Goal: Task Accomplishment & Management: Use online tool/utility

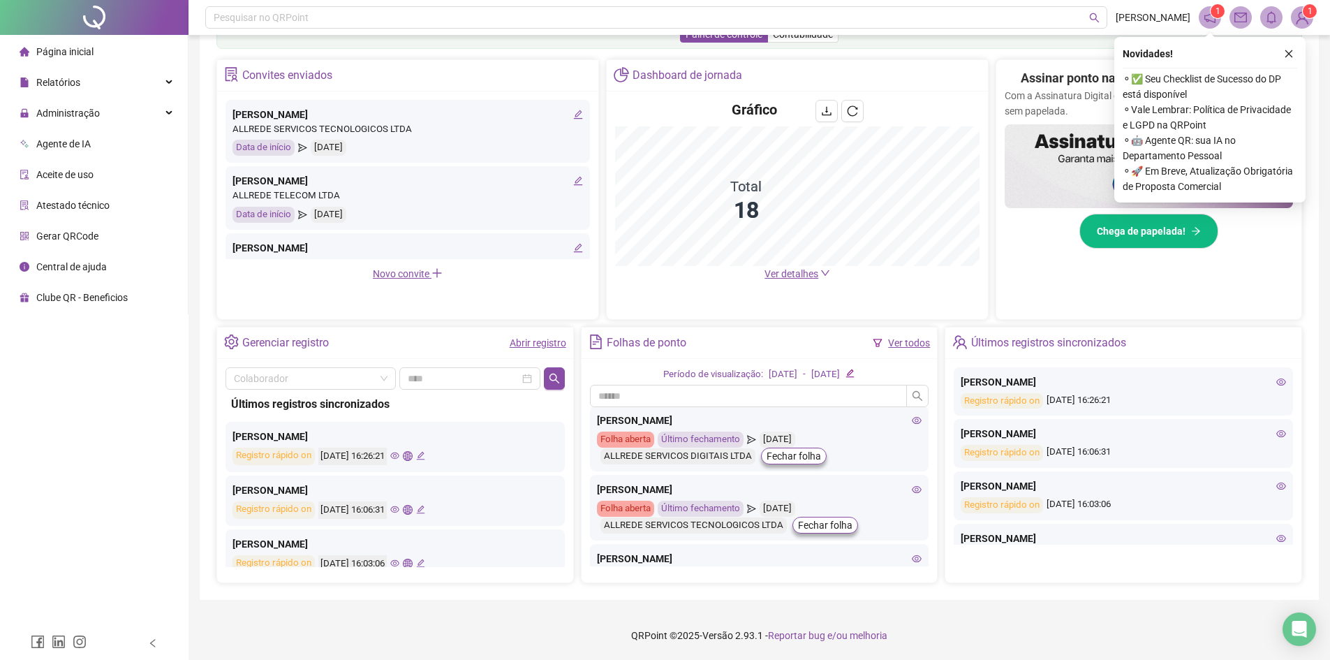
scroll to position [209, 0]
click at [63, 115] on span "Administração" at bounding box center [68, 113] width 64 height 11
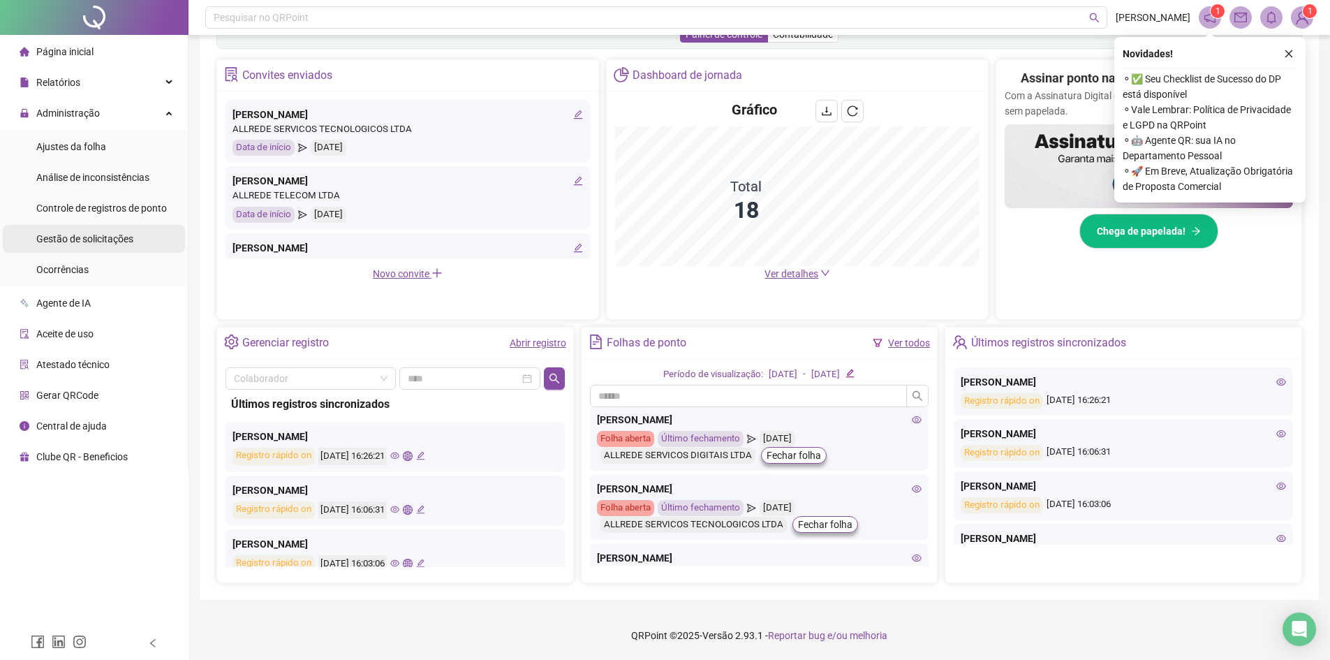
click at [78, 239] on span "Gestão de solicitações" at bounding box center [84, 238] width 97 height 11
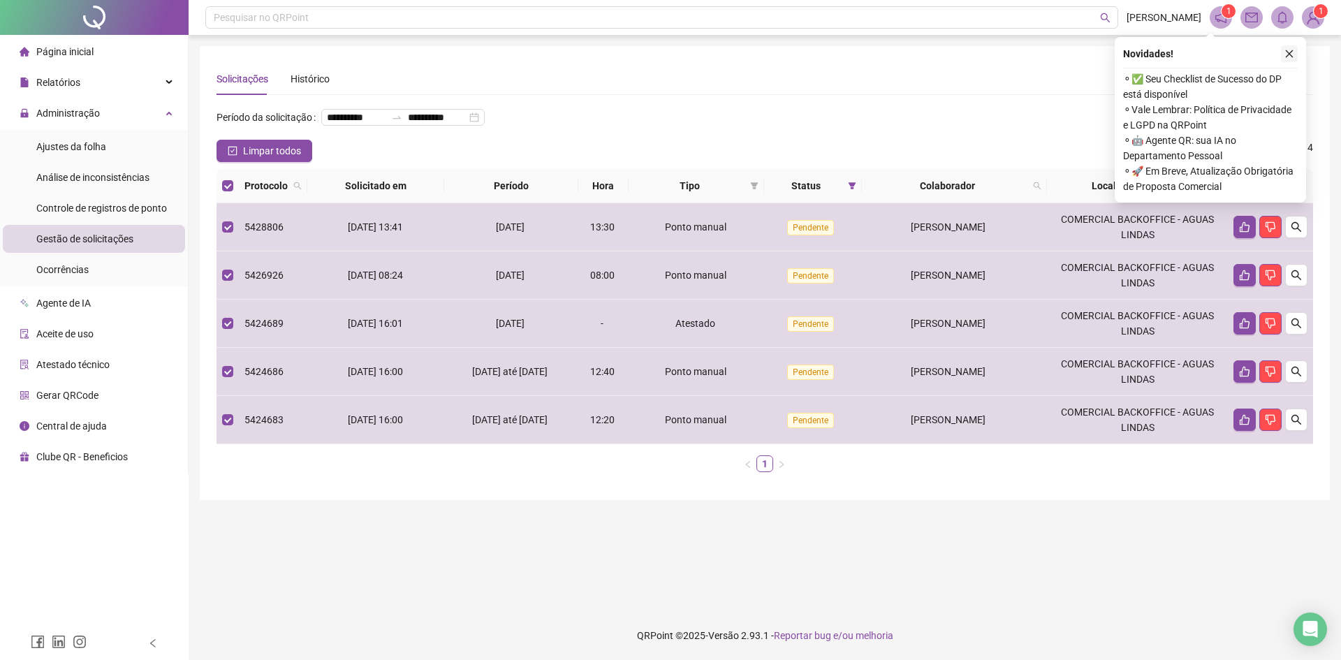
click at [1285, 54] on icon "close" at bounding box center [1289, 54] width 10 height 10
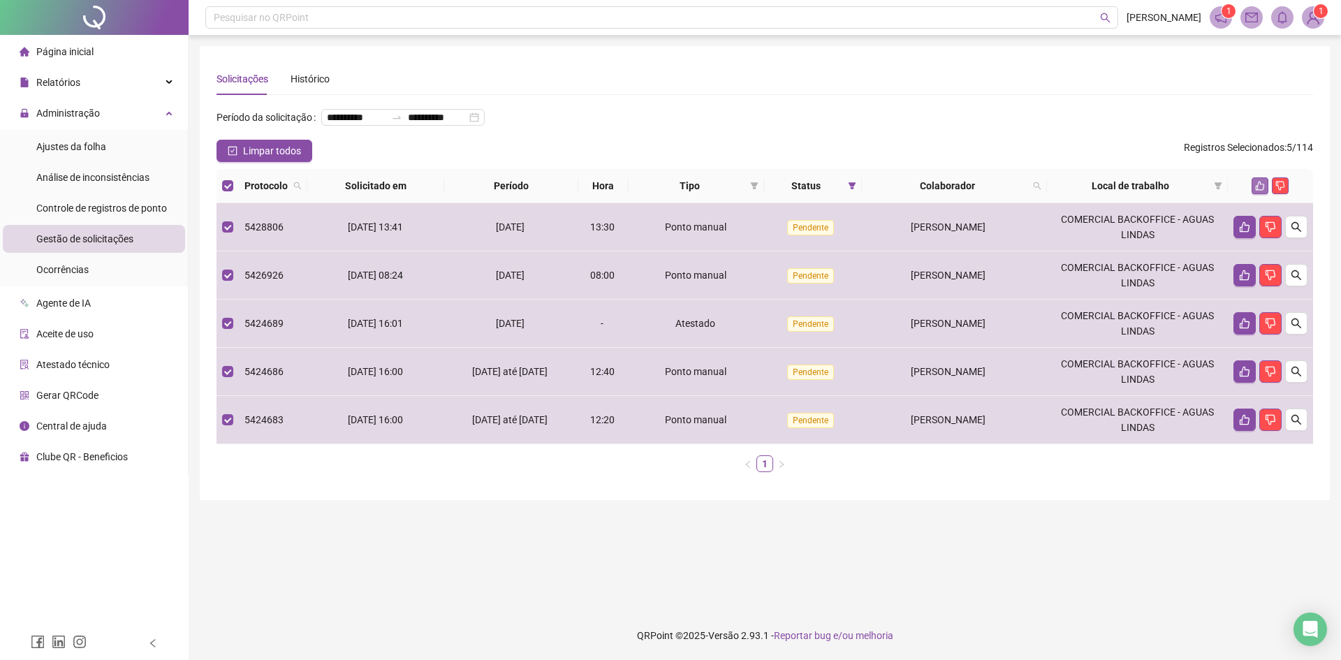
click at [1257, 191] on icon "like" at bounding box center [1260, 186] width 10 height 10
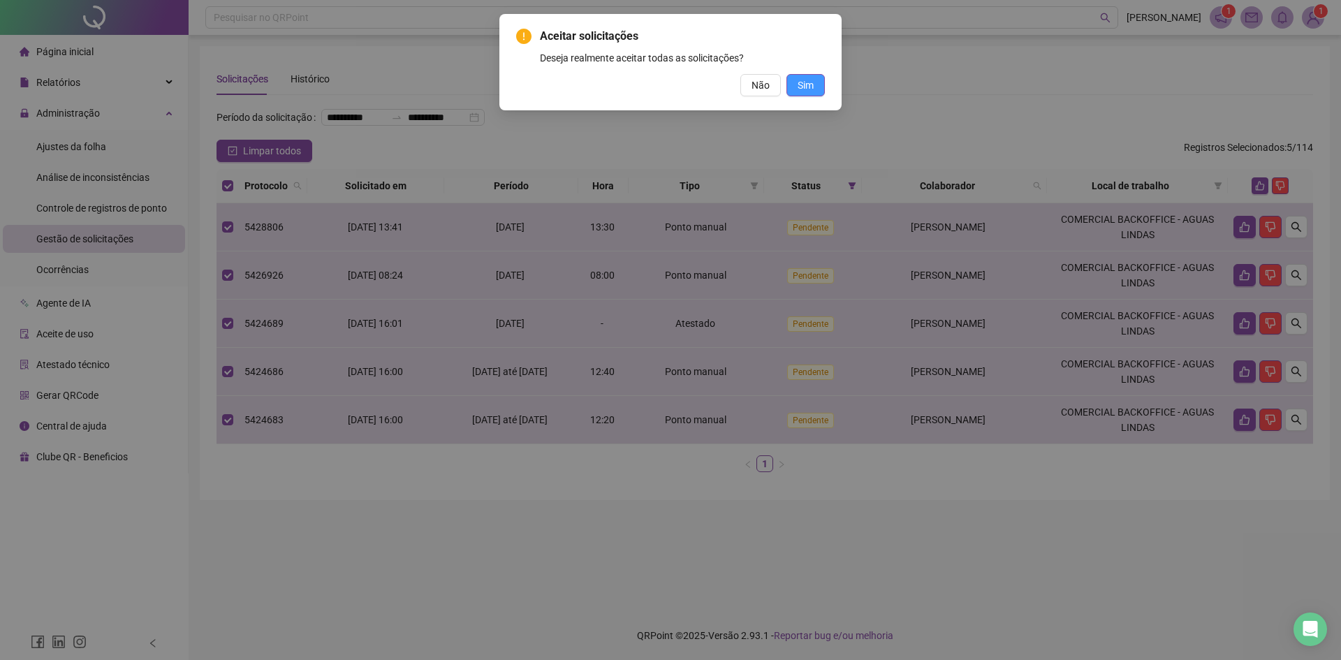
click at [805, 84] on span "Sim" at bounding box center [805, 85] width 16 height 15
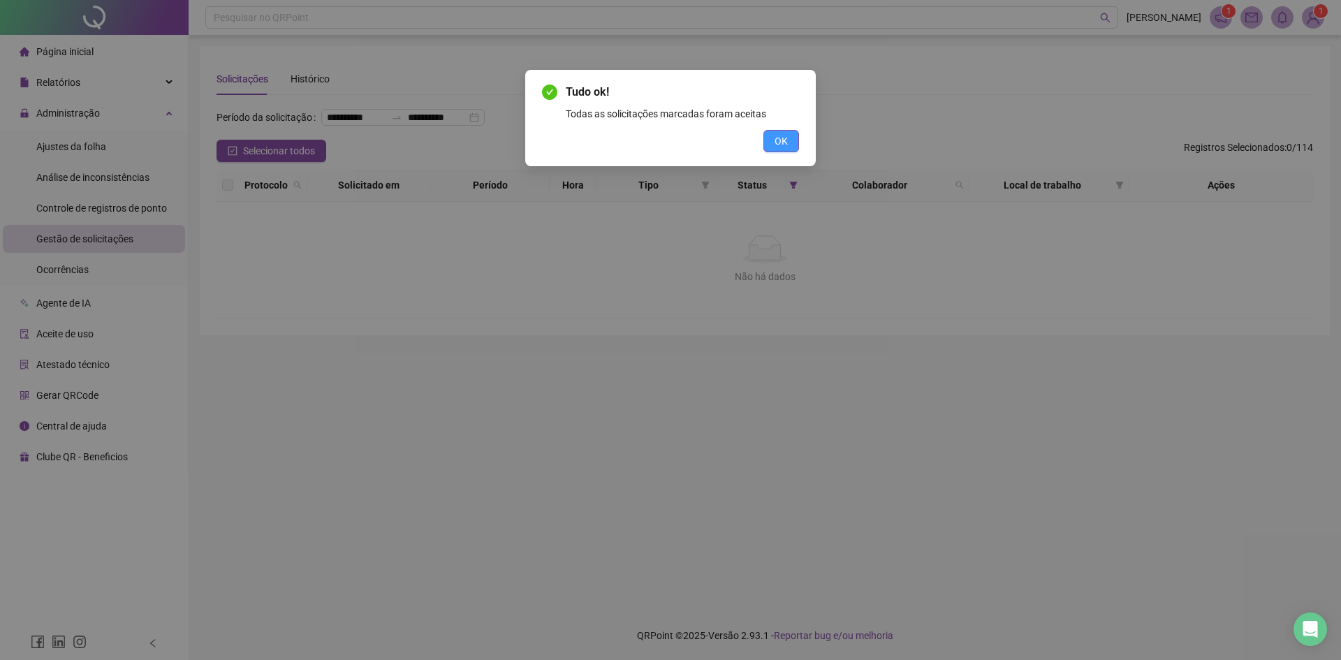
click at [779, 145] on span "OK" at bounding box center [780, 140] width 13 height 15
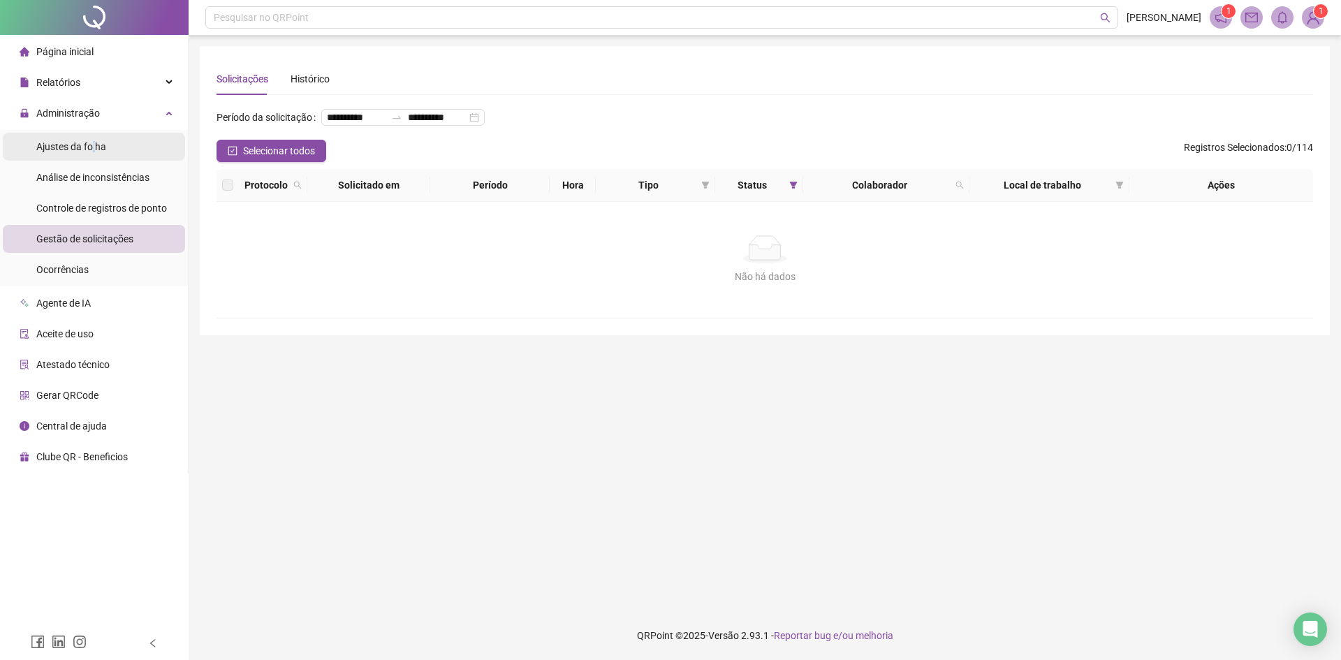
click at [94, 152] on span "Ajustes da folha" at bounding box center [71, 146] width 70 height 11
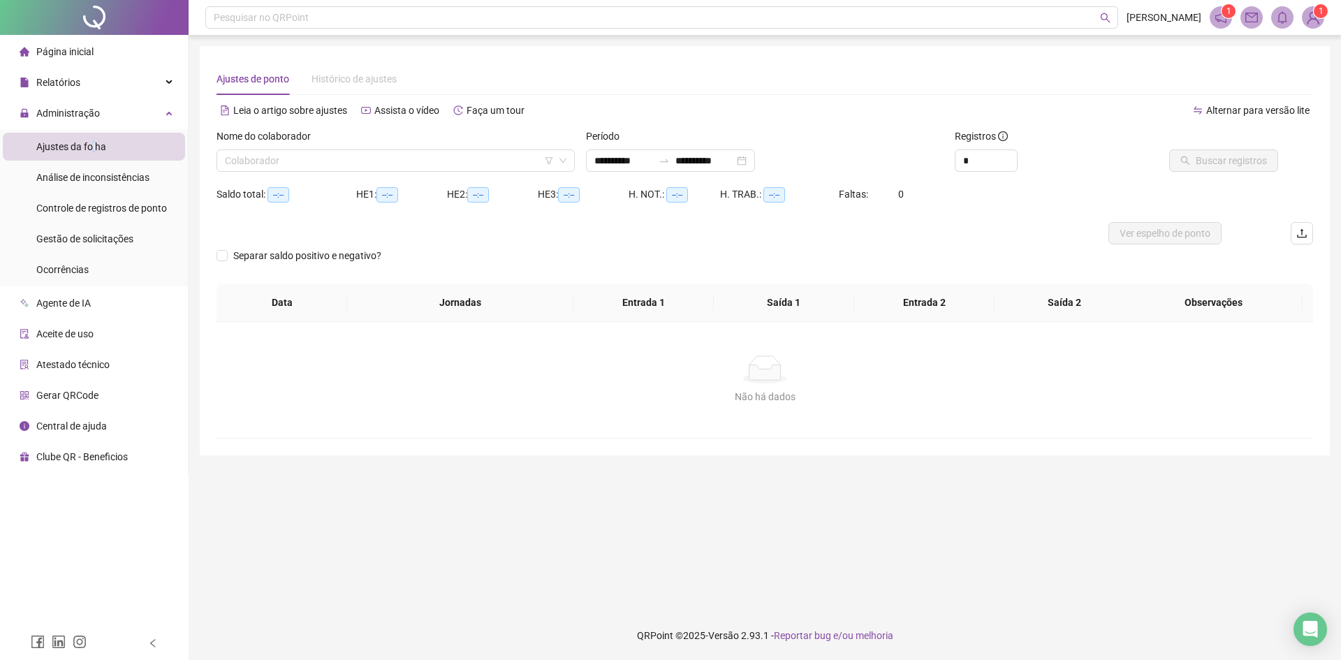
type input "**********"
click at [653, 161] on input "**********" at bounding box center [623, 160] width 59 height 15
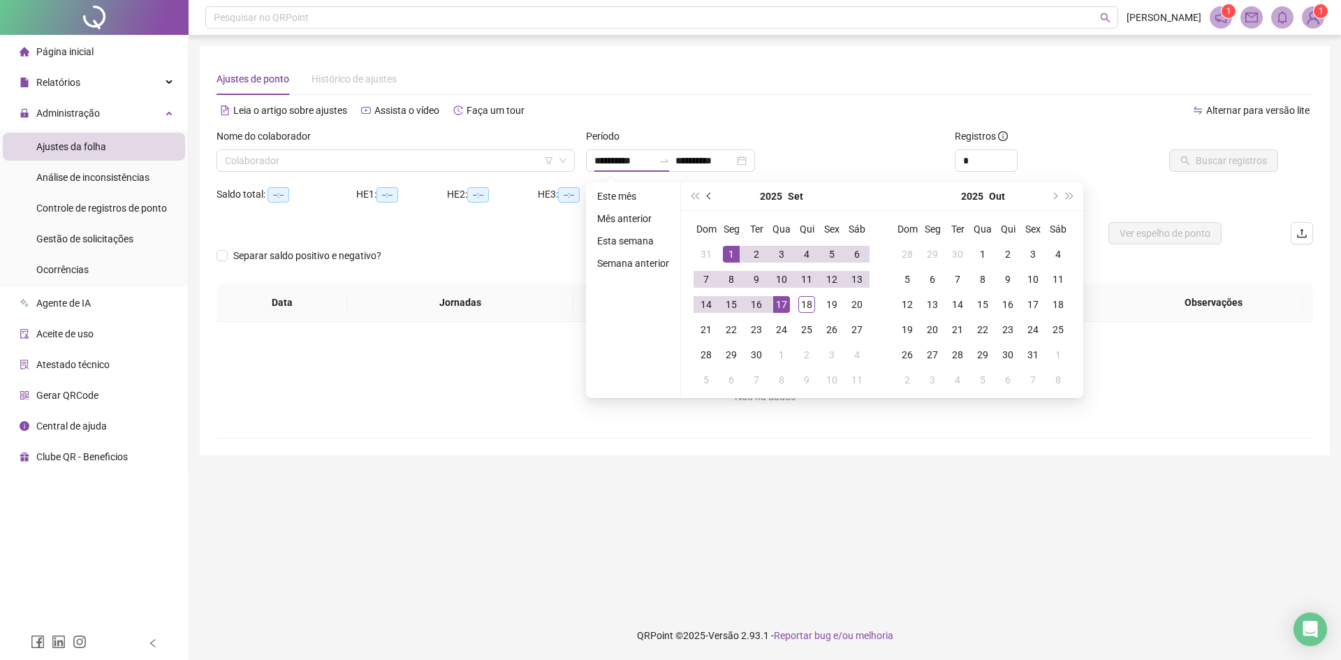
click at [705, 194] on button "prev-year" at bounding box center [709, 196] width 15 height 28
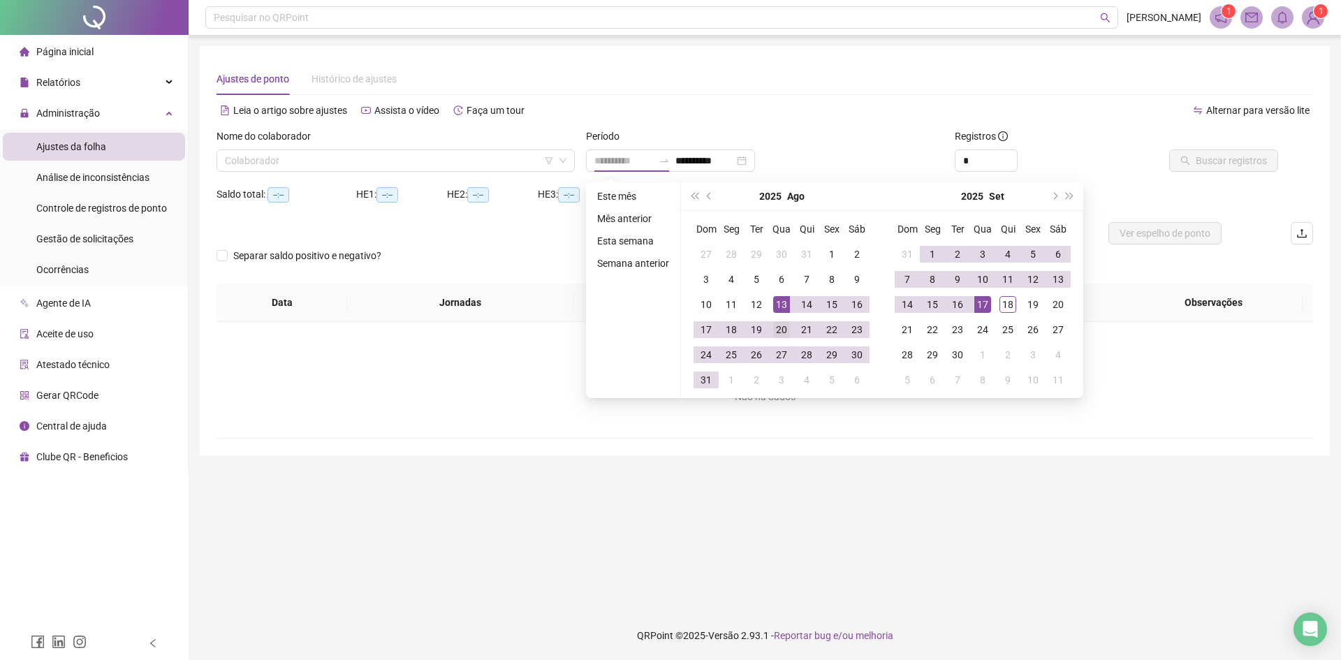
type input "**********"
click at [782, 325] on div "20" at bounding box center [781, 329] width 17 height 17
type input "**********"
click at [986, 305] on div "17" at bounding box center [982, 304] width 17 height 17
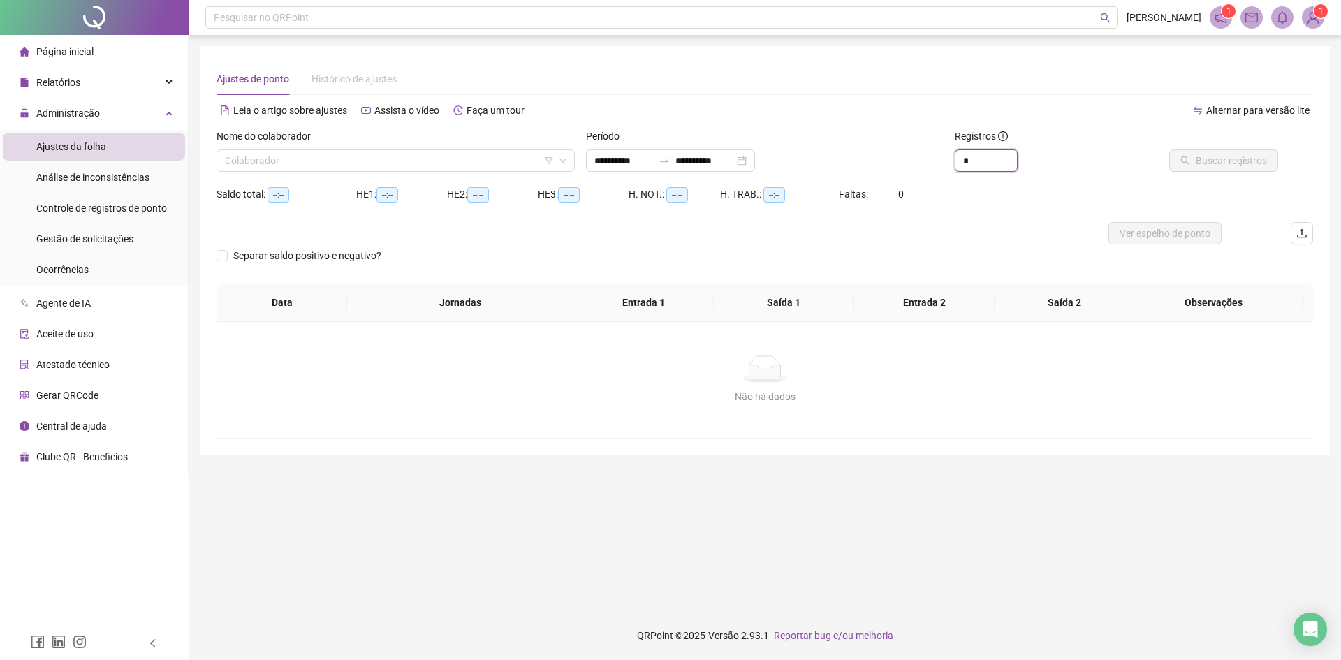
drag, startPoint x: 985, startPoint y: 158, endPoint x: 943, endPoint y: 154, distance: 42.0
click at [943, 156] on div "**********" at bounding box center [764, 155] width 1107 height 54
type input "**"
click at [989, 161] on input "**" at bounding box center [985, 160] width 61 height 21
click at [408, 165] on input "search" at bounding box center [389, 160] width 329 height 21
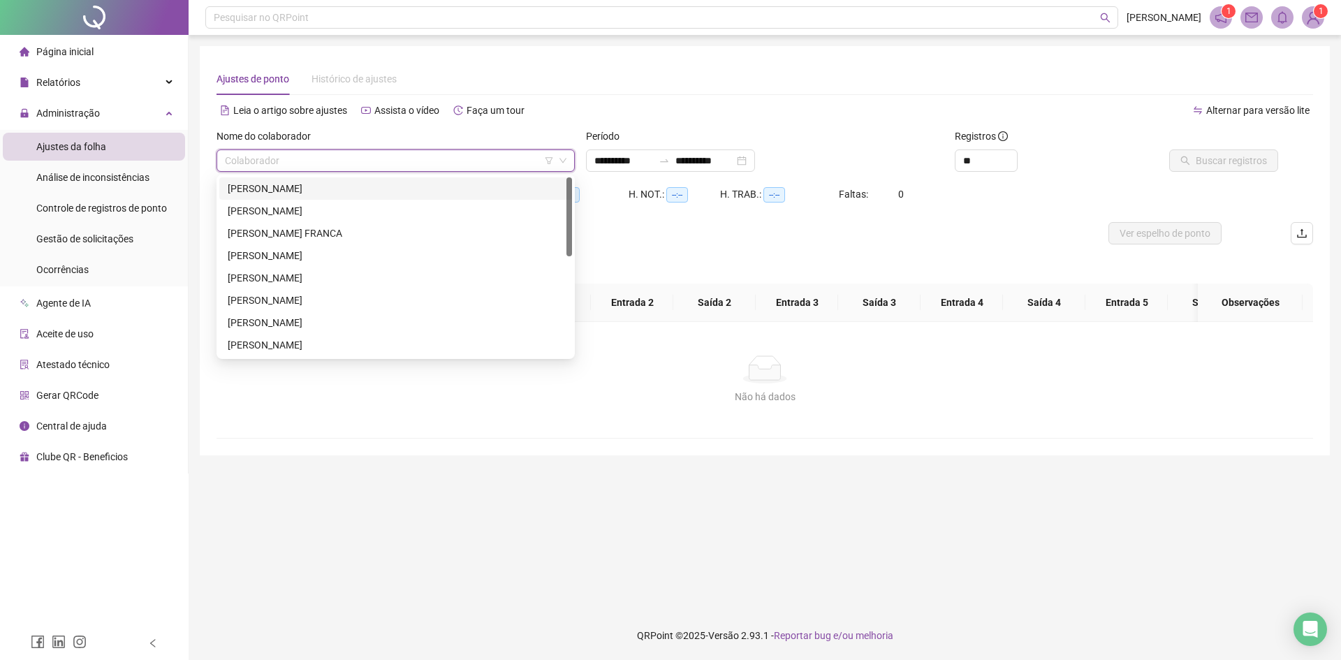
click at [337, 186] on div "[PERSON_NAME]" at bounding box center [396, 188] width 336 height 15
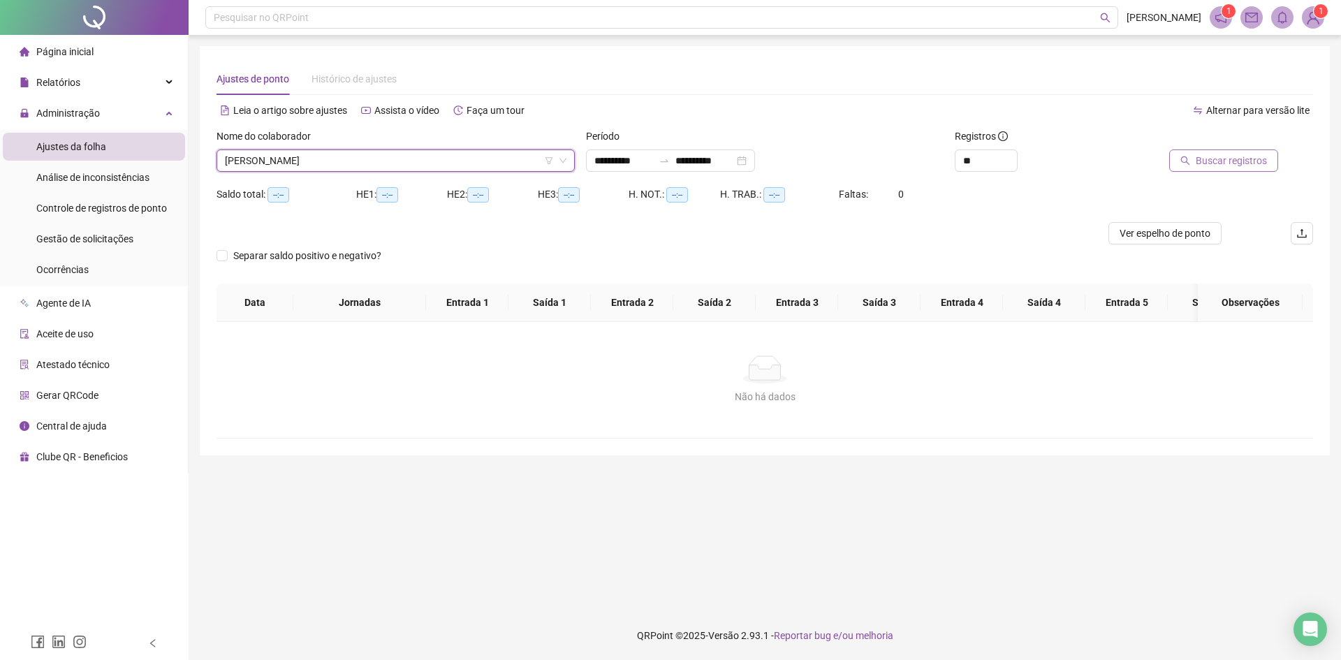
click at [1239, 155] on span "Buscar registros" at bounding box center [1230, 160] width 71 height 15
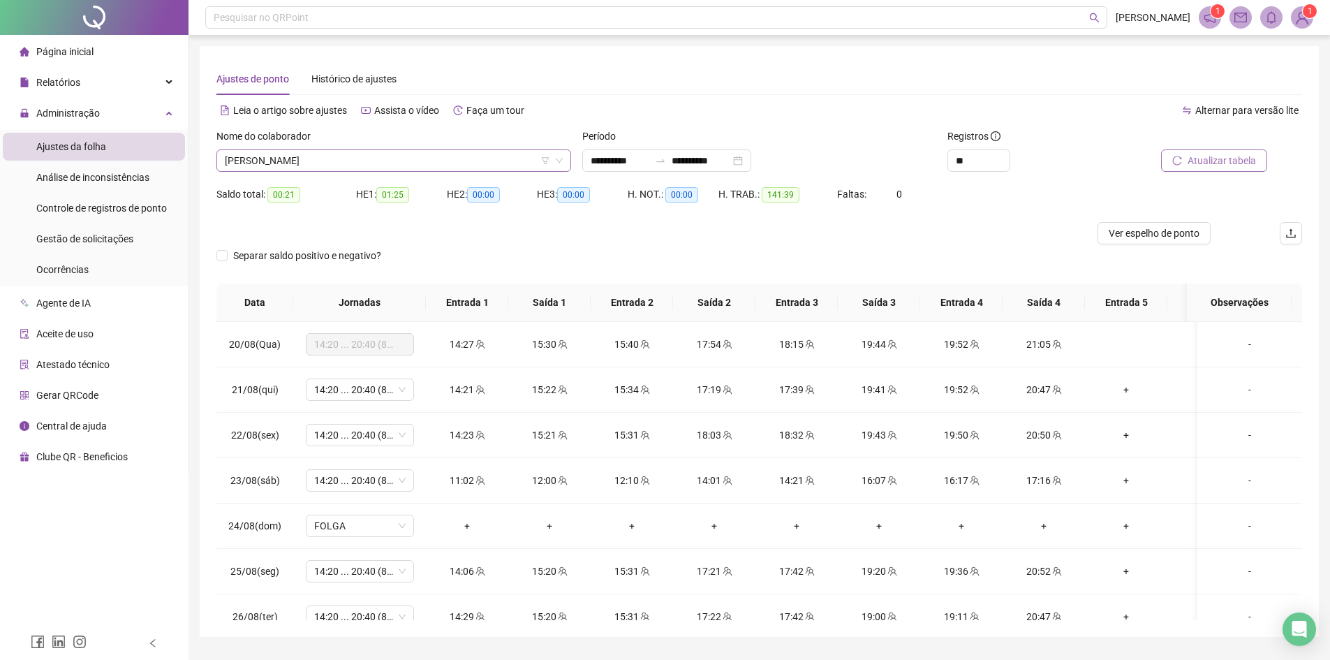
click at [326, 170] on span "[PERSON_NAME]" at bounding box center [394, 160] width 338 height 21
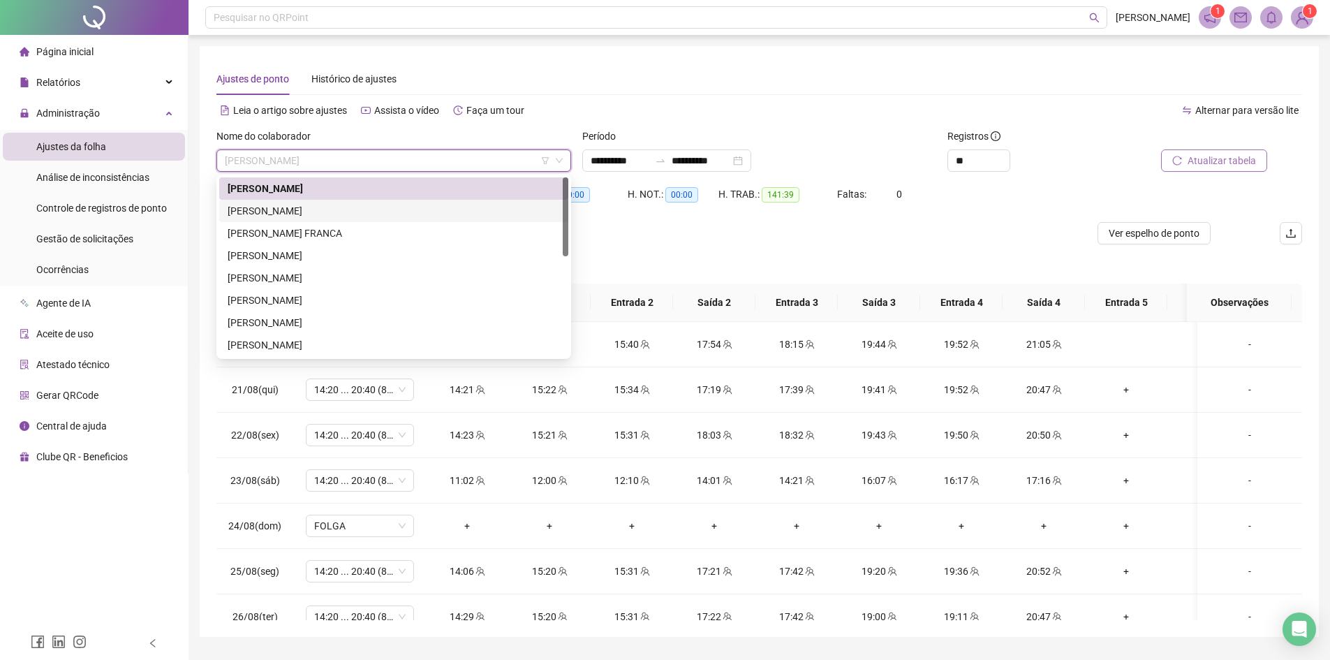
click at [308, 215] on div "[PERSON_NAME]" at bounding box center [394, 210] width 332 height 15
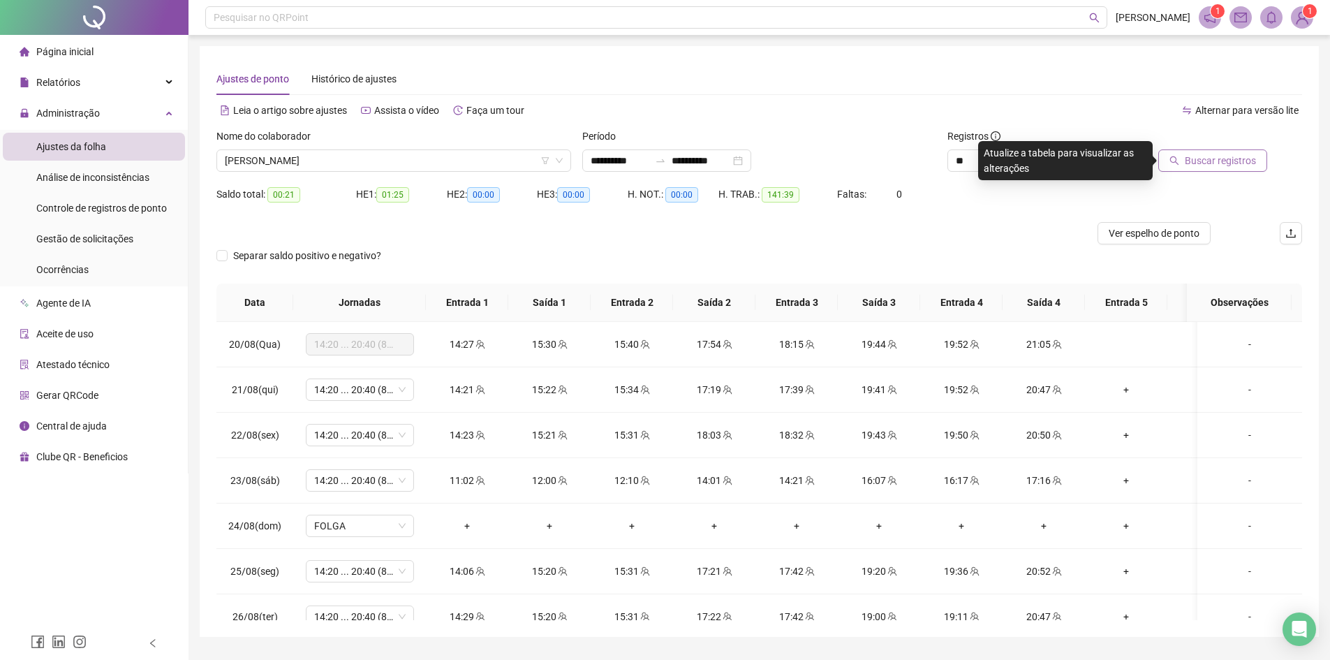
click at [1204, 153] on button "Buscar registros" at bounding box center [1212, 160] width 109 height 22
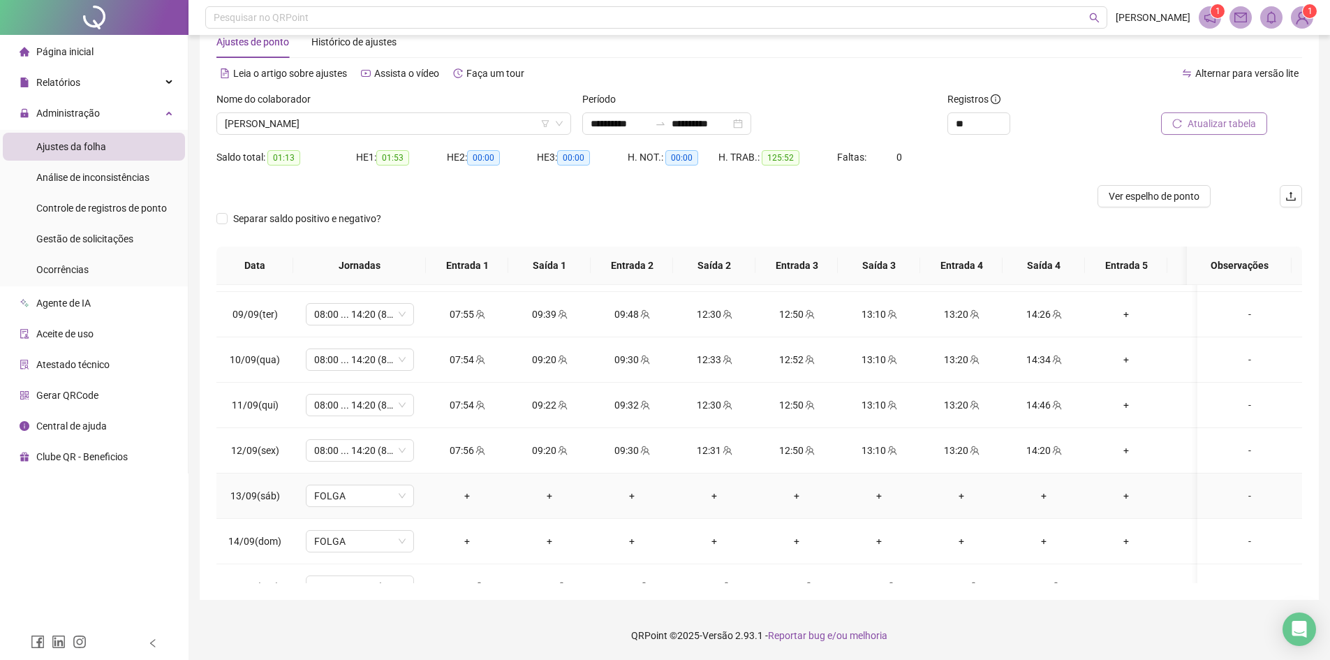
scroll to position [819, 0]
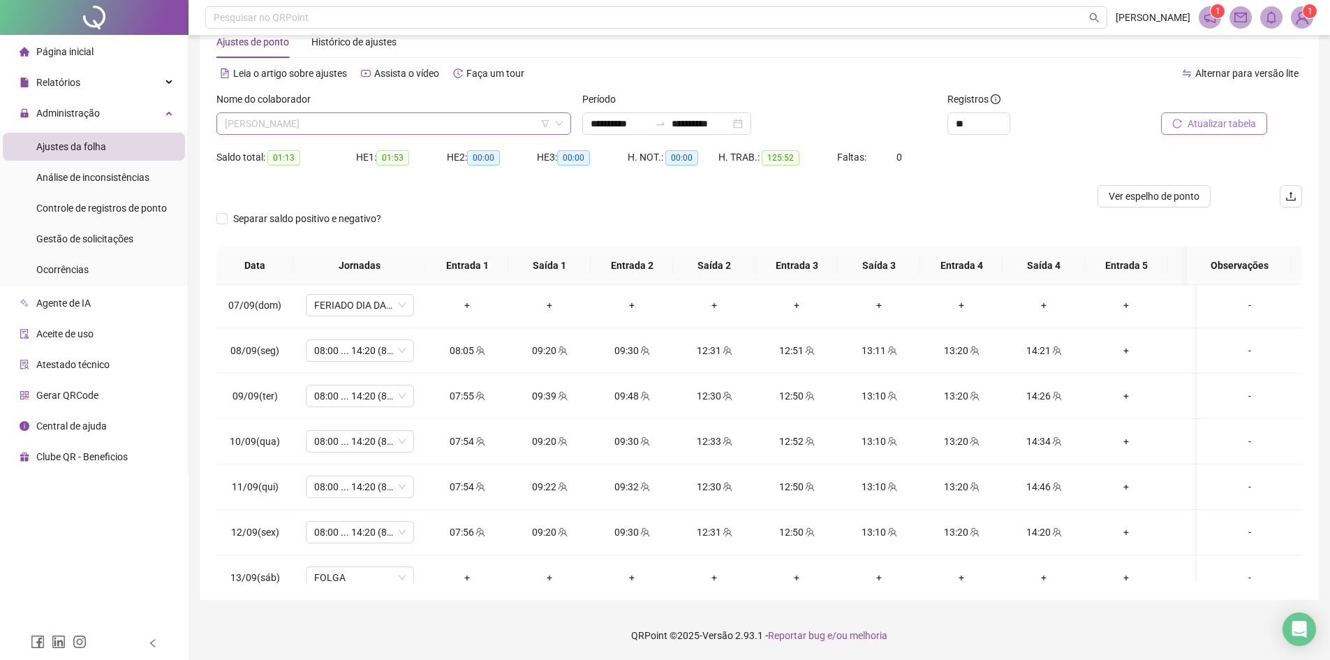
click at [314, 117] on span "[PERSON_NAME]" at bounding box center [394, 123] width 338 height 21
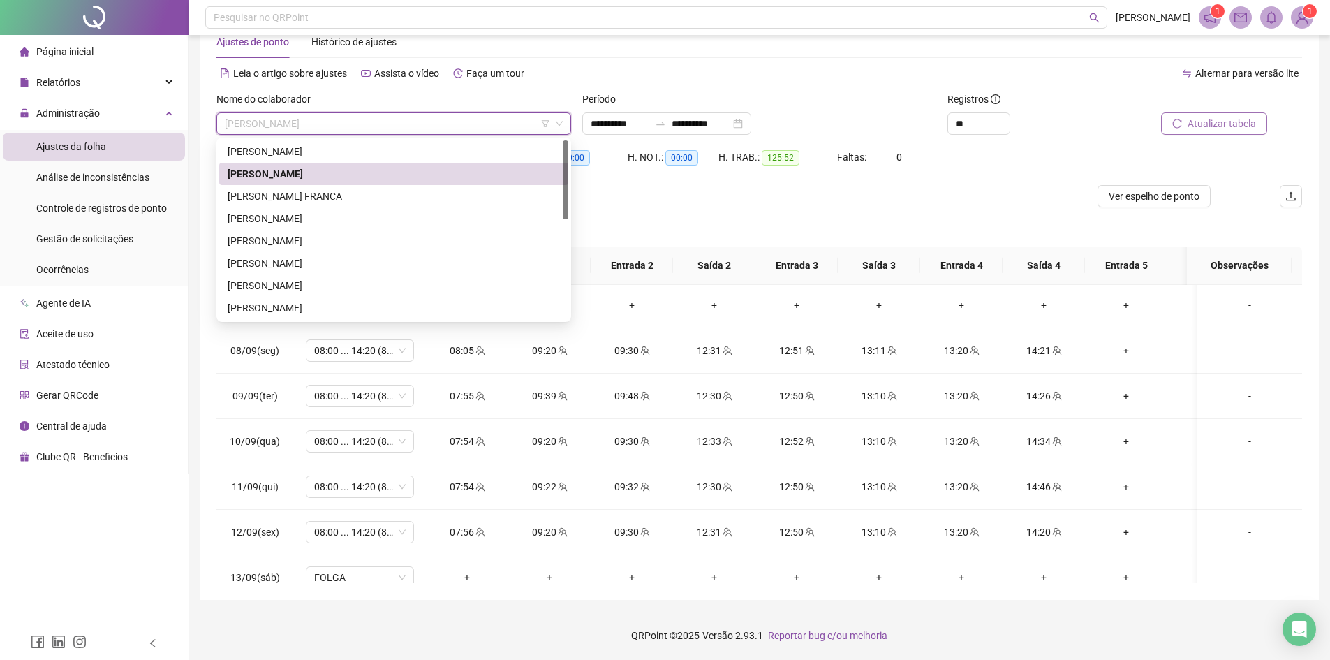
click at [637, 207] on div "Separar saldo positivo e negativo?" at bounding box center [759, 226] width 1086 height 39
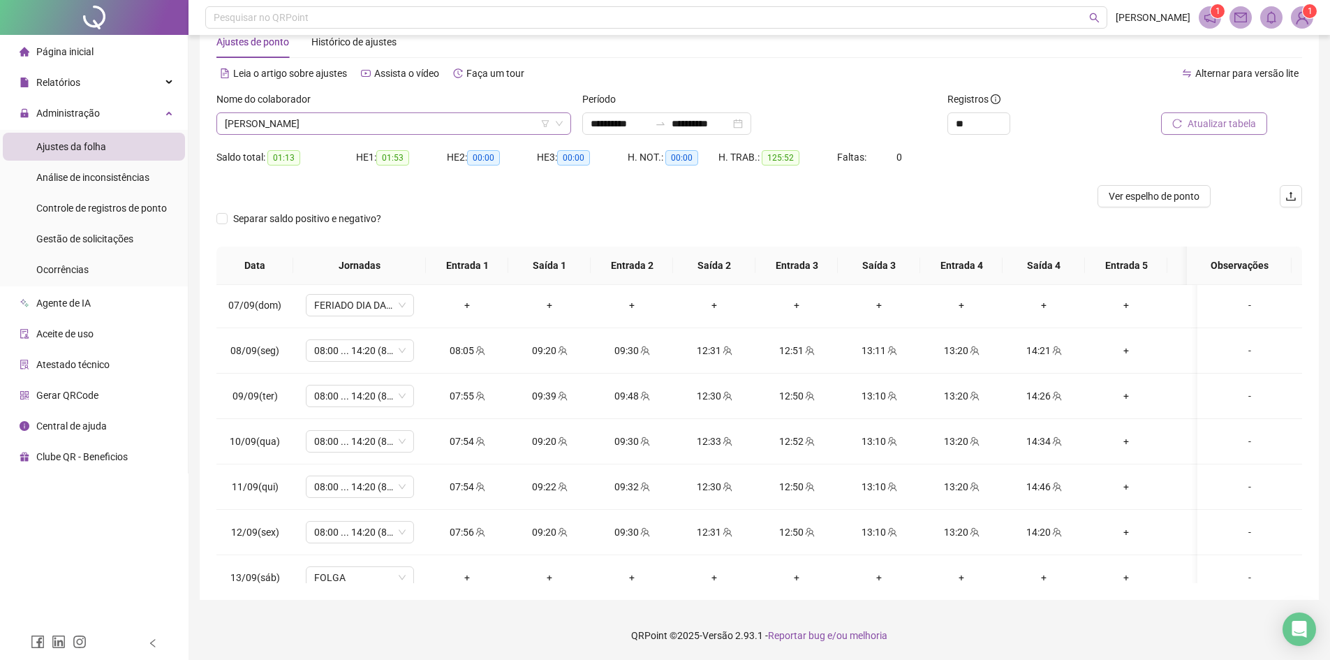
click at [264, 126] on span "[PERSON_NAME]" at bounding box center [394, 123] width 338 height 21
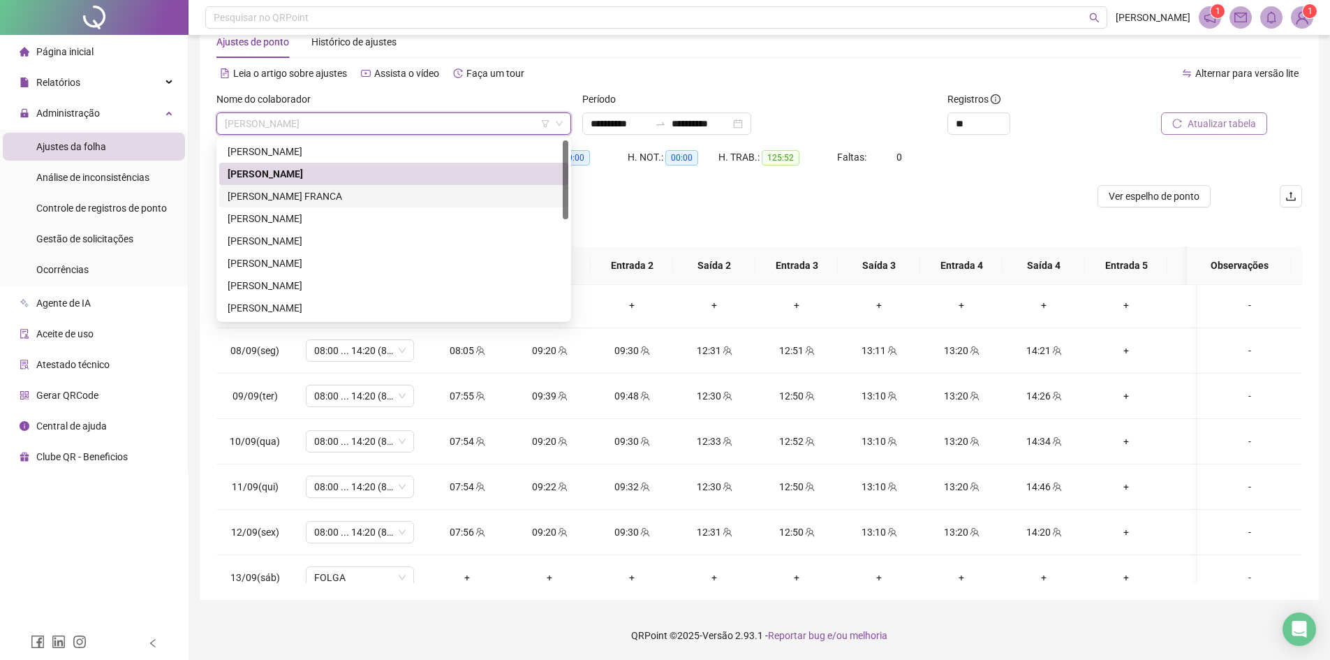
click at [270, 196] on div "[PERSON_NAME] FRANCA" at bounding box center [394, 196] width 332 height 15
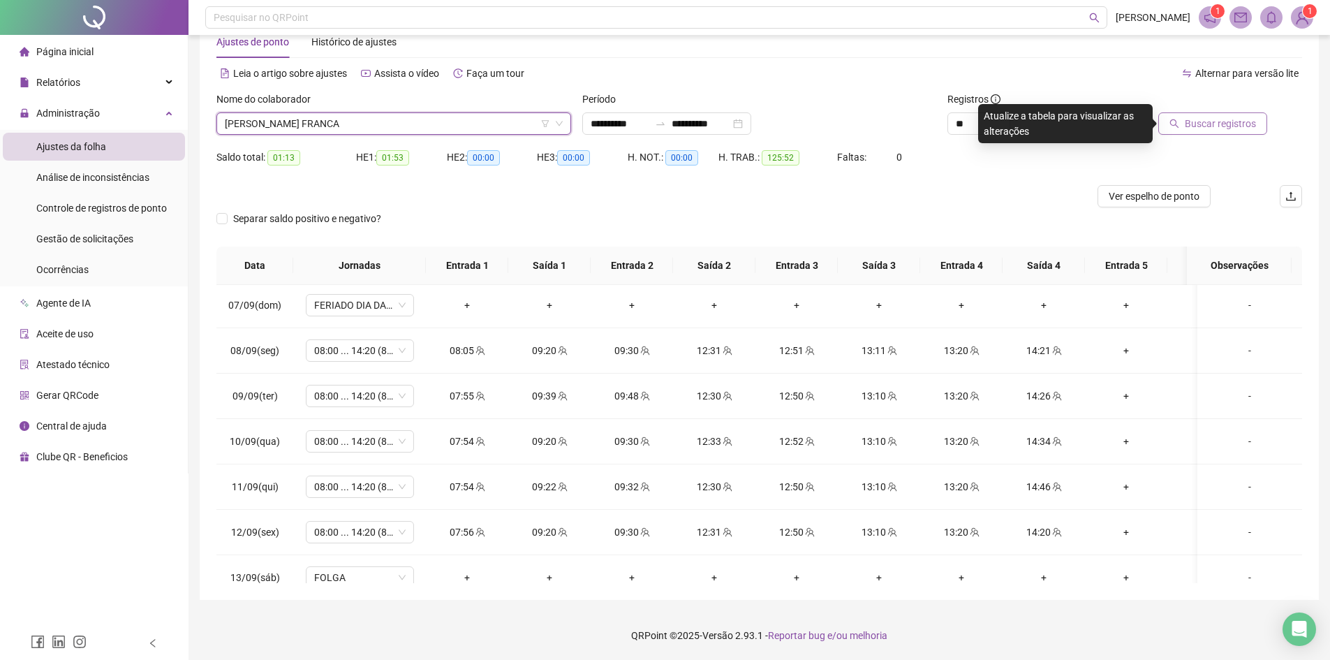
click at [1201, 131] on button "Buscar registros" at bounding box center [1212, 123] width 109 height 22
click at [254, 115] on span "[PERSON_NAME] FRANCA" at bounding box center [394, 123] width 338 height 21
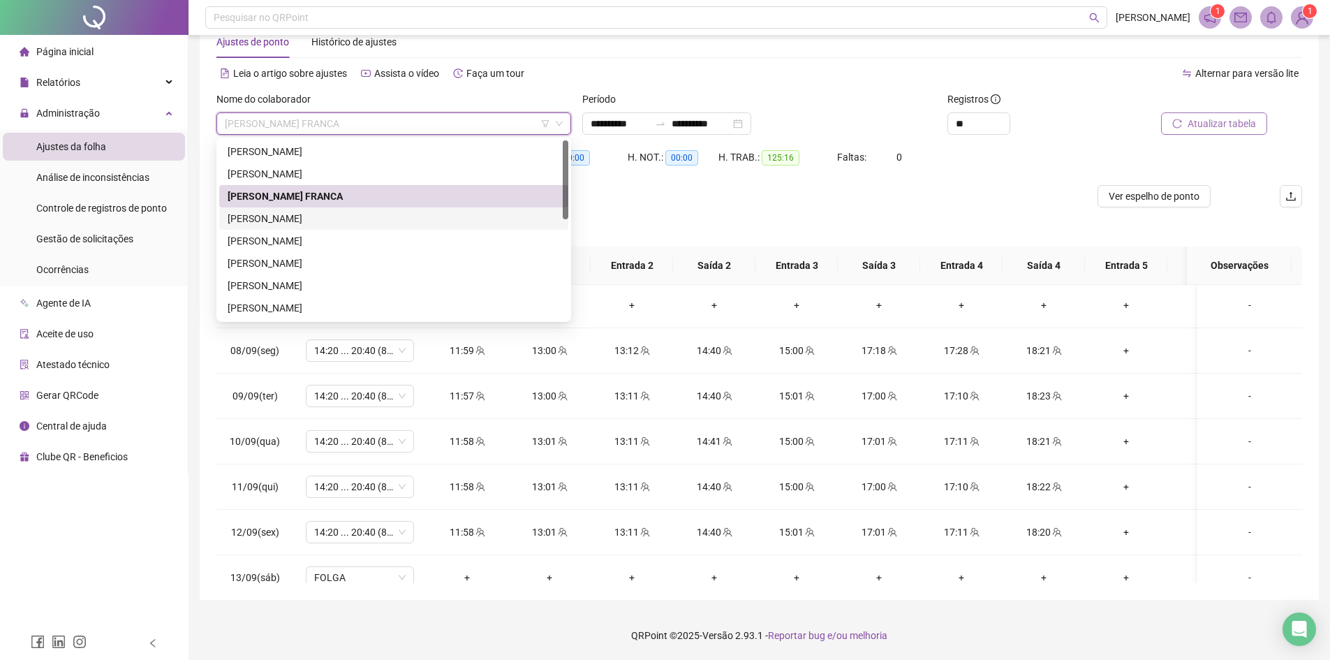
click at [285, 213] on div "[PERSON_NAME]" at bounding box center [394, 218] width 332 height 15
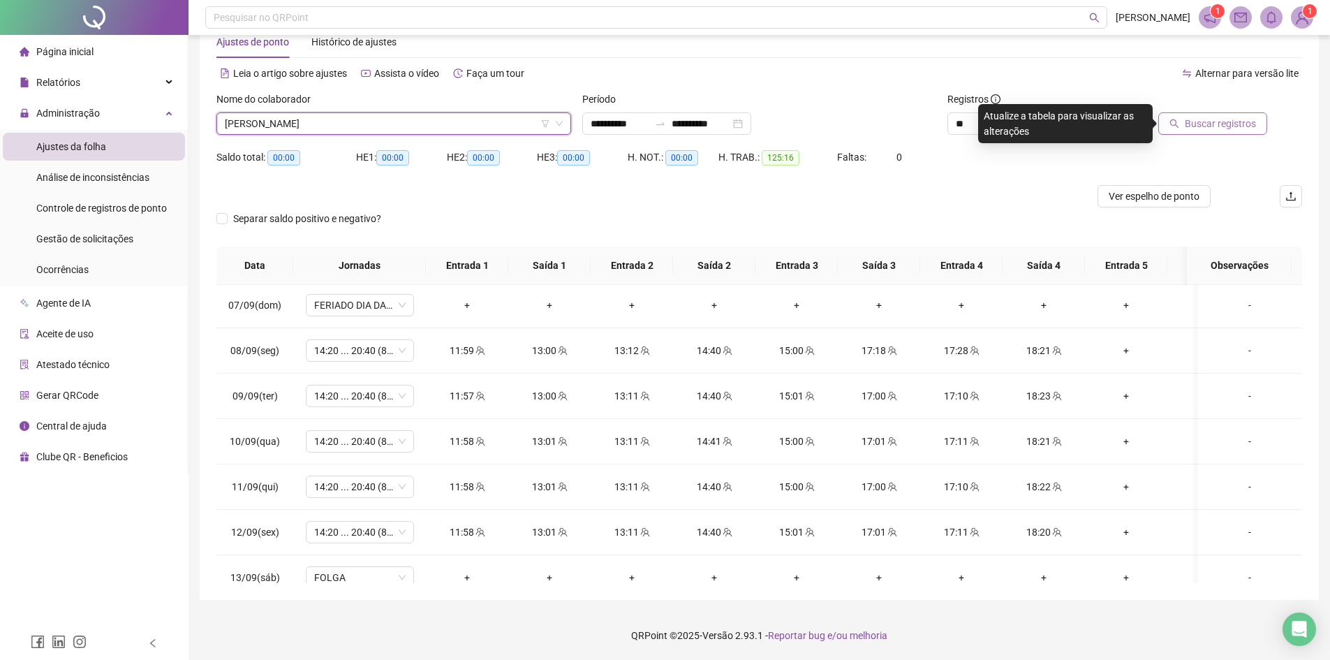
click at [1200, 126] on span "Buscar registros" at bounding box center [1220, 123] width 71 height 15
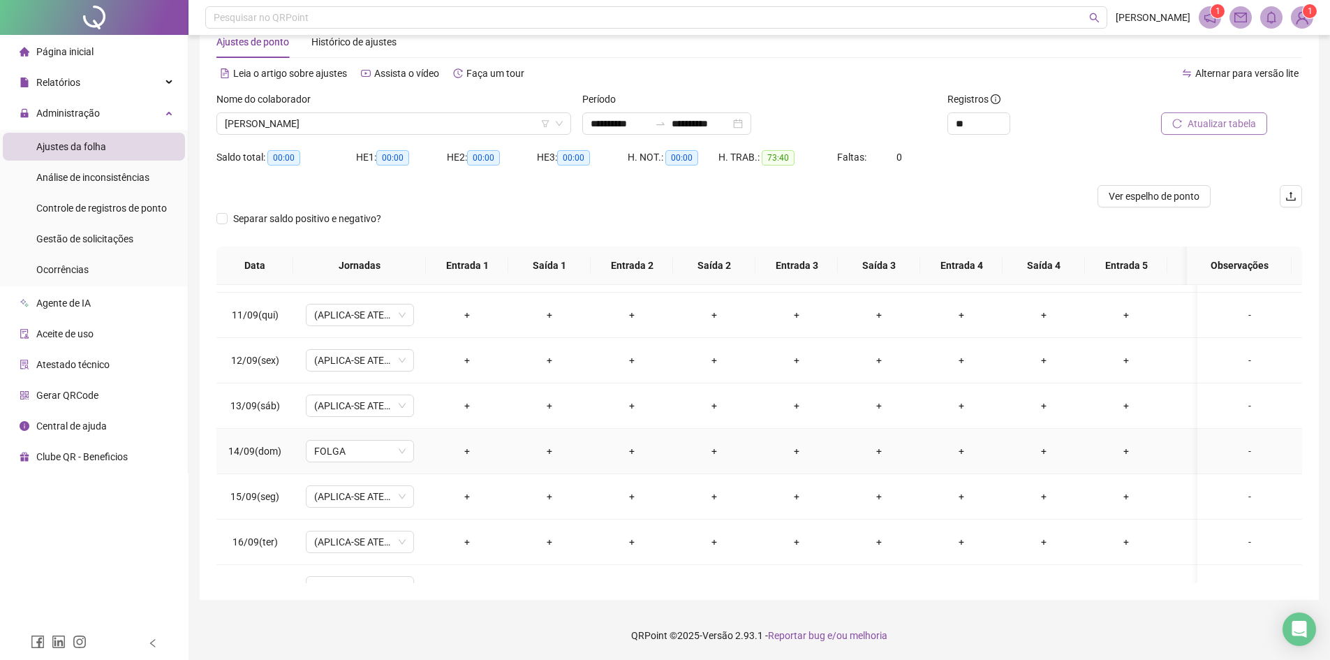
scroll to position [1029, 0]
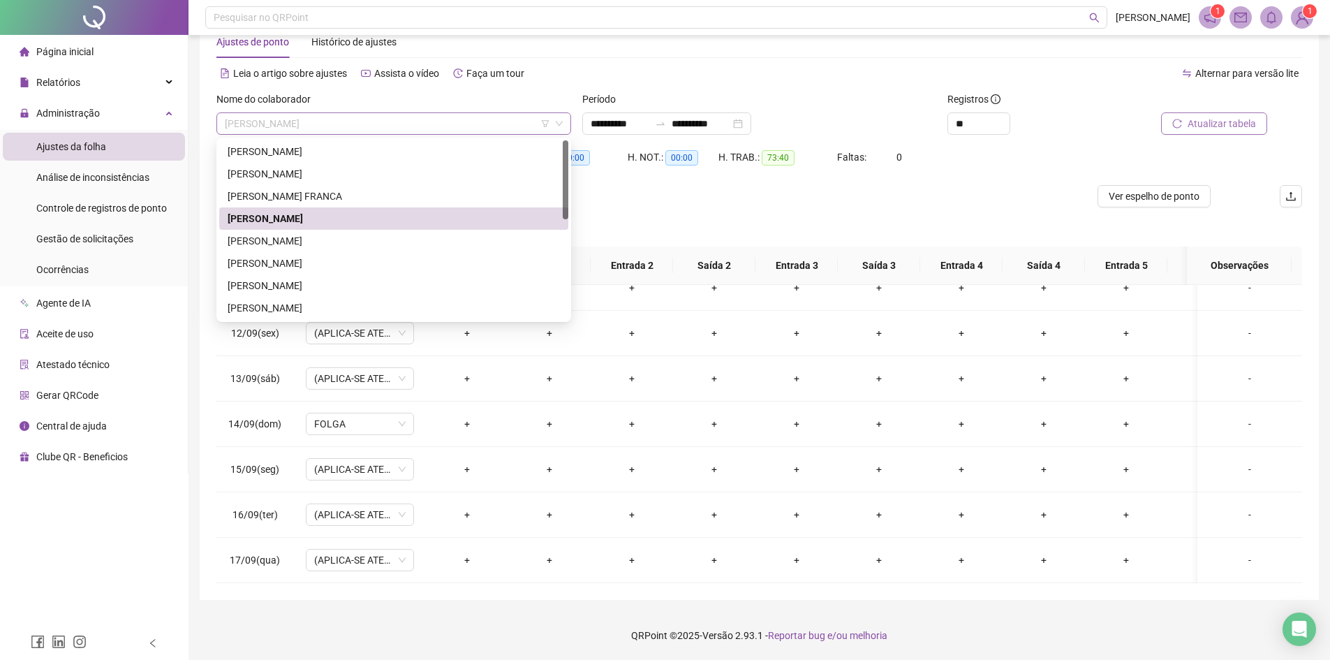
click at [279, 126] on span "[PERSON_NAME]" at bounding box center [394, 123] width 338 height 21
click at [265, 237] on div "[PERSON_NAME]" at bounding box center [394, 240] width 332 height 15
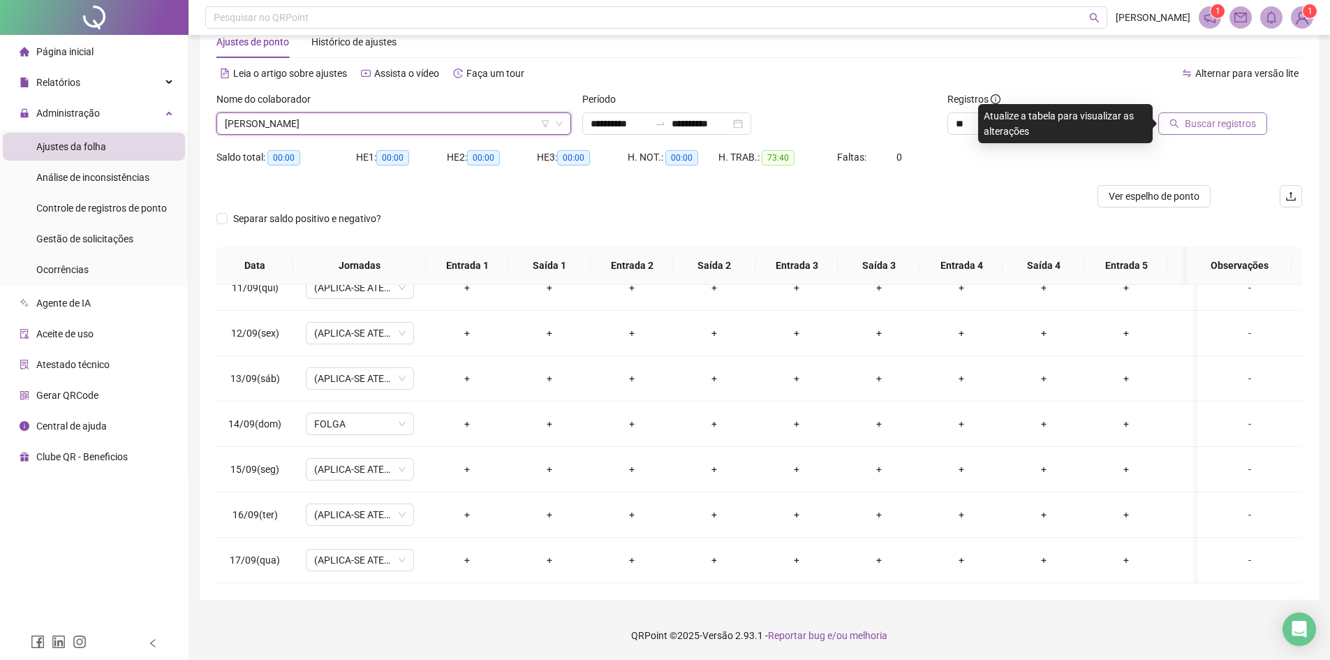
click at [267, 127] on span "[PERSON_NAME]" at bounding box center [394, 123] width 338 height 21
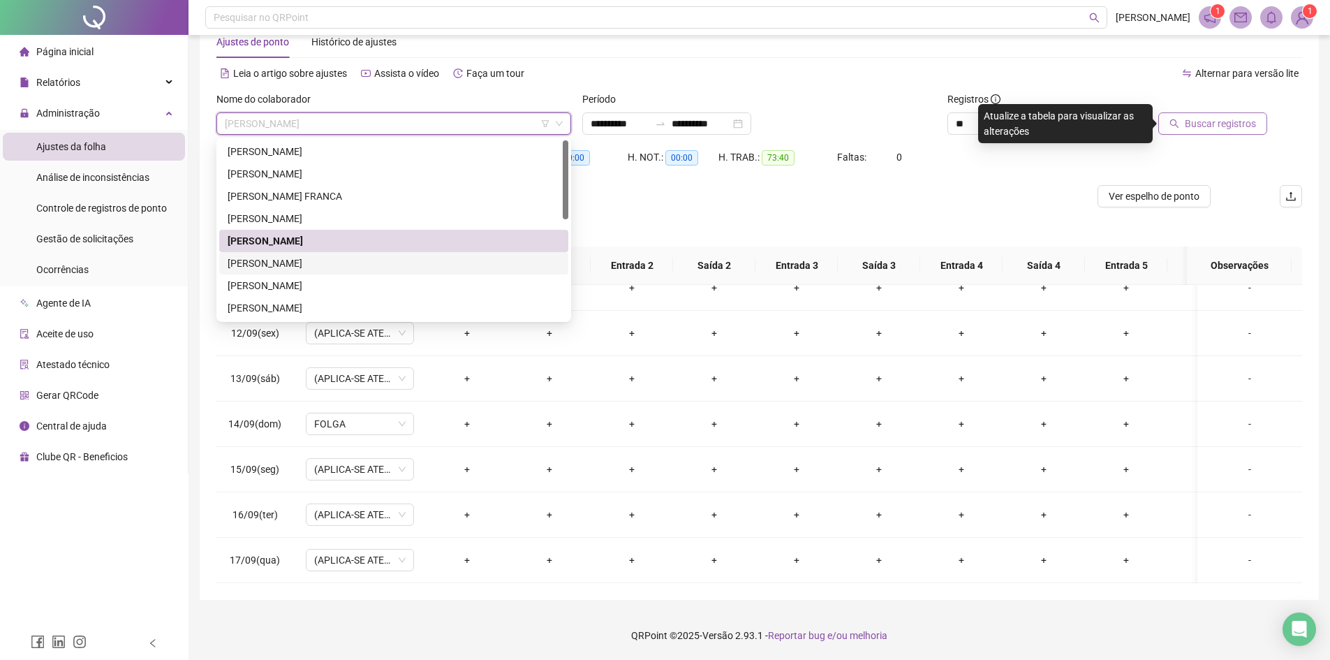
click at [283, 261] on div "[PERSON_NAME]" at bounding box center [394, 263] width 332 height 15
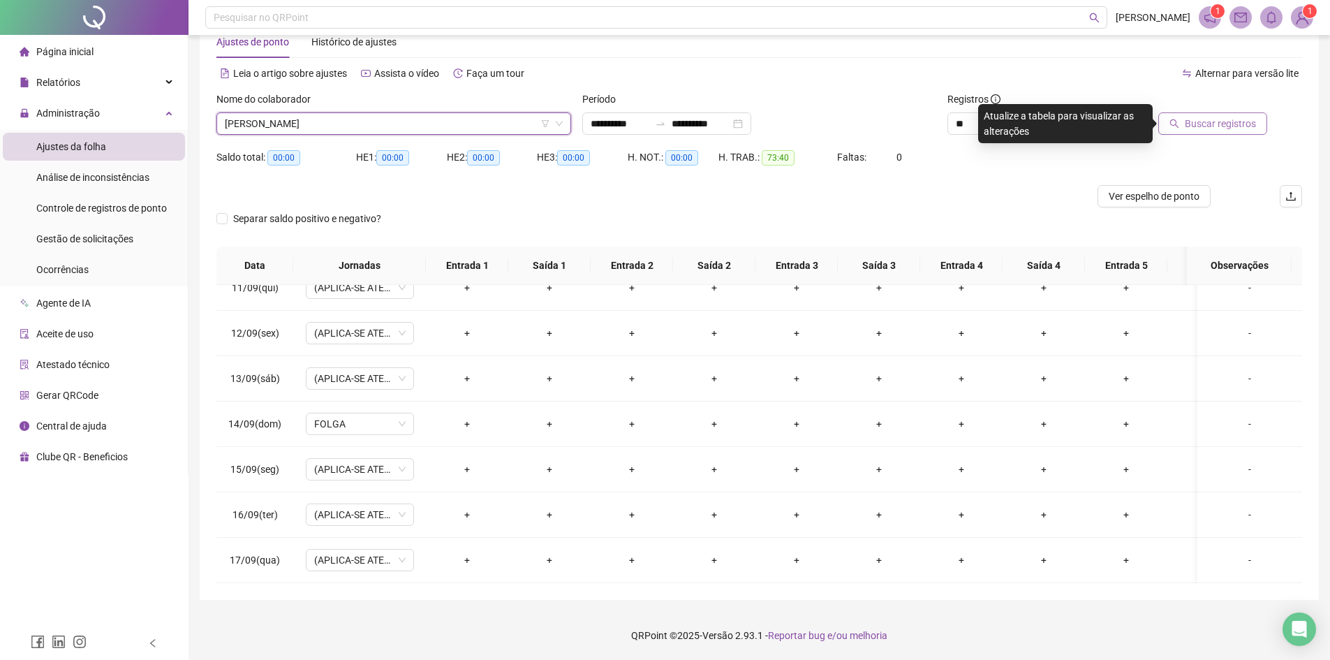
click at [1244, 124] on span "Buscar registros" at bounding box center [1220, 123] width 71 height 15
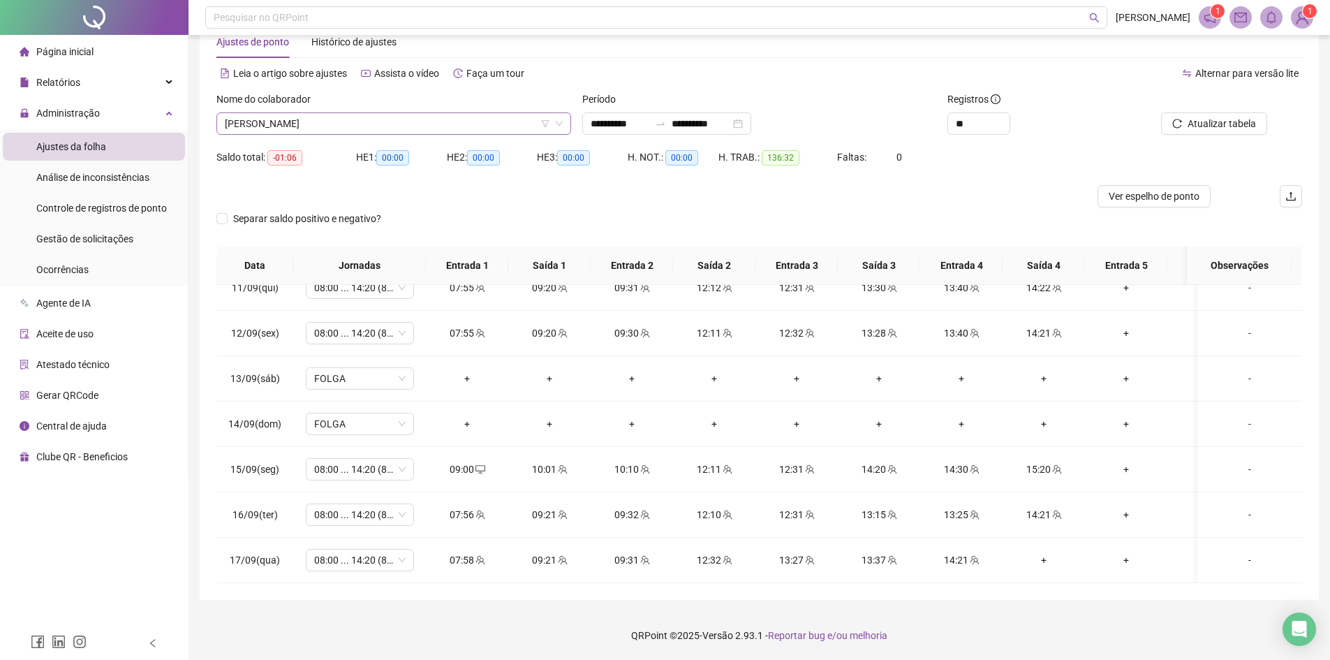
click at [342, 119] on span "[PERSON_NAME]" at bounding box center [394, 123] width 338 height 21
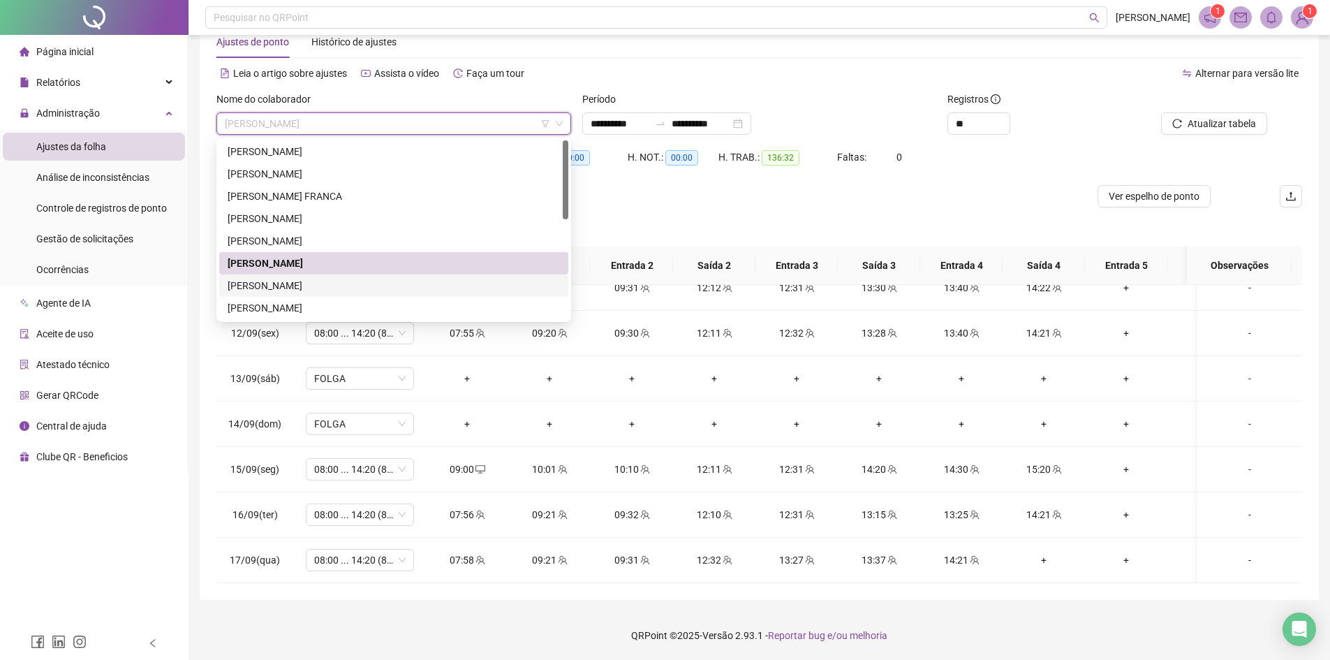
click at [274, 287] on div "[PERSON_NAME]" at bounding box center [394, 285] width 332 height 15
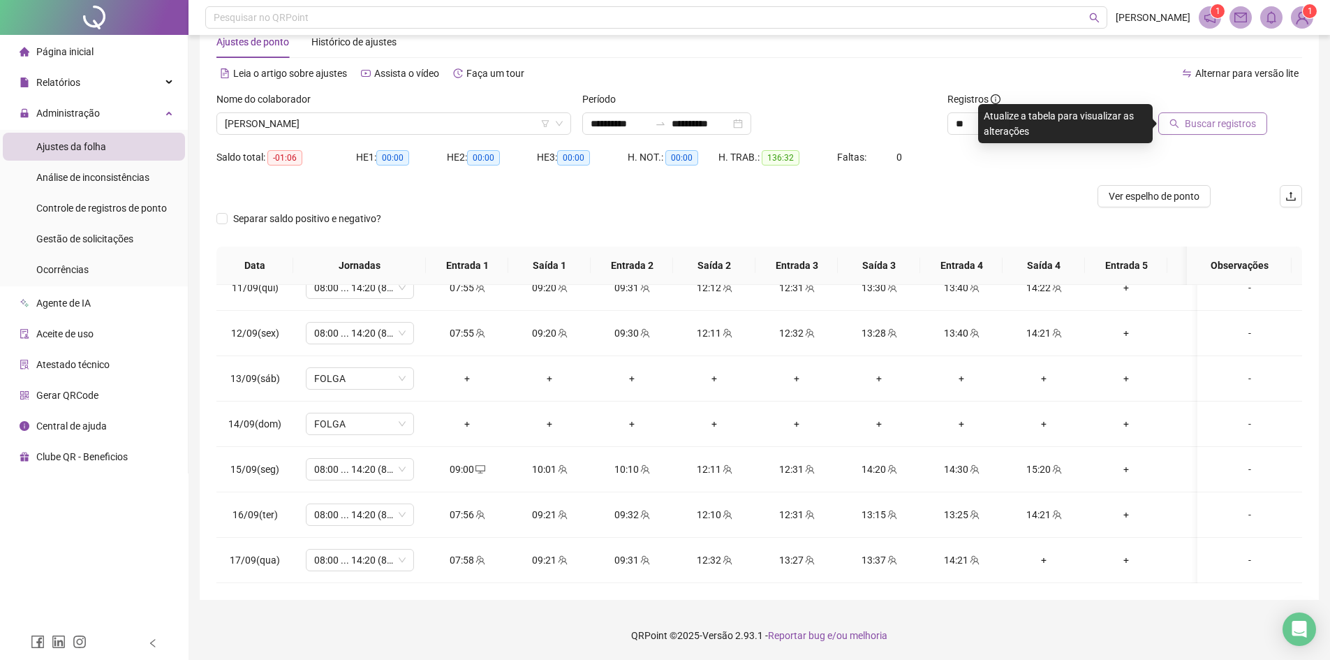
click at [1207, 125] on span "Buscar registros" at bounding box center [1220, 123] width 71 height 15
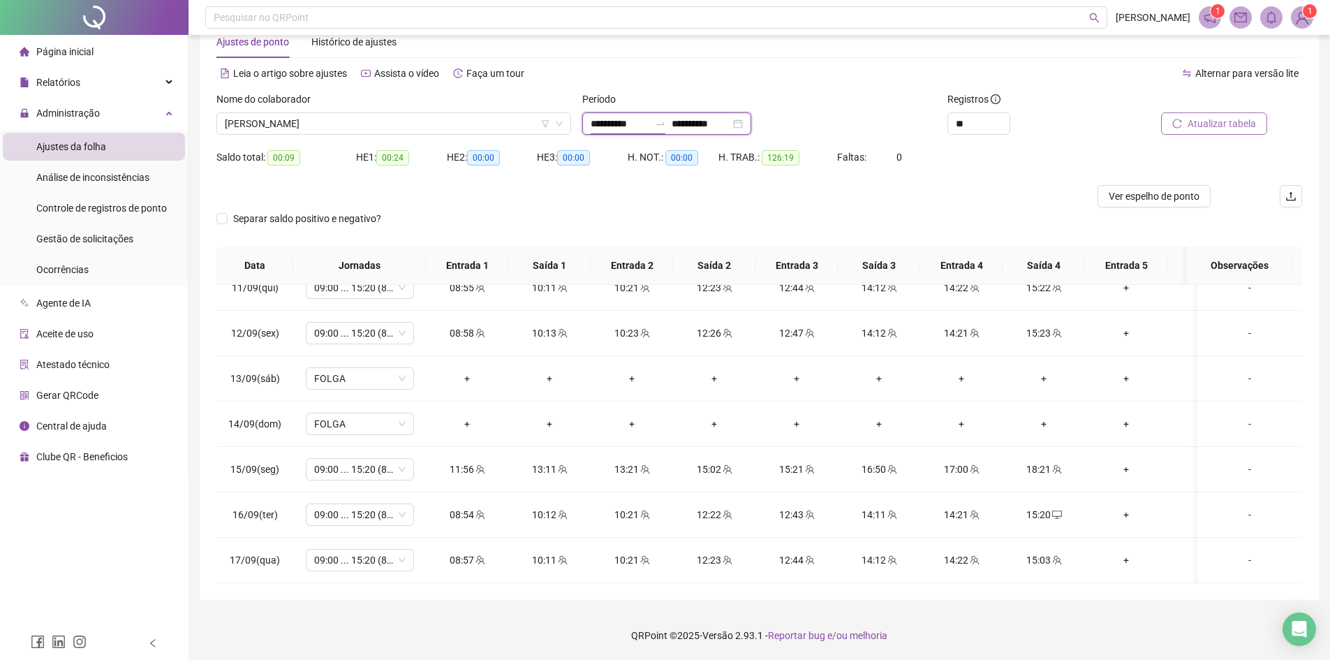
click at [615, 130] on input "**********" at bounding box center [620, 123] width 59 height 15
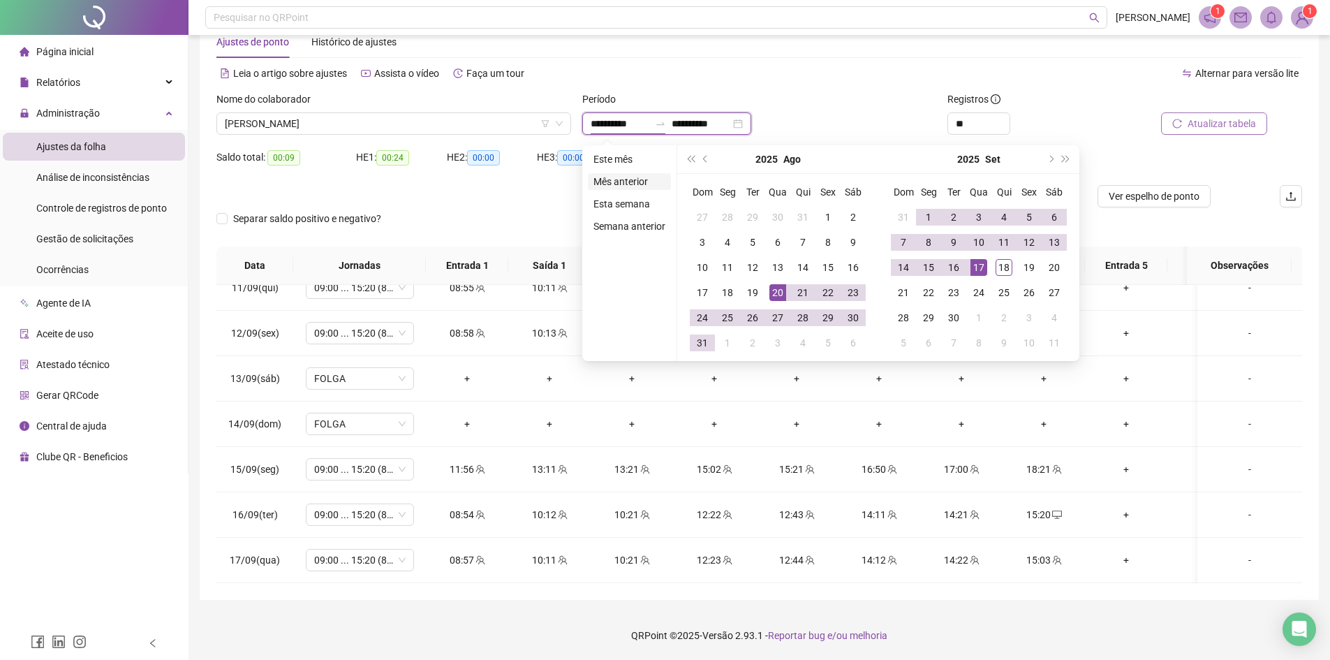
type input "**********"
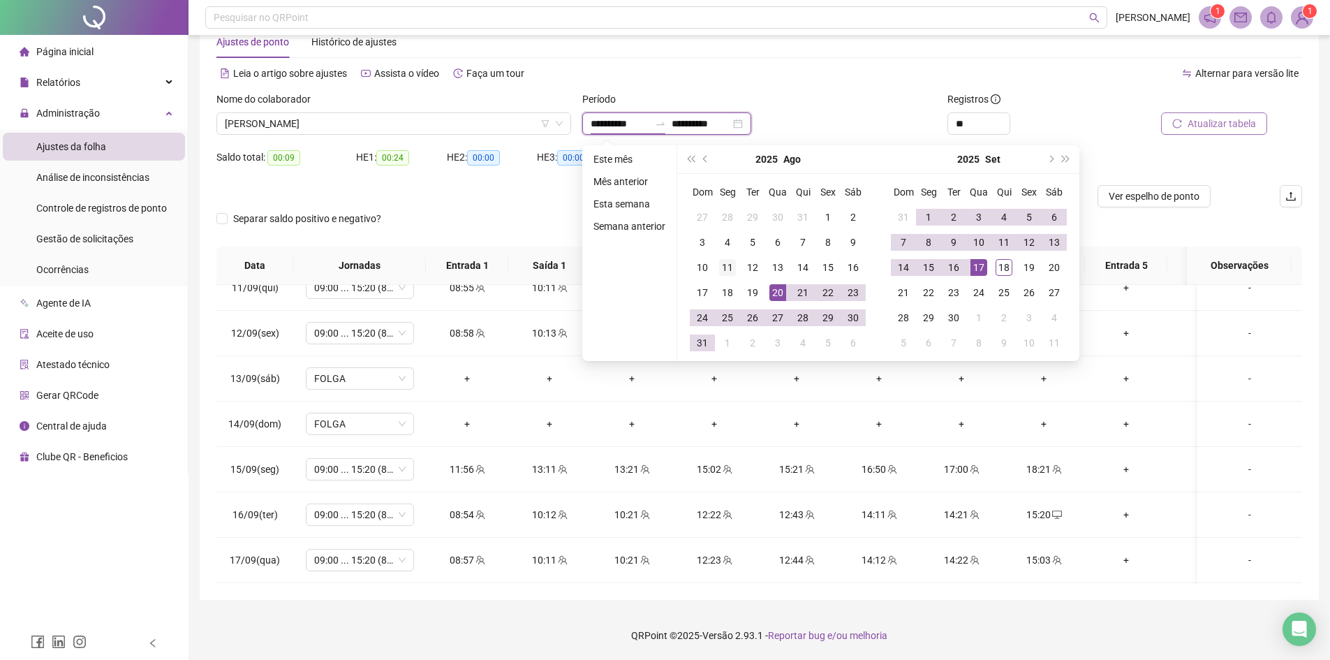
type input "**********"
click at [800, 291] on div "21" at bounding box center [803, 292] width 17 height 17
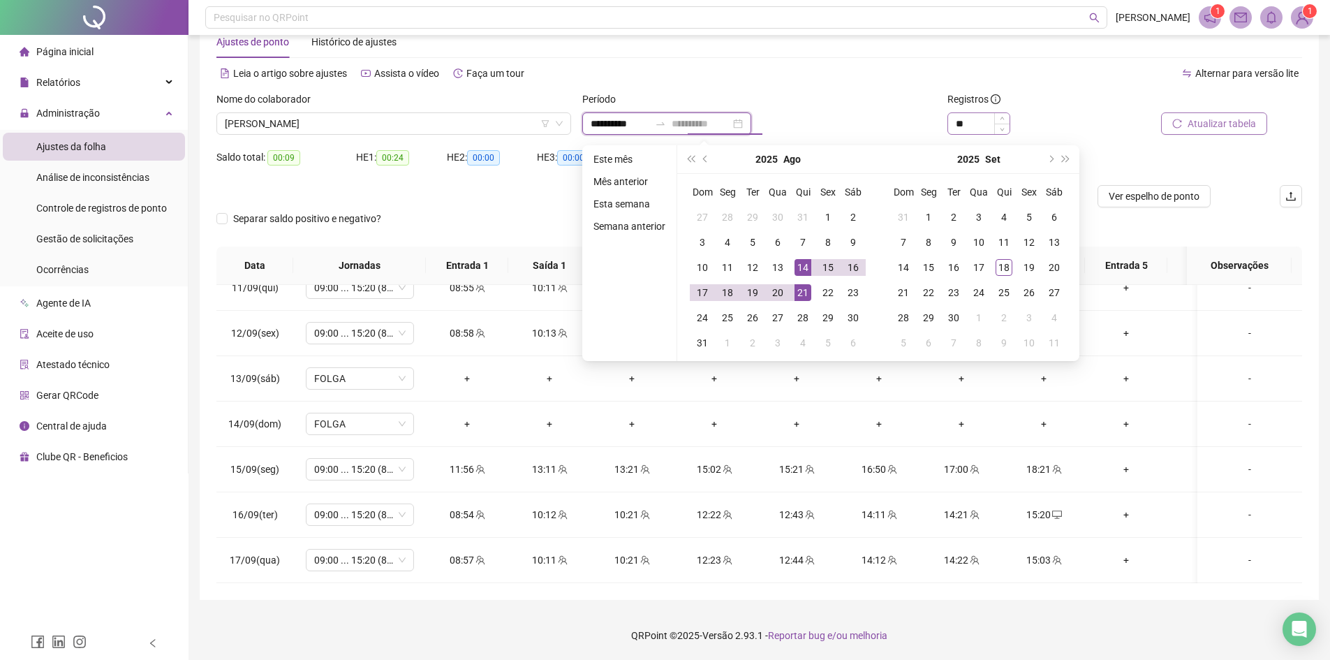
type input "**********"
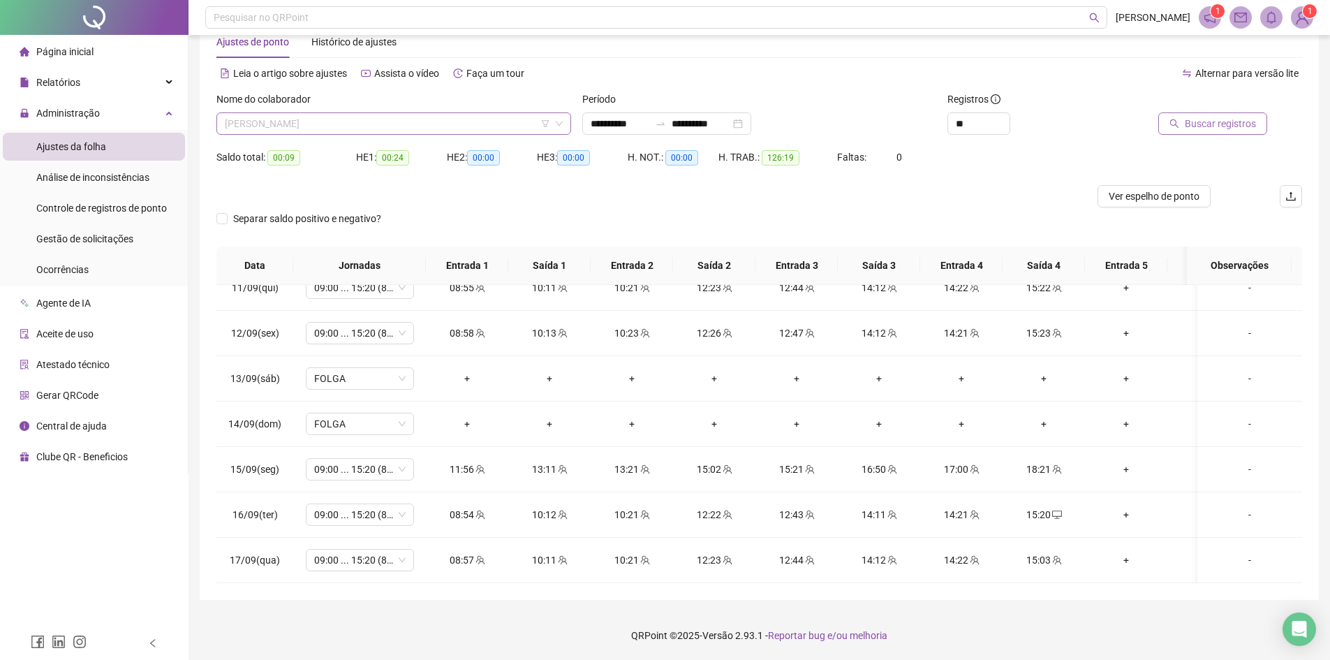
click at [344, 132] on span "[PERSON_NAME]" at bounding box center [394, 123] width 338 height 21
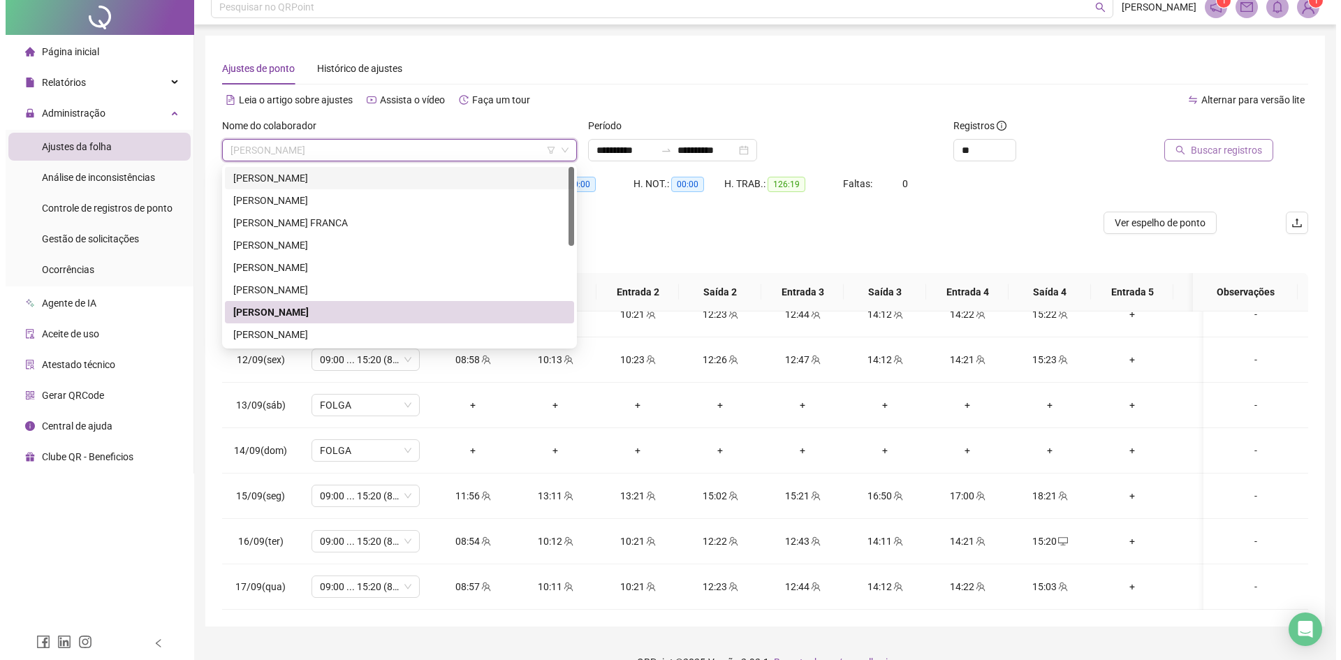
scroll to position [0, 0]
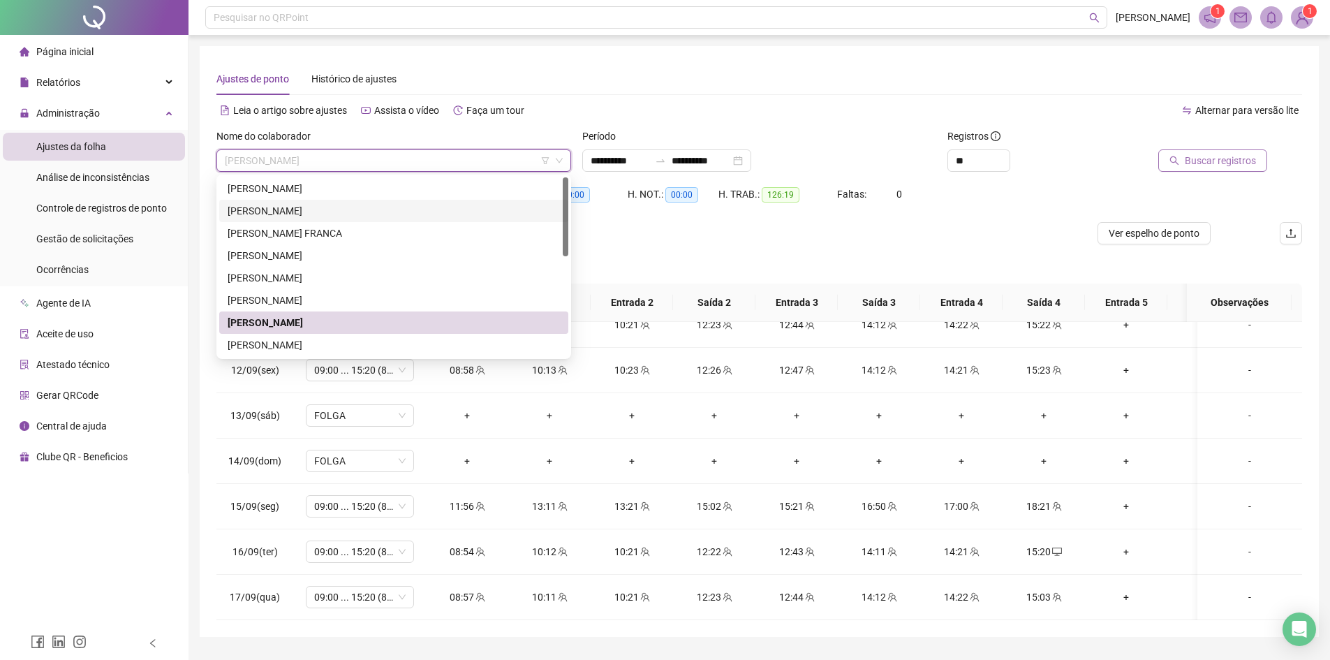
click at [334, 211] on div "[PERSON_NAME]" at bounding box center [394, 210] width 332 height 15
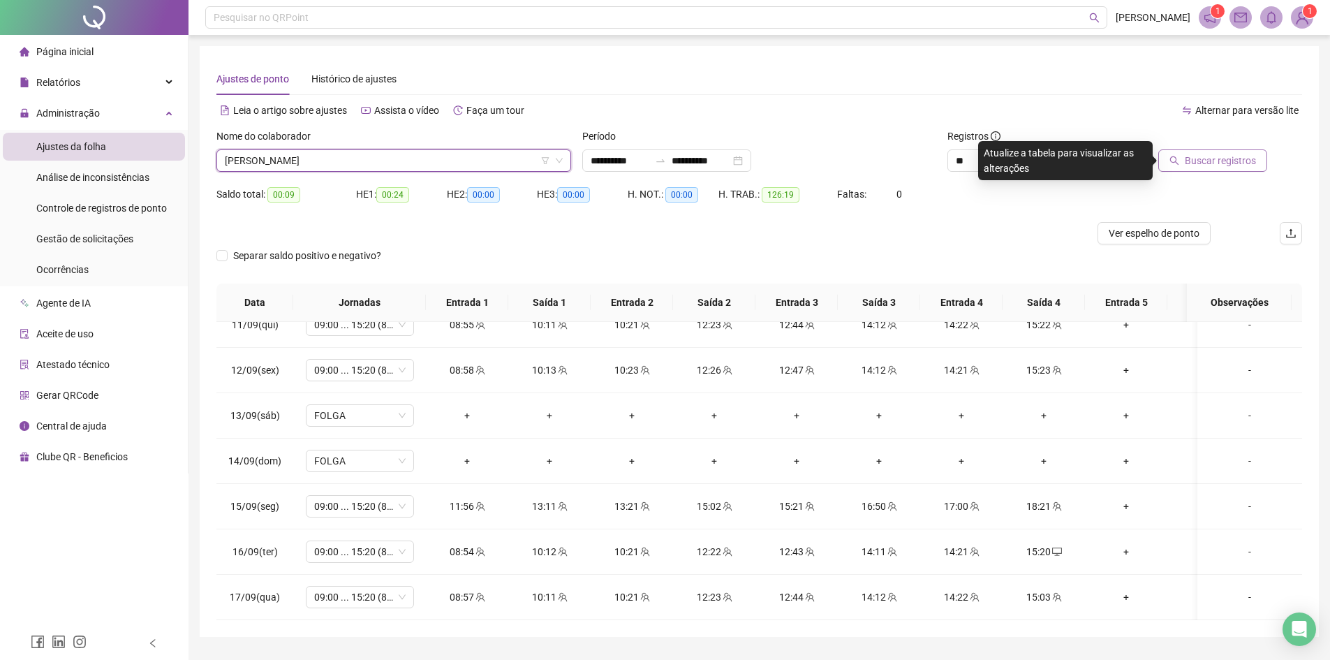
click at [1202, 159] on span "Buscar registros" at bounding box center [1220, 160] width 71 height 15
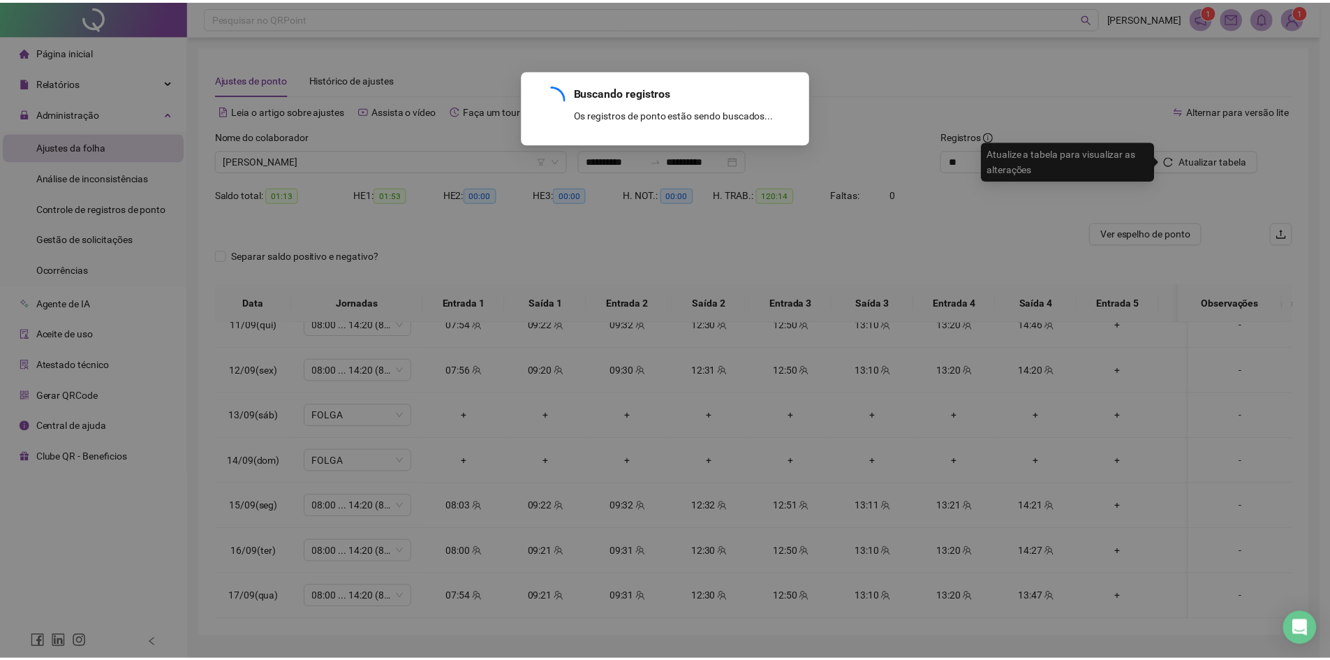
scroll to position [983, 0]
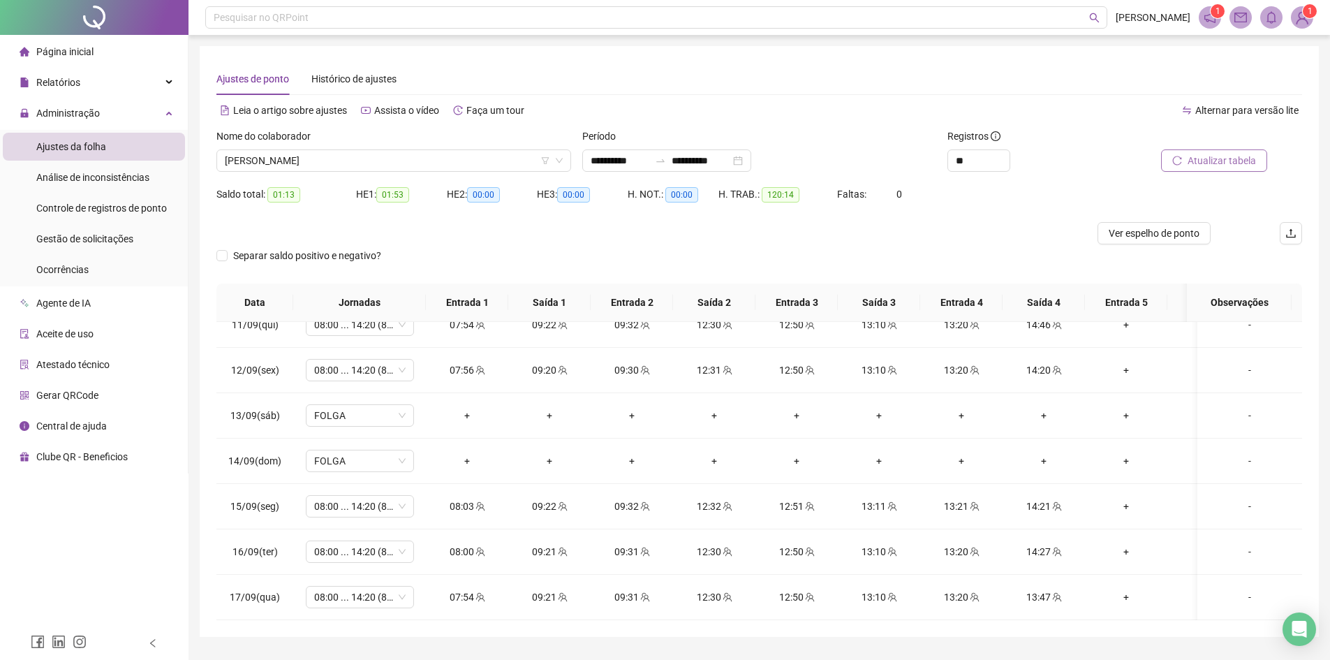
click at [1216, 165] on span "Atualizar tabela" at bounding box center [1222, 160] width 68 height 15
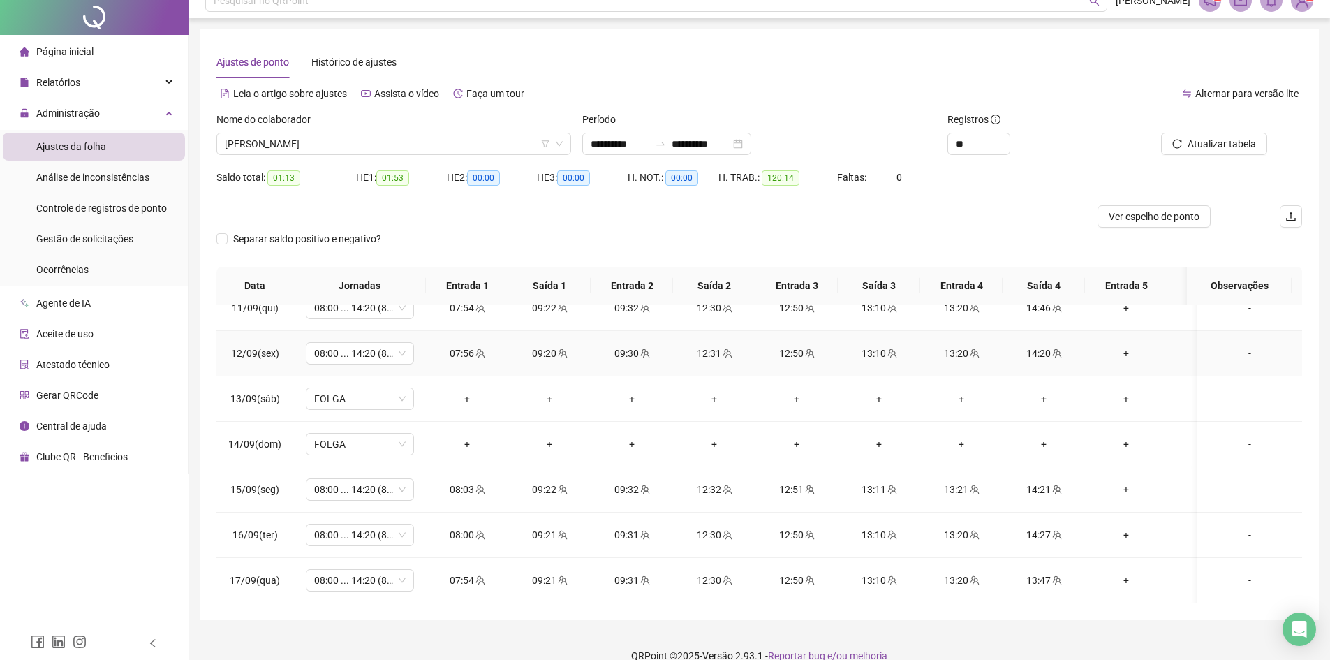
scroll to position [0, 0]
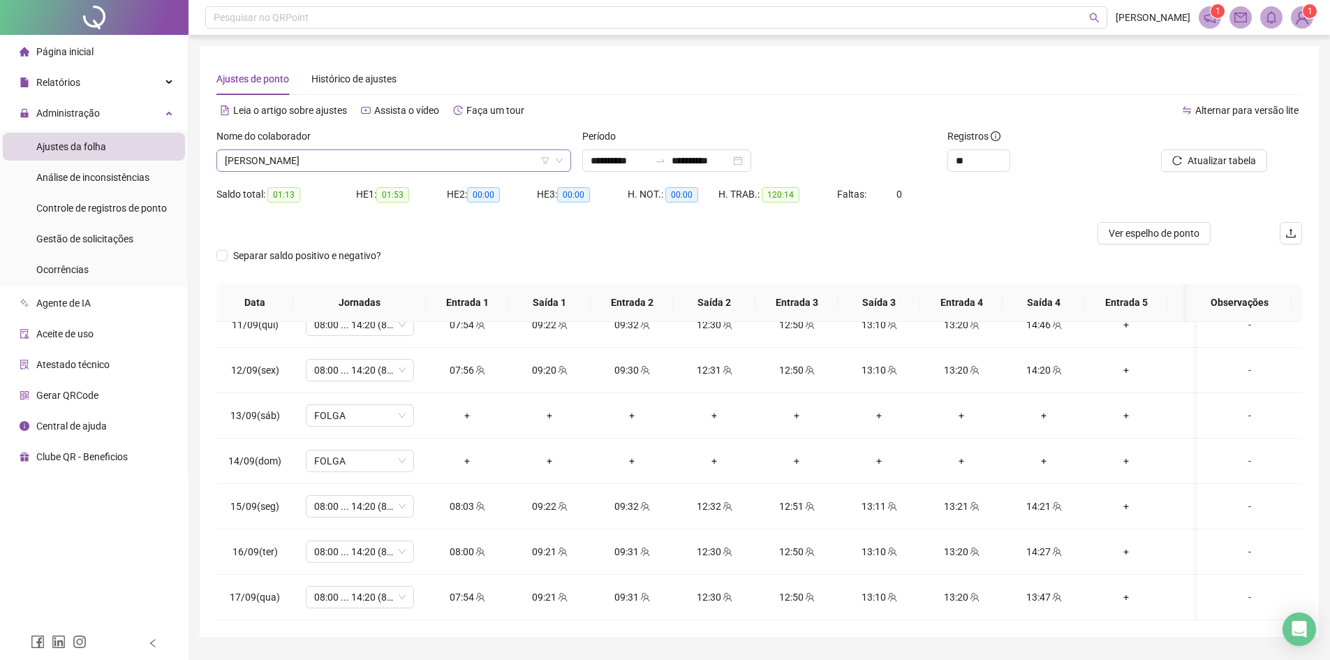
click at [254, 154] on span "[PERSON_NAME]" at bounding box center [394, 160] width 338 height 21
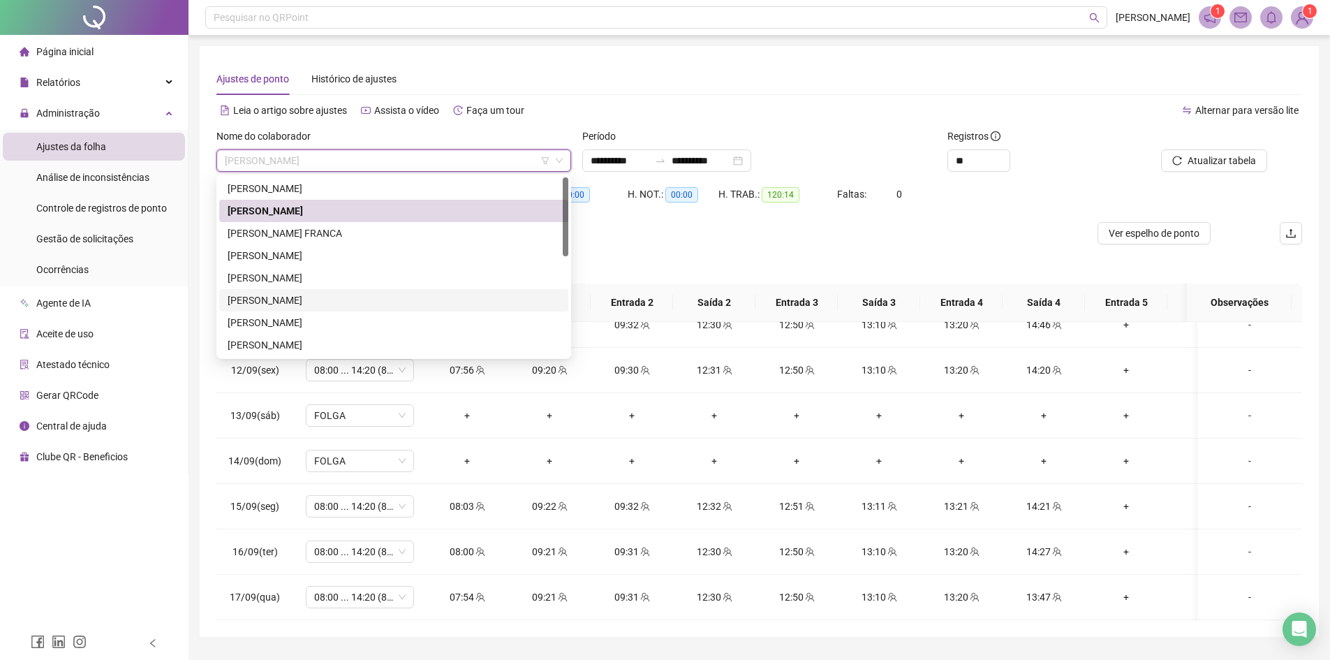
click at [277, 302] on div "[PERSON_NAME]" at bounding box center [394, 300] width 332 height 15
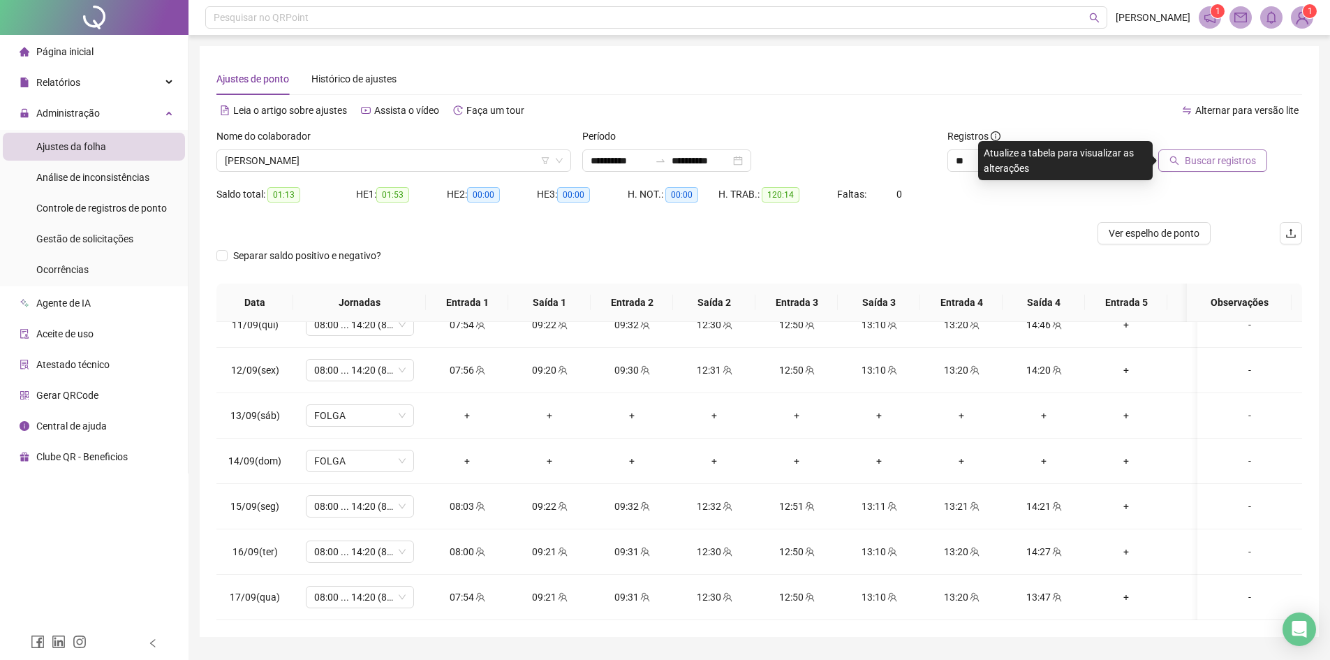
click at [1197, 169] on button "Buscar registros" at bounding box center [1212, 160] width 109 height 22
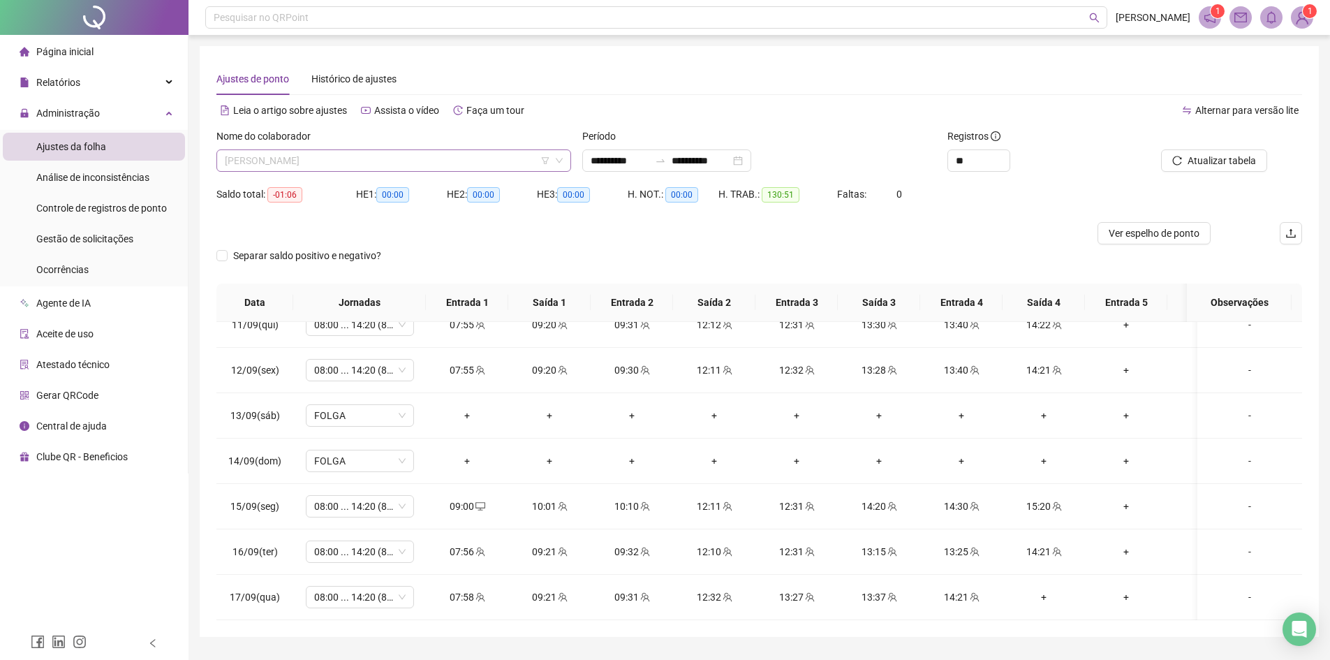
click at [308, 165] on span "[PERSON_NAME]" at bounding box center [394, 160] width 338 height 21
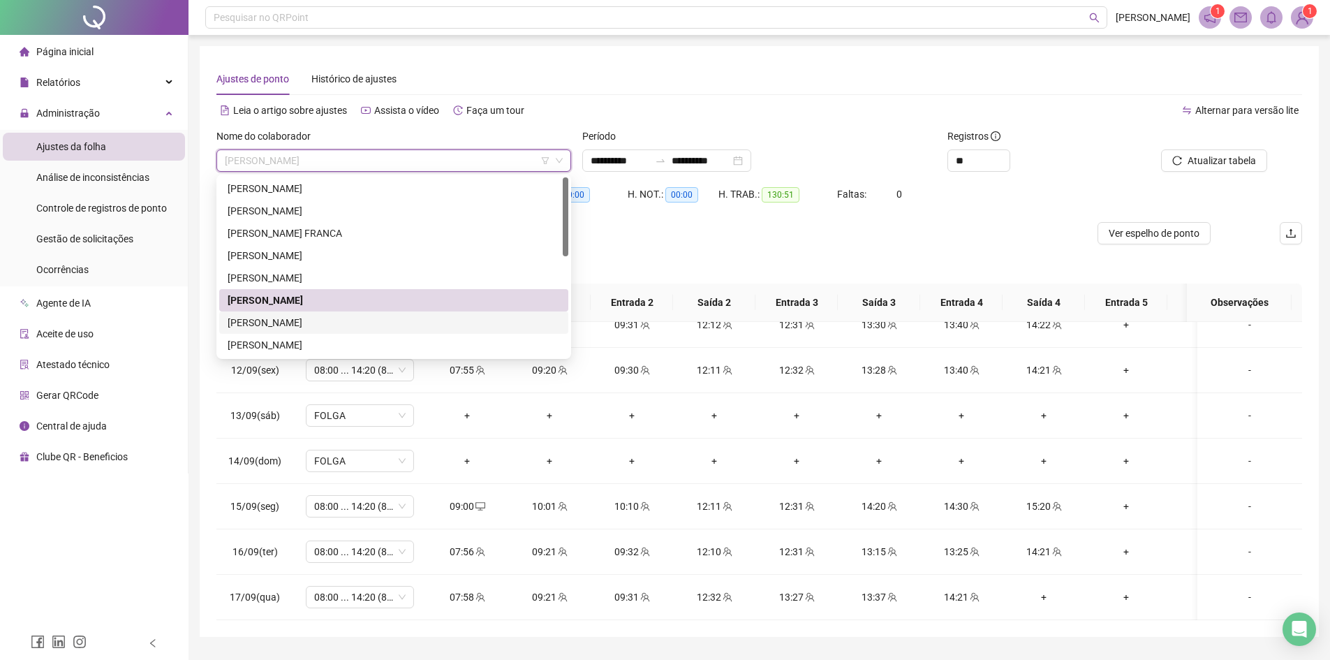
click at [274, 321] on div "[PERSON_NAME]" at bounding box center [394, 322] width 332 height 15
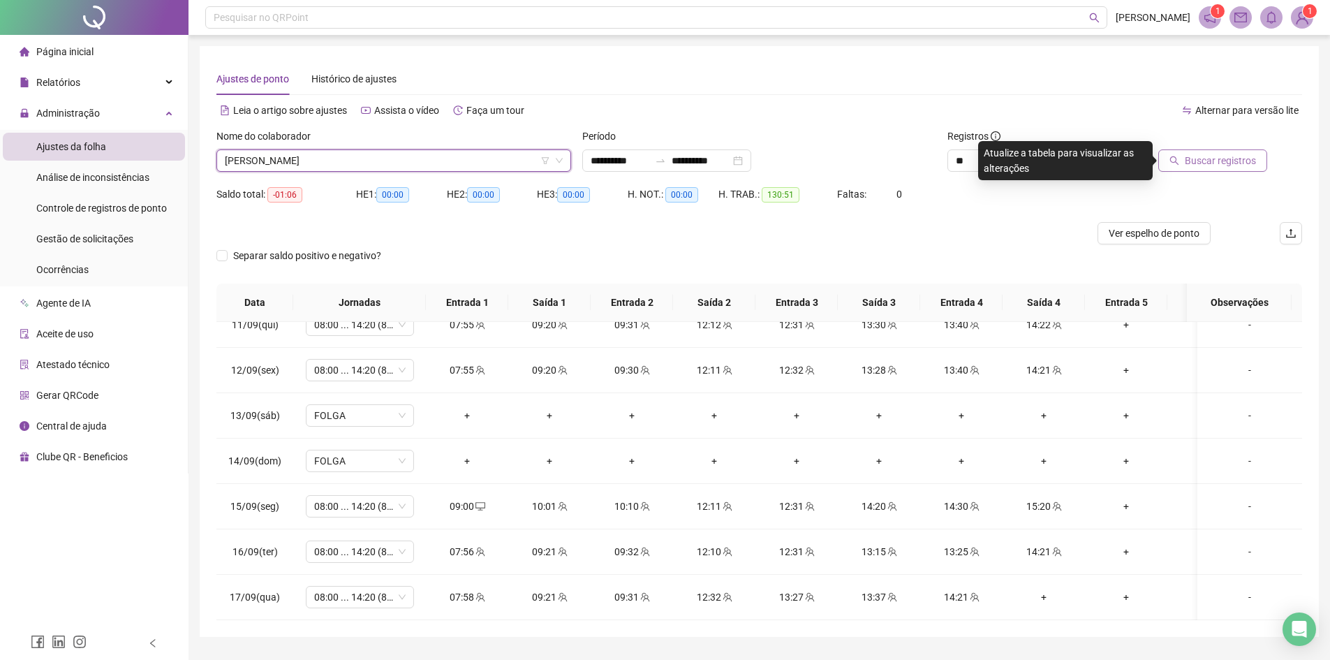
click at [1235, 164] on span "Buscar registros" at bounding box center [1220, 160] width 71 height 15
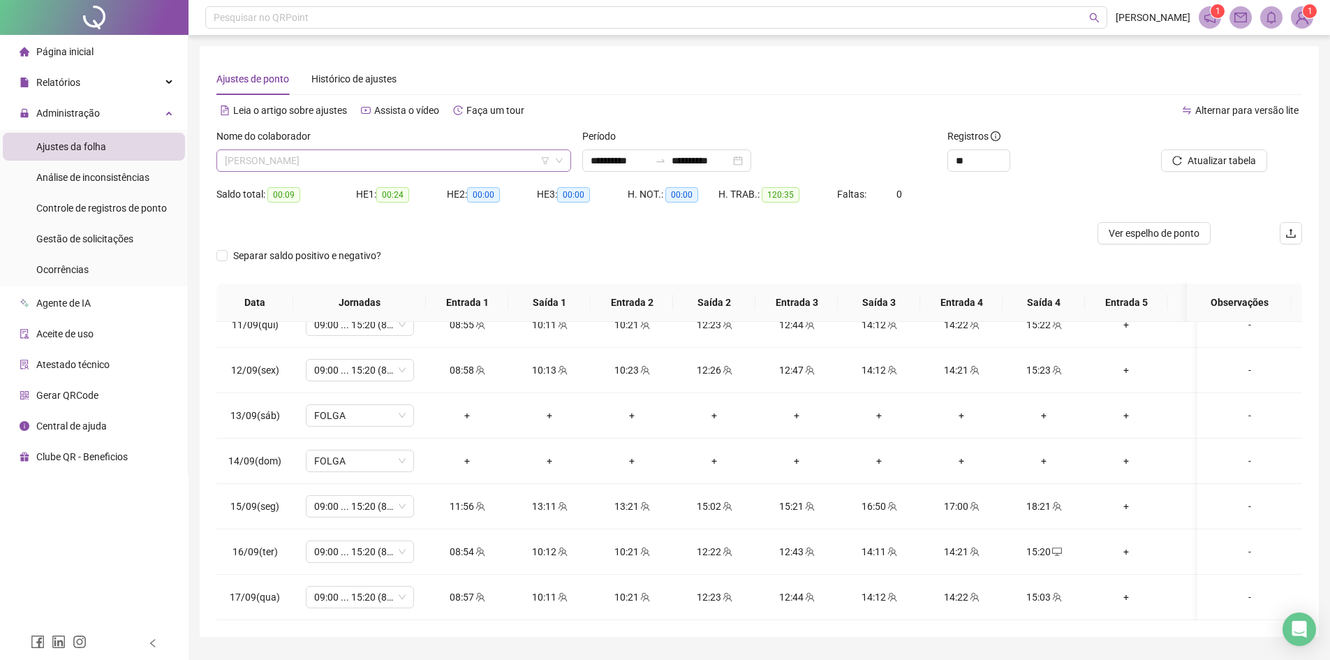
click at [307, 158] on span "[PERSON_NAME]" at bounding box center [394, 160] width 338 height 21
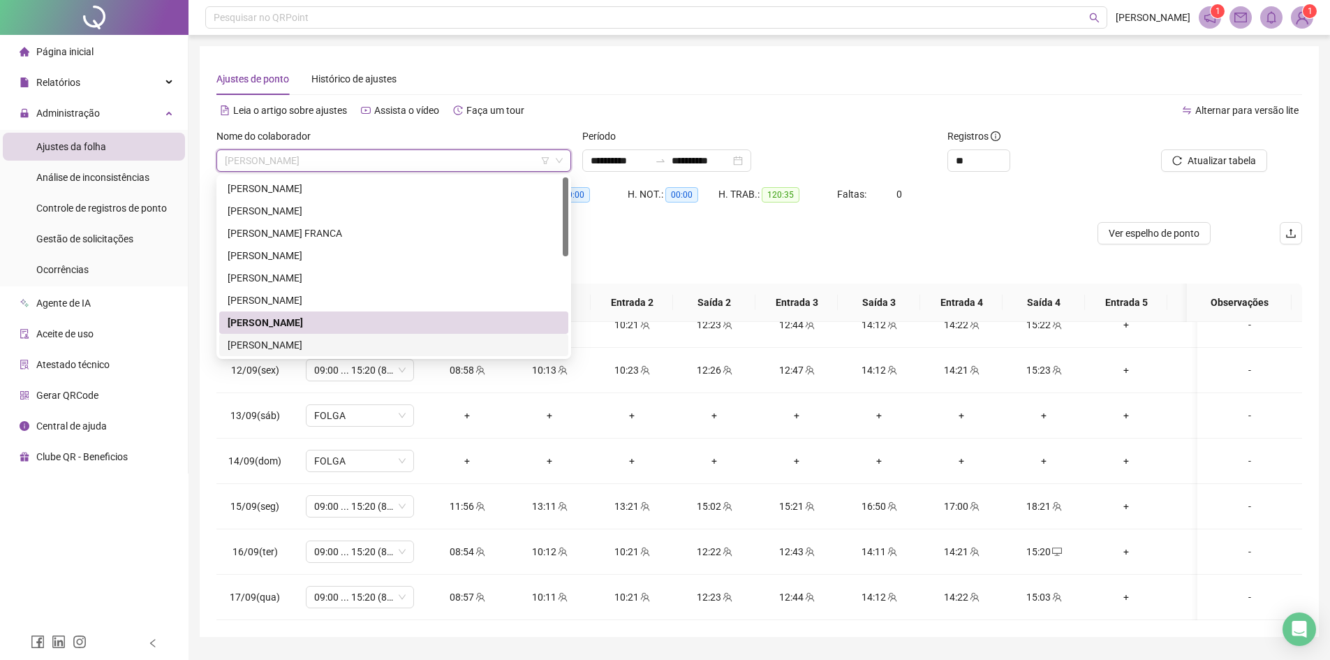
click at [283, 339] on div "[PERSON_NAME]" at bounding box center [394, 344] width 332 height 15
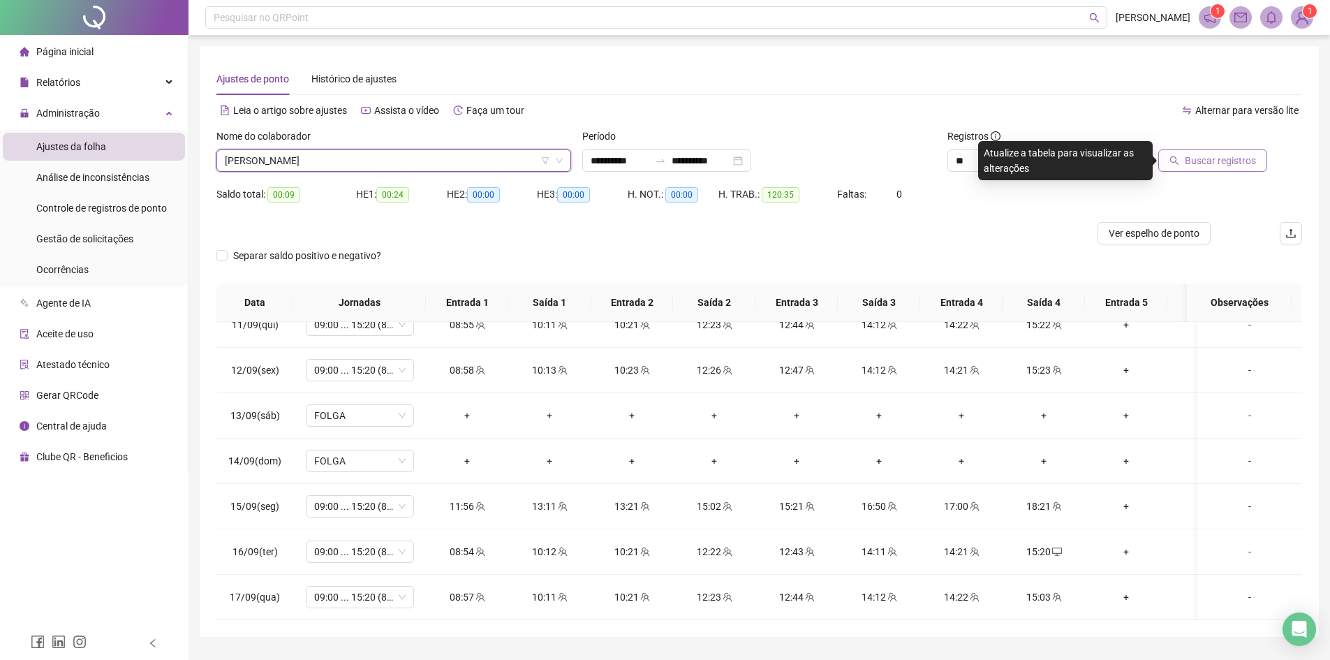
click at [1219, 163] on span "Buscar registros" at bounding box center [1220, 160] width 71 height 15
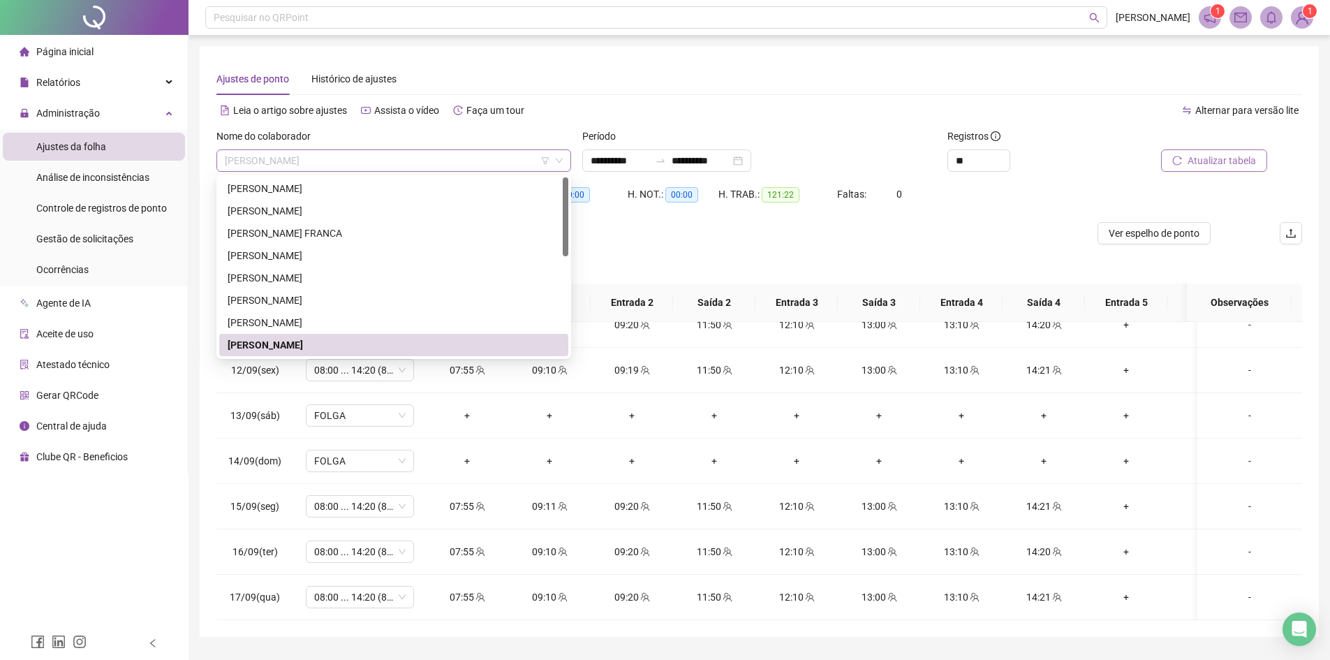
click at [285, 162] on span "[PERSON_NAME]" at bounding box center [394, 160] width 338 height 21
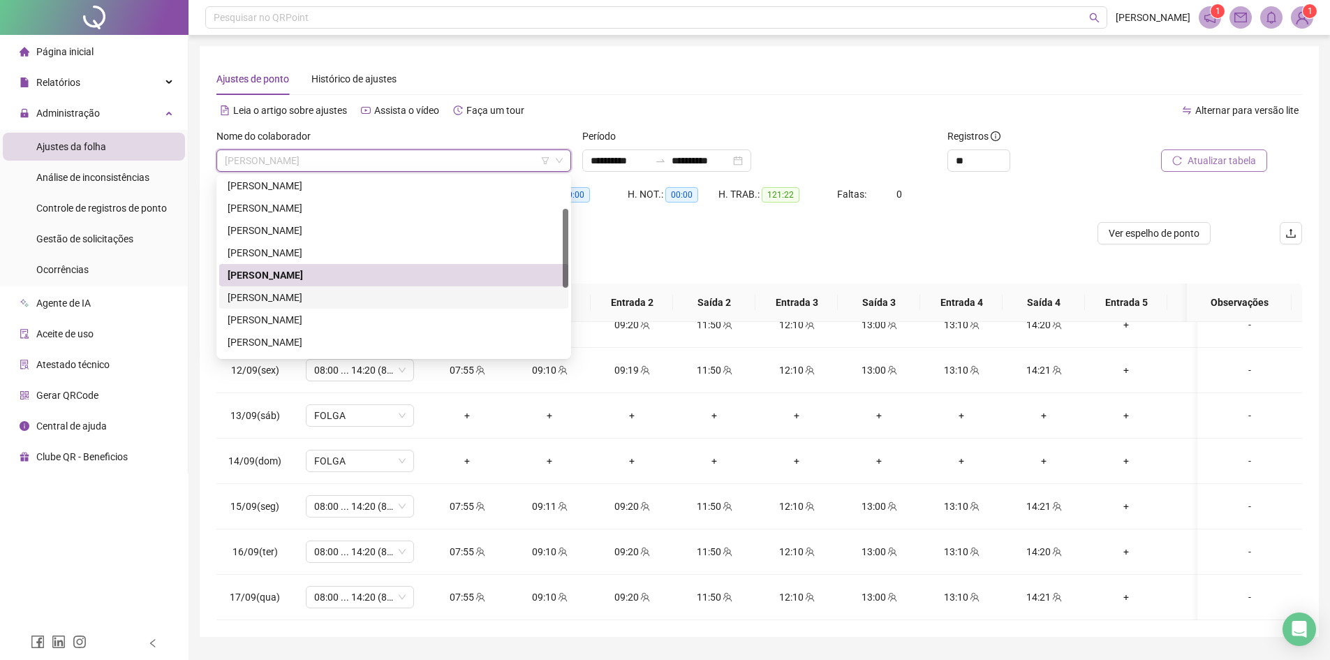
click at [283, 302] on div "[PERSON_NAME]" at bounding box center [394, 297] width 332 height 15
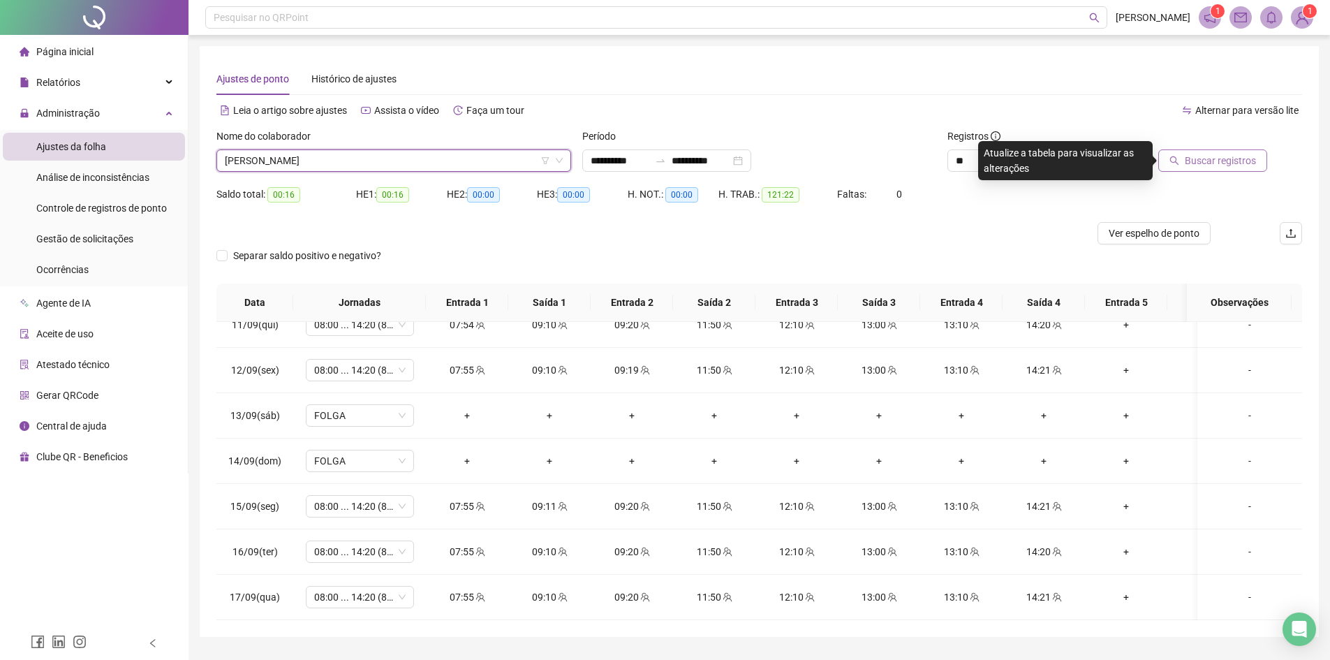
click at [1195, 158] on span "Buscar registros" at bounding box center [1220, 160] width 71 height 15
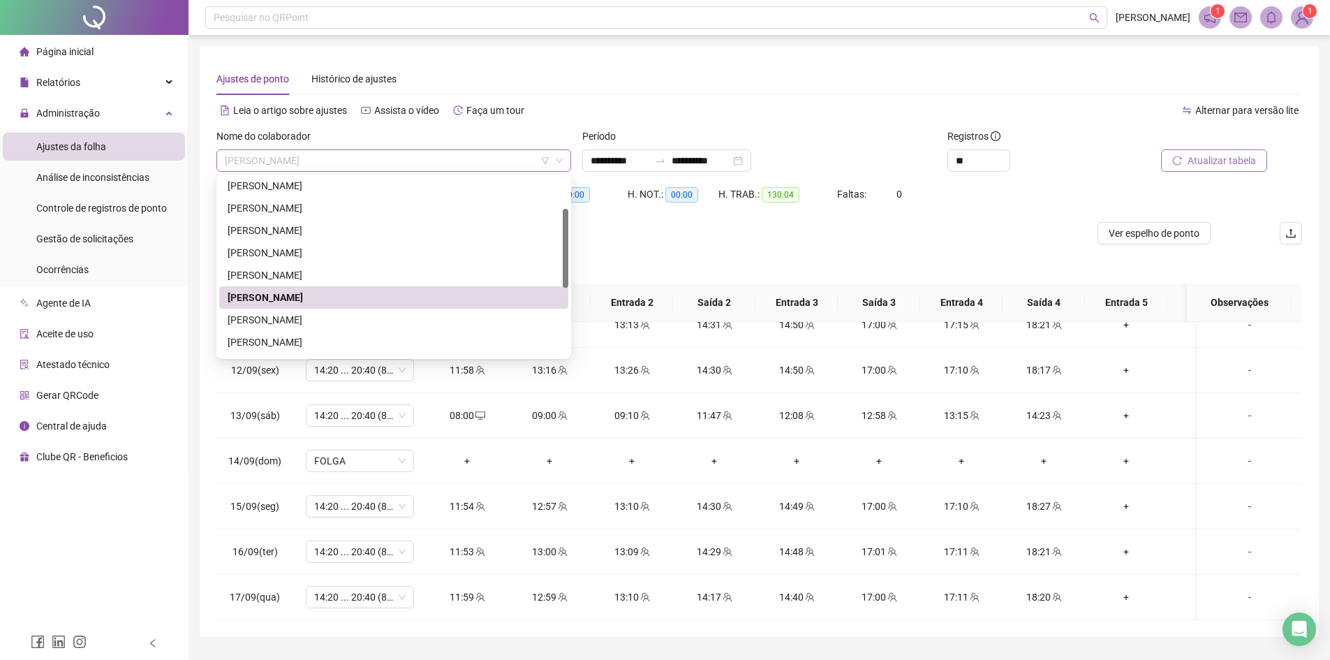
click at [341, 159] on span "[PERSON_NAME]" at bounding box center [394, 160] width 338 height 21
click at [290, 312] on div "[PERSON_NAME]" at bounding box center [394, 319] width 332 height 15
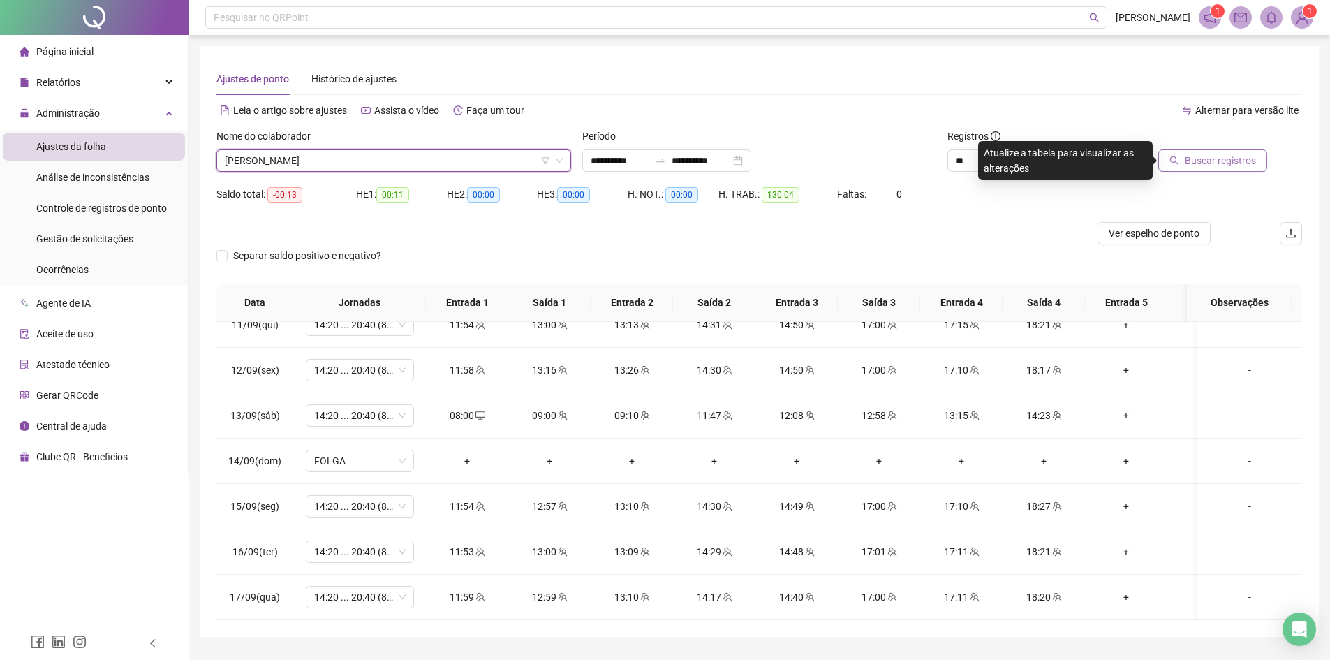
click at [1246, 158] on span "Buscar registros" at bounding box center [1220, 160] width 71 height 15
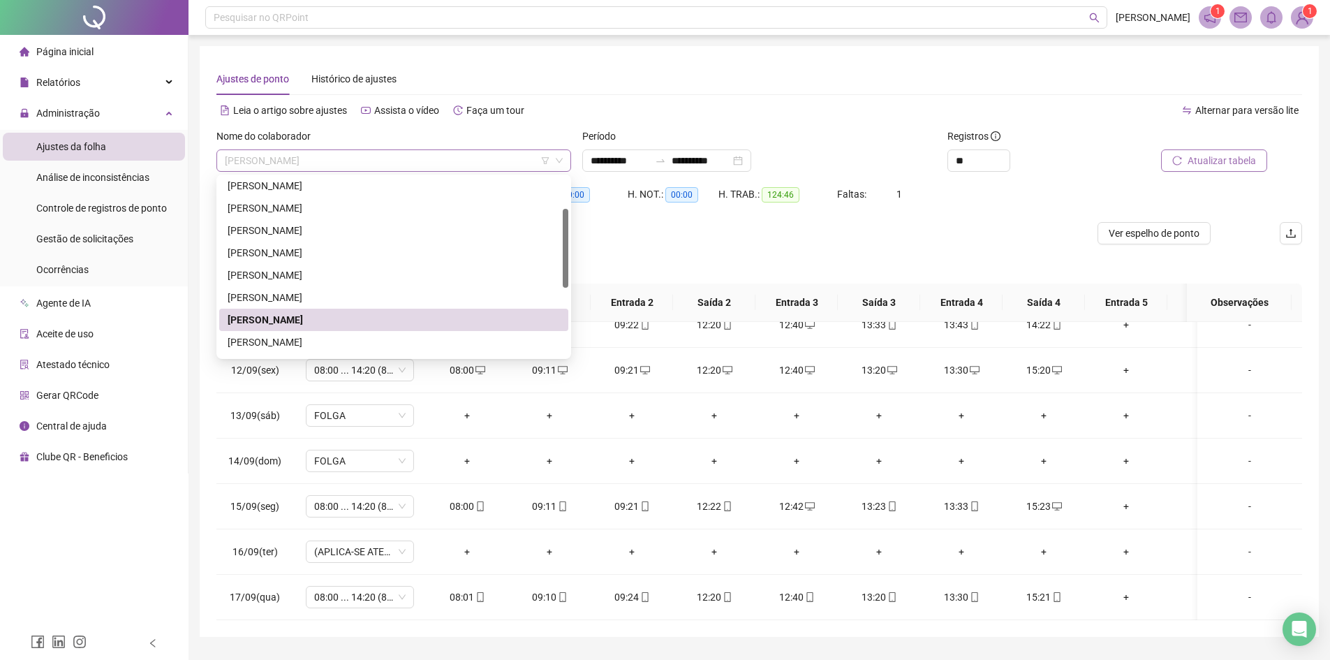
click at [306, 163] on span "[PERSON_NAME]" at bounding box center [394, 160] width 338 height 21
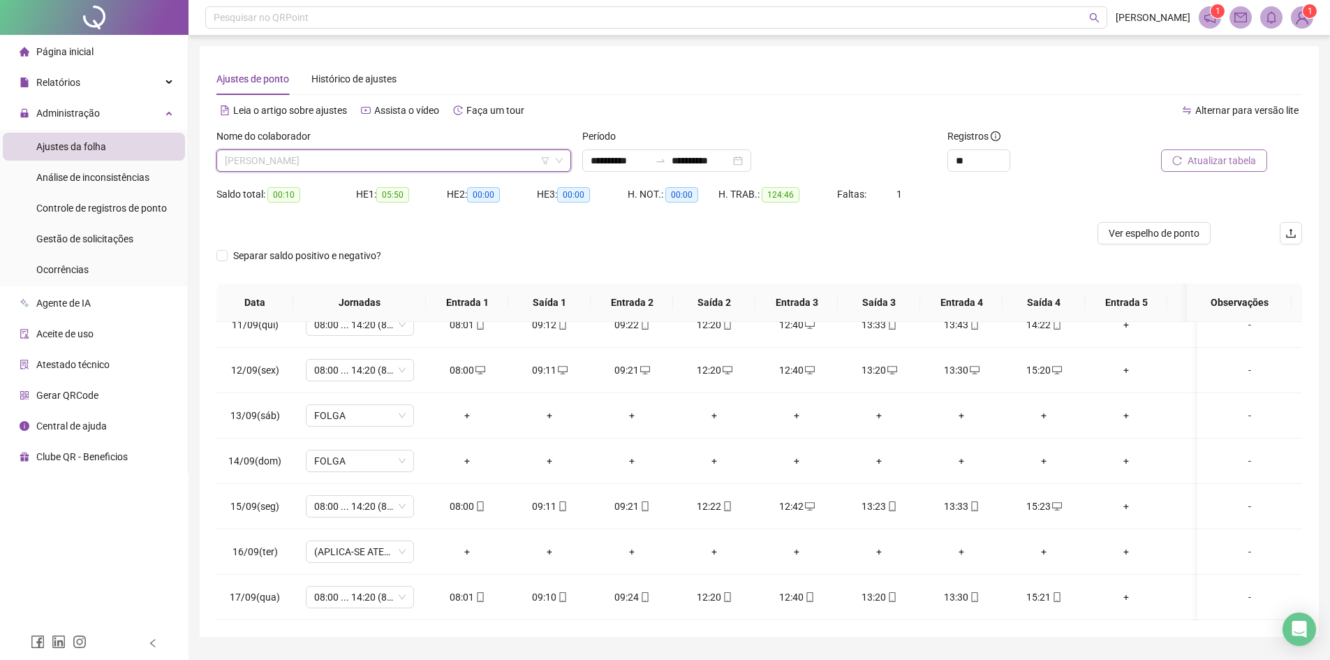
click at [365, 170] on span "[PERSON_NAME]" at bounding box center [394, 160] width 338 height 21
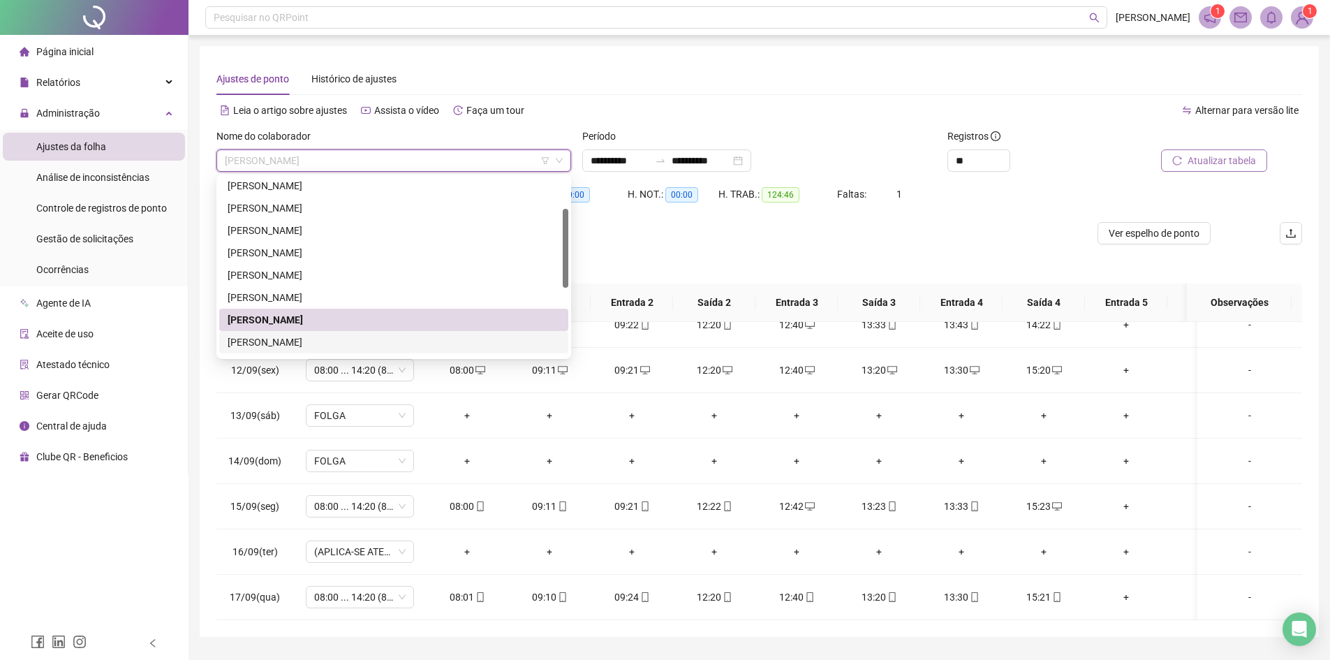
click at [282, 340] on div "[PERSON_NAME]" at bounding box center [394, 341] width 332 height 15
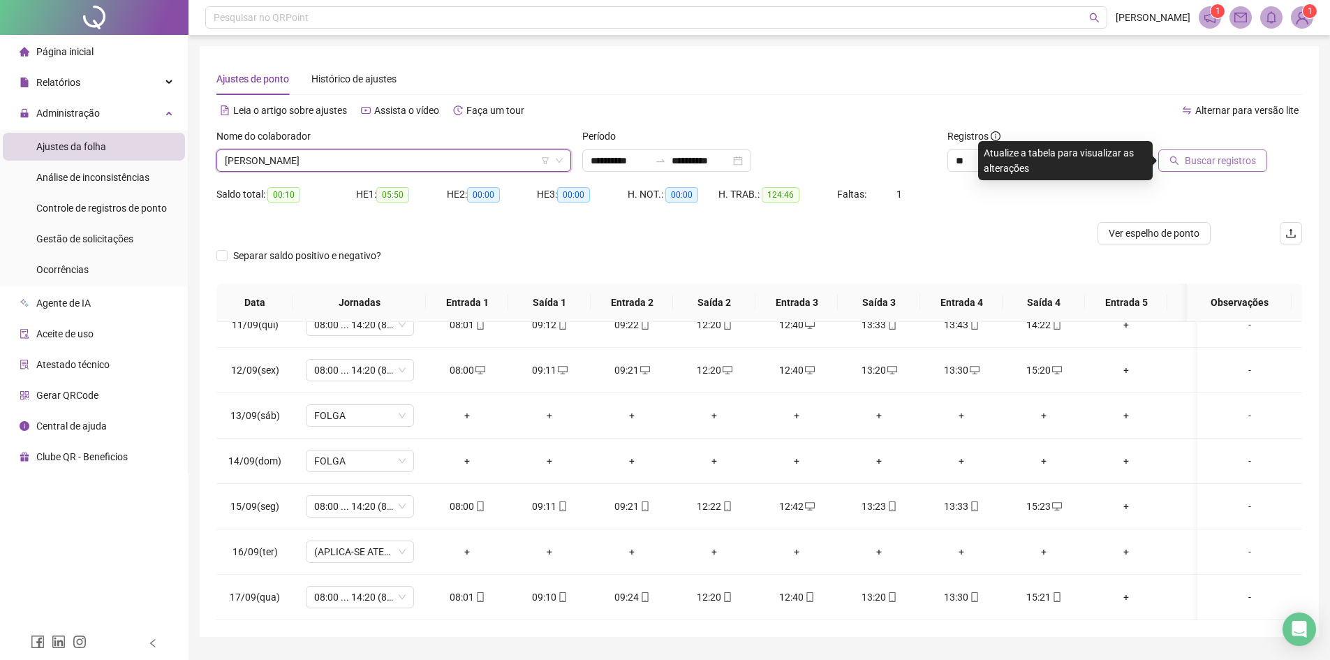
click at [1204, 161] on span "Buscar registros" at bounding box center [1220, 160] width 71 height 15
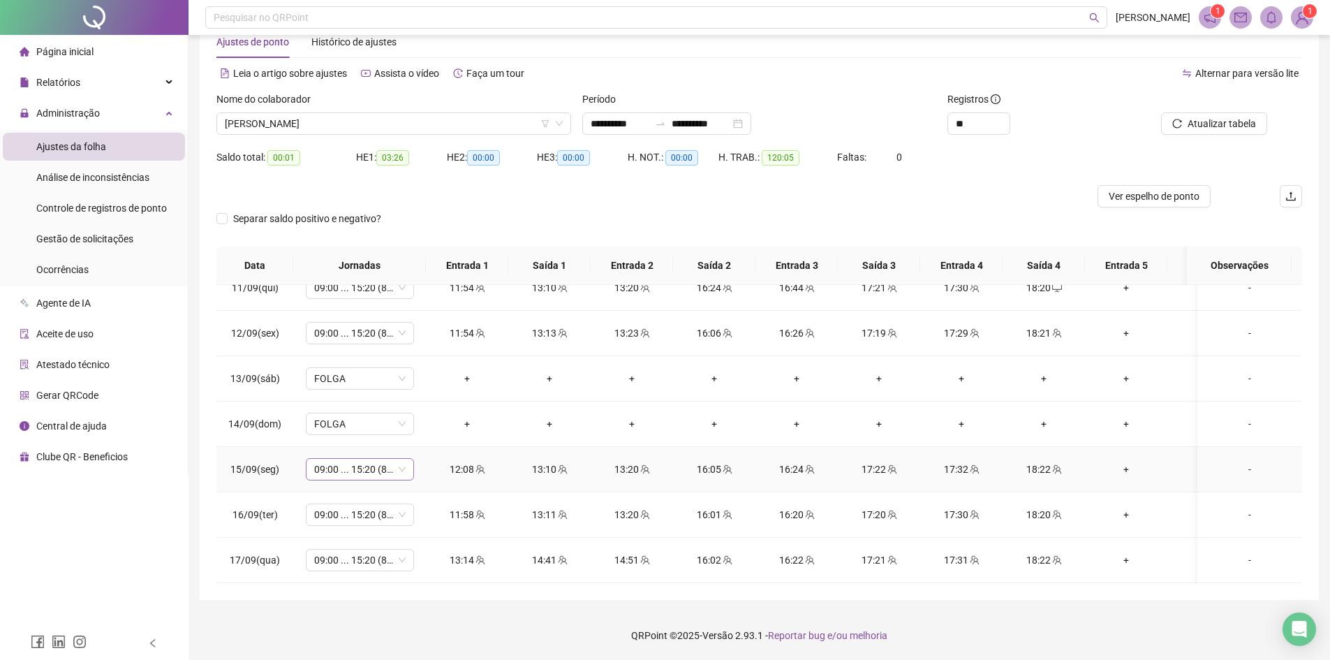
scroll to position [843, 0]
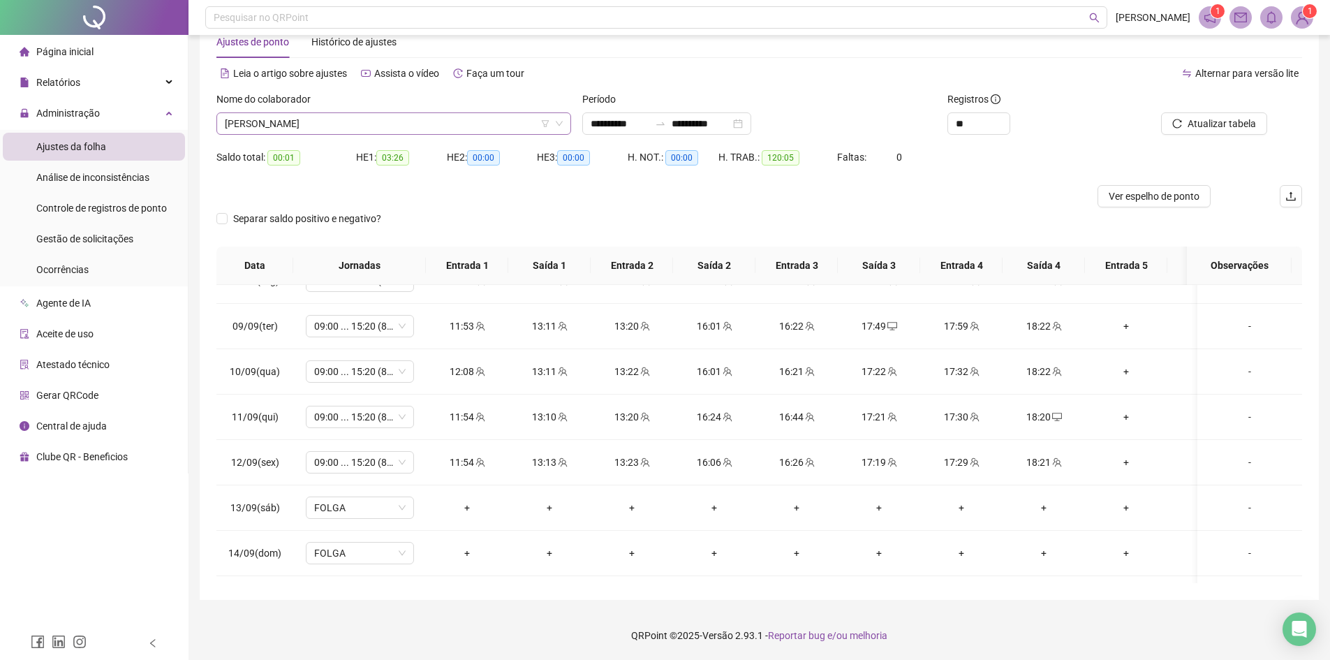
click at [337, 121] on span "[PERSON_NAME]" at bounding box center [394, 123] width 338 height 21
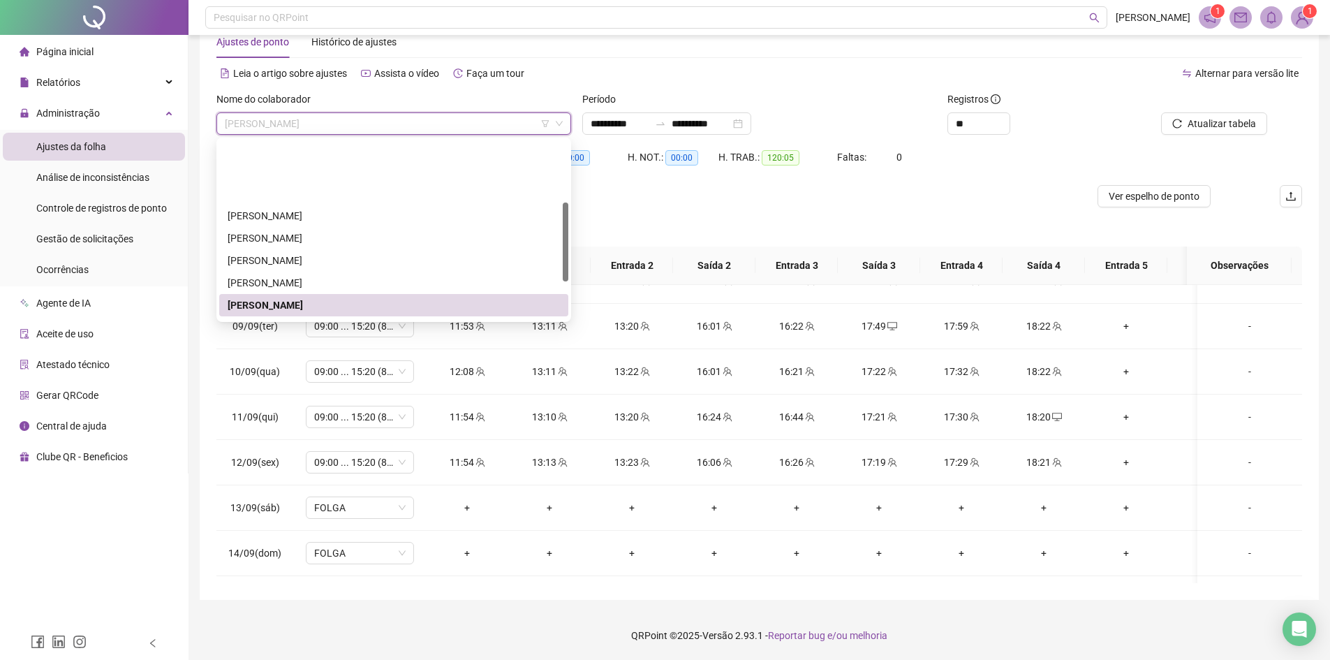
scroll to position [140, 0]
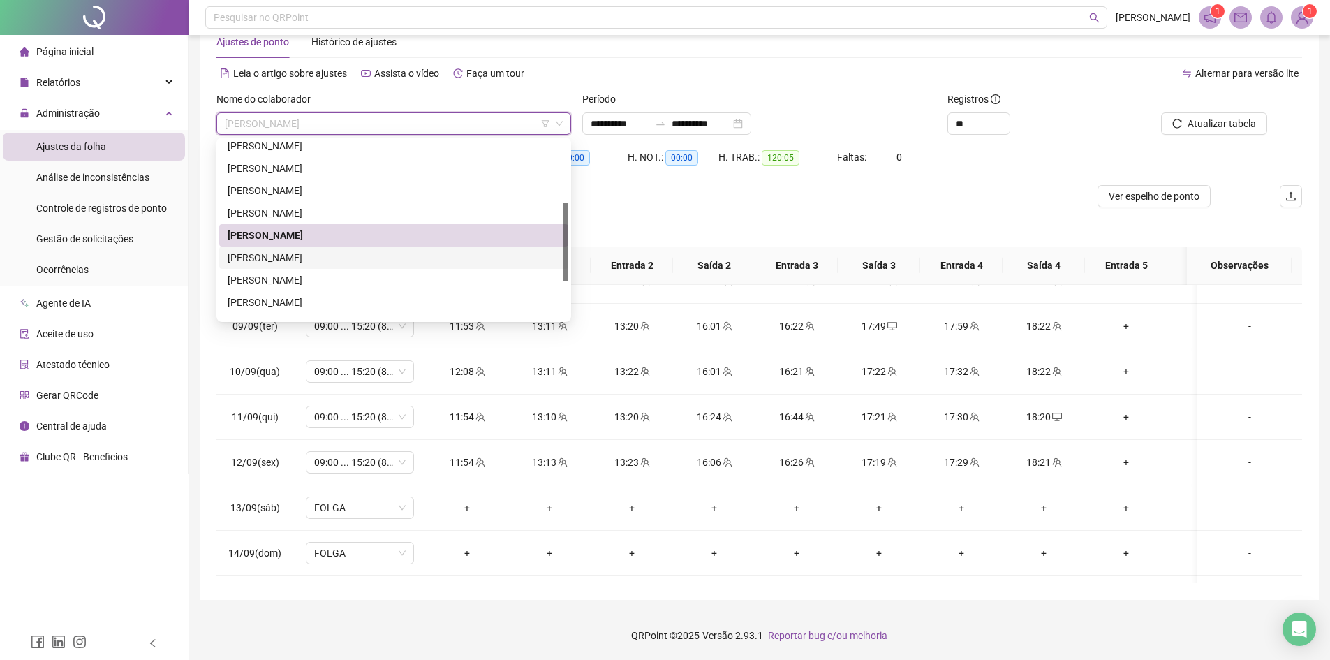
click at [281, 251] on div "[PERSON_NAME]" at bounding box center [394, 257] width 332 height 15
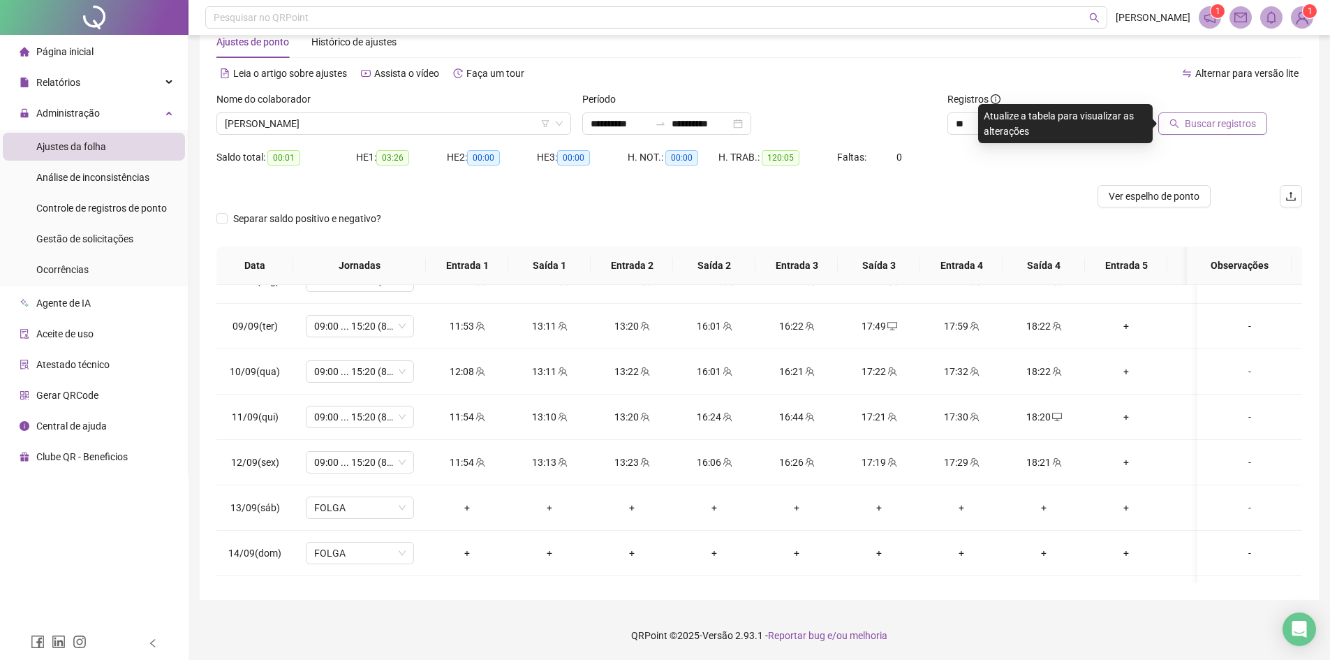
click at [1214, 128] on span "Buscar registros" at bounding box center [1220, 123] width 71 height 15
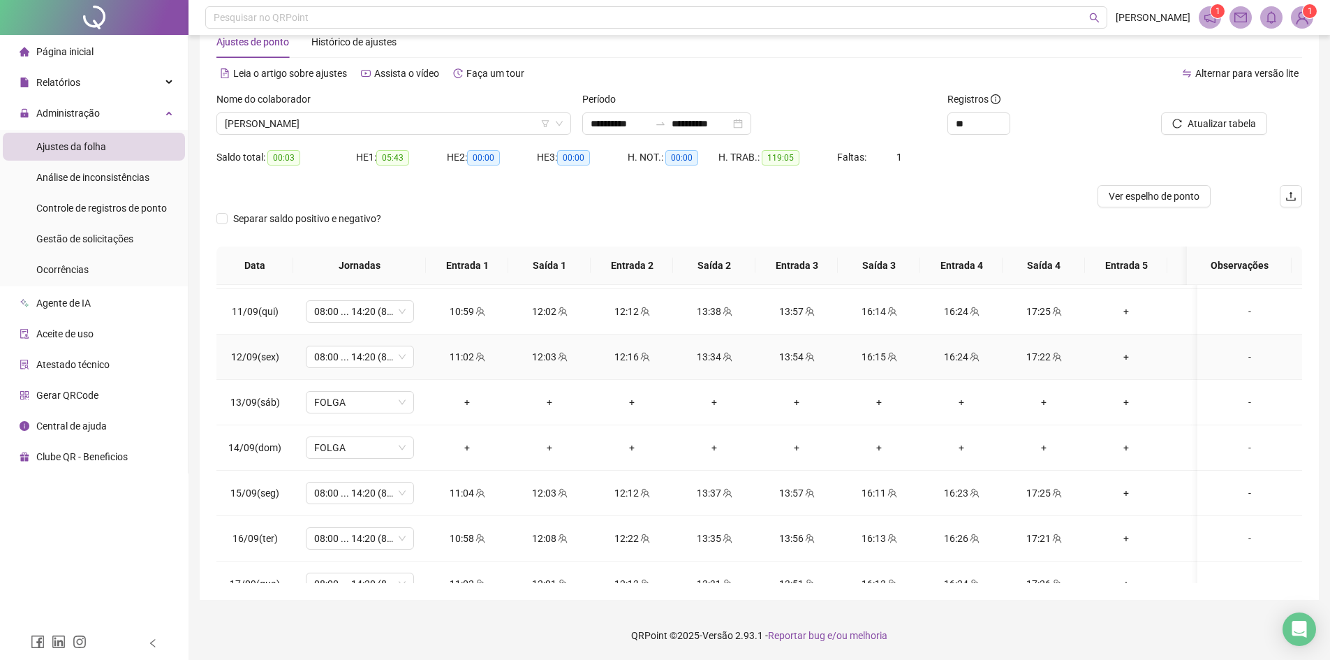
scroll to position [983, 0]
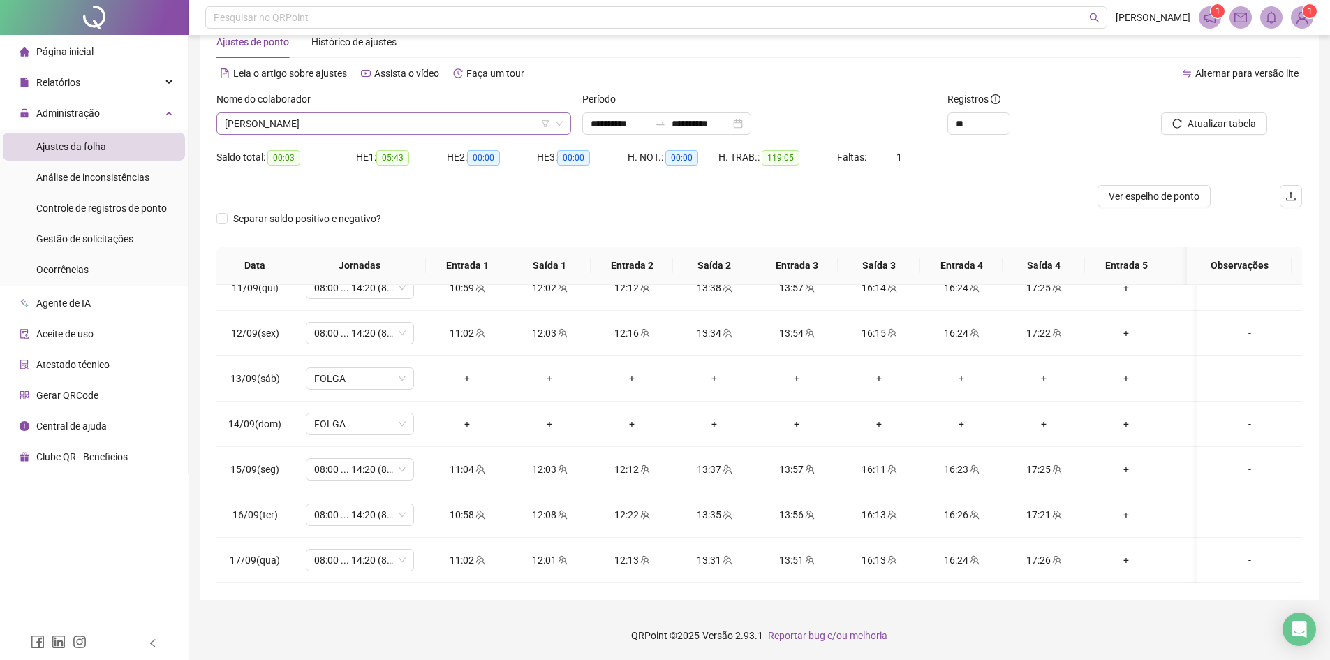
click at [301, 122] on span "[PERSON_NAME]" at bounding box center [394, 123] width 338 height 21
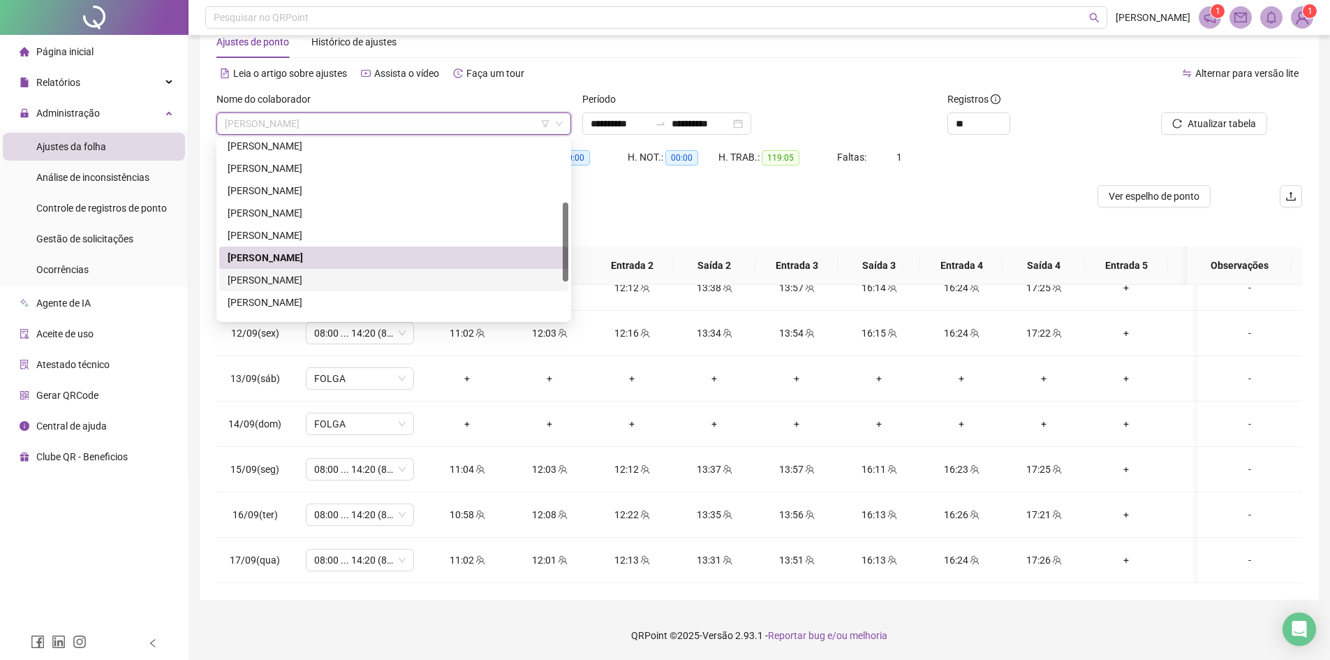
click at [258, 277] on div "[PERSON_NAME]" at bounding box center [394, 279] width 332 height 15
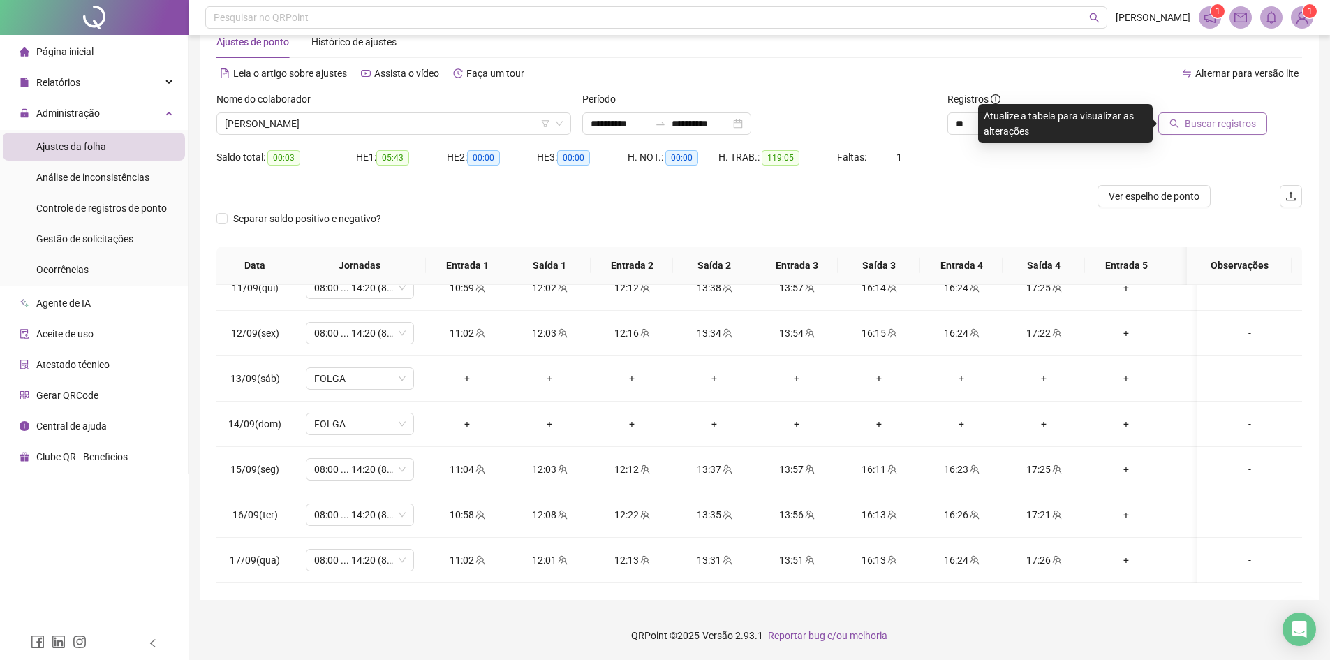
click at [1235, 124] on span "Buscar registros" at bounding box center [1220, 123] width 71 height 15
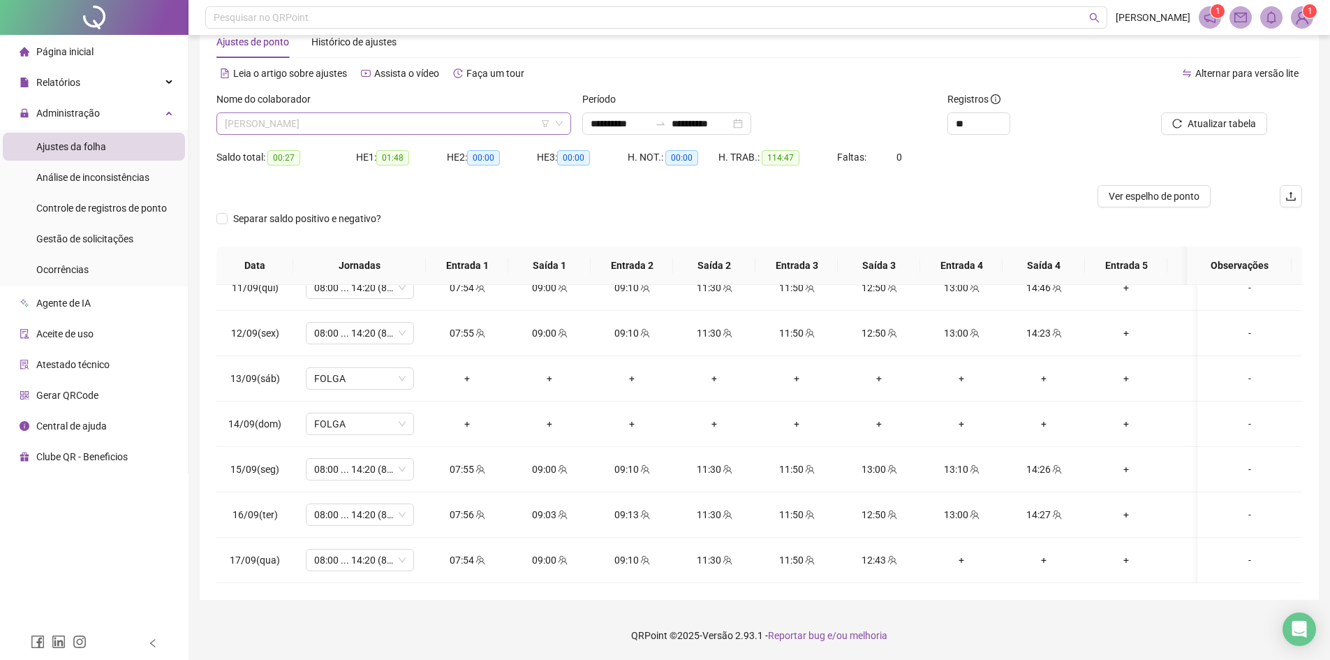
click at [284, 126] on span "[PERSON_NAME]" at bounding box center [394, 123] width 338 height 21
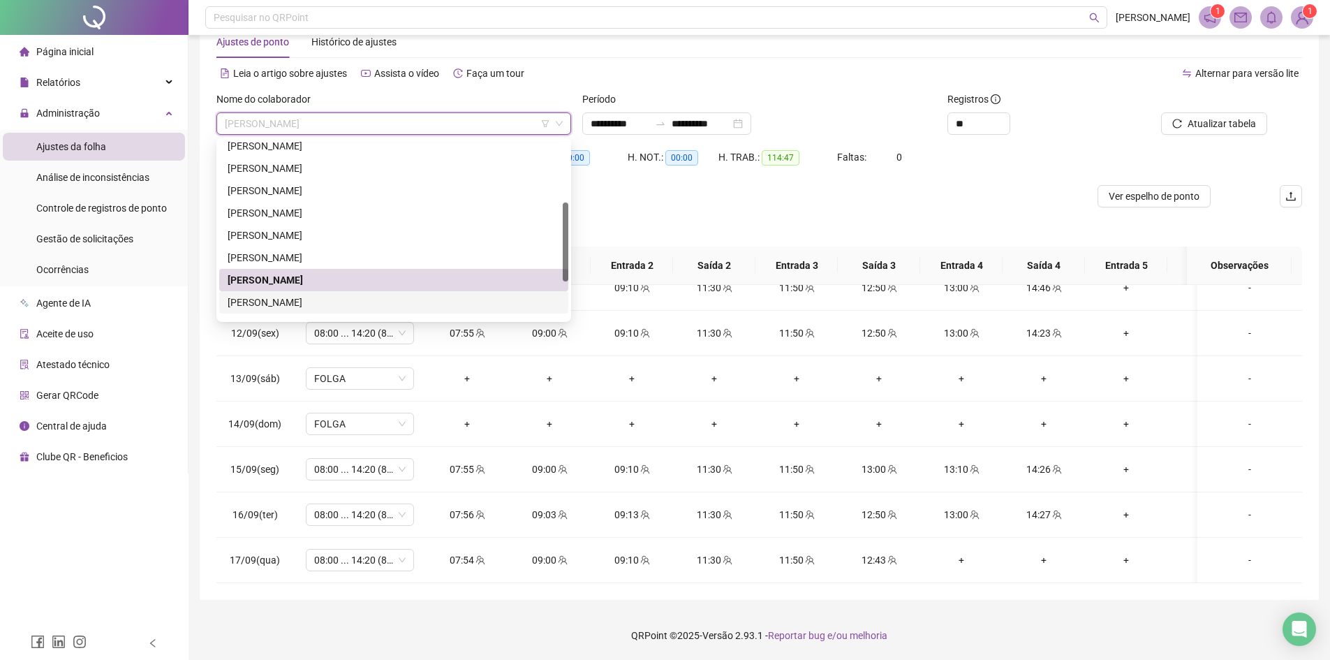
click at [269, 302] on div "[PERSON_NAME]" at bounding box center [394, 302] width 332 height 15
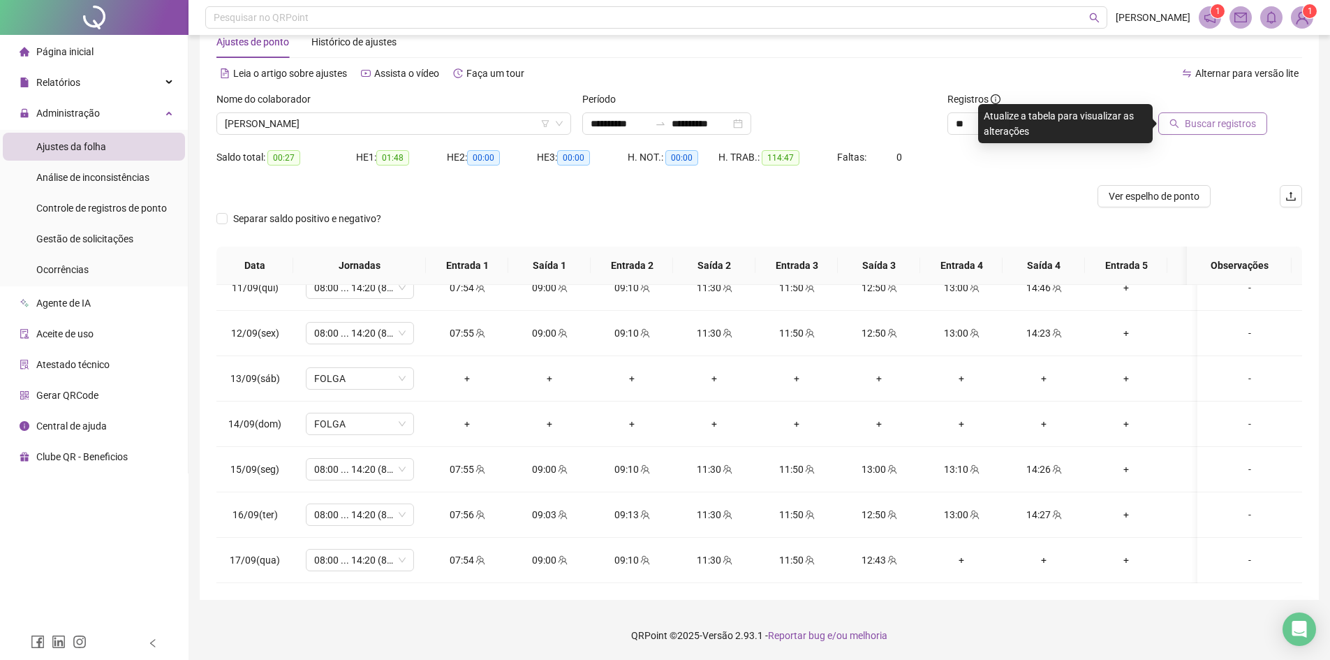
click at [1222, 129] on span "Buscar registros" at bounding box center [1220, 123] width 71 height 15
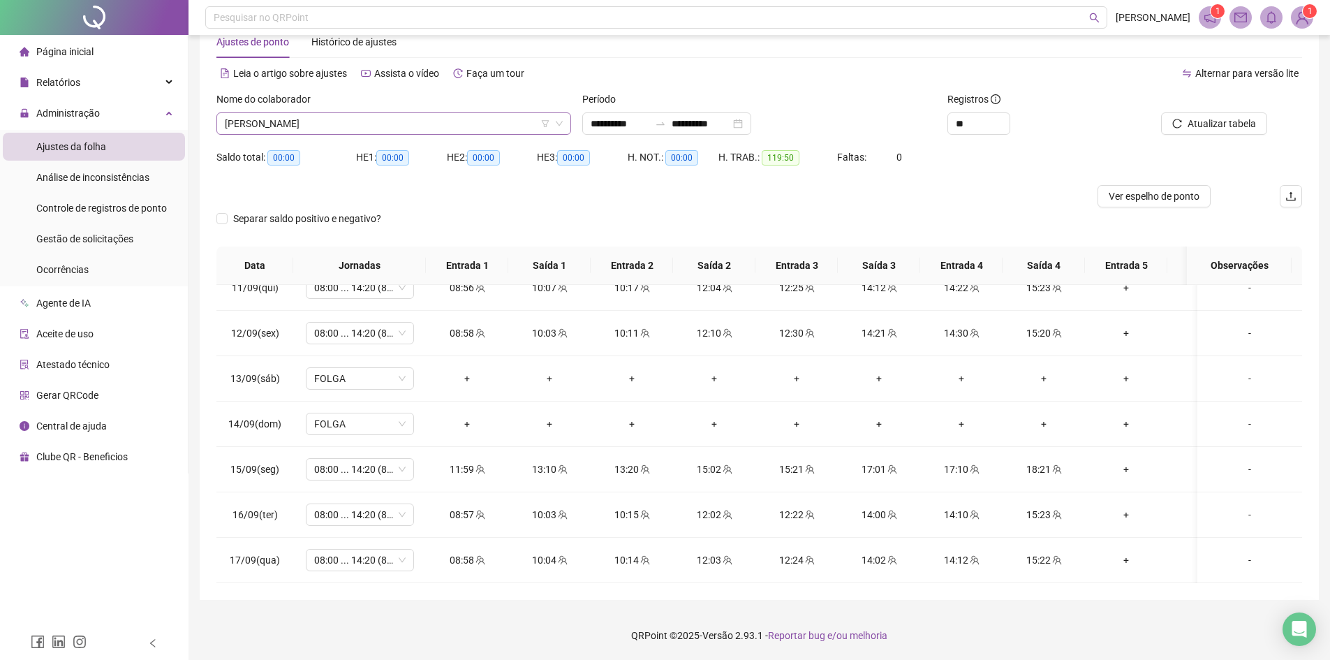
click at [357, 124] on span "[PERSON_NAME]" at bounding box center [394, 123] width 338 height 21
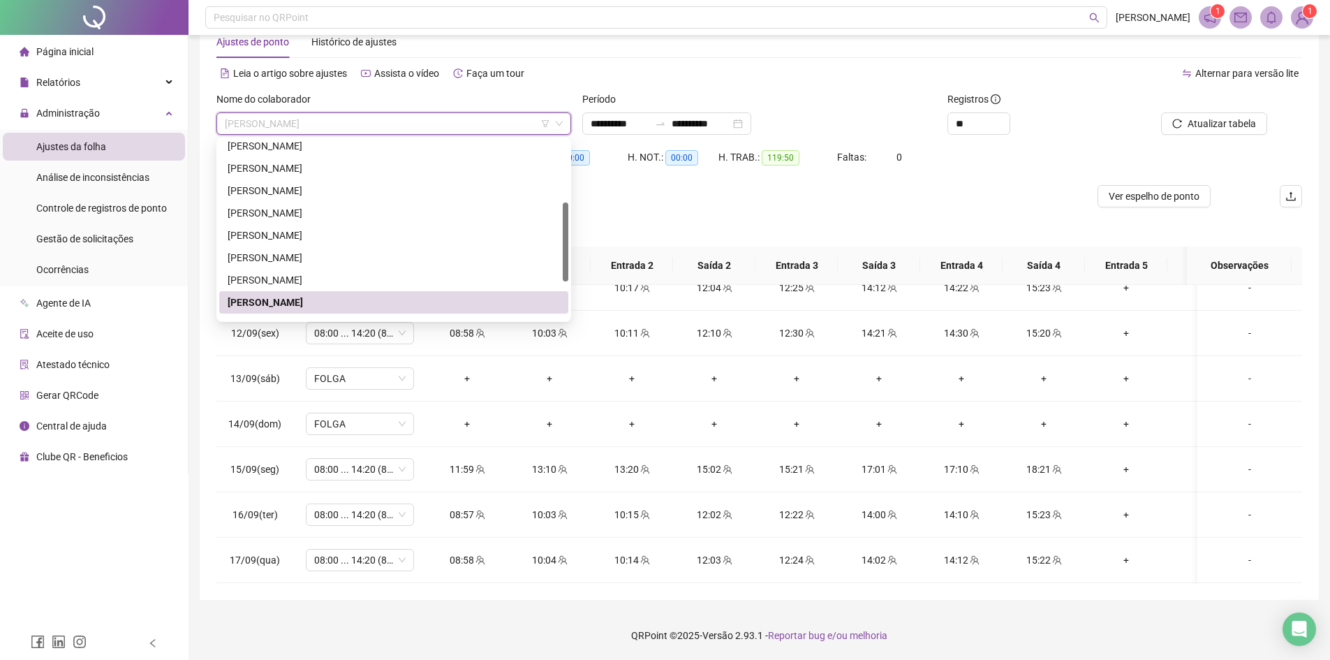
scroll to position [209, 0]
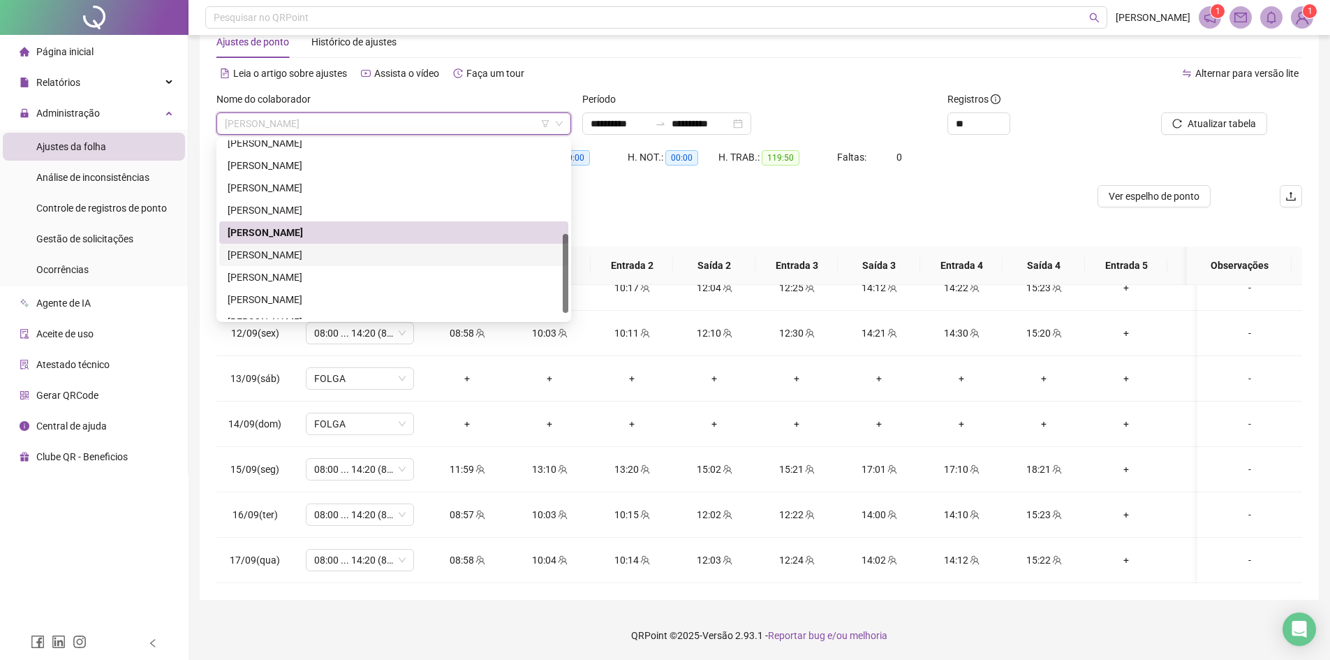
click at [261, 253] on div "[PERSON_NAME]" at bounding box center [394, 254] width 332 height 15
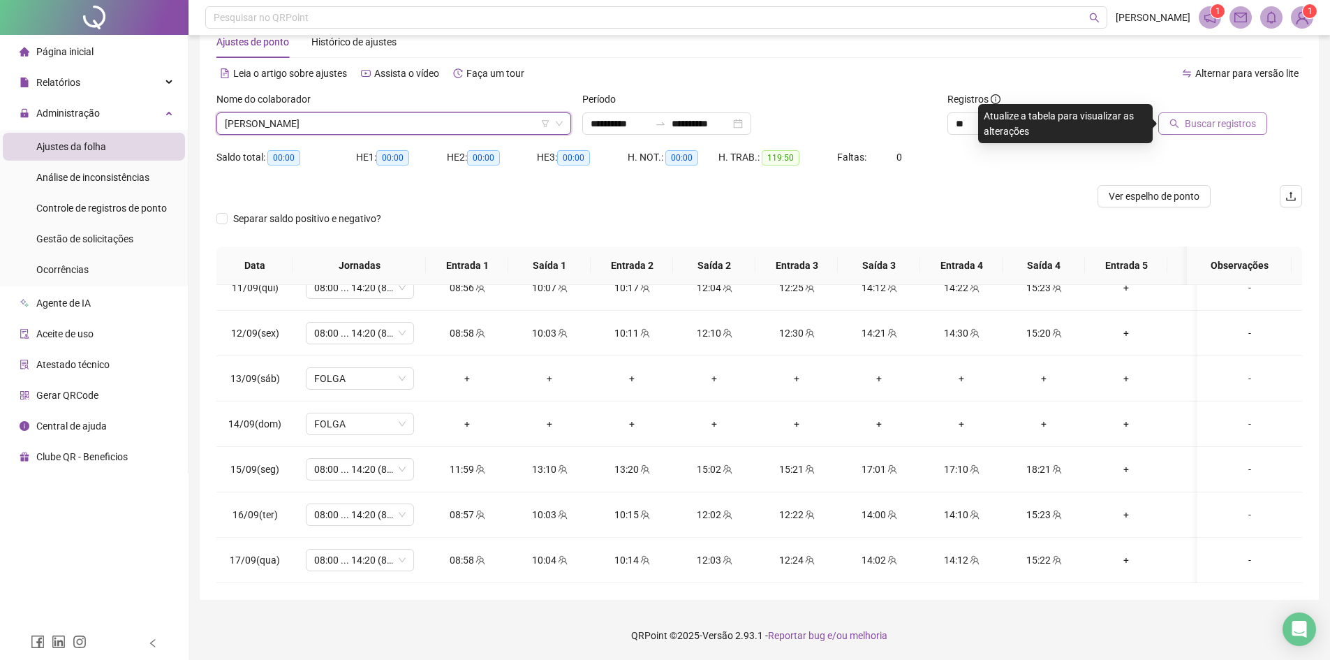
click at [1198, 119] on span "Buscar registros" at bounding box center [1220, 123] width 71 height 15
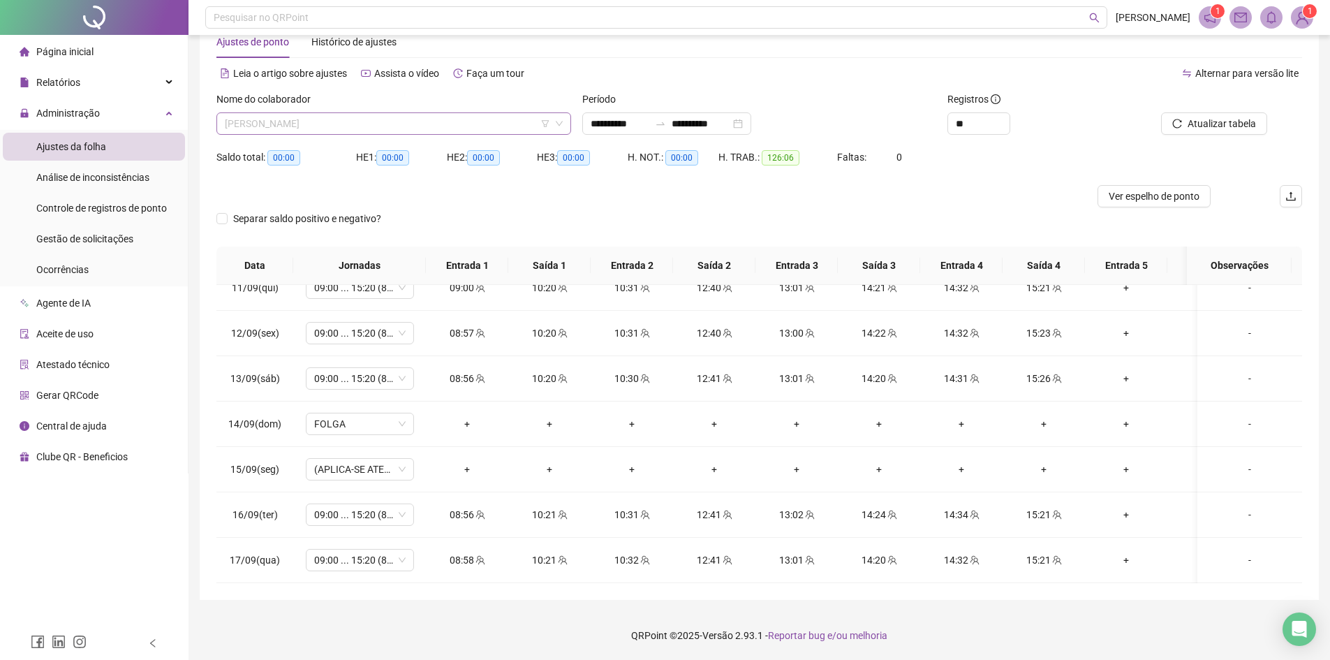
click at [283, 124] on span "[PERSON_NAME]" at bounding box center [394, 123] width 338 height 21
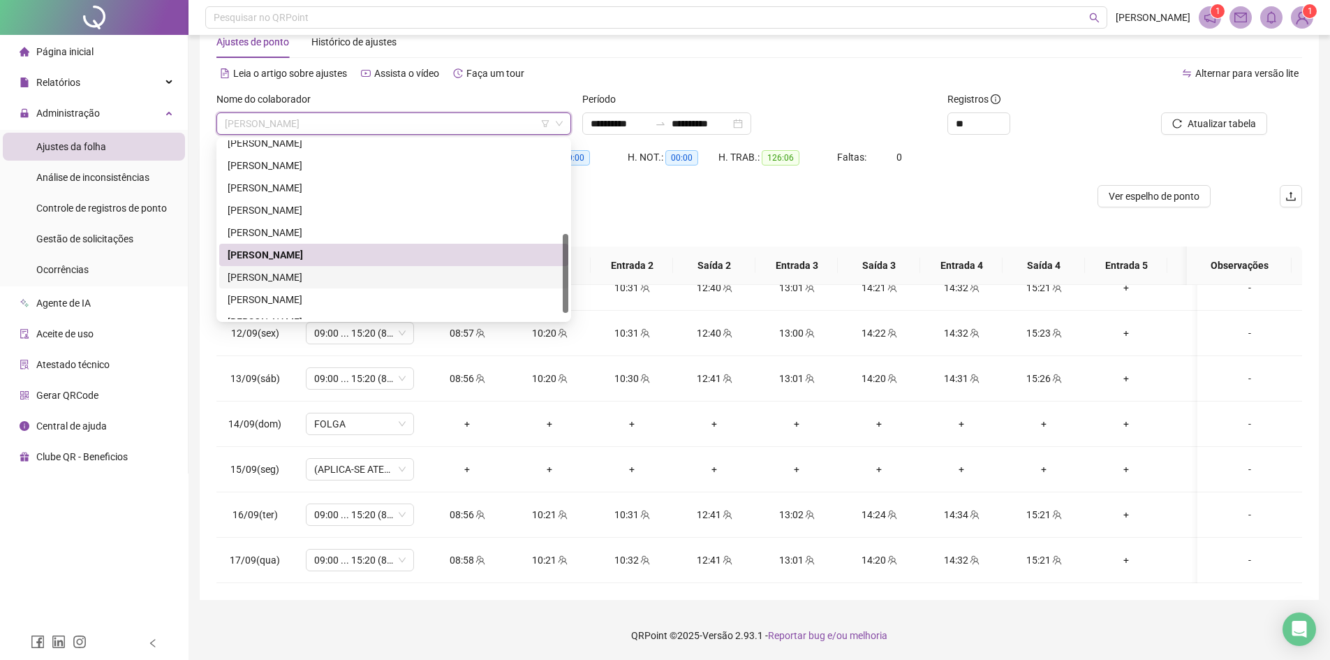
click at [261, 279] on div "[PERSON_NAME]" at bounding box center [394, 277] width 332 height 15
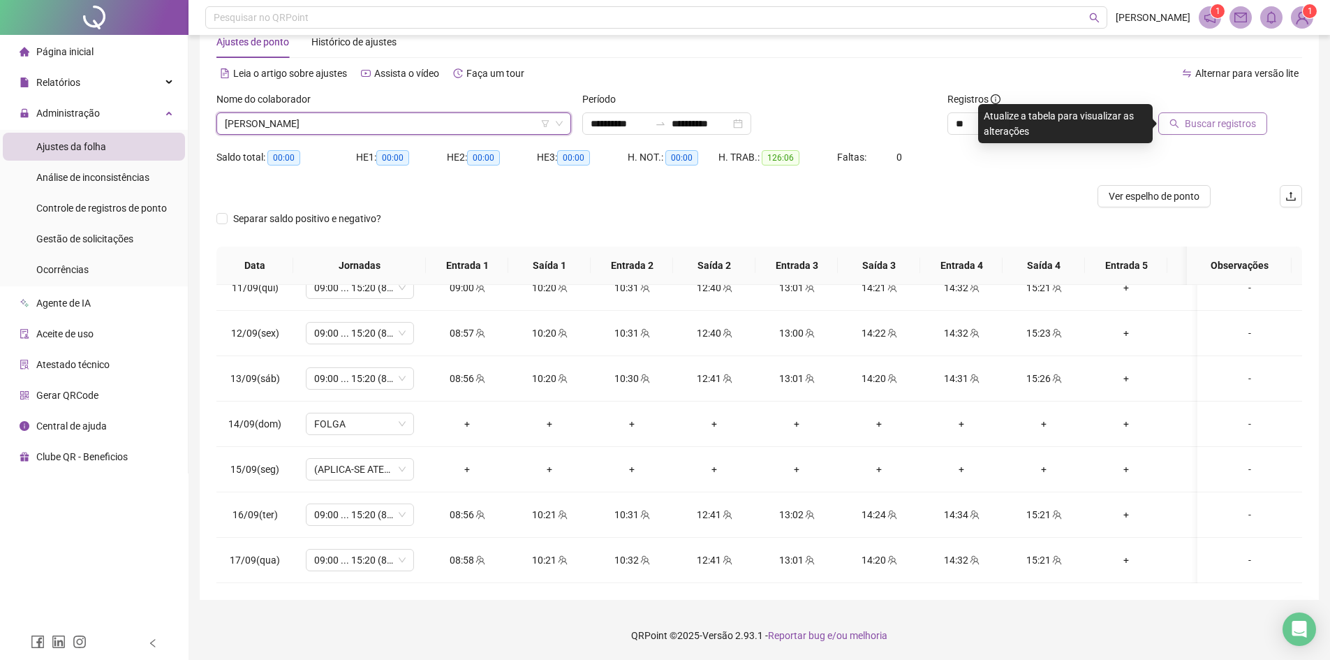
click at [1222, 126] on span "Buscar registros" at bounding box center [1220, 123] width 71 height 15
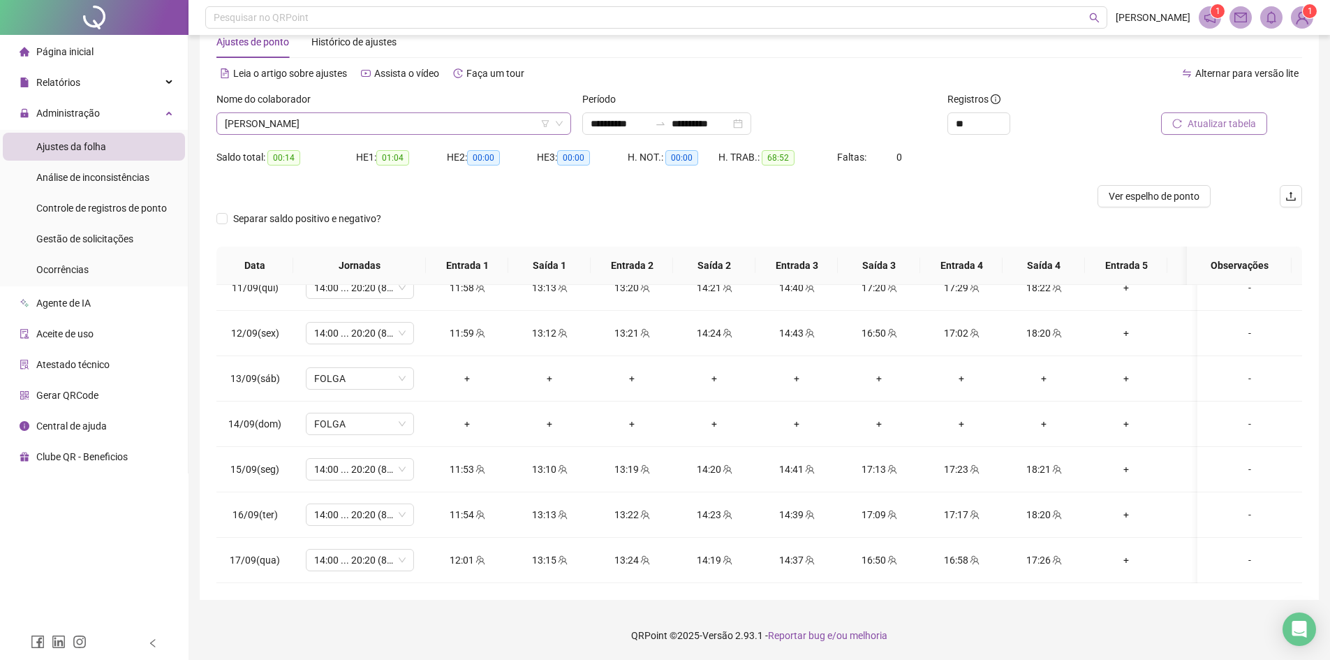
click at [258, 115] on span "[PERSON_NAME]" at bounding box center [394, 123] width 338 height 21
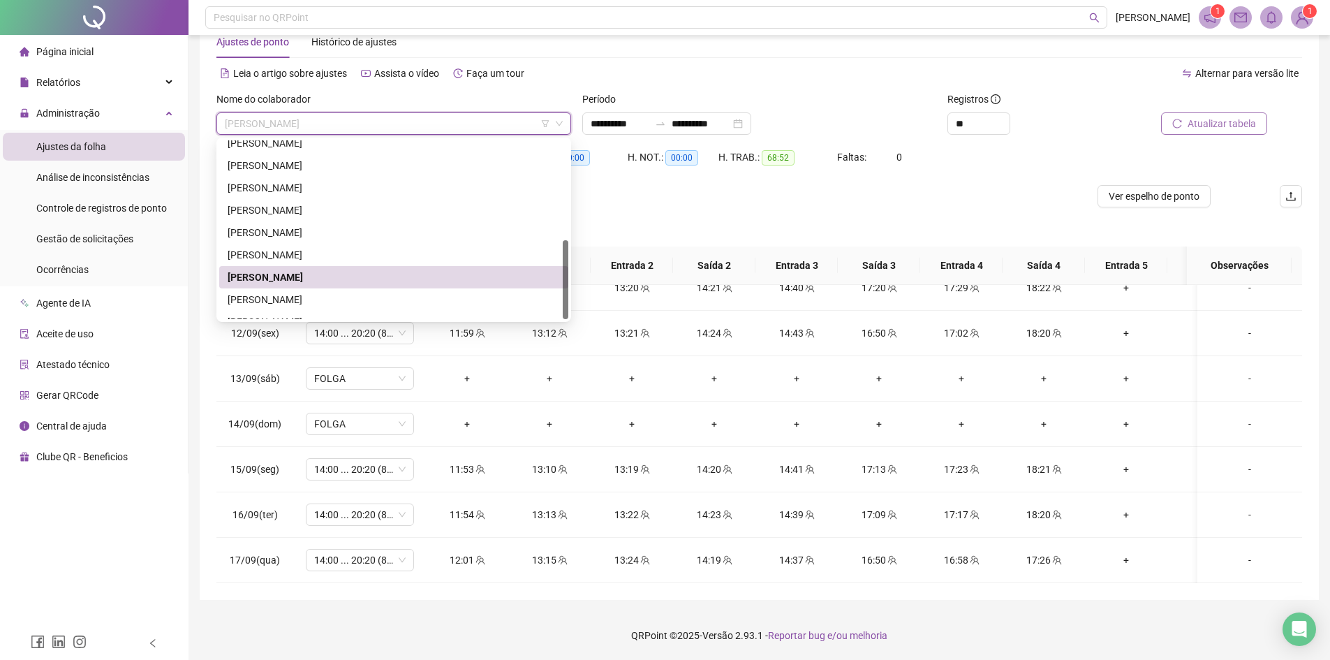
scroll to position [223, 0]
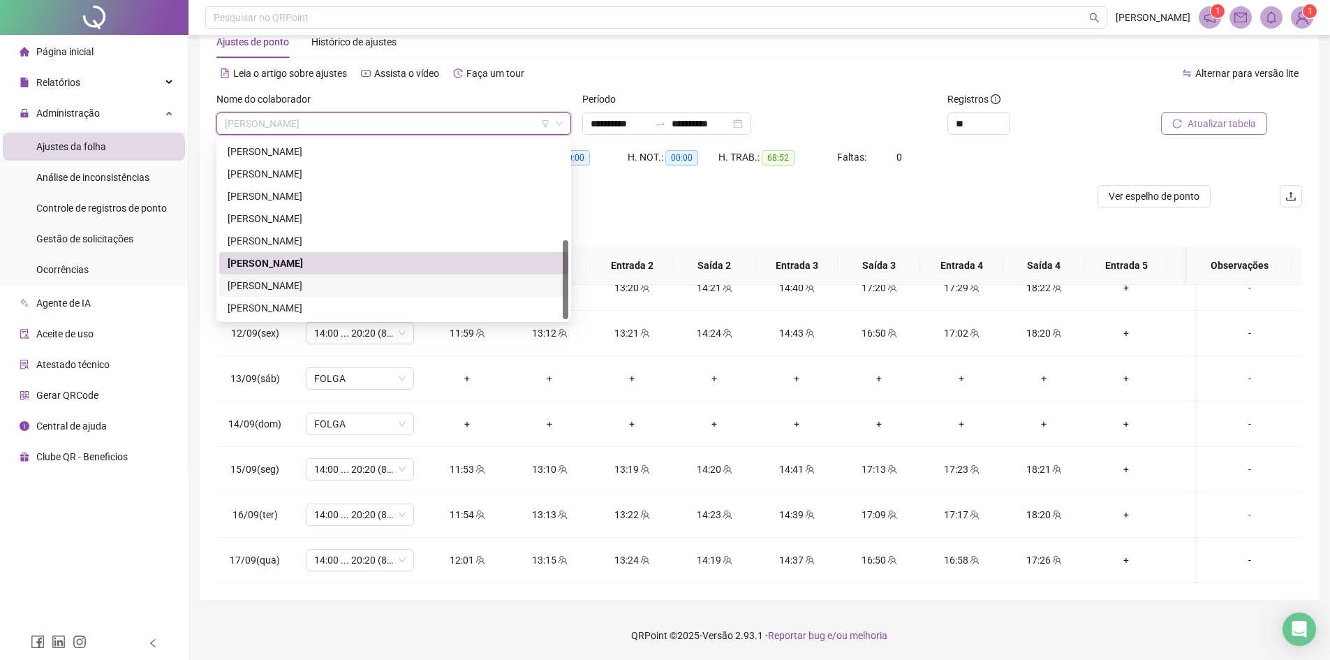
click at [253, 282] on div "[PERSON_NAME]" at bounding box center [394, 285] width 332 height 15
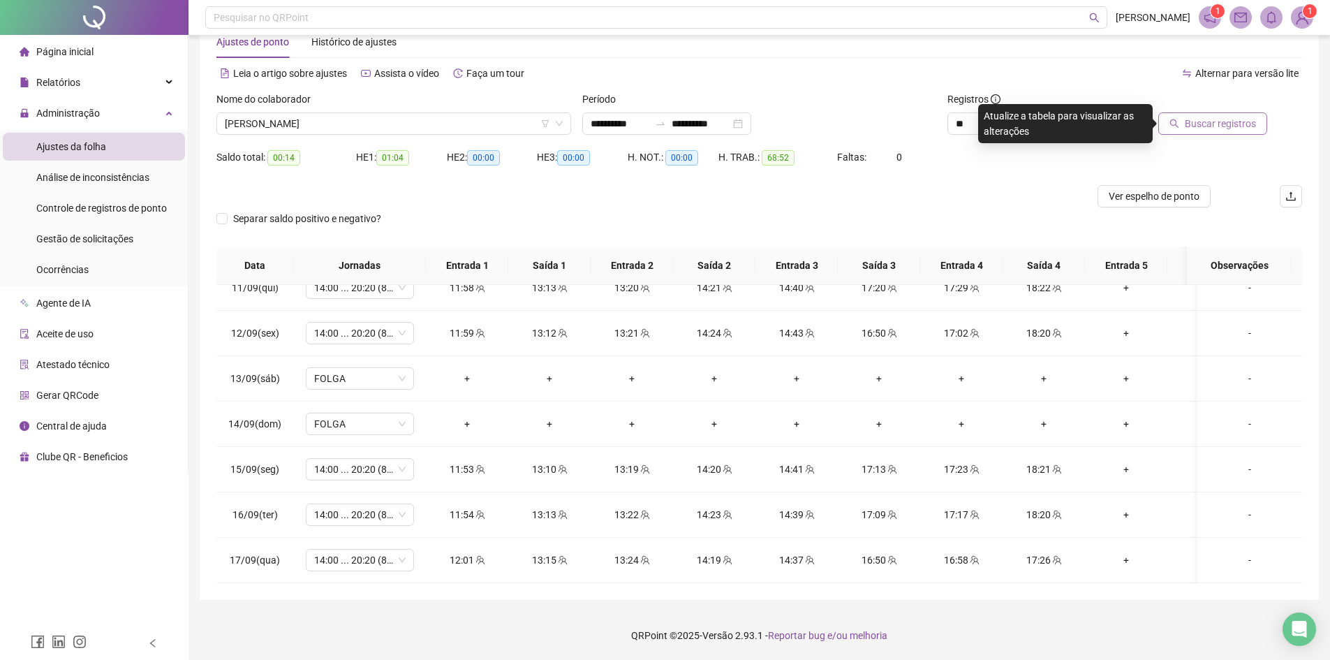
click at [1190, 122] on span "Buscar registros" at bounding box center [1220, 123] width 71 height 15
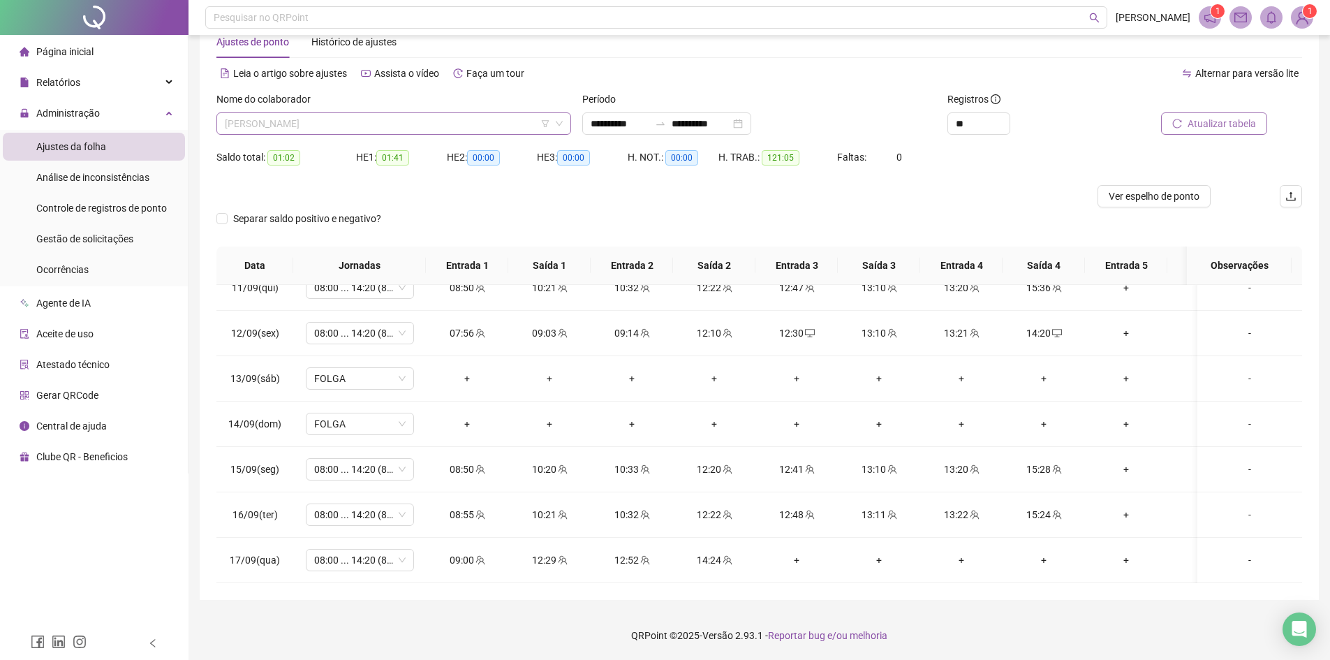
click at [270, 126] on span "[PERSON_NAME]" at bounding box center [394, 123] width 338 height 21
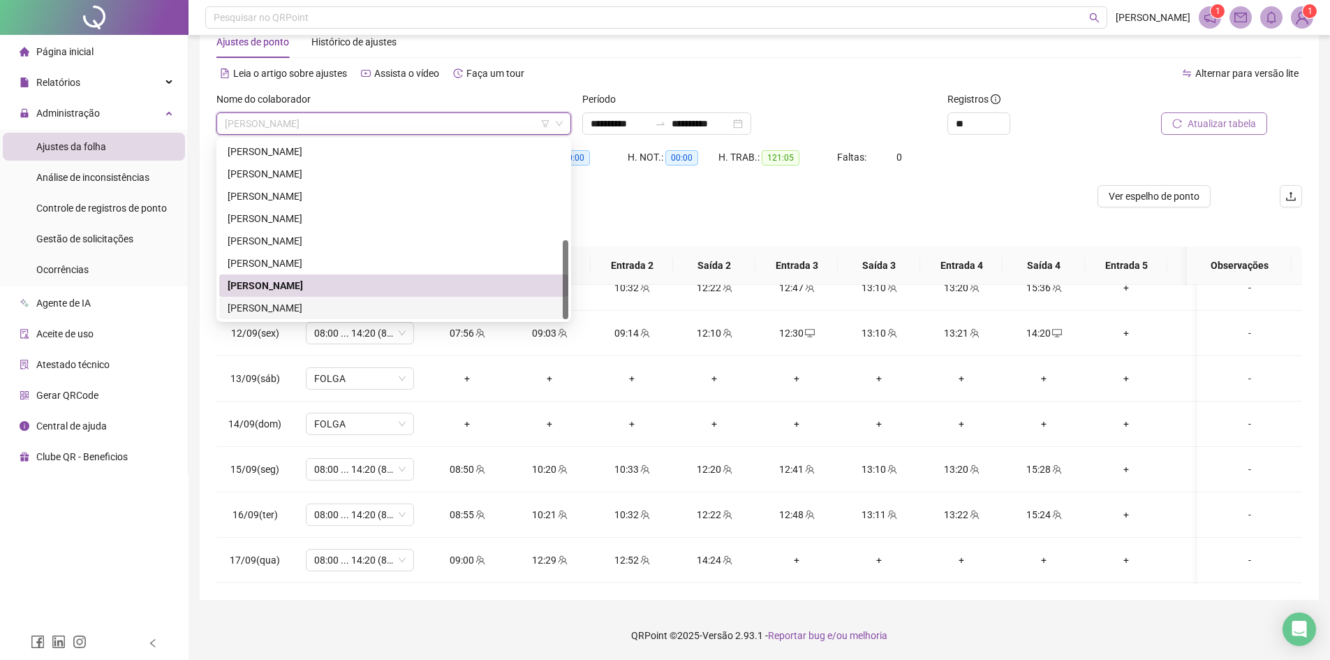
click at [266, 304] on div "[PERSON_NAME]" at bounding box center [394, 307] width 332 height 15
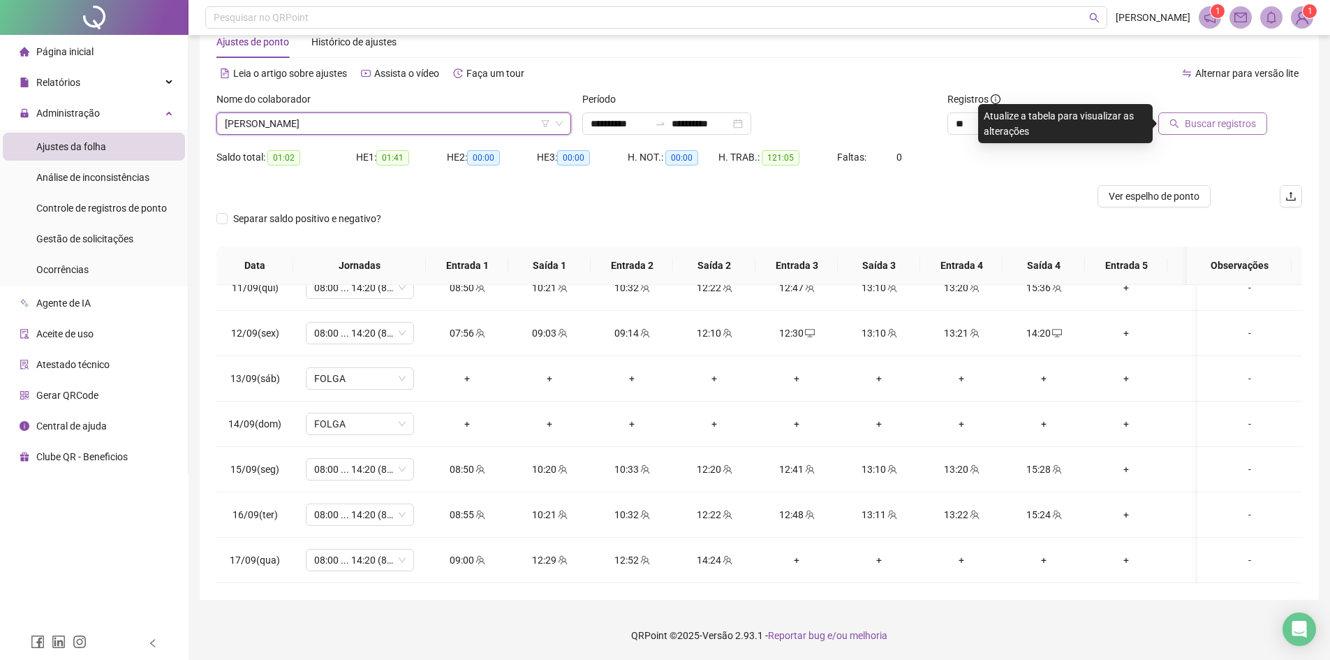
click at [1207, 116] on span "Buscar registros" at bounding box center [1220, 123] width 71 height 15
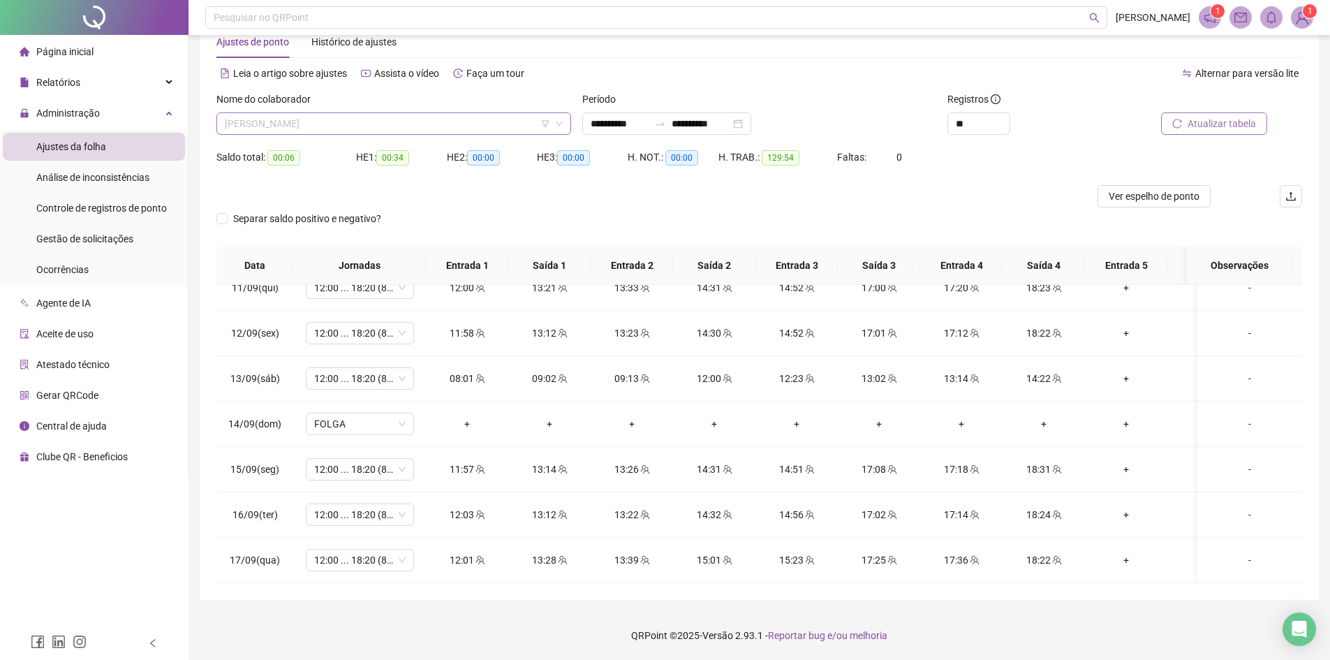
click at [302, 128] on span "[PERSON_NAME]" at bounding box center [394, 123] width 338 height 21
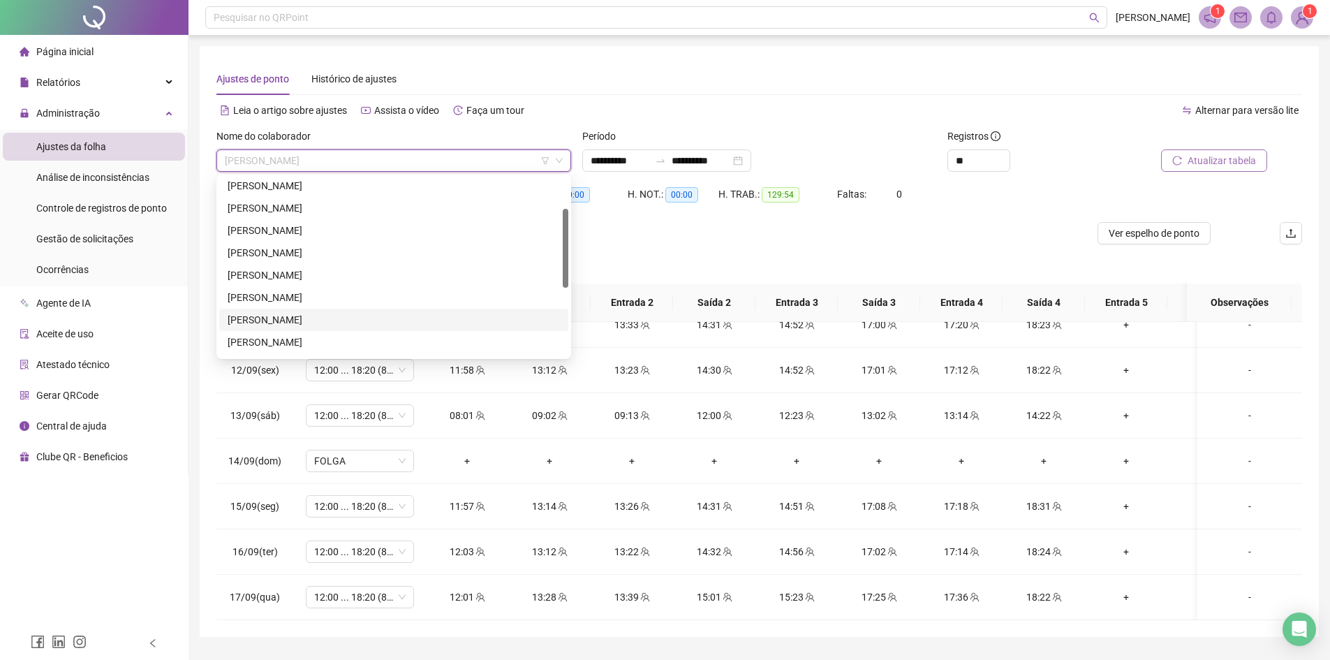
scroll to position [0, 0]
click at [279, 302] on div "[PERSON_NAME]" at bounding box center [394, 300] width 332 height 15
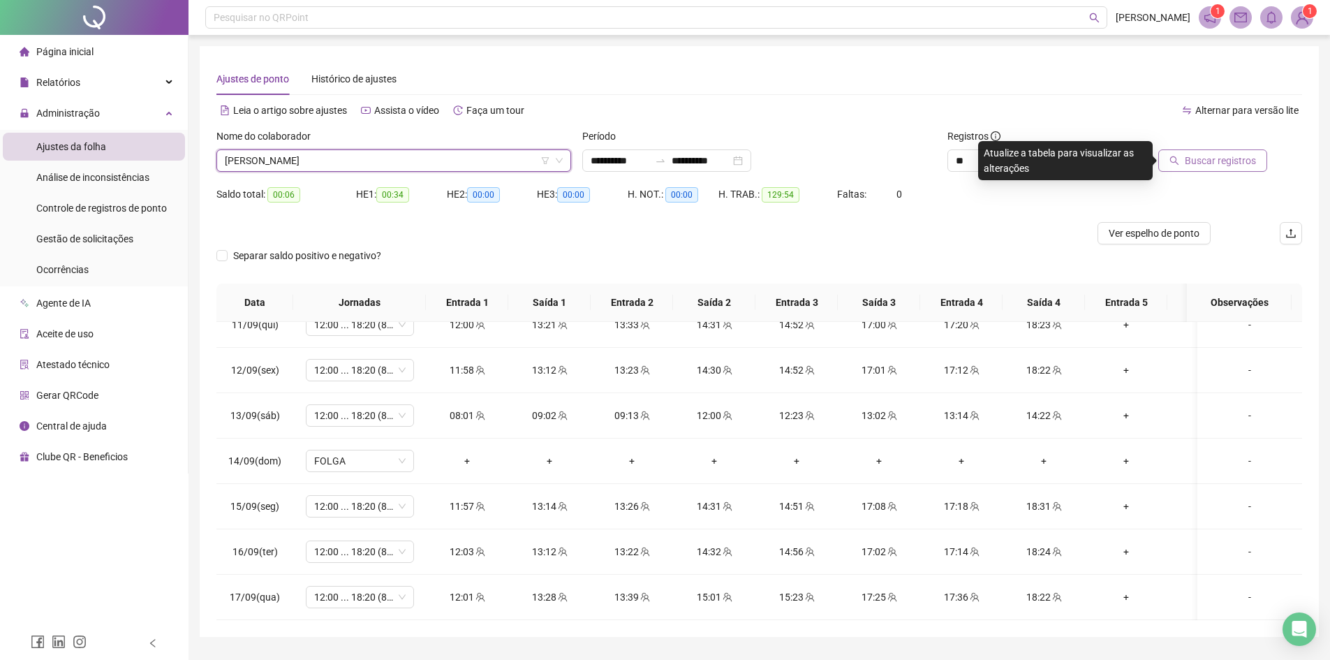
click at [1216, 161] on span "Buscar registros" at bounding box center [1220, 160] width 71 height 15
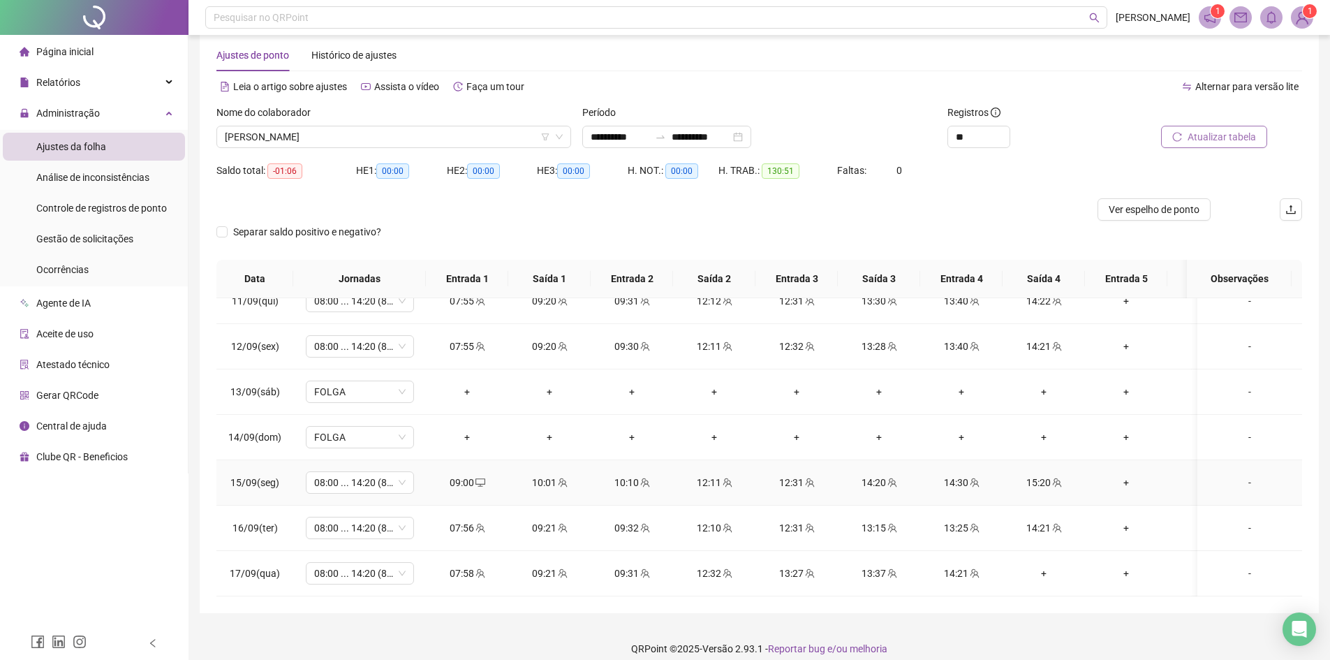
scroll to position [37, 0]
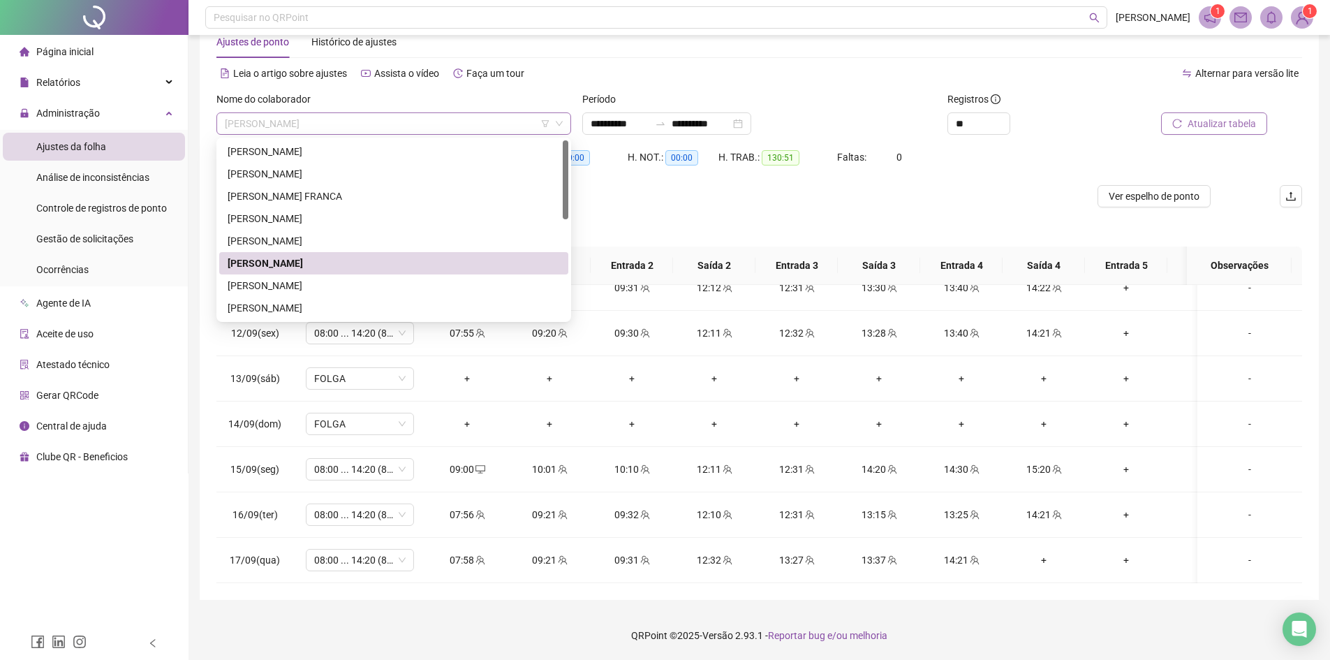
click at [262, 121] on span "[PERSON_NAME]" at bounding box center [394, 123] width 338 height 21
click at [275, 153] on div "[PERSON_NAME]" at bounding box center [394, 151] width 332 height 15
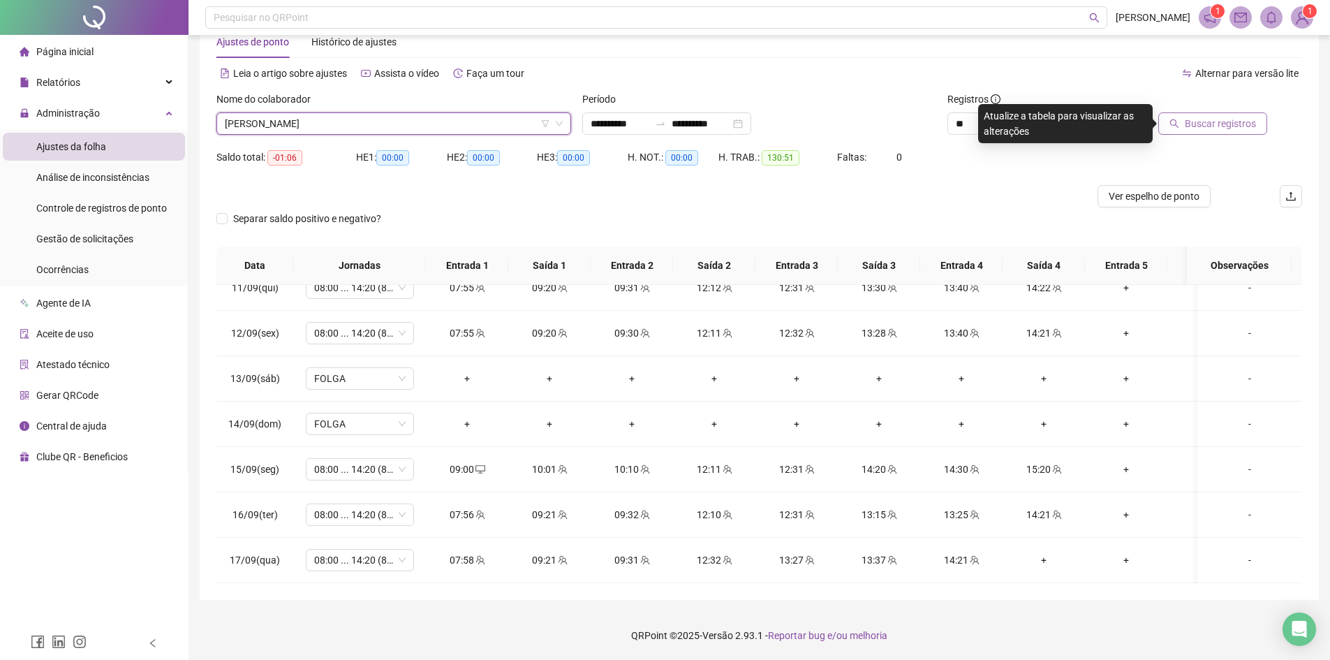
click at [1202, 119] on span "Buscar registros" at bounding box center [1220, 123] width 71 height 15
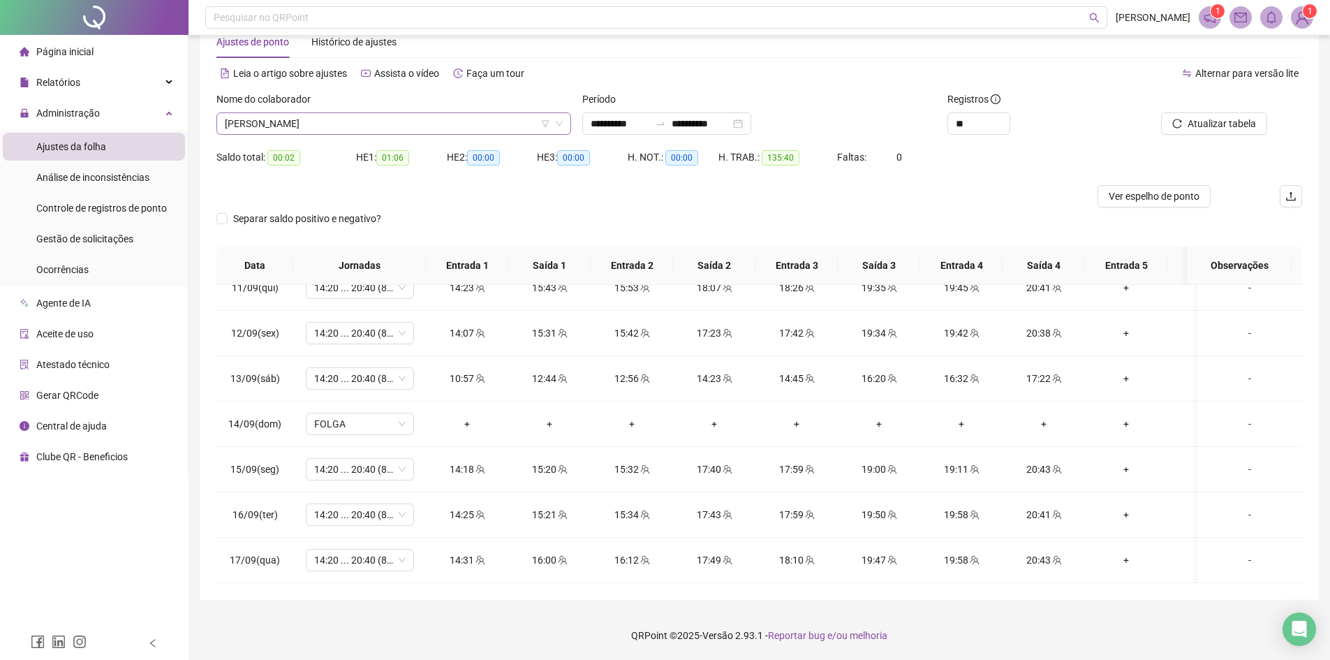
click at [252, 120] on span "[PERSON_NAME]" at bounding box center [394, 123] width 338 height 21
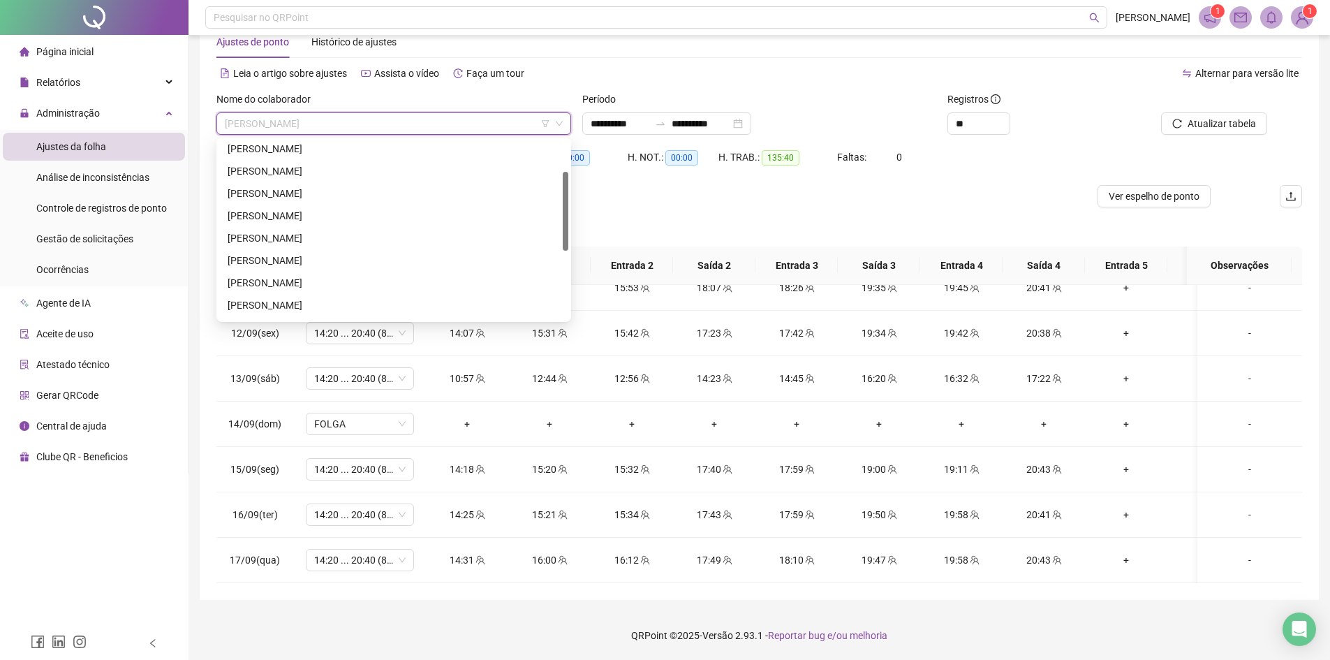
scroll to position [223, 0]
click at [251, 121] on span "[PERSON_NAME]" at bounding box center [394, 123] width 338 height 21
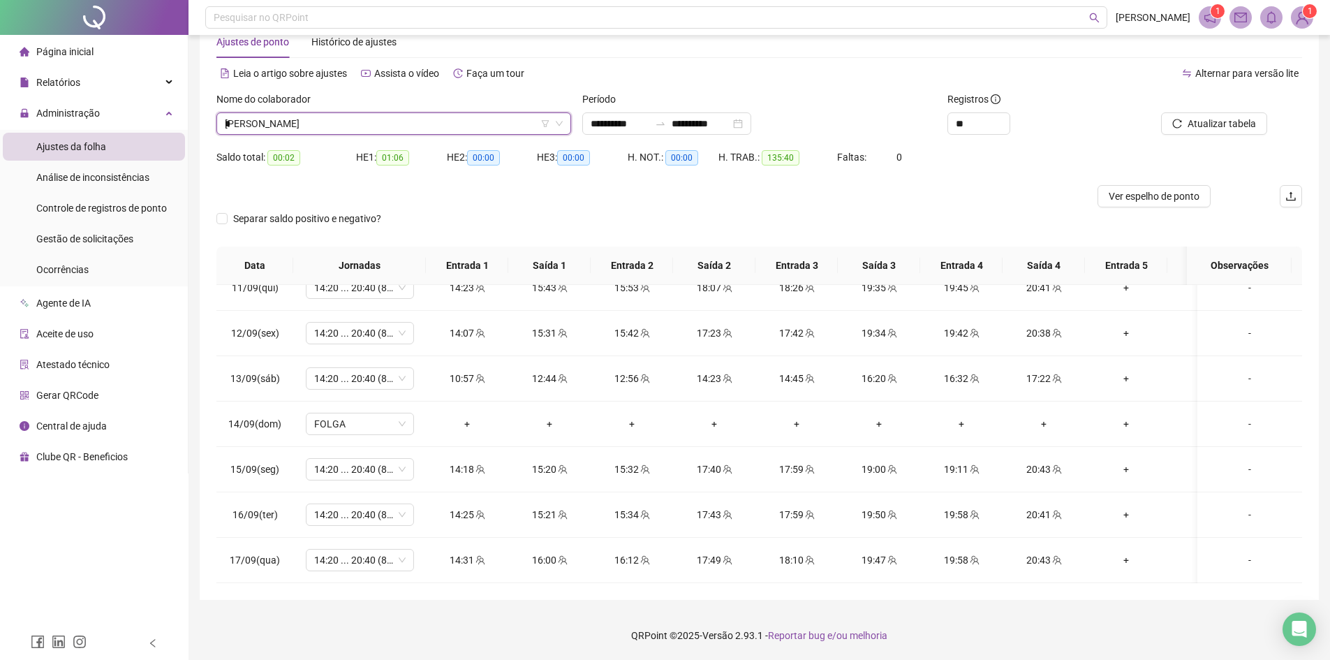
scroll to position [0, 0]
type input "****"
click at [270, 153] on div "[PERSON_NAME]" at bounding box center [394, 151] width 332 height 15
click at [1207, 127] on span "Buscar registros" at bounding box center [1220, 123] width 71 height 15
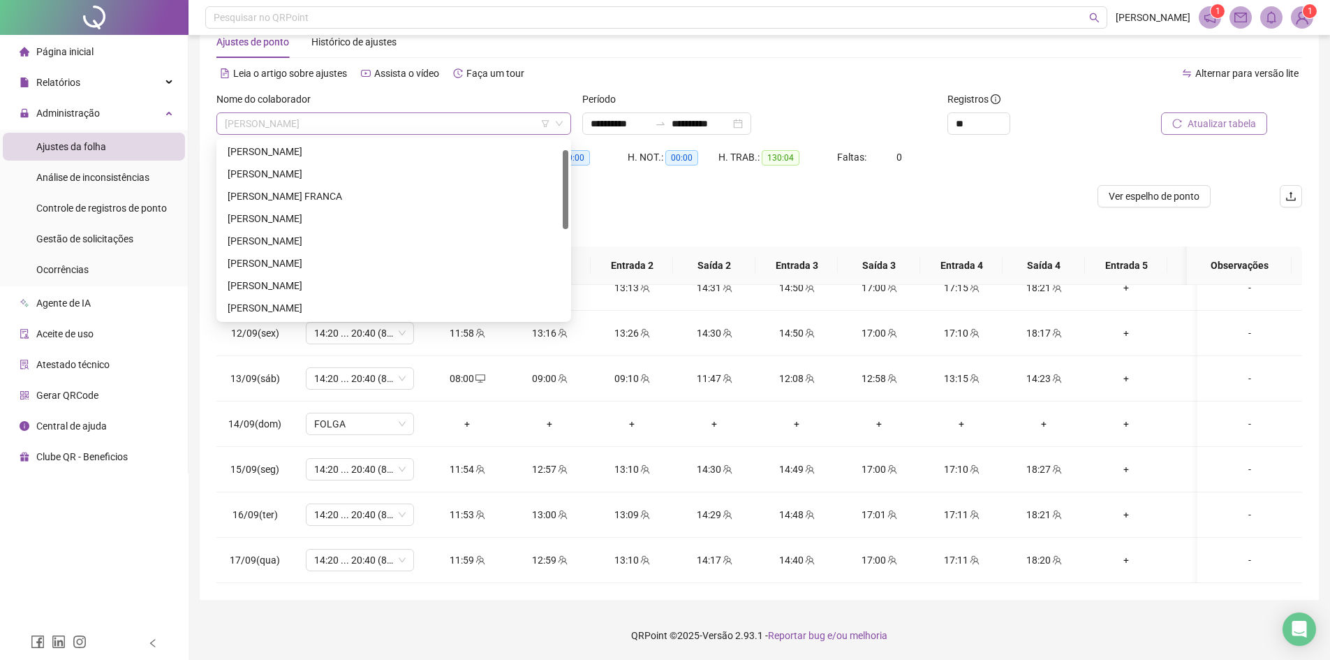
click at [257, 128] on span "[PERSON_NAME]" at bounding box center [394, 123] width 338 height 21
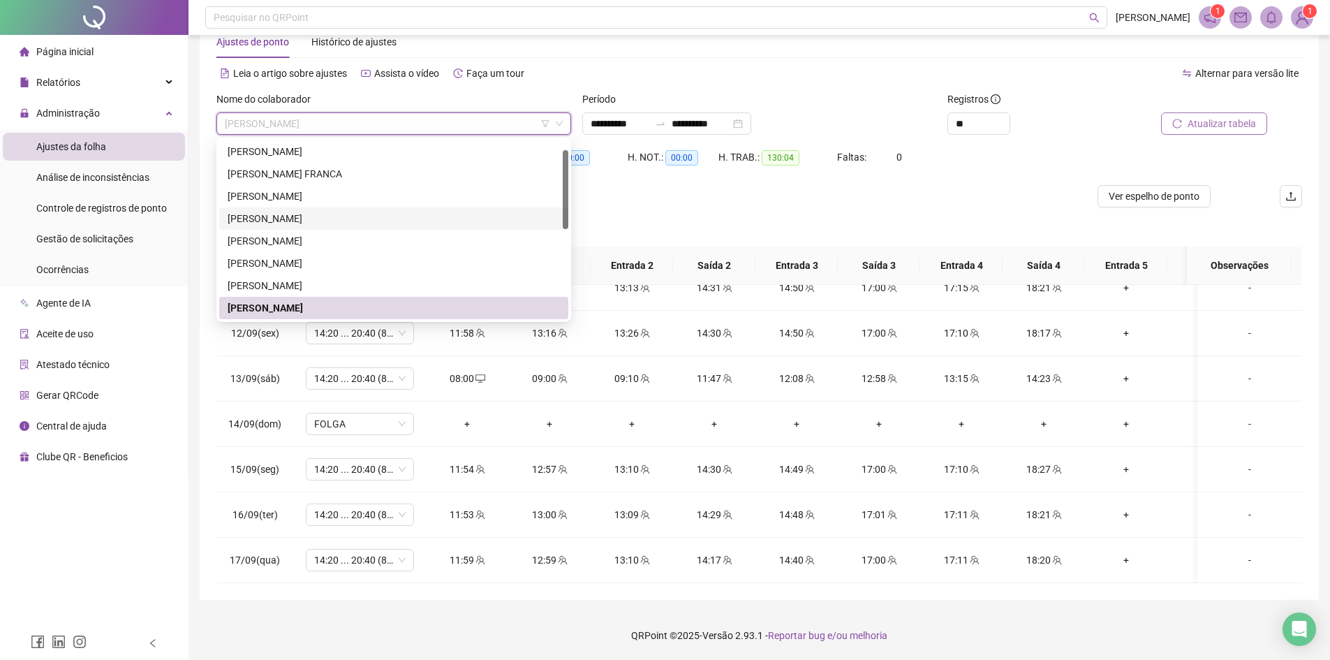
scroll to position [223, 0]
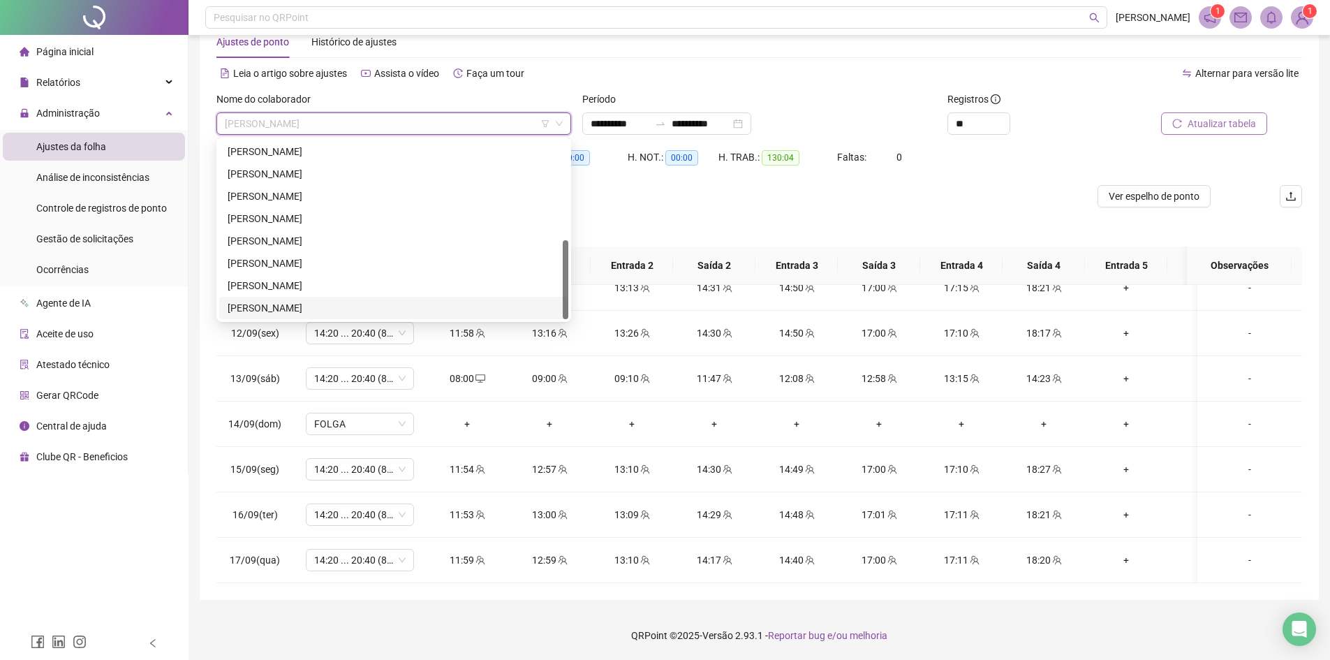
click at [265, 307] on div "[PERSON_NAME]" at bounding box center [394, 307] width 332 height 15
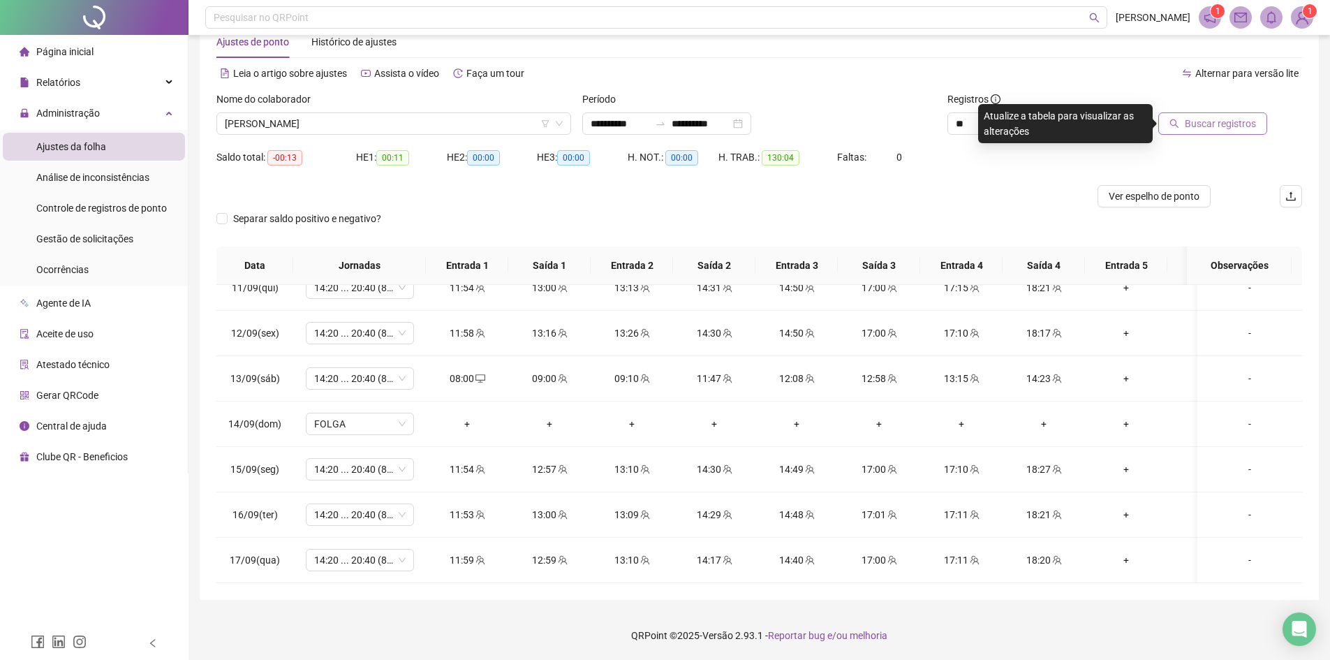
click at [1188, 120] on button "Buscar registros" at bounding box center [1212, 123] width 109 height 22
click at [270, 123] on span "[PERSON_NAME]" at bounding box center [394, 123] width 338 height 21
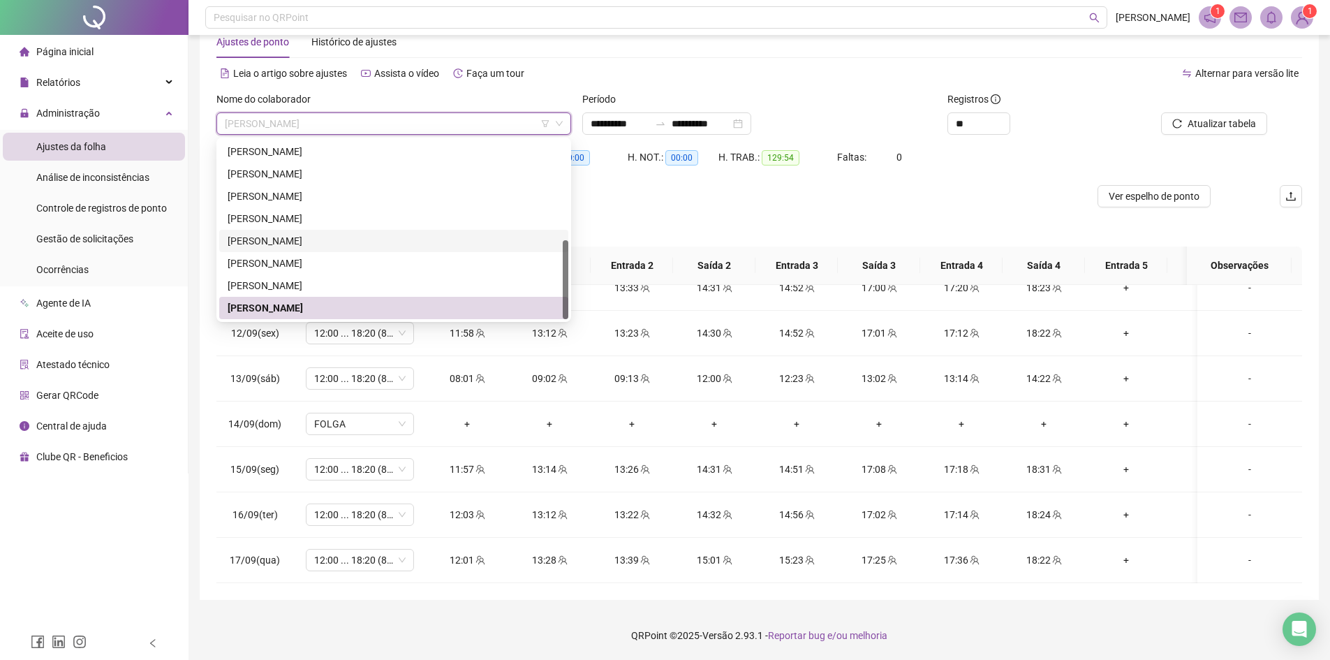
click at [267, 241] on div "[PERSON_NAME]" at bounding box center [394, 240] width 332 height 15
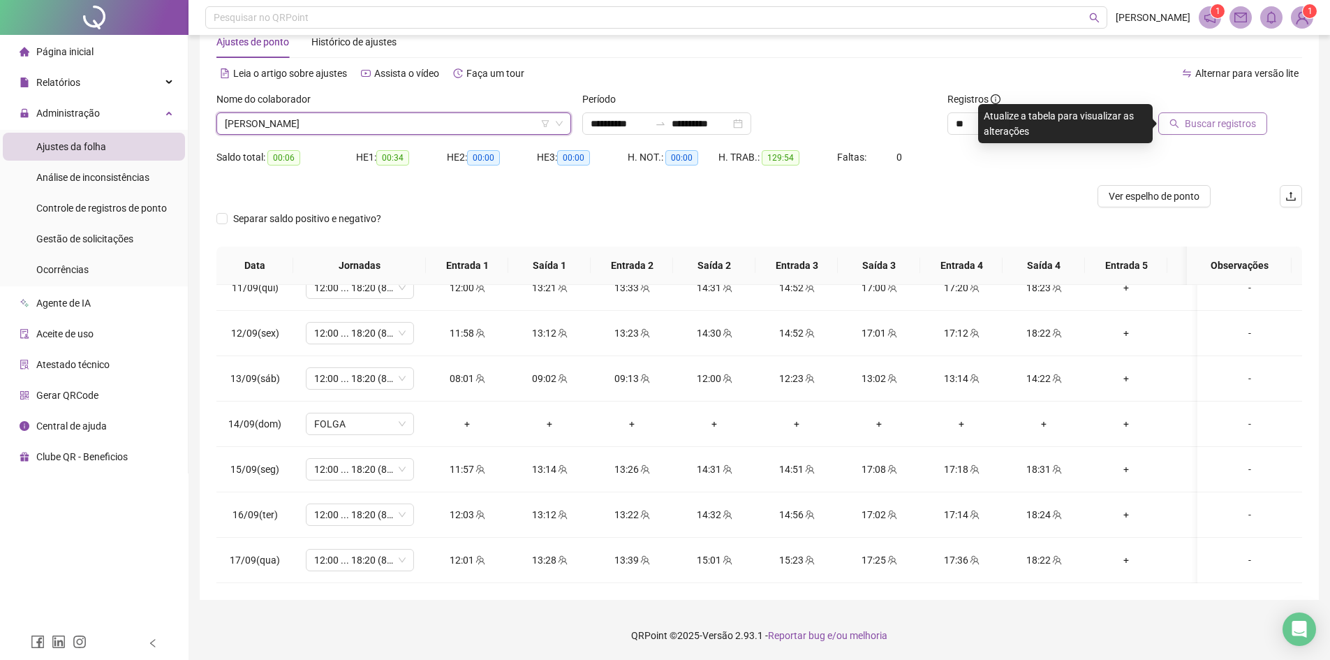
click at [1214, 130] on span "Buscar registros" at bounding box center [1220, 123] width 71 height 15
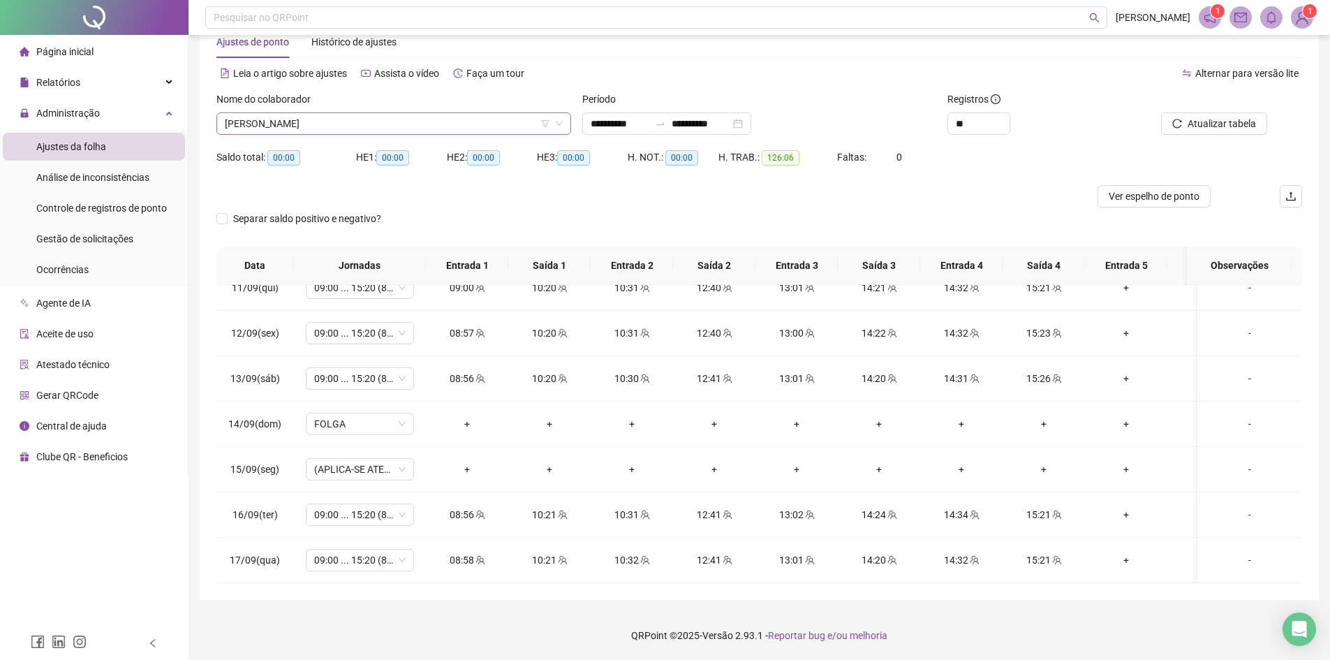
click at [316, 126] on span "[PERSON_NAME]" at bounding box center [394, 123] width 338 height 21
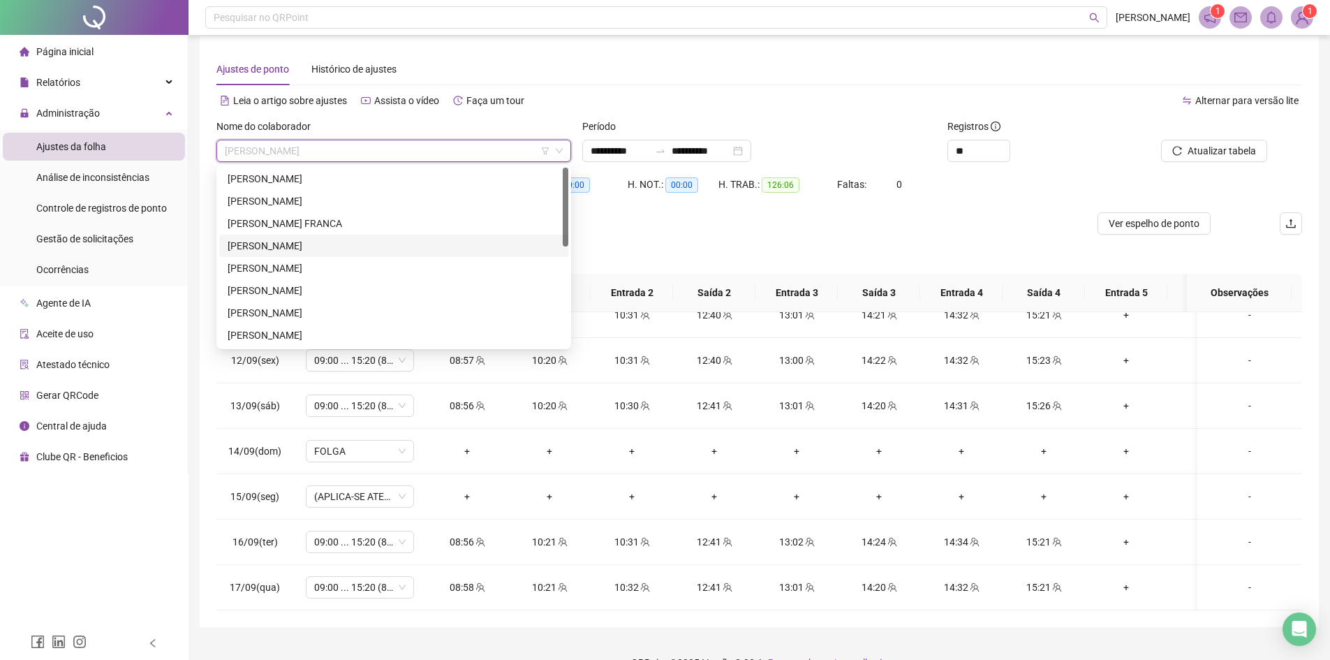
scroll to position [0, 0]
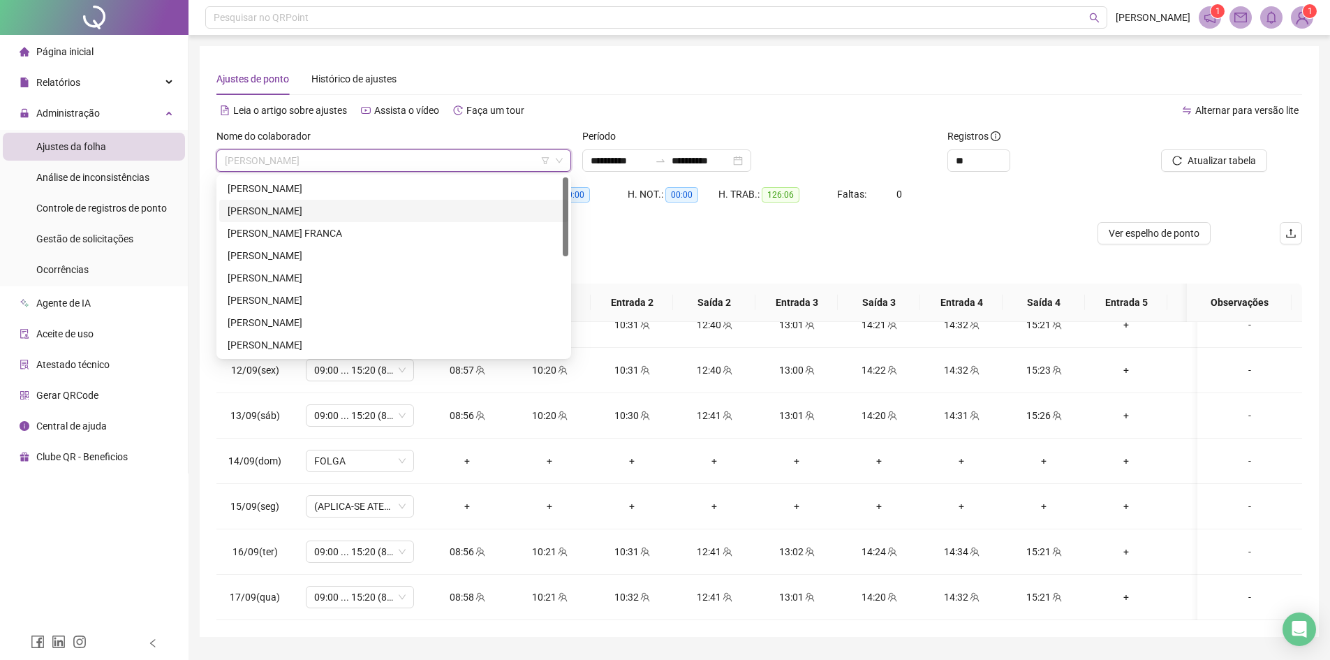
click at [258, 208] on div "[PERSON_NAME]" at bounding box center [394, 210] width 332 height 15
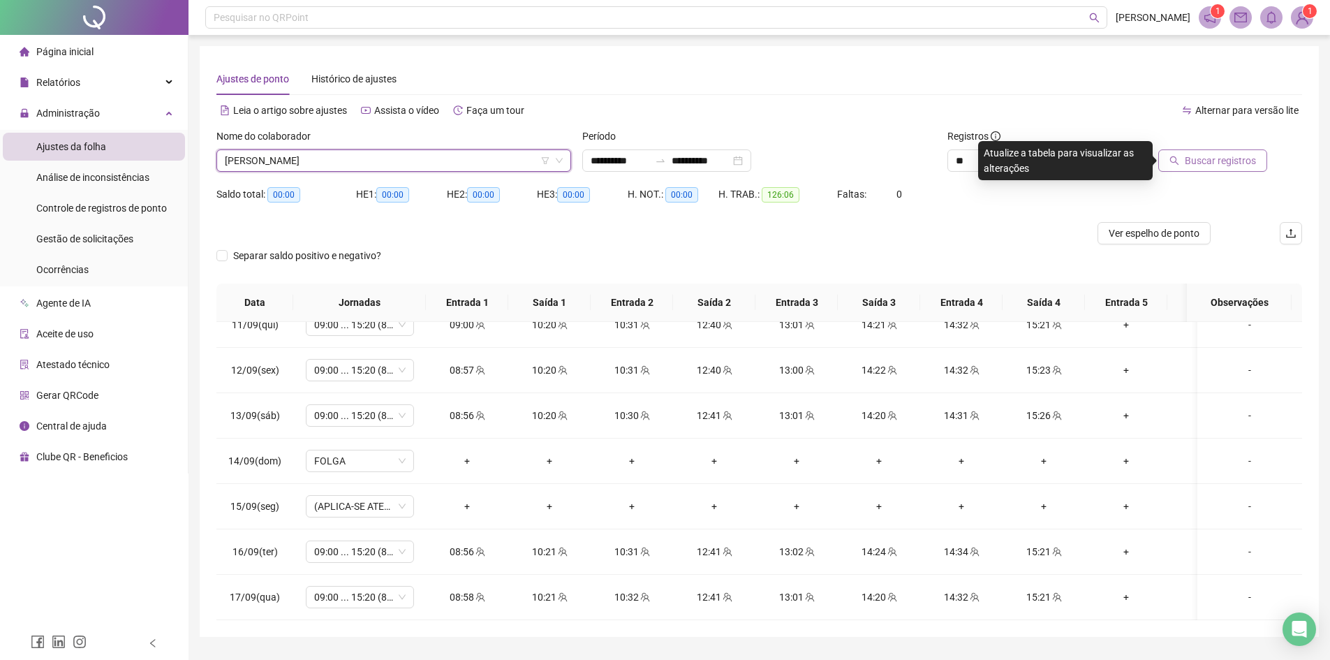
click at [1220, 162] on span "Buscar registros" at bounding box center [1220, 160] width 71 height 15
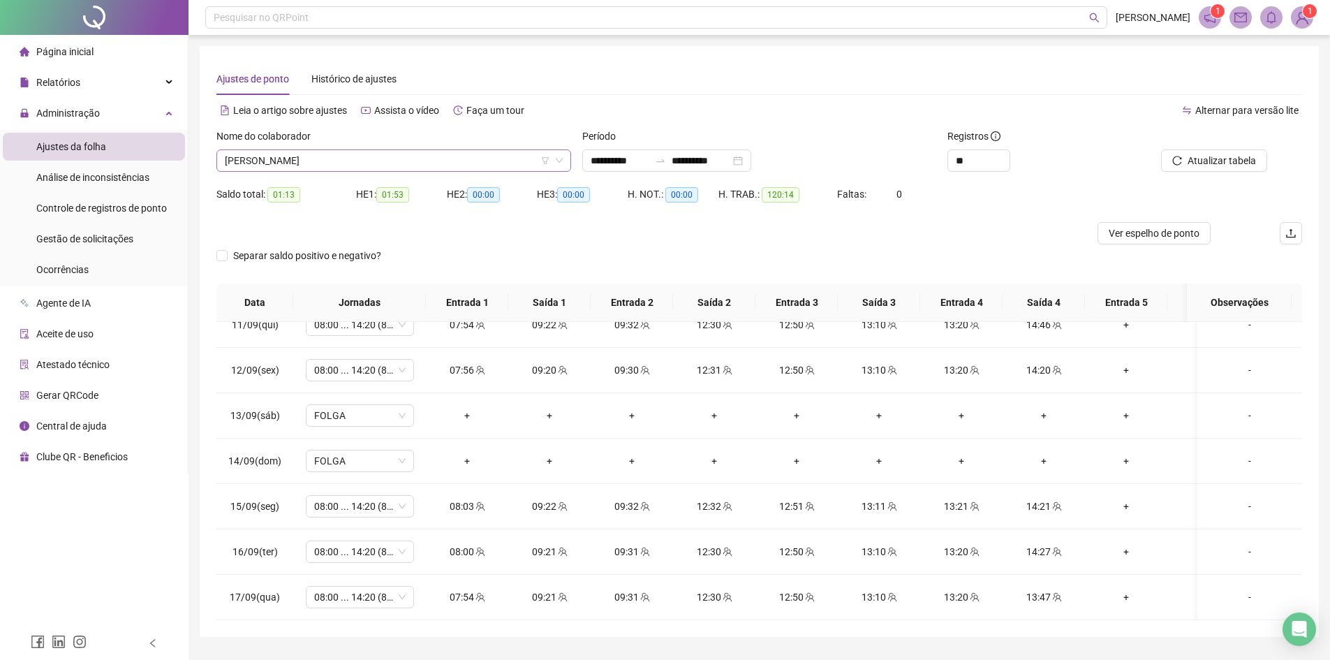
click at [333, 164] on span "[PERSON_NAME]" at bounding box center [394, 160] width 338 height 21
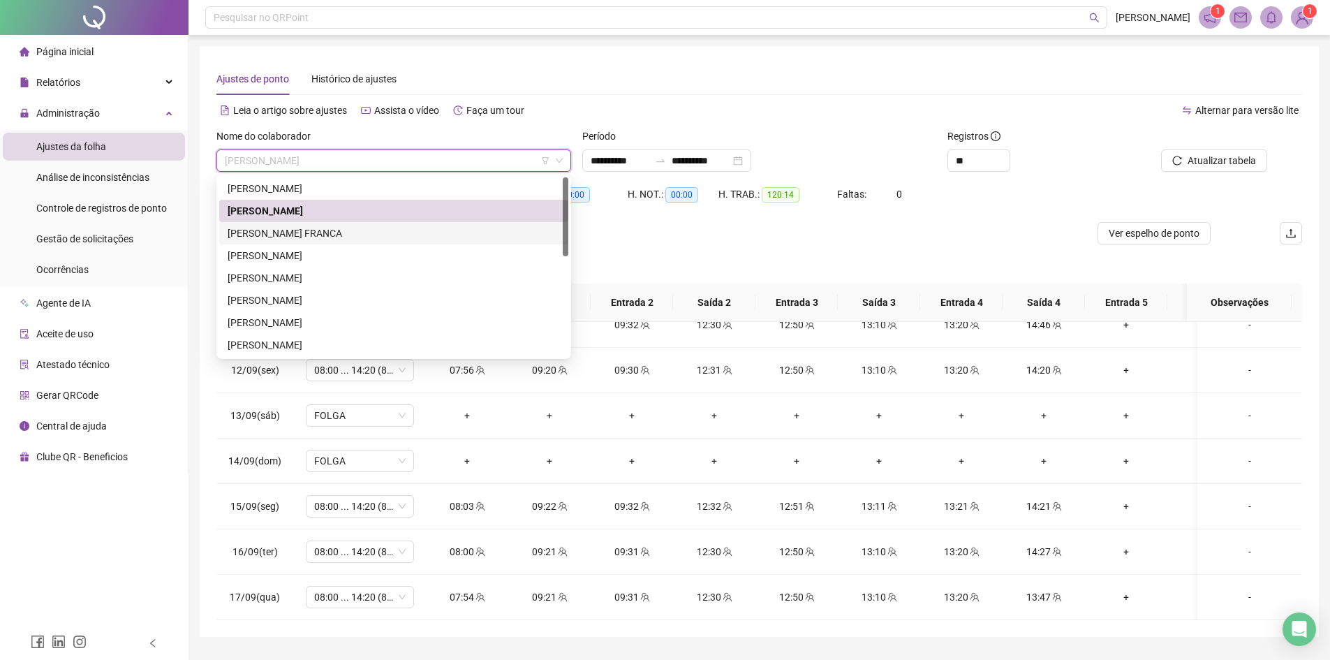
click at [270, 232] on div "[PERSON_NAME] FRANCA" at bounding box center [394, 233] width 332 height 15
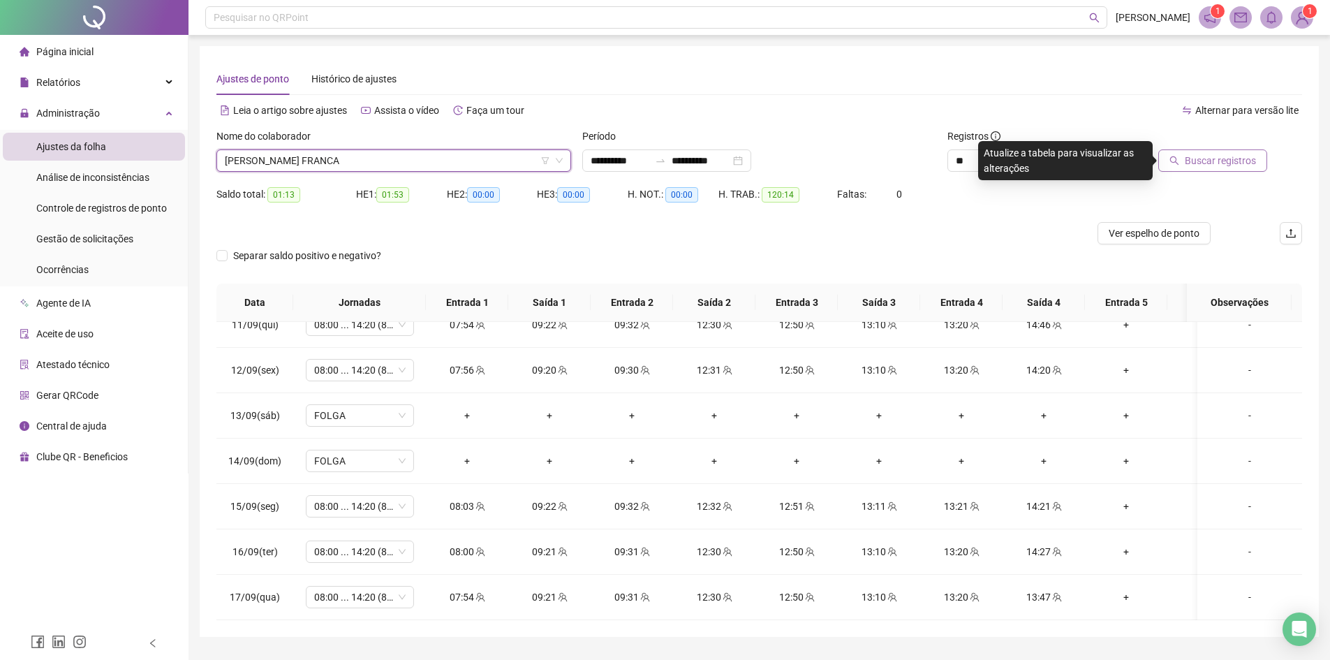
click at [1239, 155] on span "Buscar registros" at bounding box center [1220, 160] width 71 height 15
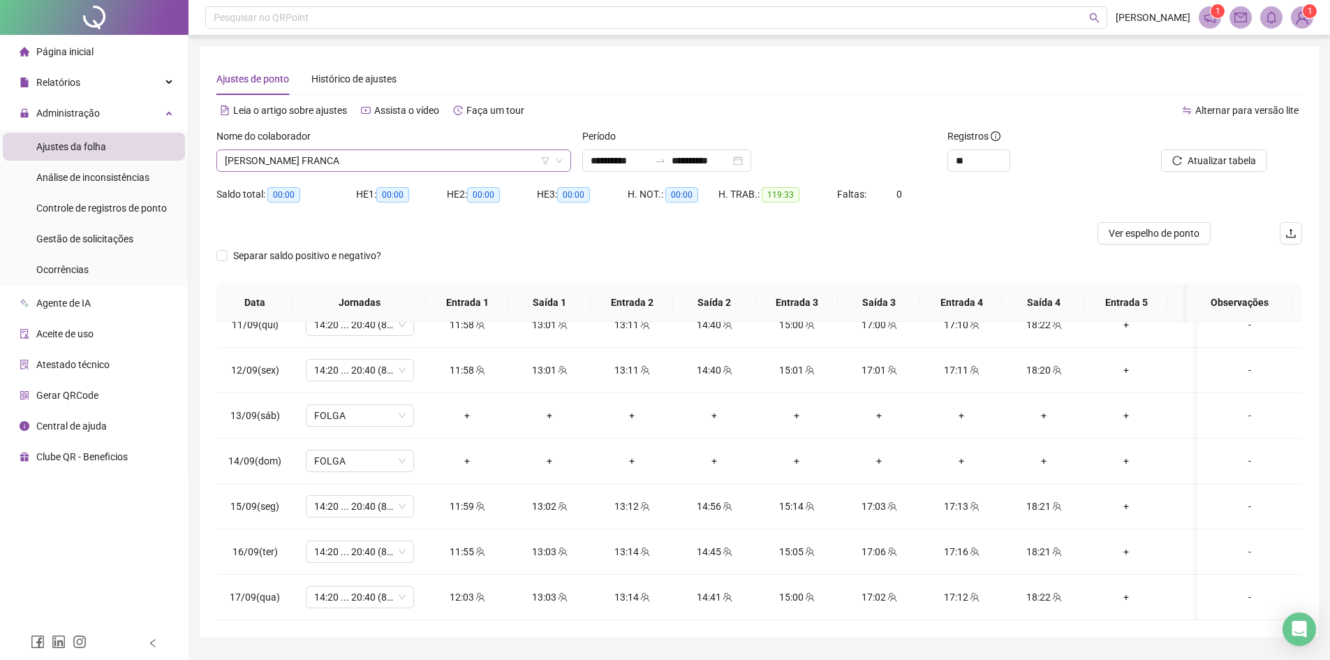
click at [266, 163] on span "[PERSON_NAME] FRANCA" at bounding box center [394, 160] width 338 height 21
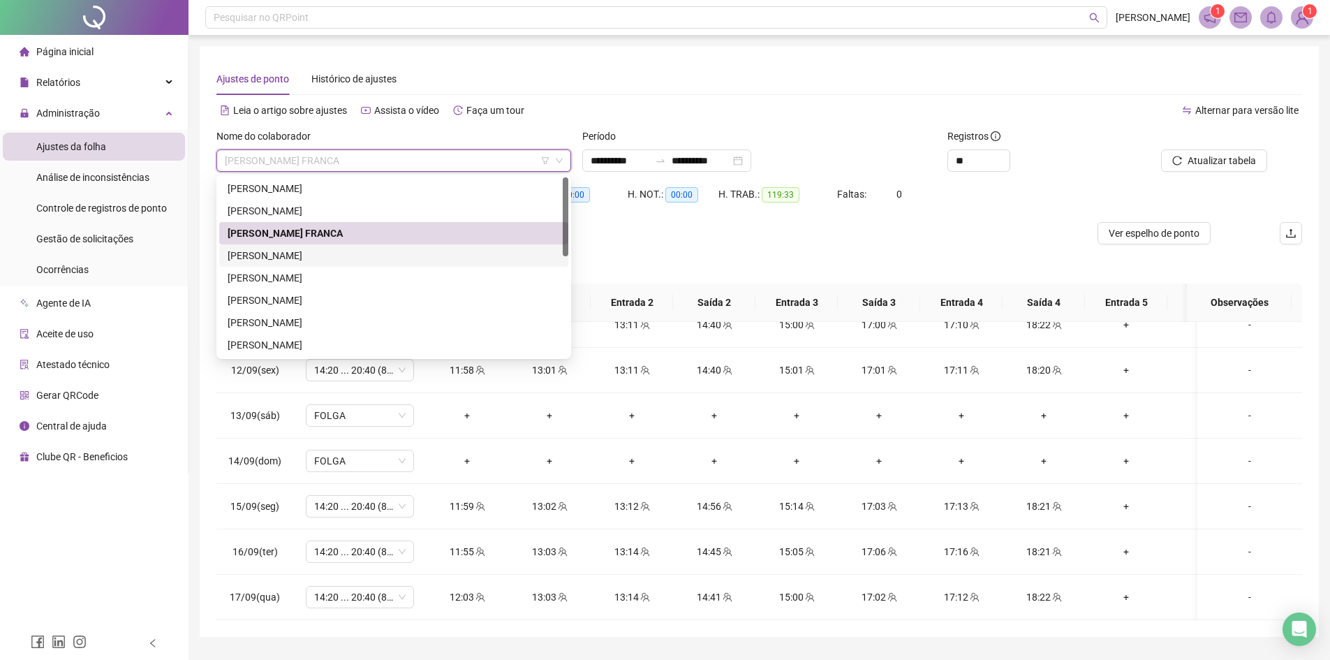
click at [270, 254] on div "[PERSON_NAME]" at bounding box center [394, 255] width 332 height 15
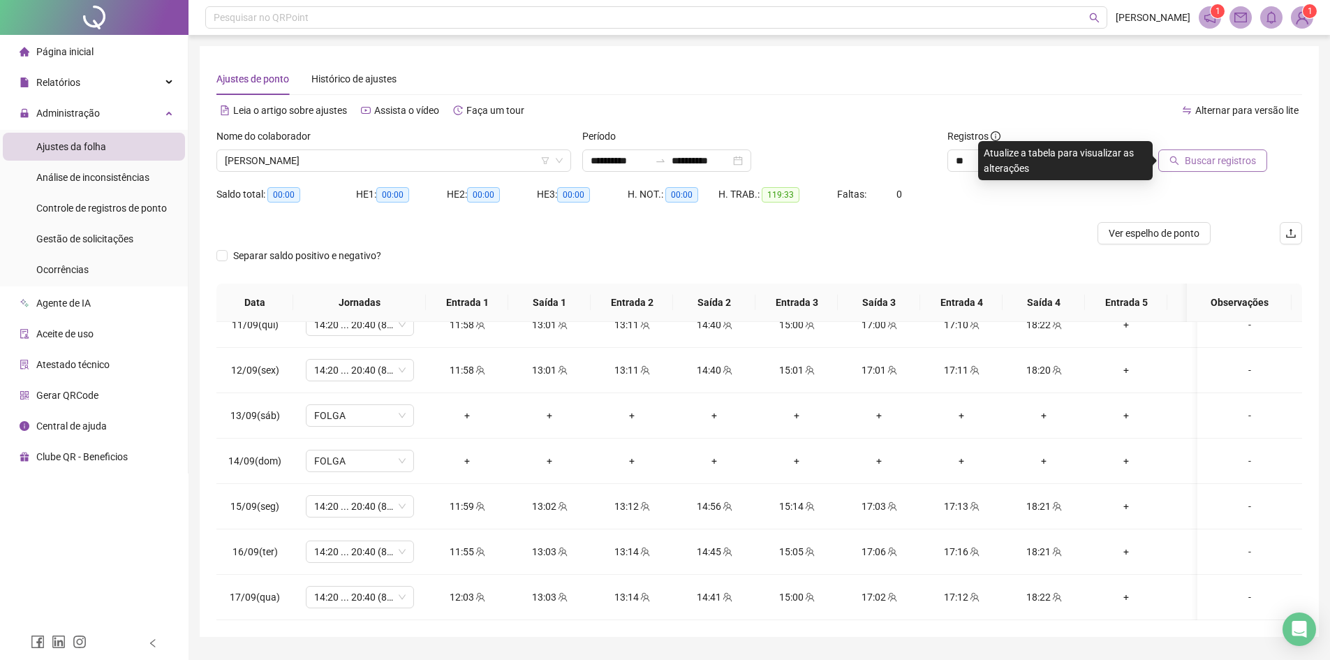
click at [1221, 159] on span "Buscar registros" at bounding box center [1220, 160] width 71 height 15
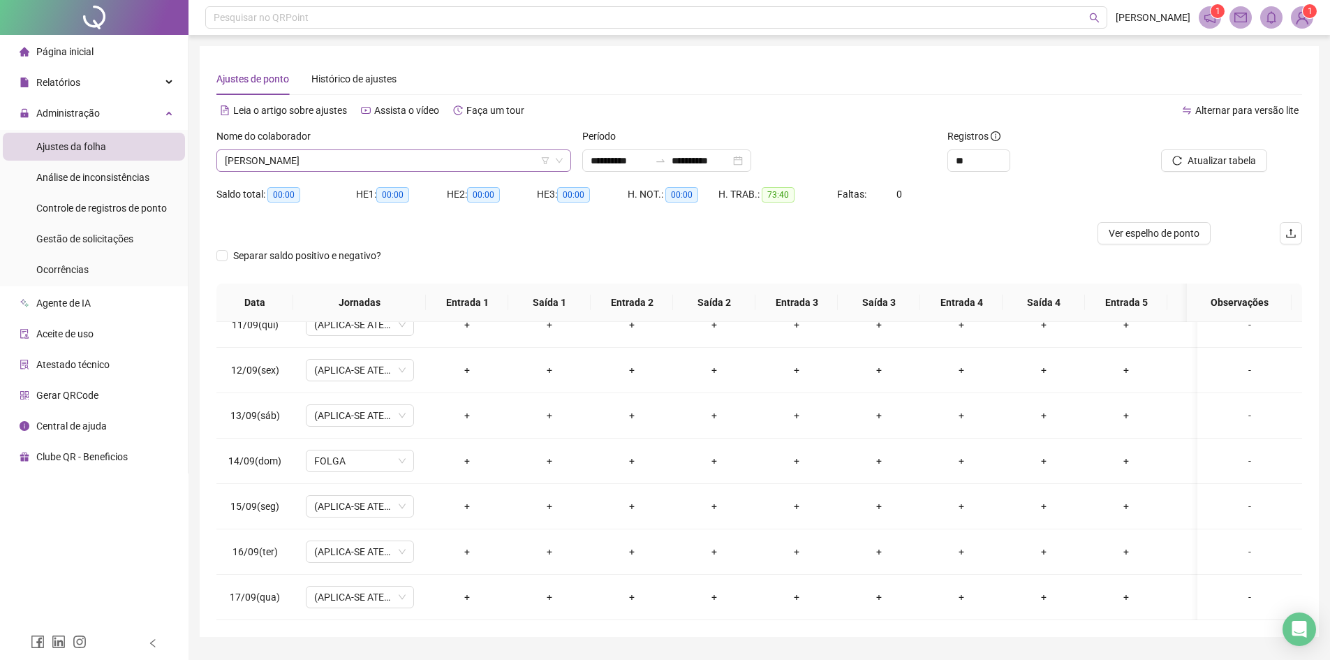
click at [262, 161] on span "[PERSON_NAME]" at bounding box center [394, 160] width 338 height 21
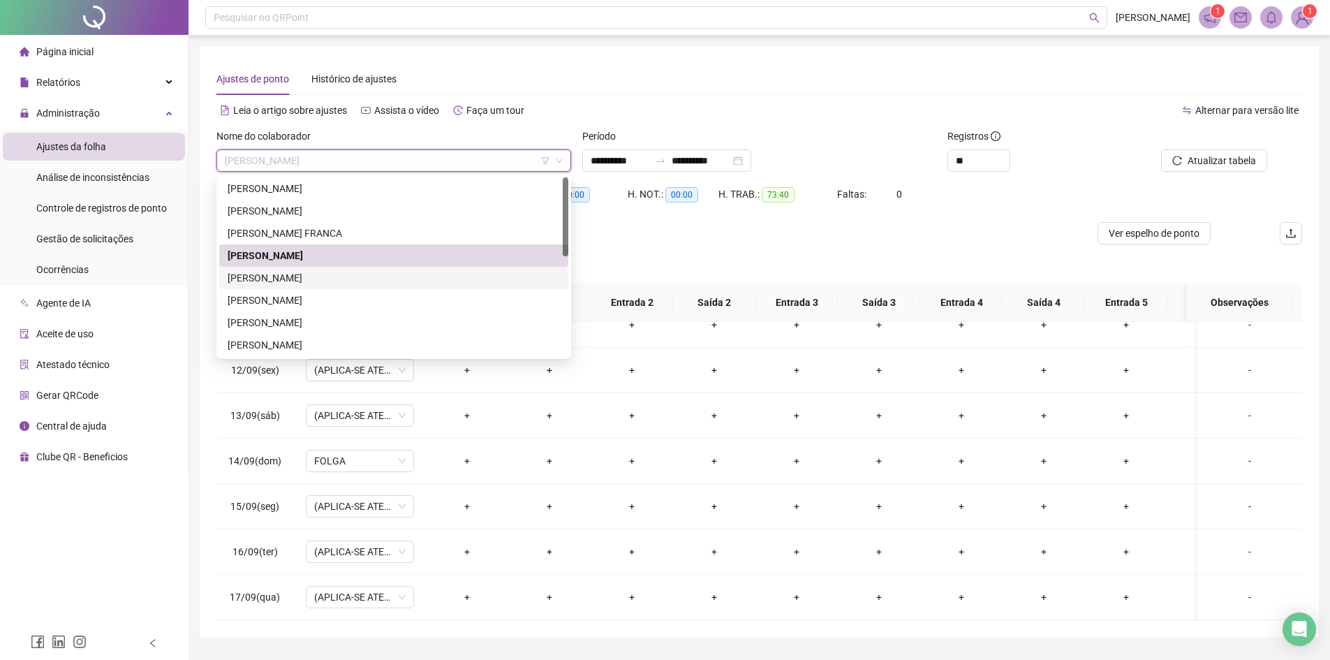
click at [252, 282] on div "[PERSON_NAME]" at bounding box center [394, 277] width 332 height 15
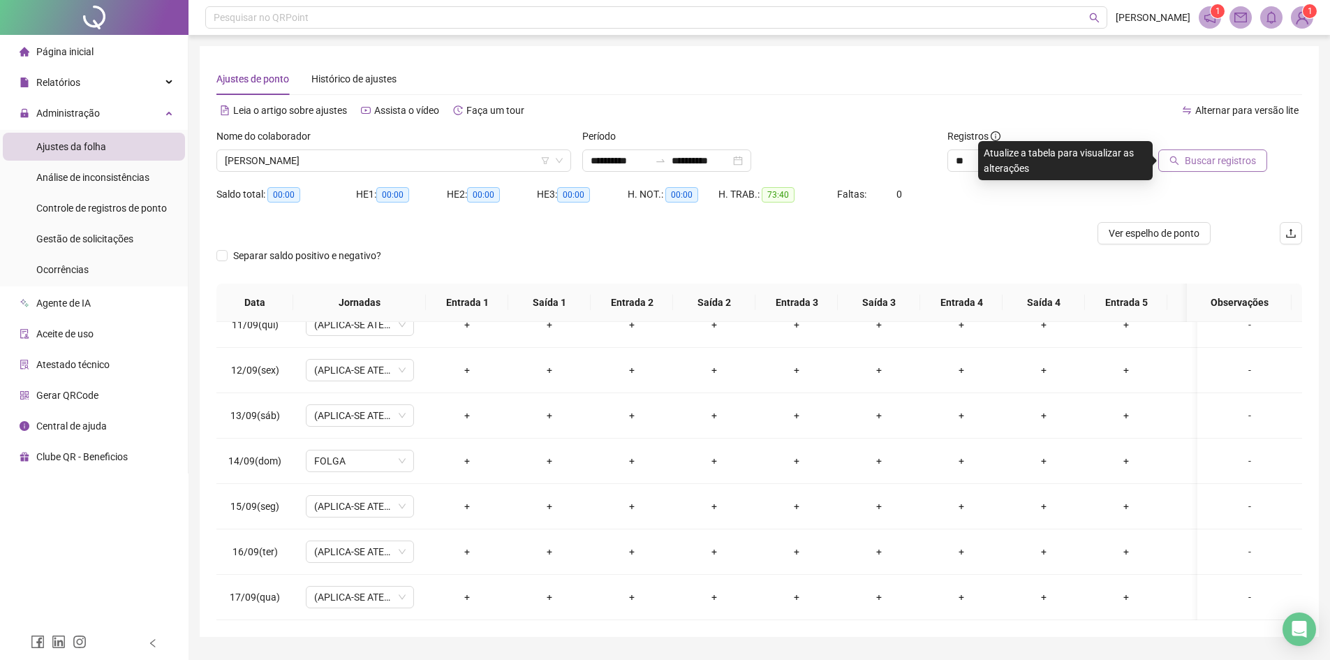
click at [1240, 162] on span "Buscar registros" at bounding box center [1220, 160] width 71 height 15
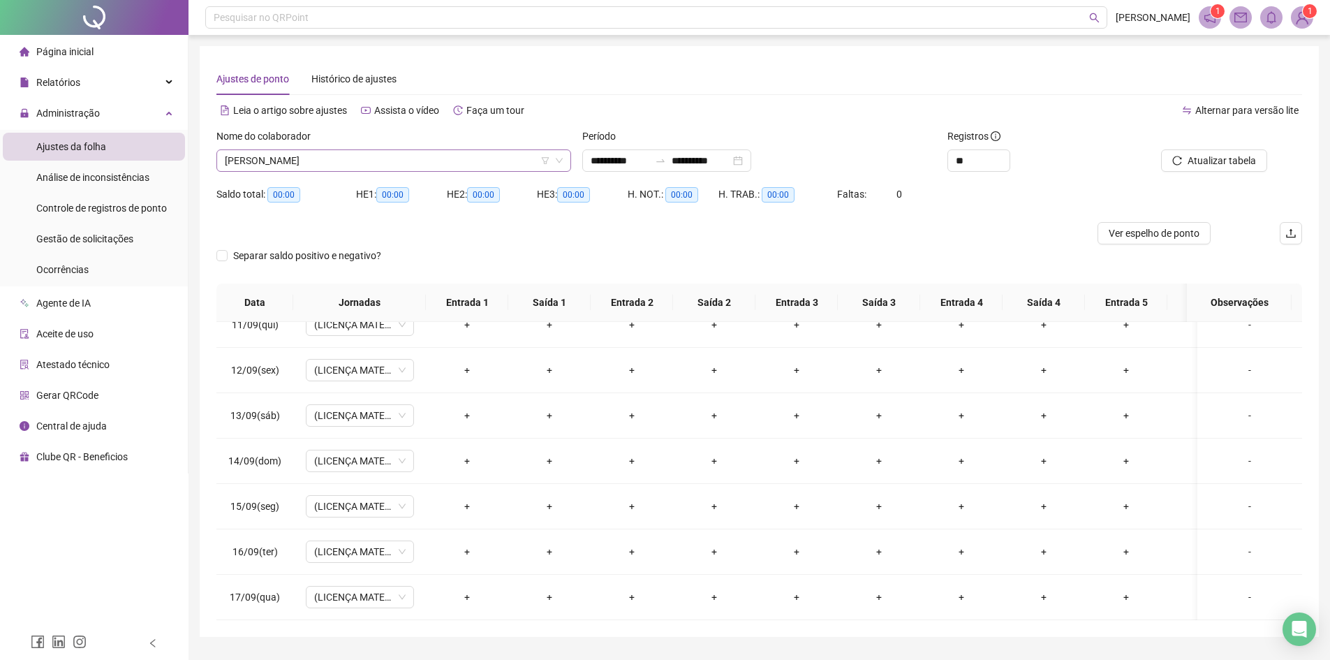
click at [249, 156] on span "[PERSON_NAME]" at bounding box center [394, 160] width 338 height 21
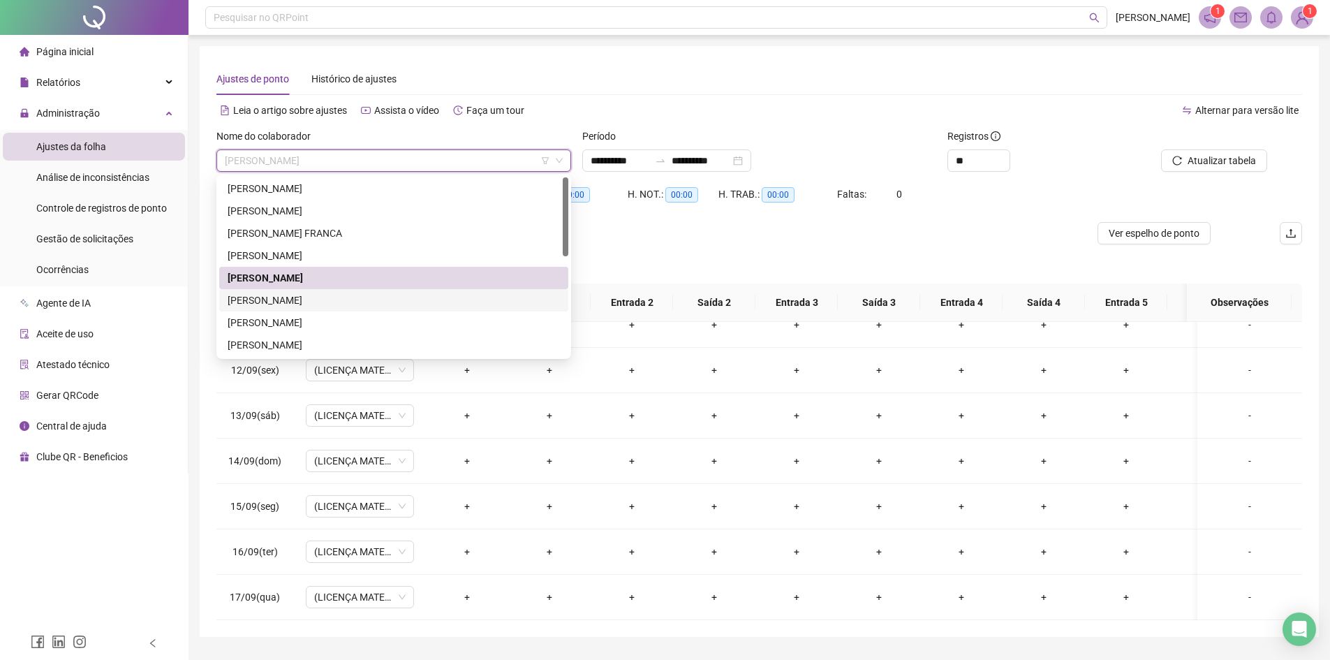
click at [258, 300] on div "[PERSON_NAME]" at bounding box center [394, 300] width 332 height 15
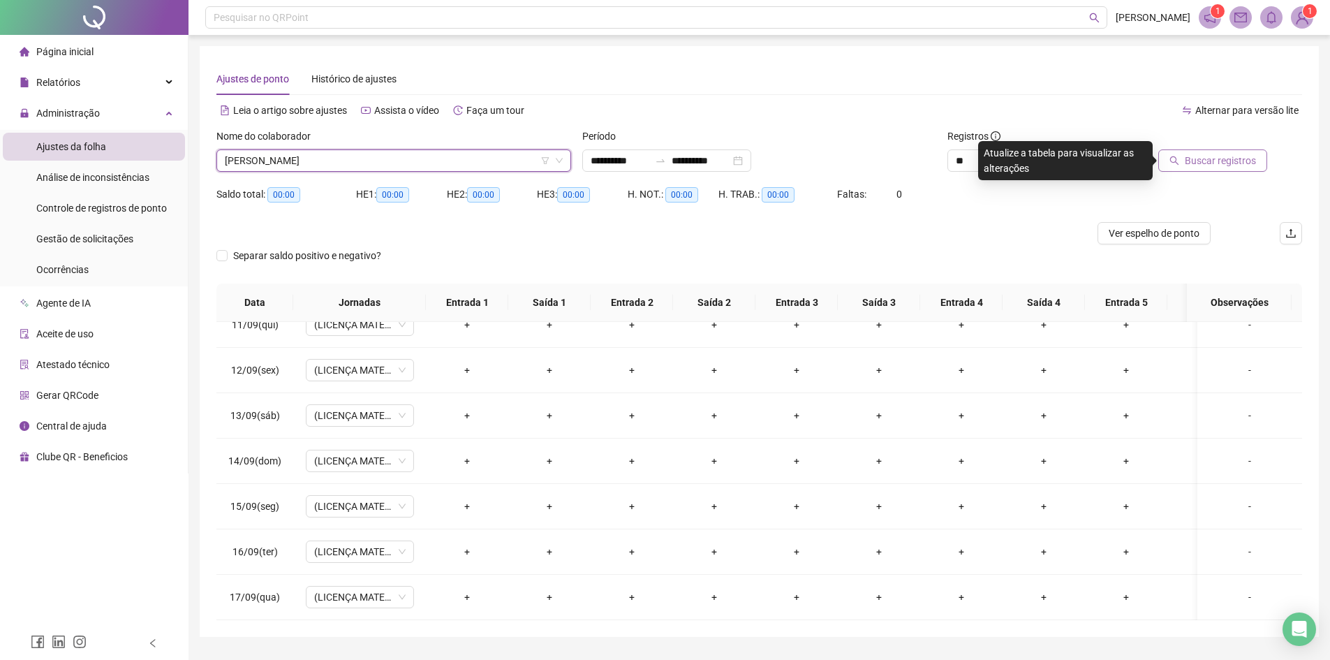
click at [1232, 168] on span "Buscar registros" at bounding box center [1220, 160] width 71 height 15
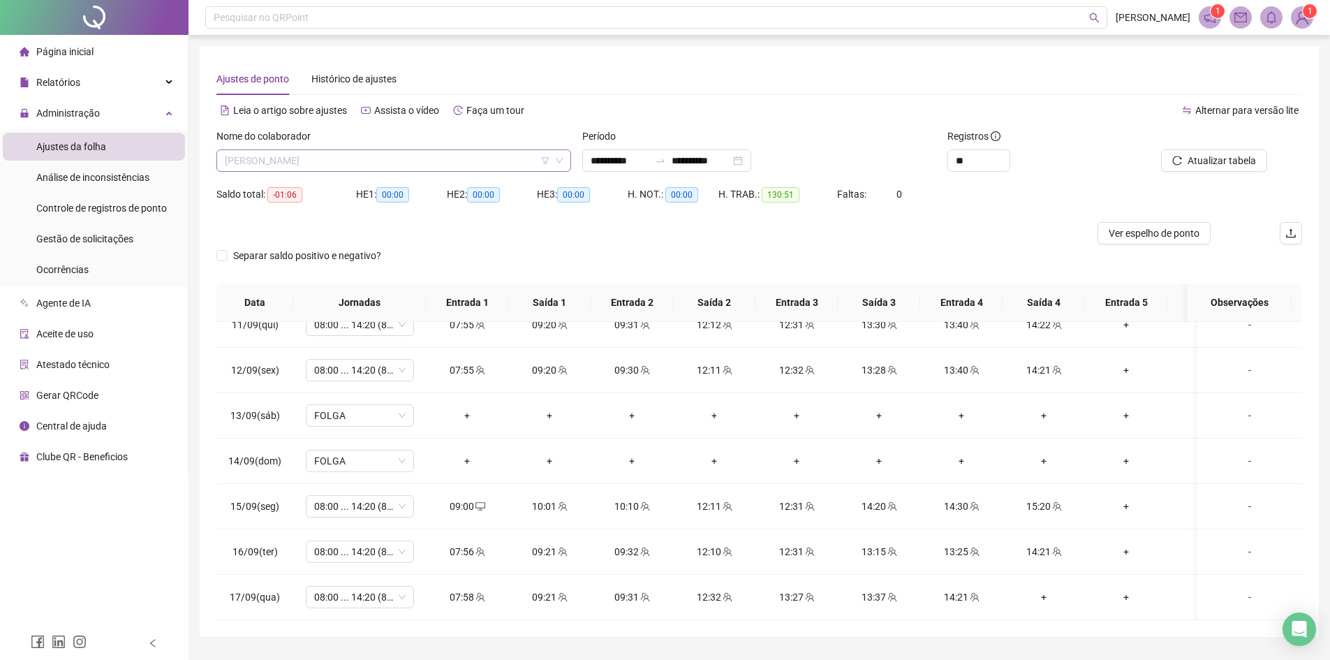
click at [295, 158] on span "[PERSON_NAME]" at bounding box center [394, 160] width 338 height 21
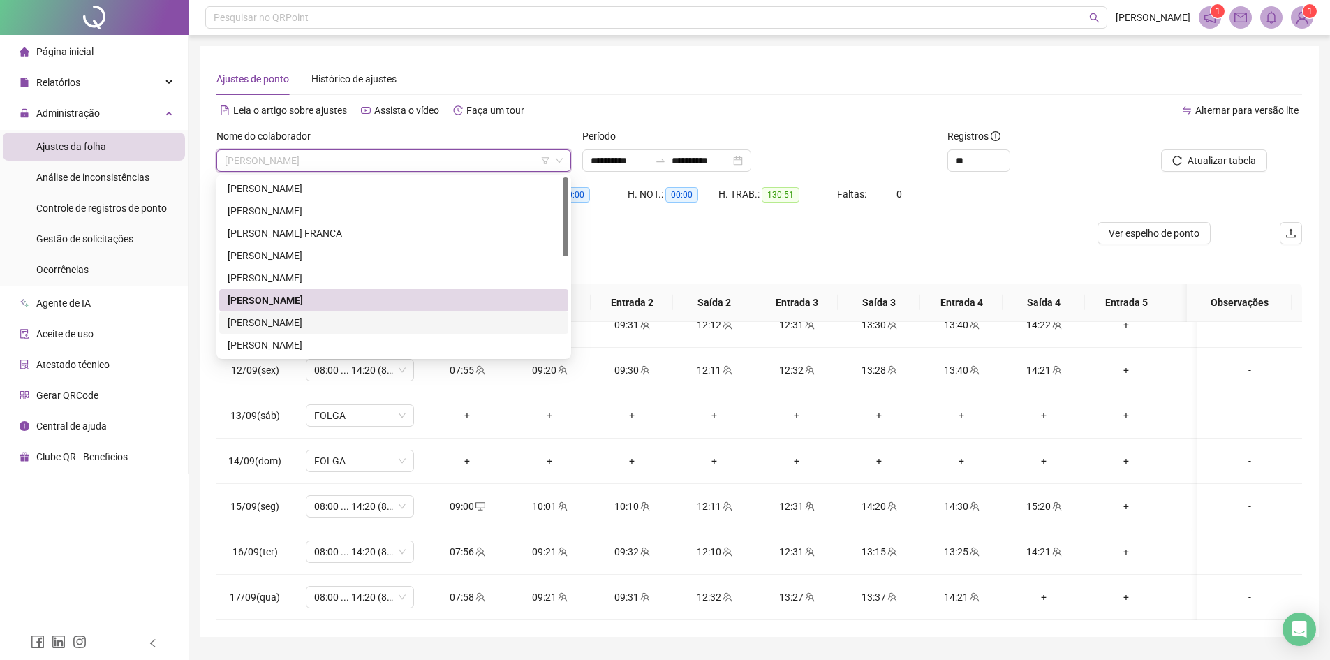
click at [266, 318] on div "[PERSON_NAME]" at bounding box center [394, 322] width 332 height 15
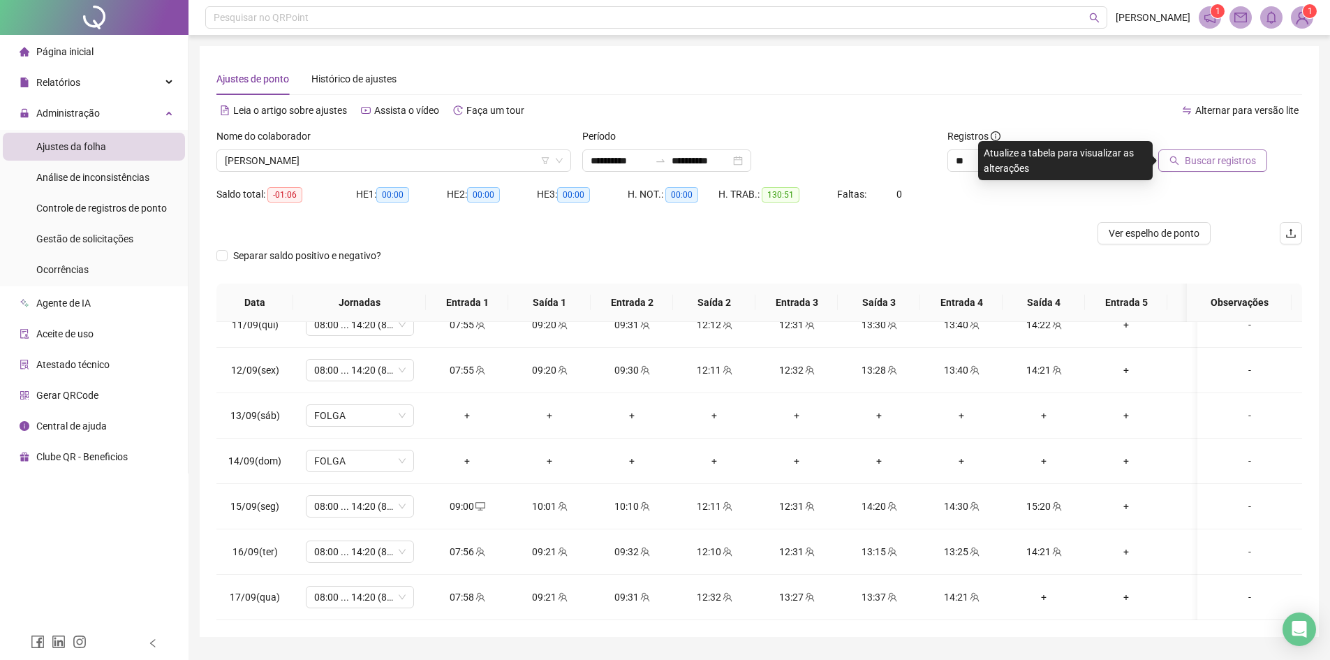
click at [1209, 163] on span "Buscar registros" at bounding box center [1220, 160] width 71 height 15
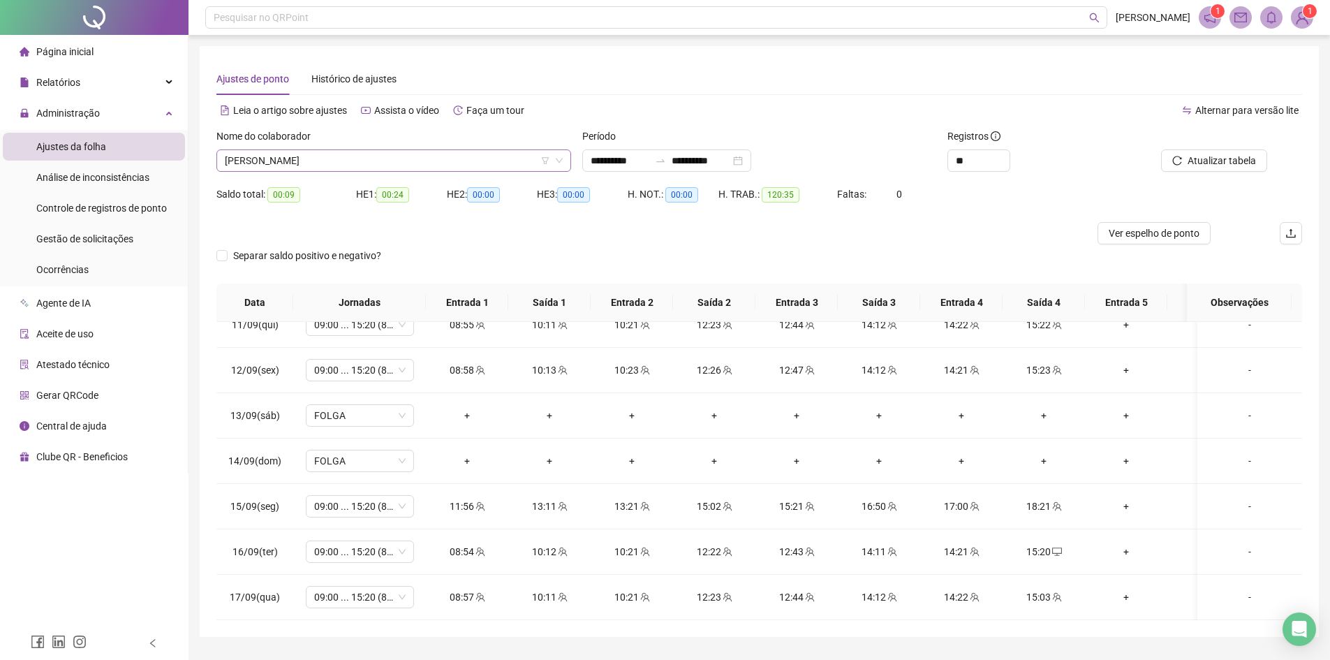
click at [281, 155] on span "[PERSON_NAME]" at bounding box center [394, 160] width 338 height 21
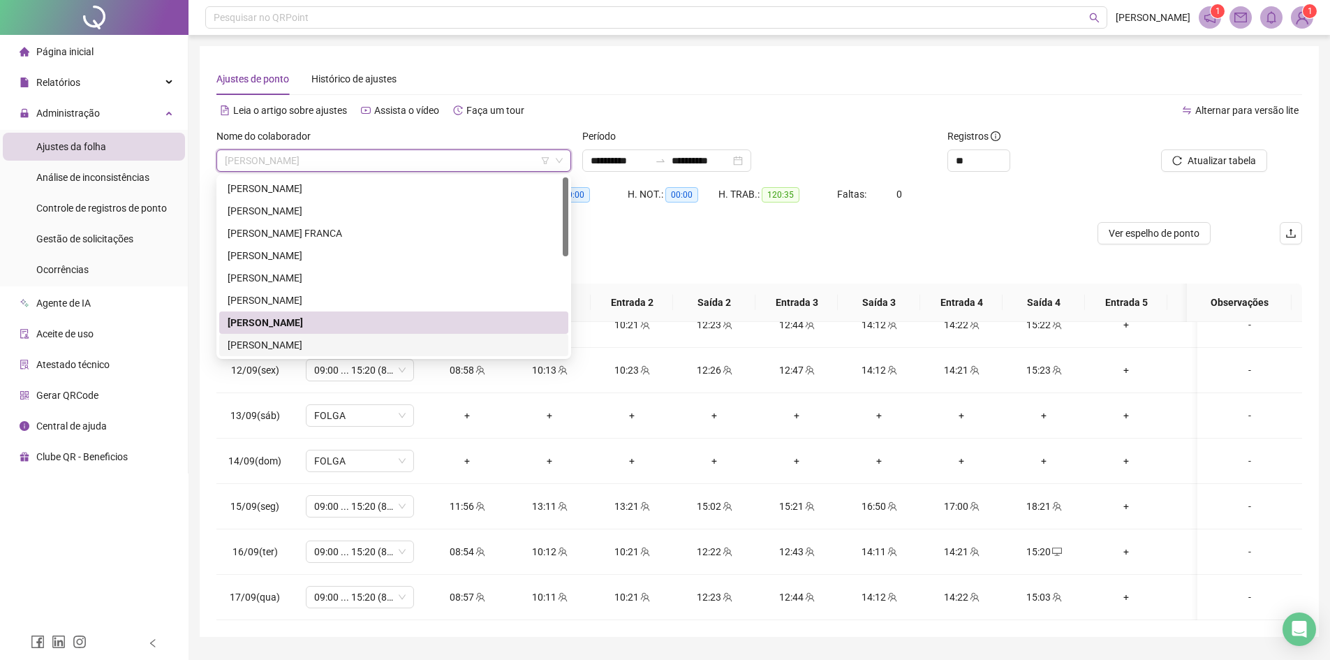
click at [312, 344] on div "[PERSON_NAME]" at bounding box center [394, 344] width 332 height 15
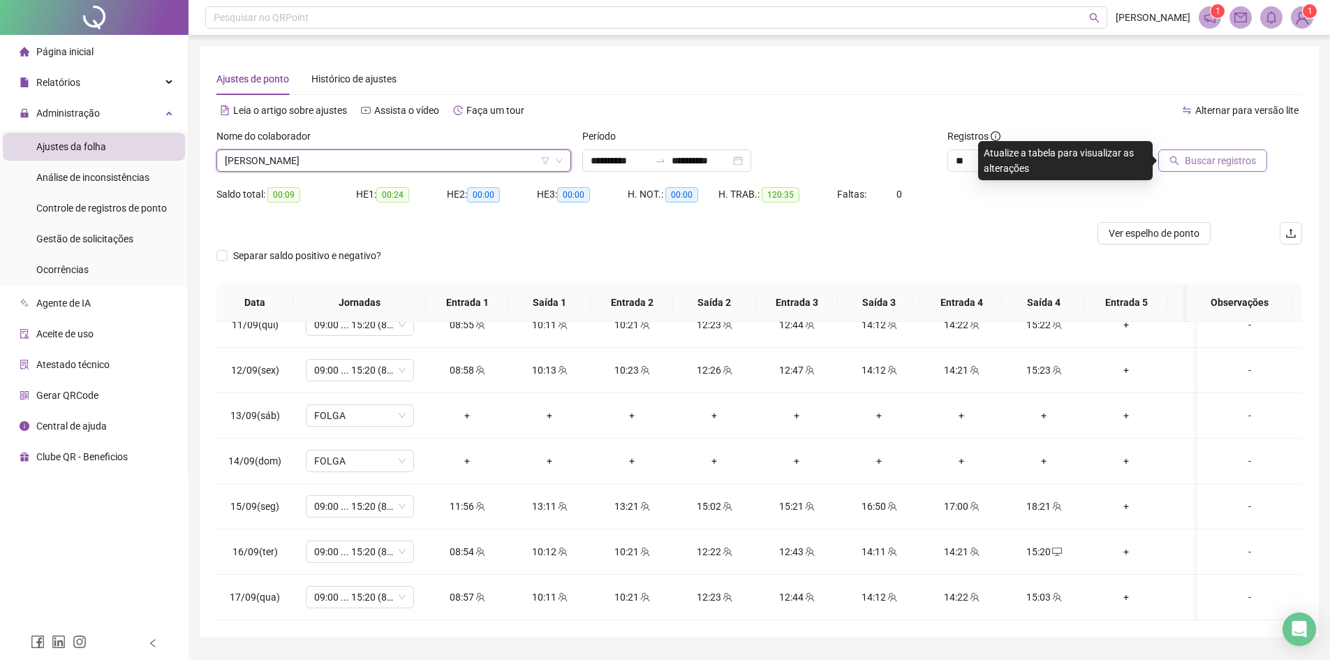
click at [1228, 159] on span "Buscar registros" at bounding box center [1220, 160] width 71 height 15
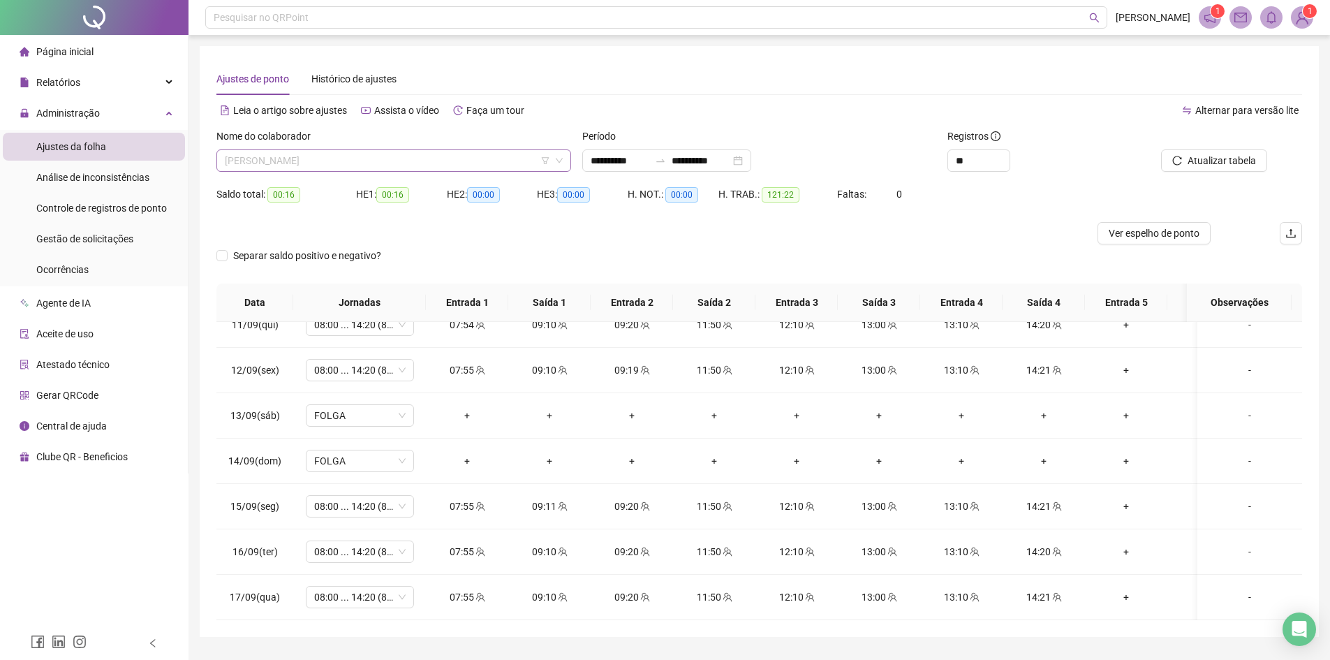
click at [290, 163] on span "[PERSON_NAME]" at bounding box center [394, 160] width 338 height 21
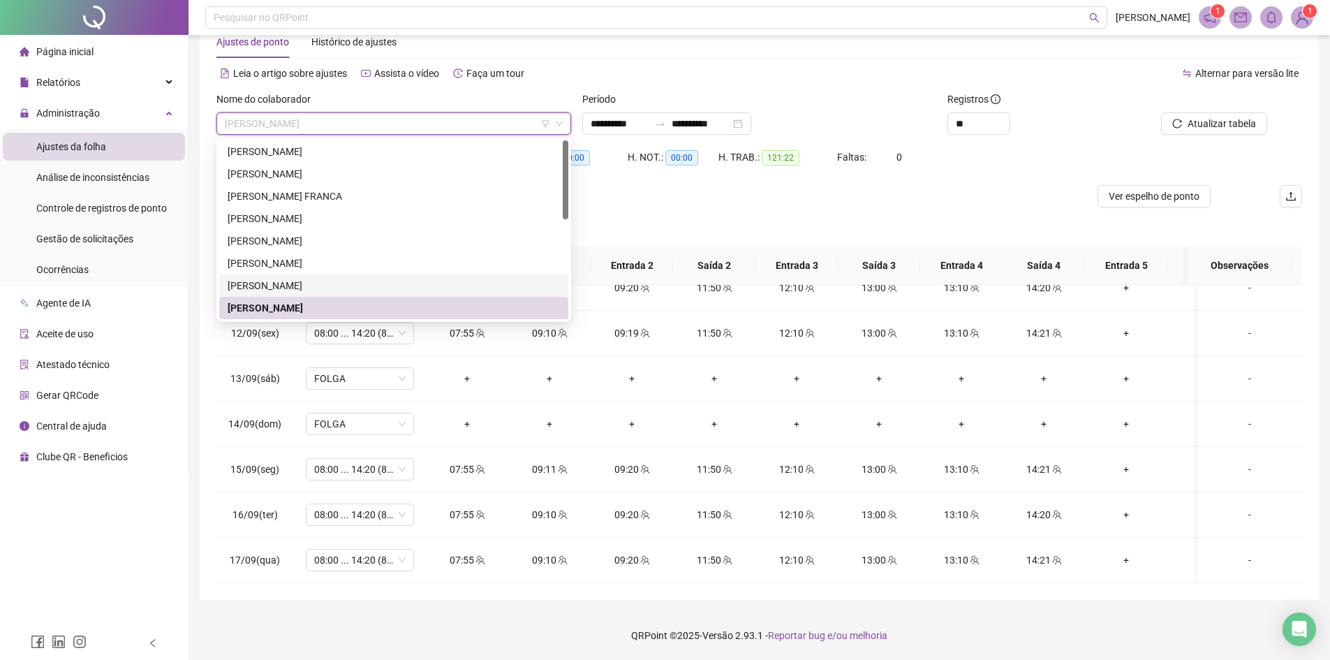
scroll to position [70, 0]
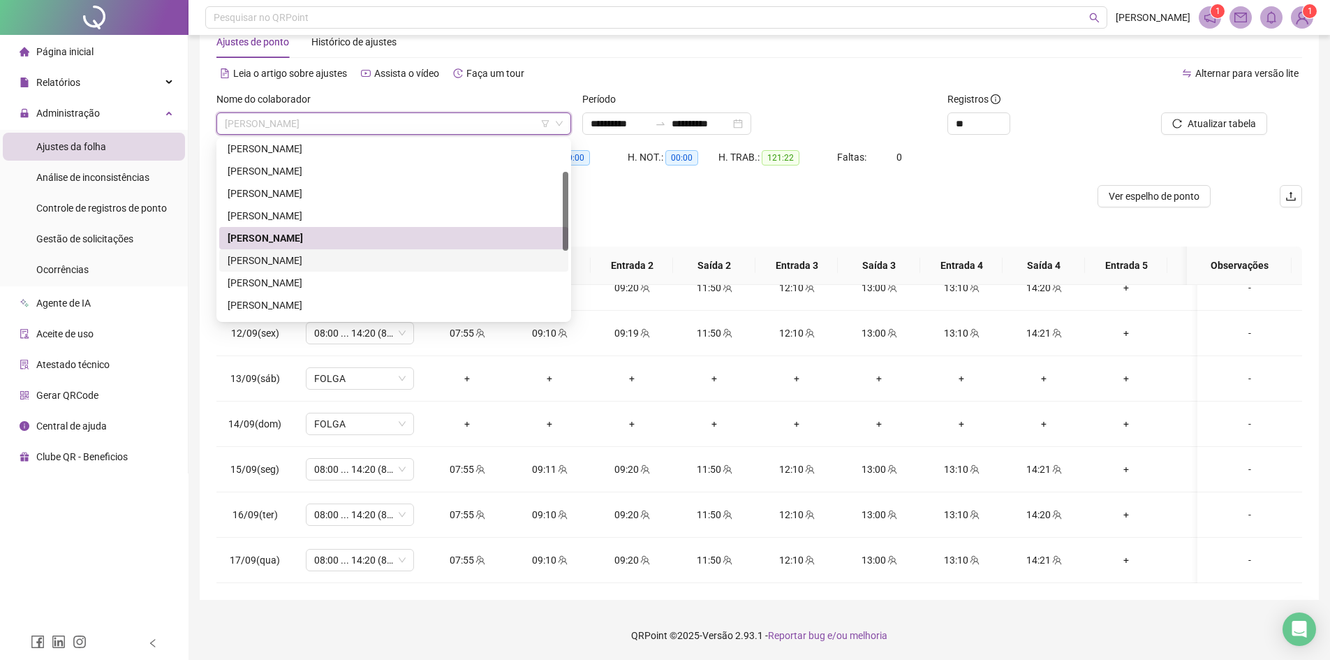
click at [329, 255] on div "[PERSON_NAME]" at bounding box center [394, 260] width 332 height 15
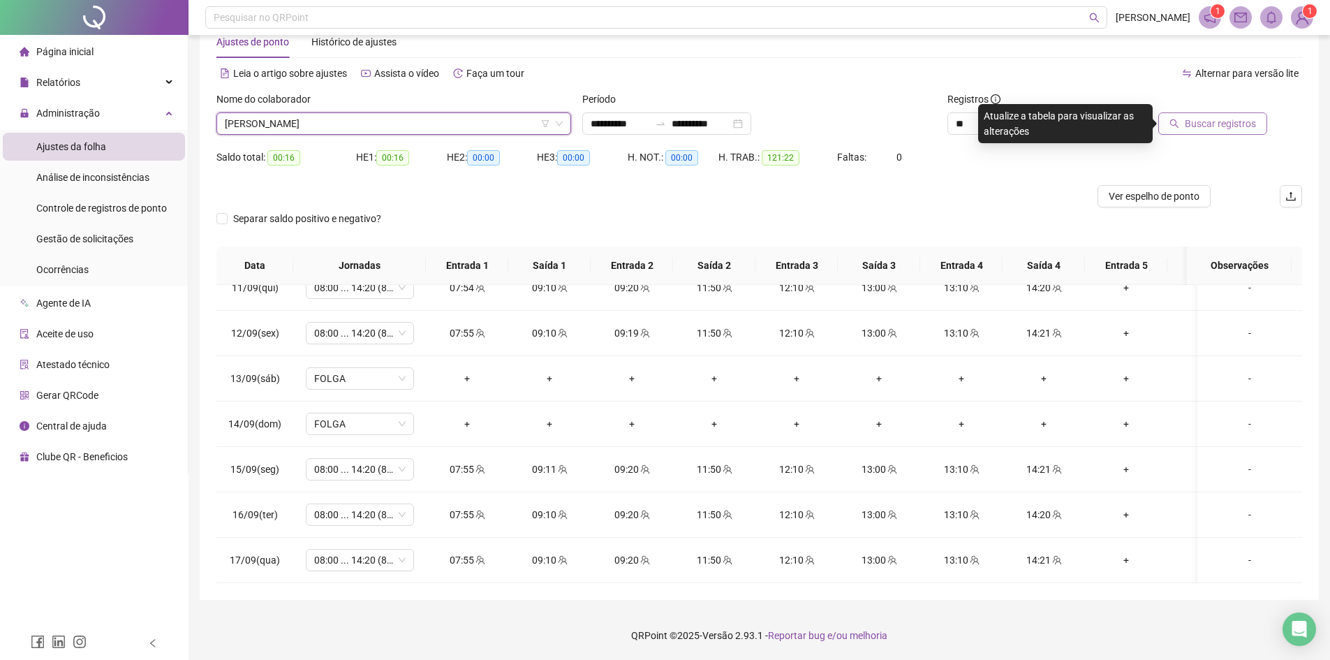
click at [1193, 133] on button "Buscar registros" at bounding box center [1212, 123] width 109 height 22
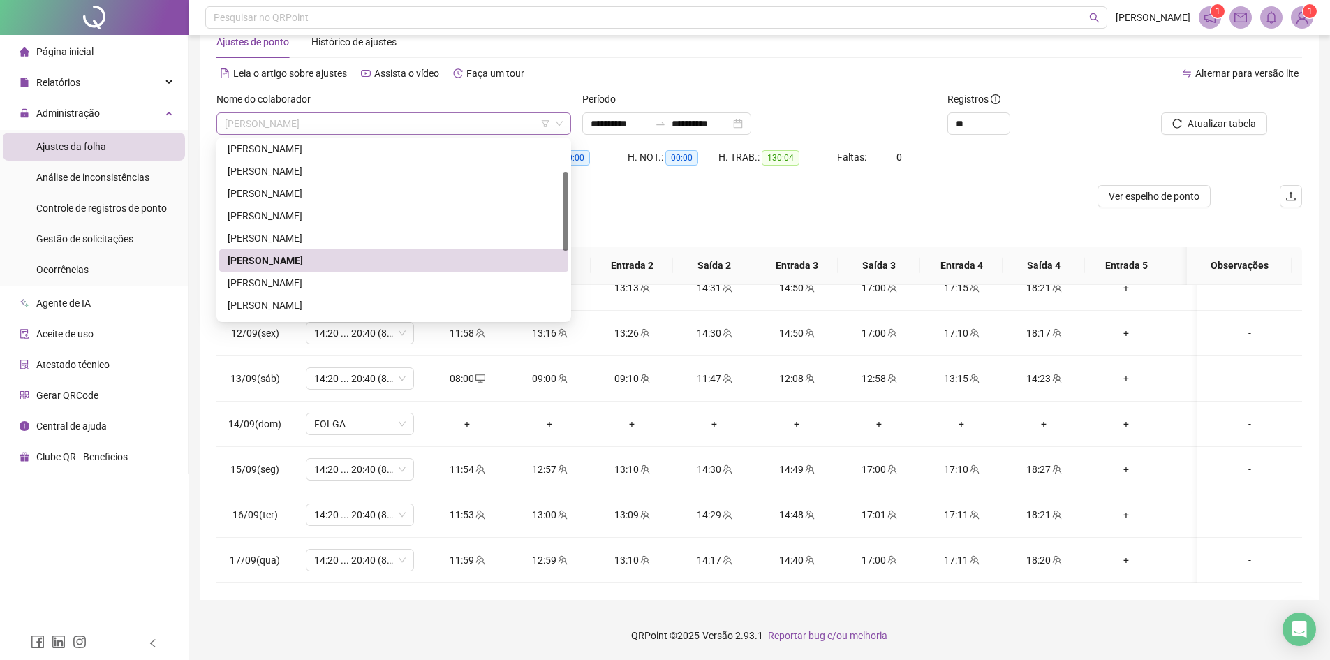
click at [329, 117] on span "[PERSON_NAME]" at bounding box center [394, 123] width 338 height 21
click at [294, 283] on div "[PERSON_NAME]" at bounding box center [394, 282] width 332 height 15
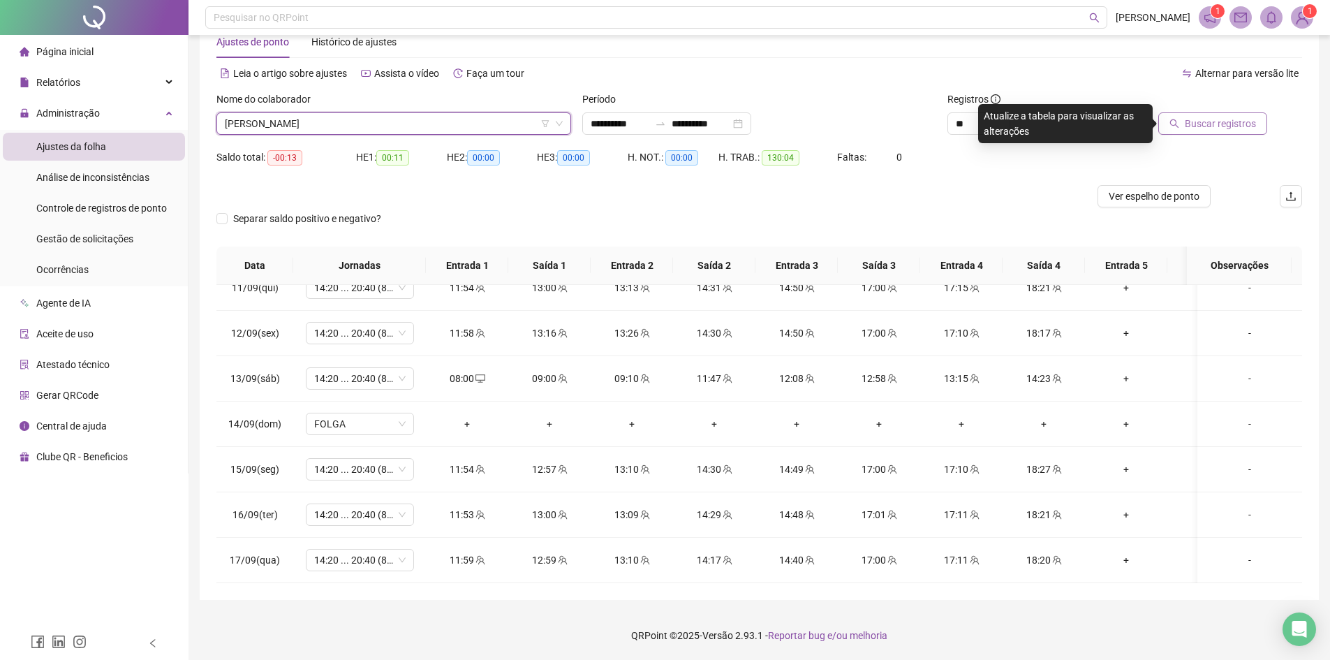
click at [1212, 126] on span "Buscar registros" at bounding box center [1220, 123] width 71 height 15
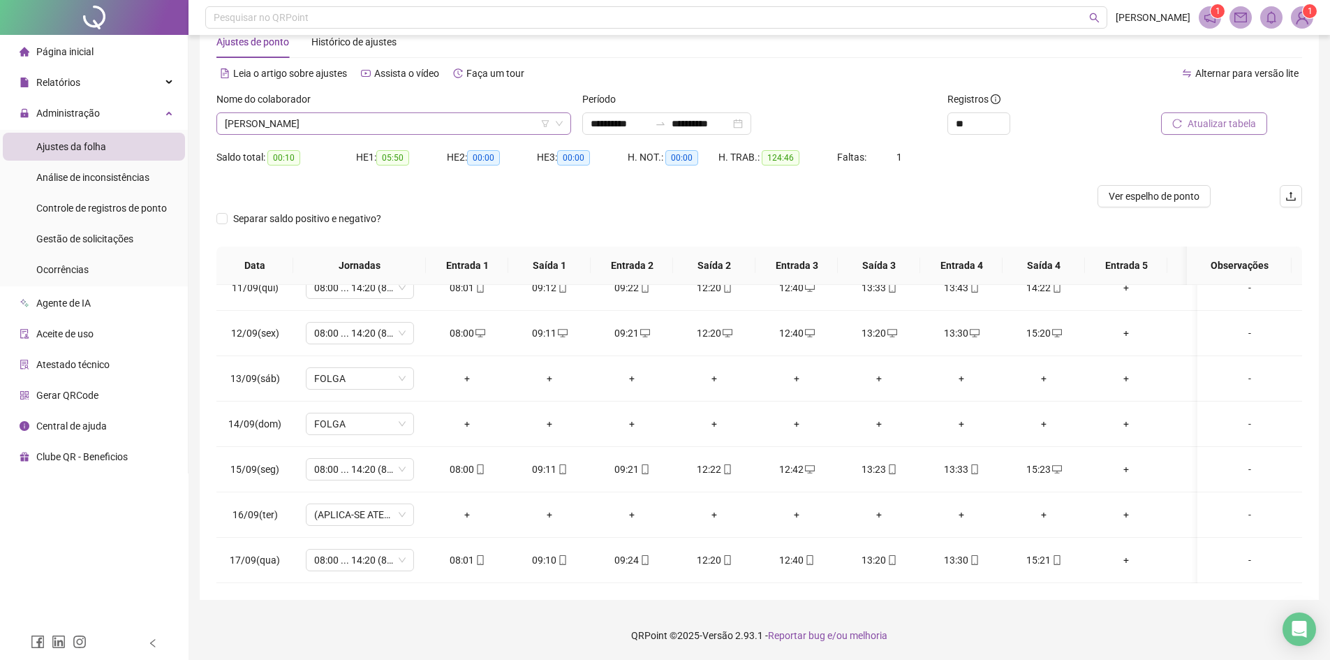
click at [307, 119] on span "[PERSON_NAME]" at bounding box center [394, 123] width 338 height 21
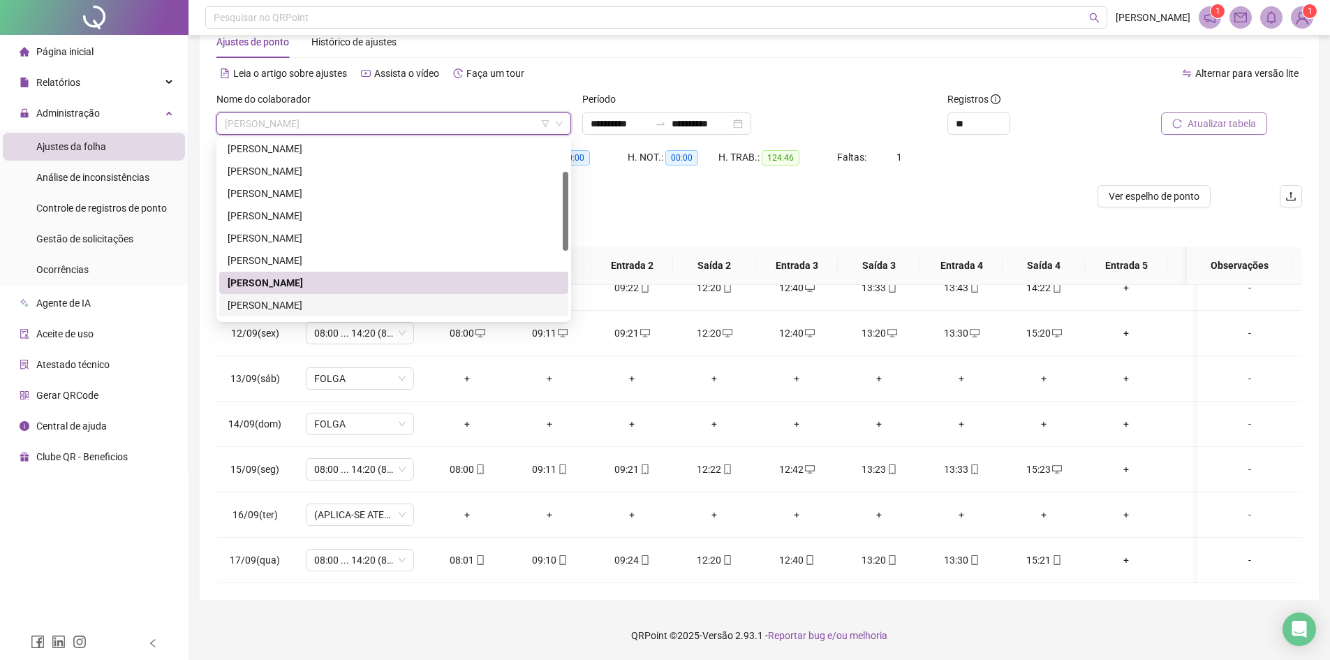
click at [272, 311] on div "[PERSON_NAME]" at bounding box center [394, 304] width 332 height 15
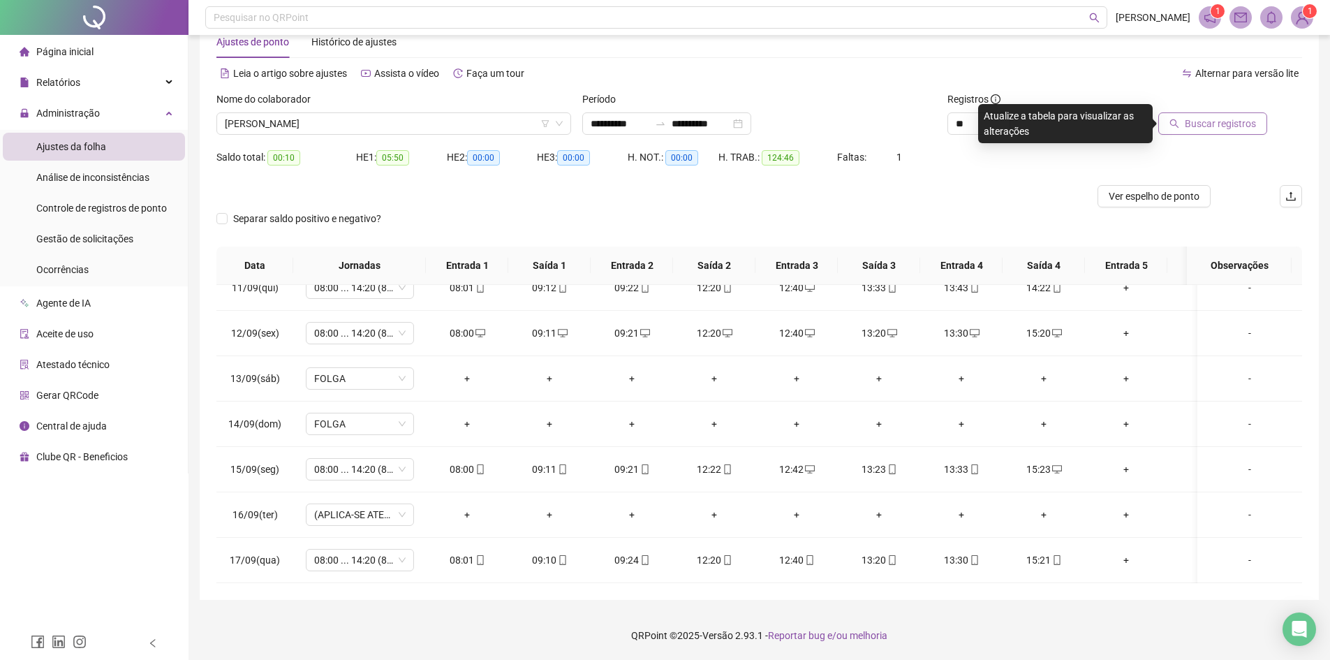
click at [1244, 120] on span "Buscar registros" at bounding box center [1220, 123] width 71 height 15
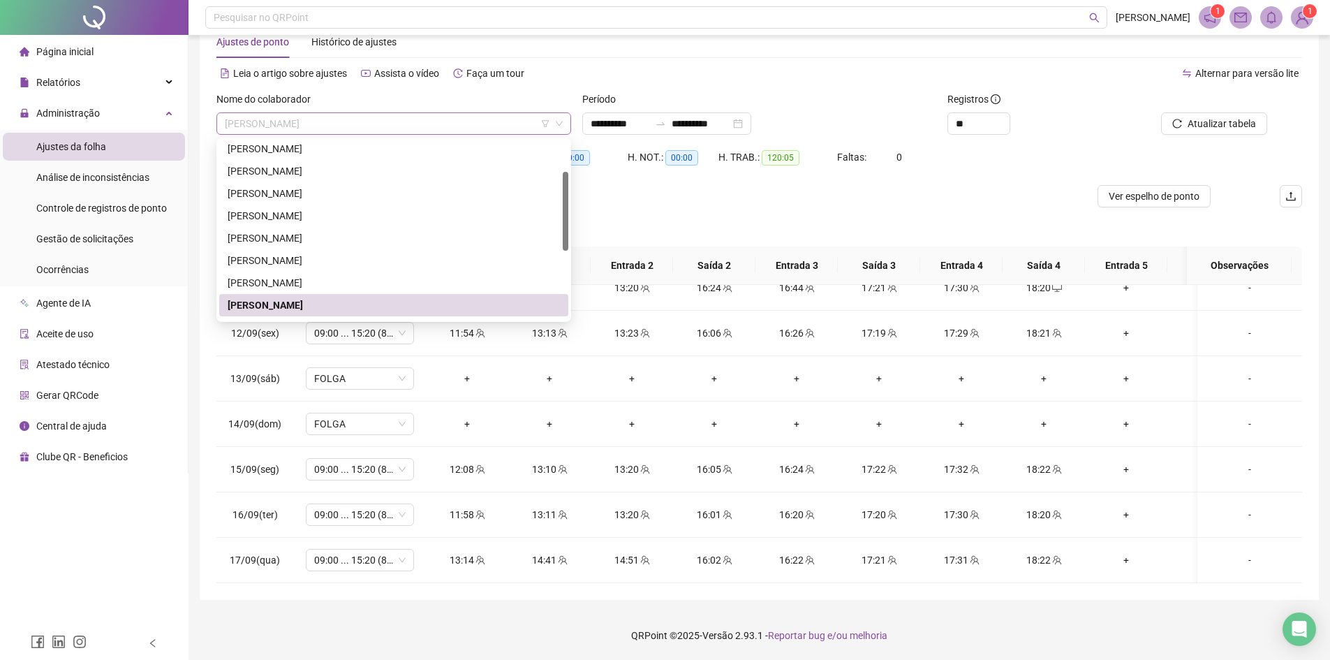
click at [252, 124] on span "[PERSON_NAME]" at bounding box center [394, 123] width 338 height 21
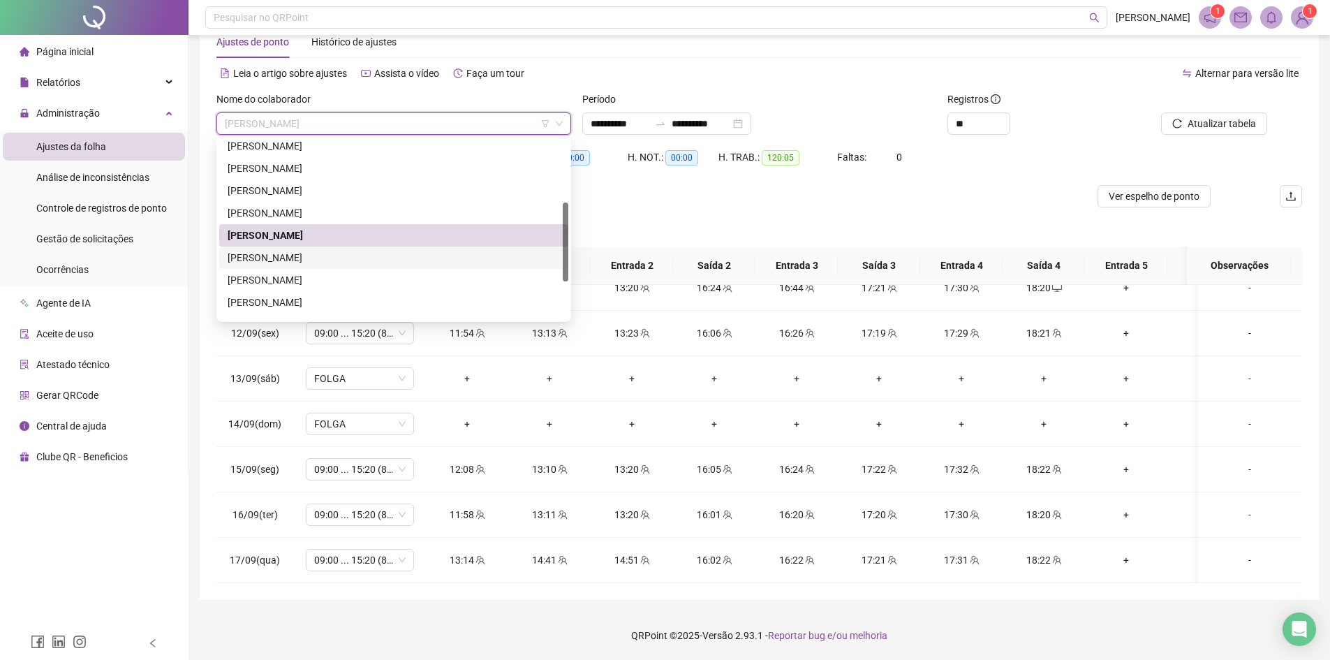
click at [274, 255] on div "[PERSON_NAME]" at bounding box center [394, 257] width 332 height 15
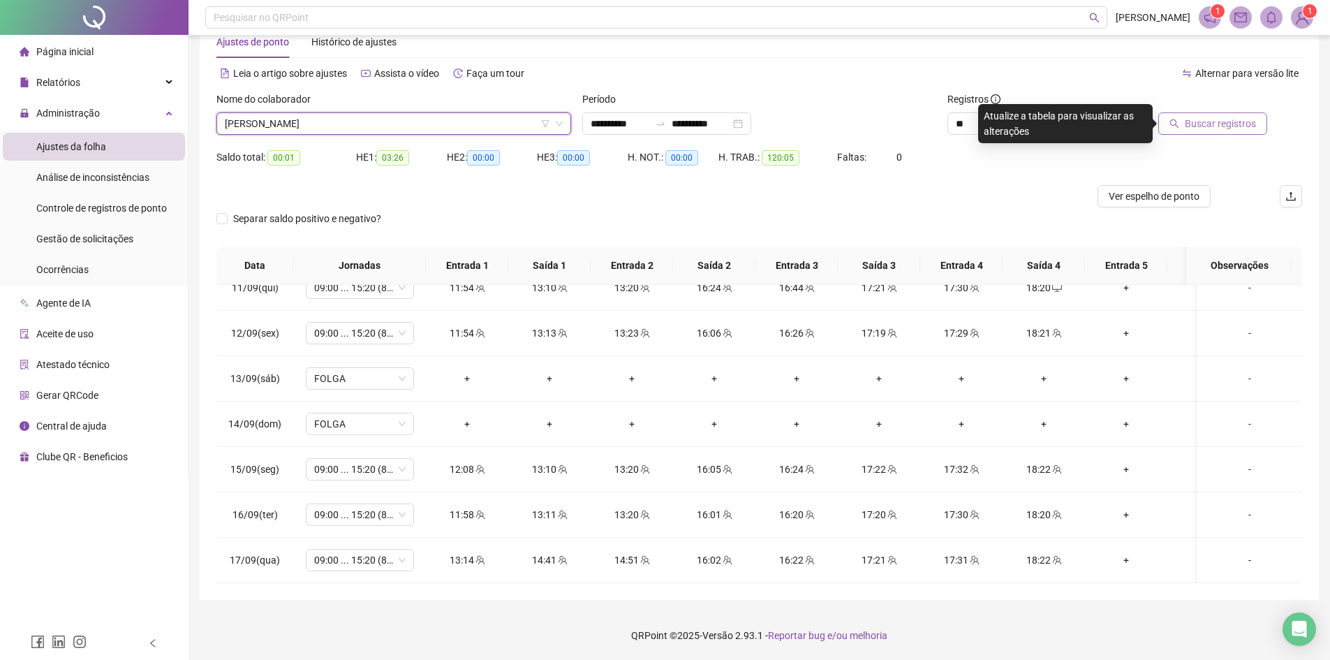
click at [1177, 126] on icon "search" at bounding box center [1175, 124] width 10 height 10
click at [327, 121] on span "[PERSON_NAME]" at bounding box center [394, 123] width 338 height 21
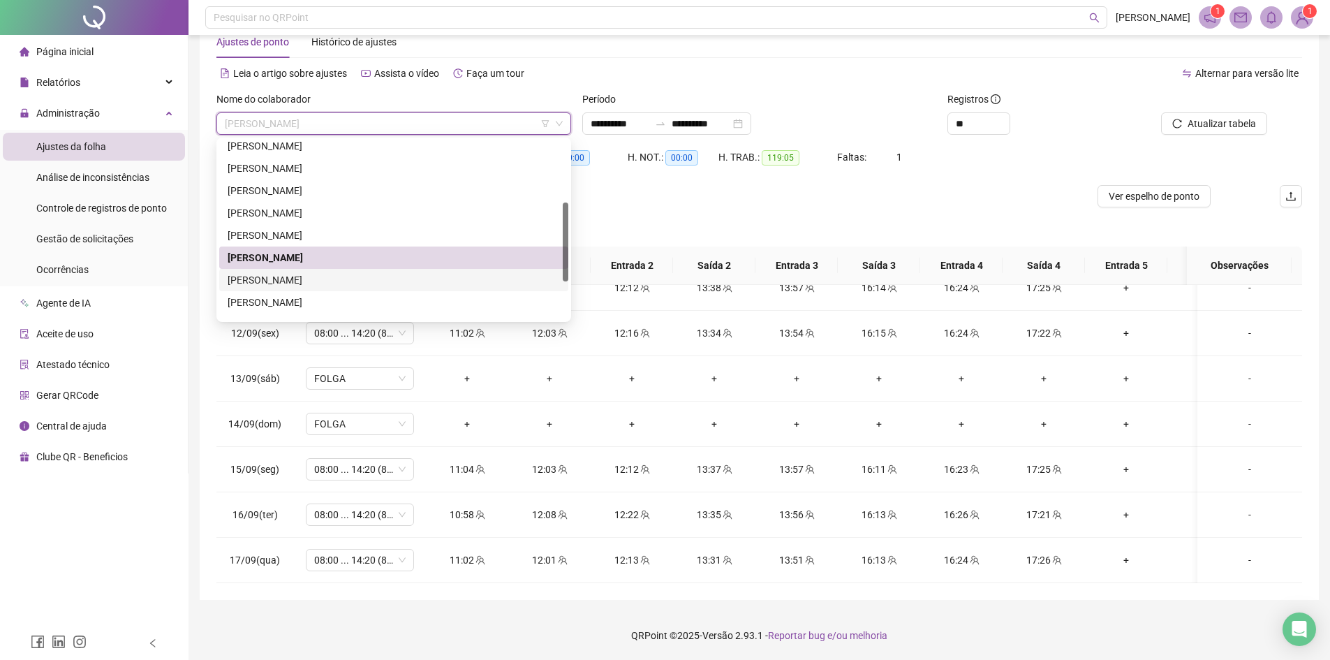
click at [270, 281] on div "[PERSON_NAME]" at bounding box center [394, 279] width 332 height 15
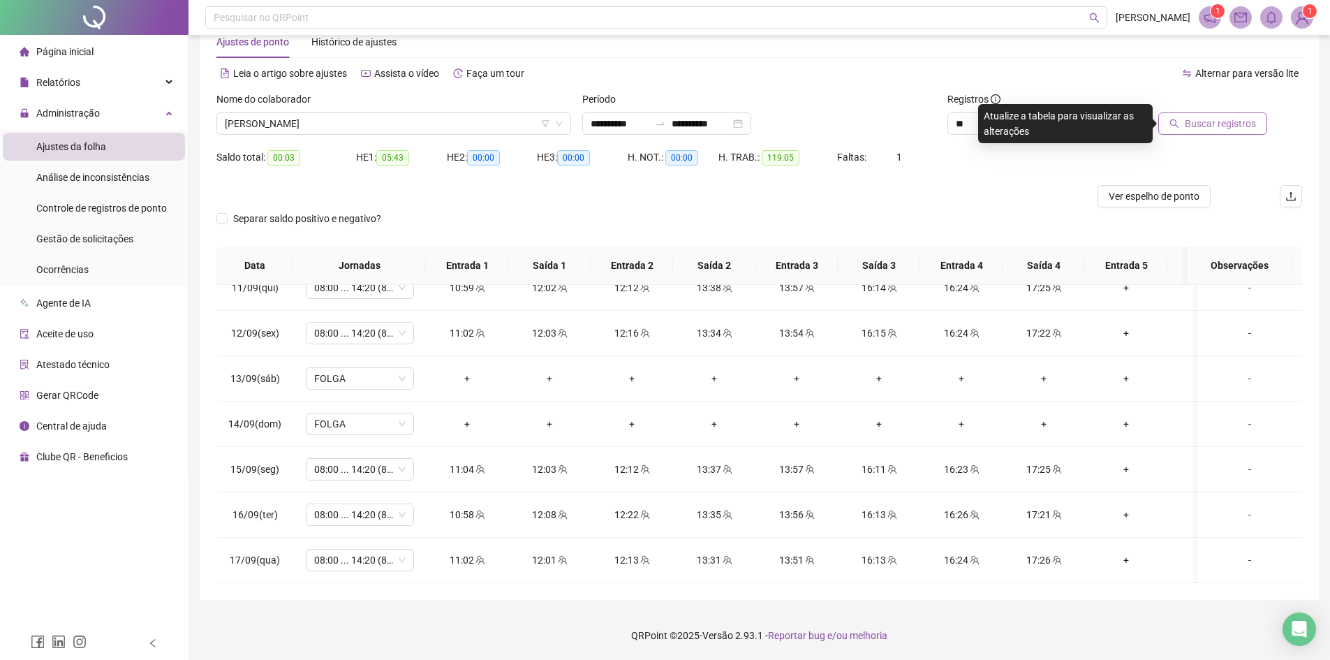
click at [1230, 125] on span "Buscar registros" at bounding box center [1220, 123] width 71 height 15
click at [276, 124] on span "[PERSON_NAME]" at bounding box center [394, 123] width 338 height 21
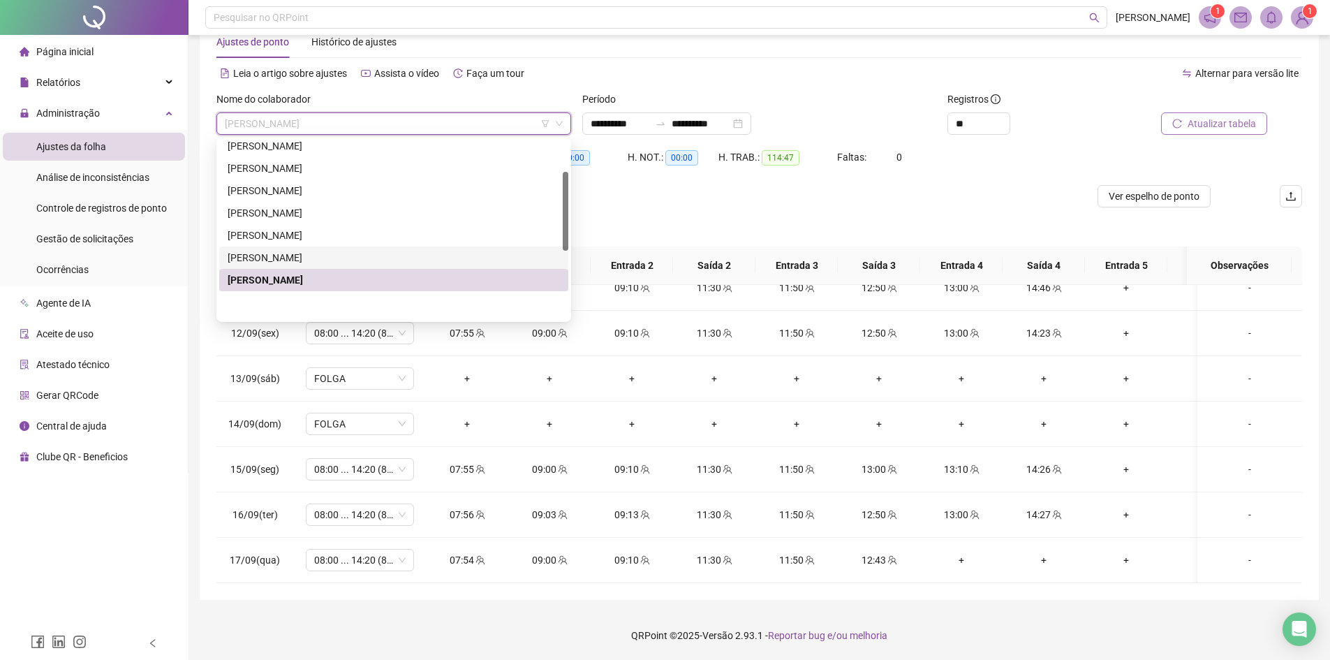
scroll to position [70, 0]
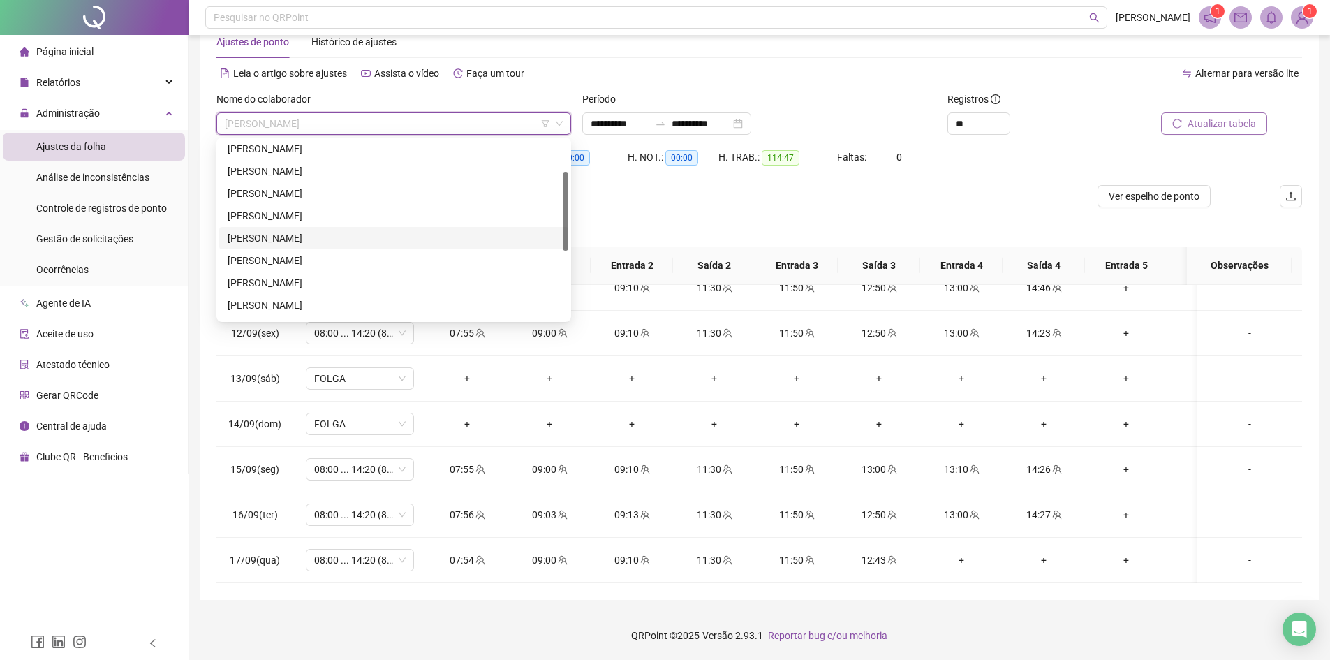
click at [282, 238] on div "[PERSON_NAME]" at bounding box center [394, 237] width 332 height 15
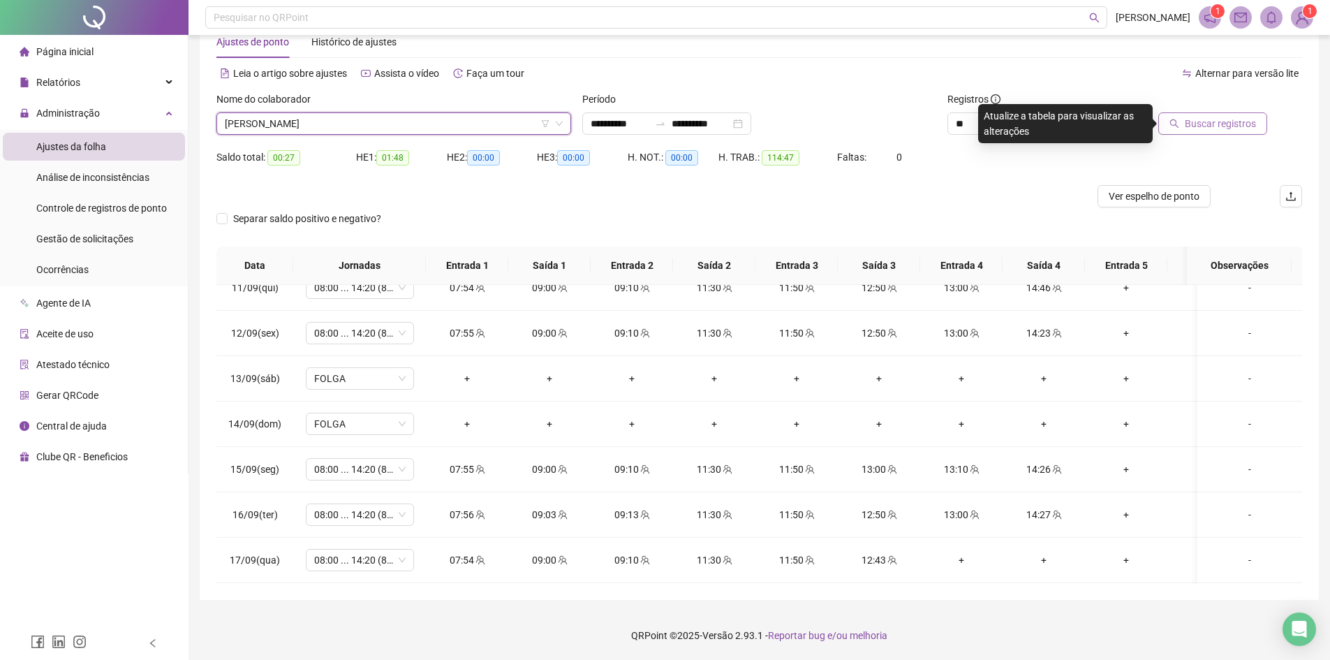
click at [1227, 131] on span "Buscar registros" at bounding box center [1220, 123] width 71 height 15
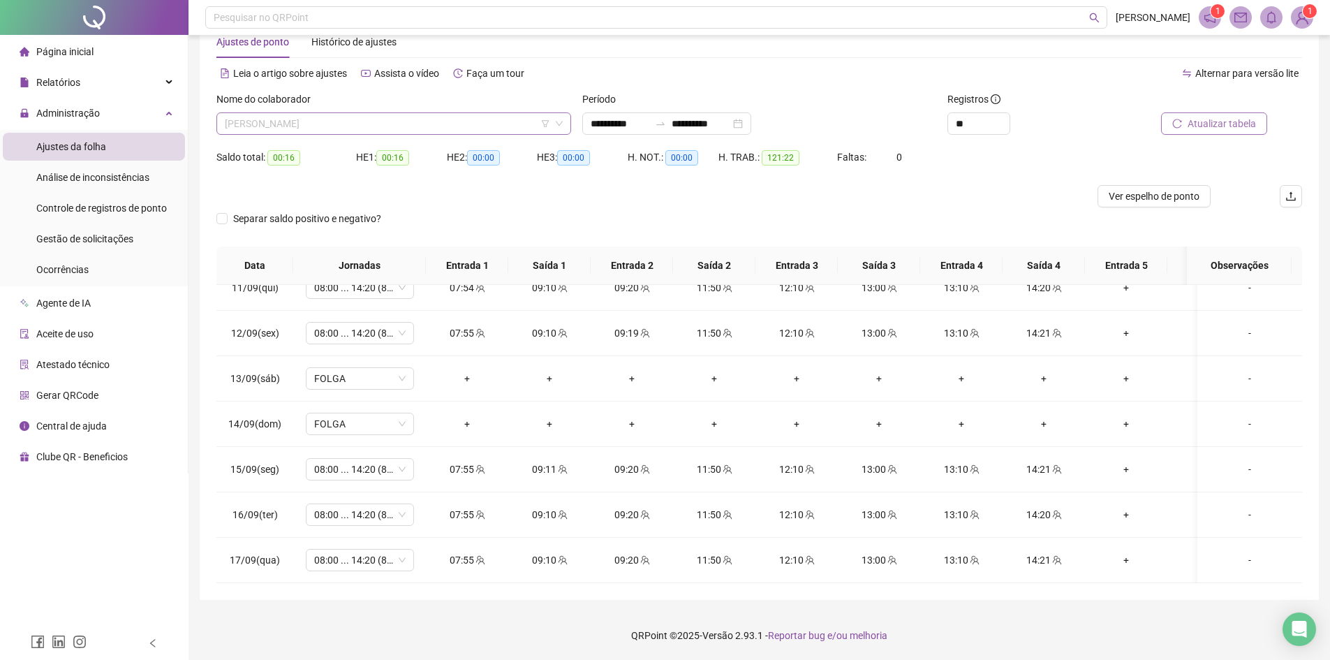
click at [300, 132] on span "[PERSON_NAME]" at bounding box center [394, 123] width 338 height 21
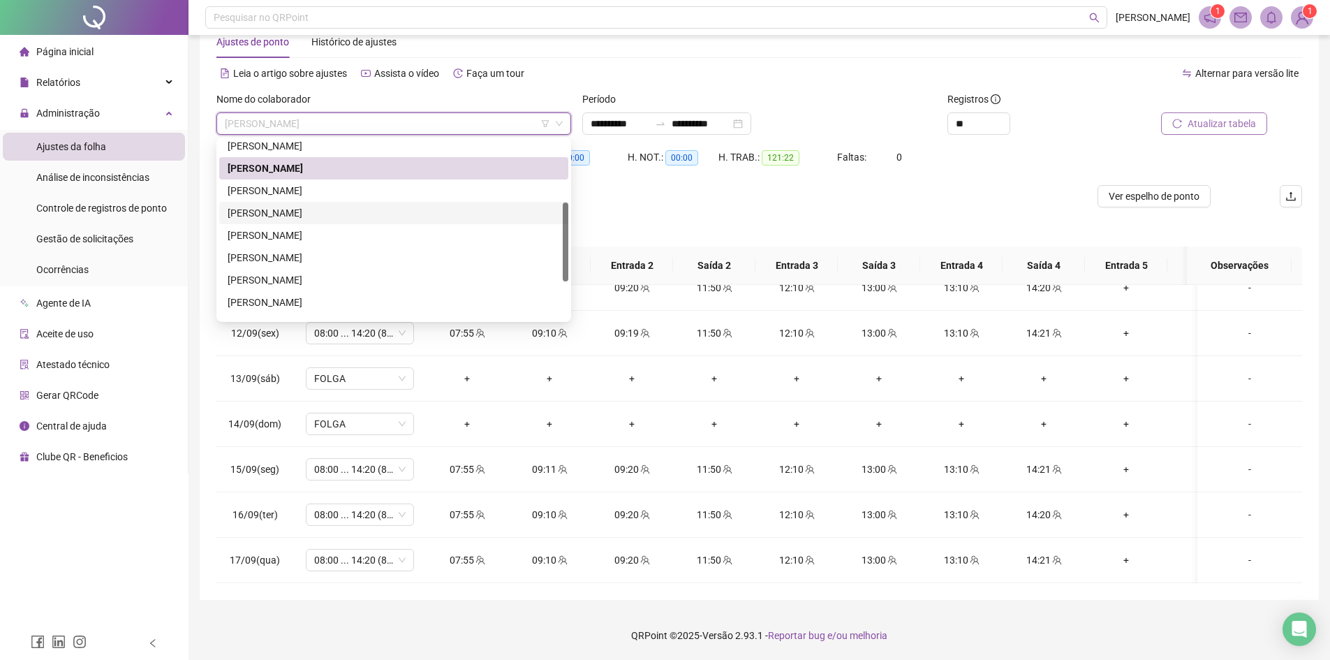
scroll to position [223, 0]
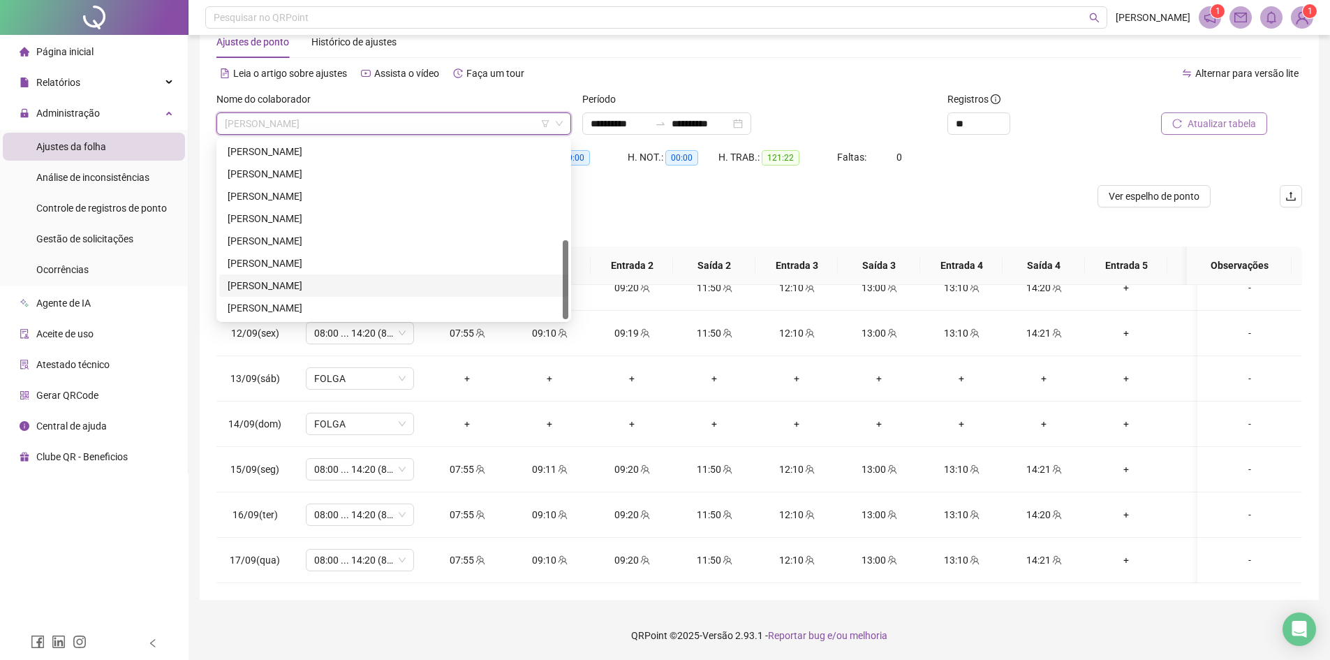
click at [283, 288] on div "[PERSON_NAME]" at bounding box center [394, 285] width 332 height 15
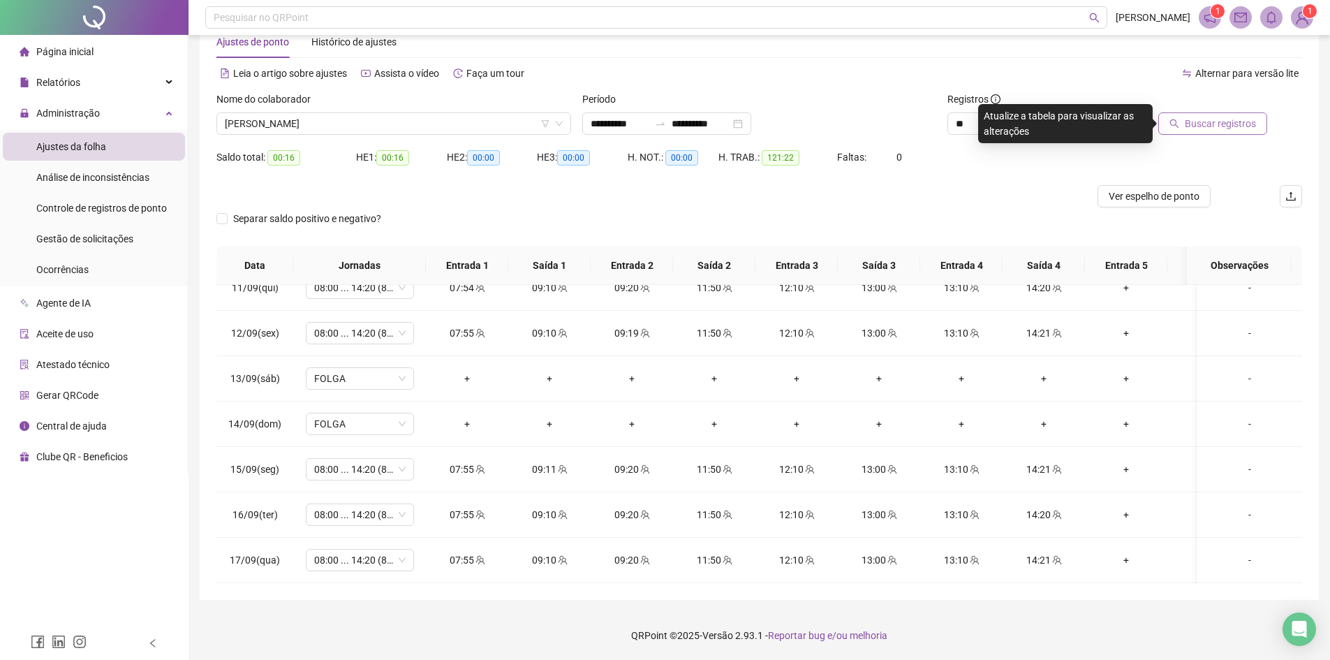
click at [1207, 113] on button "Buscar registros" at bounding box center [1212, 123] width 109 height 22
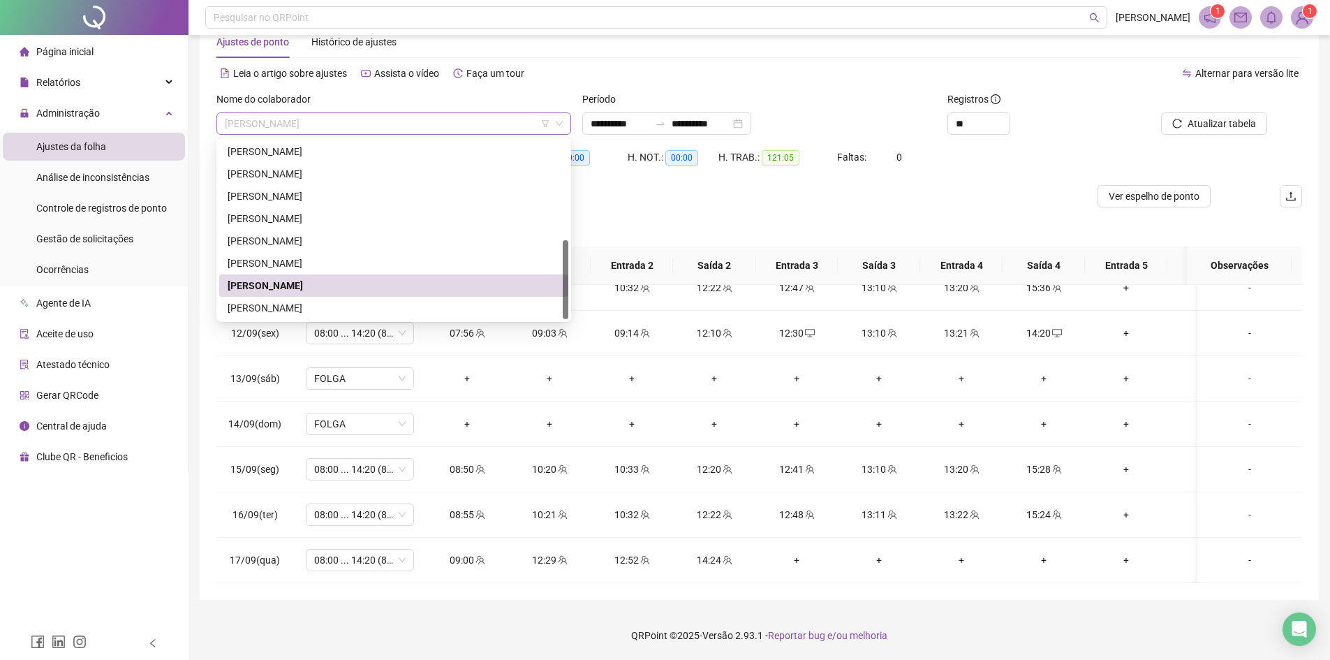
click at [262, 131] on span "[PERSON_NAME]" at bounding box center [394, 123] width 338 height 21
click at [267, 263] on div "[PERSON_NAME]" at bounding box center [394, 263] width 332 height 15
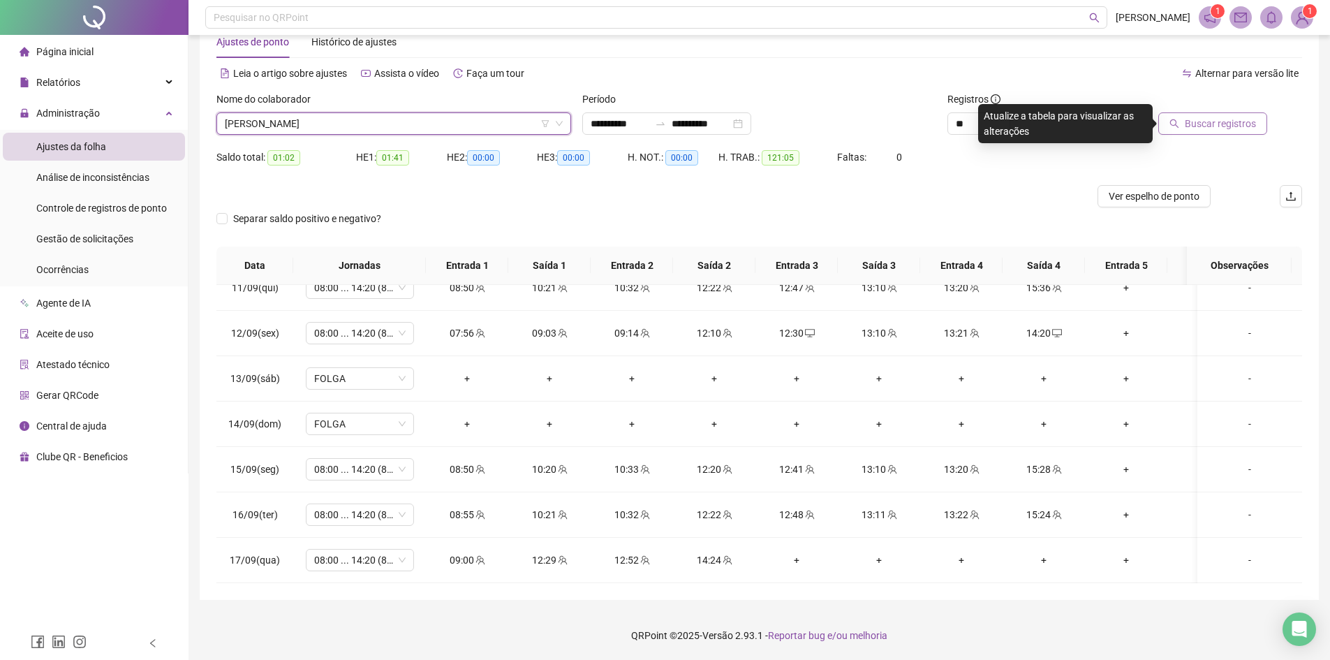
click at [1246, 124] on span "Buscar registros" at bounding box center [1220, 123] width 71 height 15
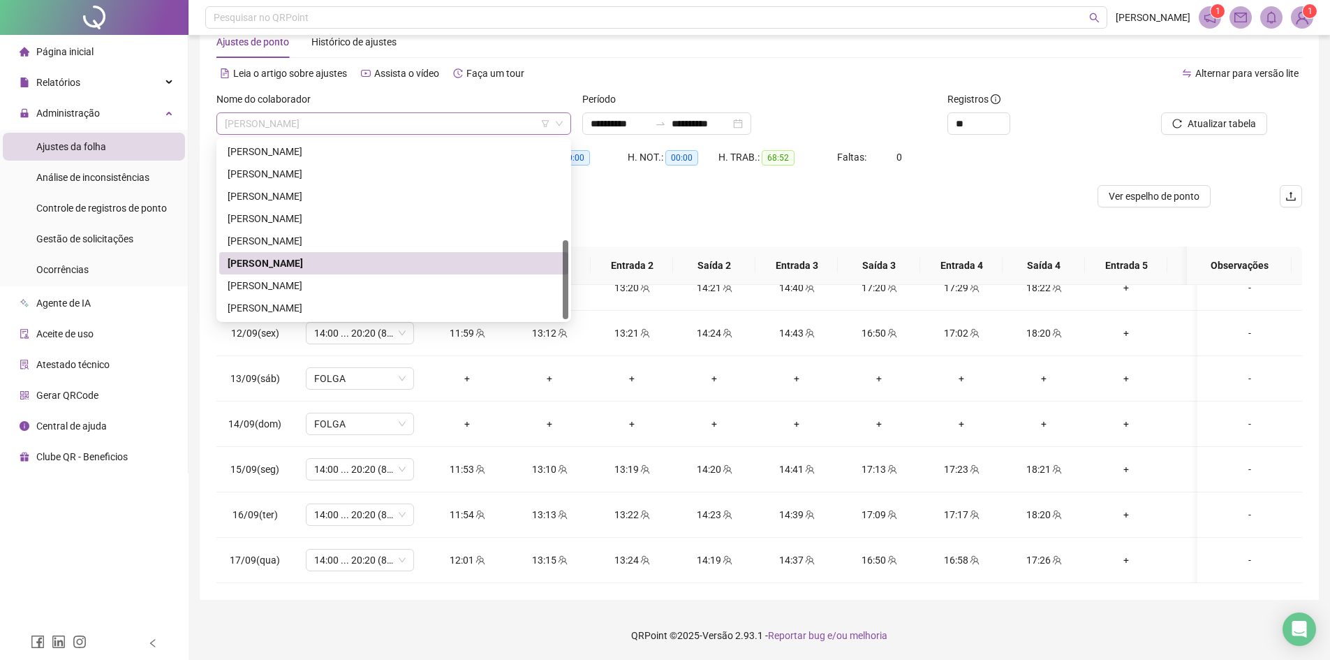
click at [258, 118] on span "[PERSON_NAME]" at bounding box center [394, 123] width 338 height 21
click at [282, 237] on div "[PERSON_NAME]" at bounding box center [394, 240] width 332 height 15
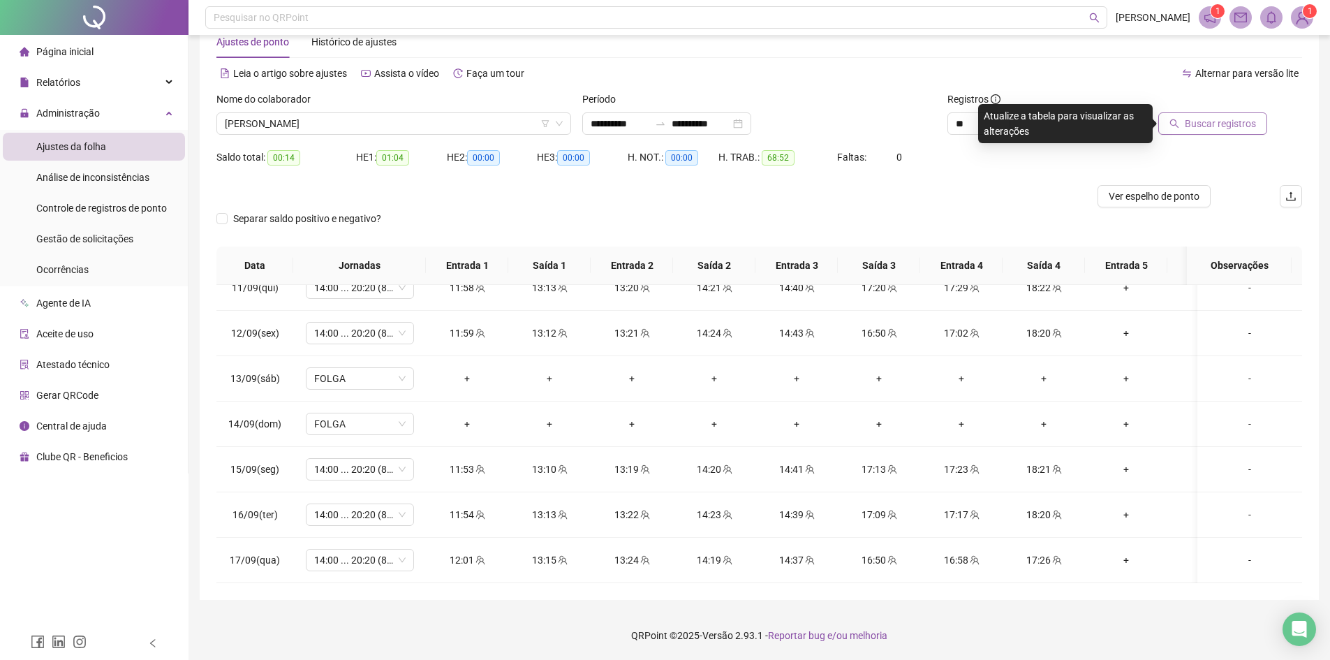
click at [1235, 121] on span "Buscar registros" at bounding box center [1220, 123] width 71 height 15
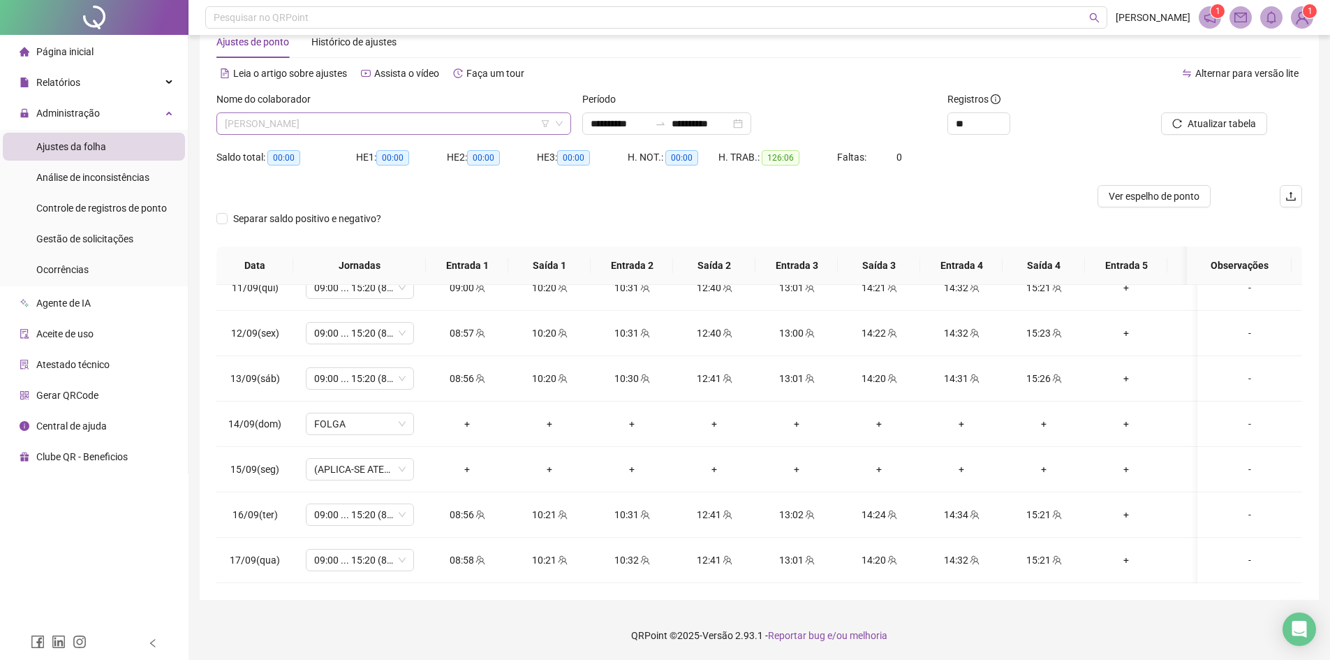
click at [302, 124] on span "[PERSON_NAME]" at bounding box center [394, 123] width 338 height 21
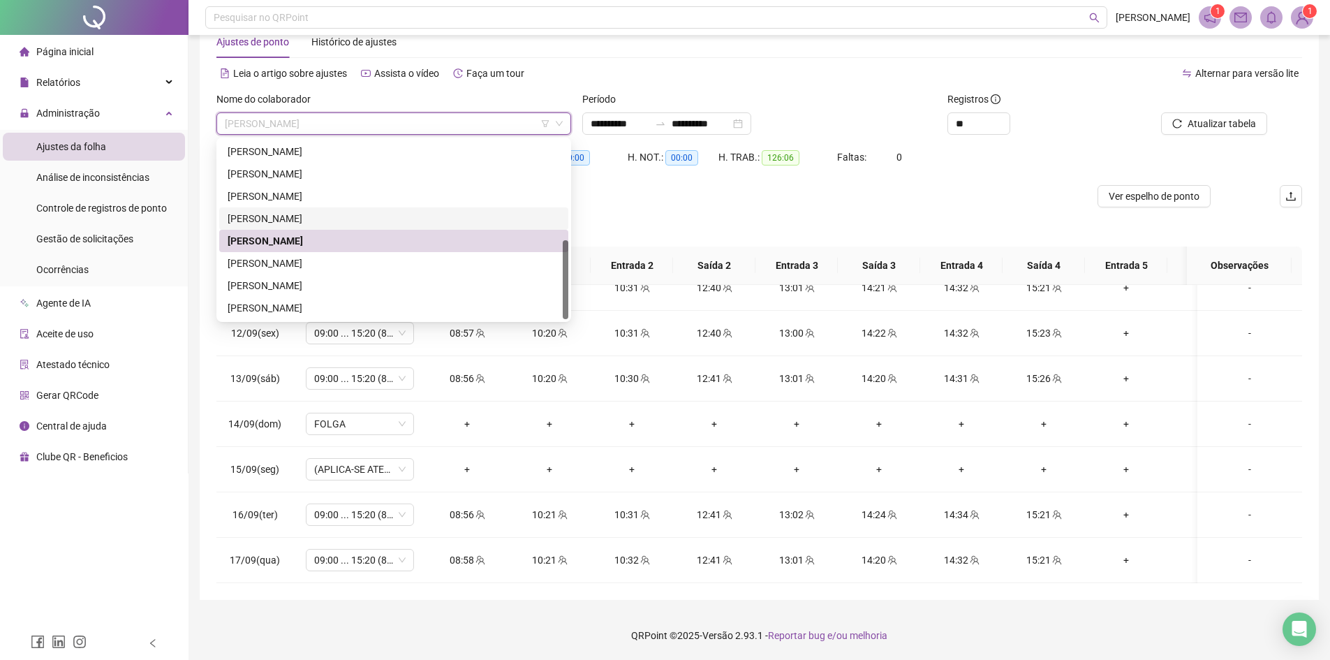
click at [293, 208] on div "[PERSON_NAME]" at bounding box center [393, 218] width 349 height 22
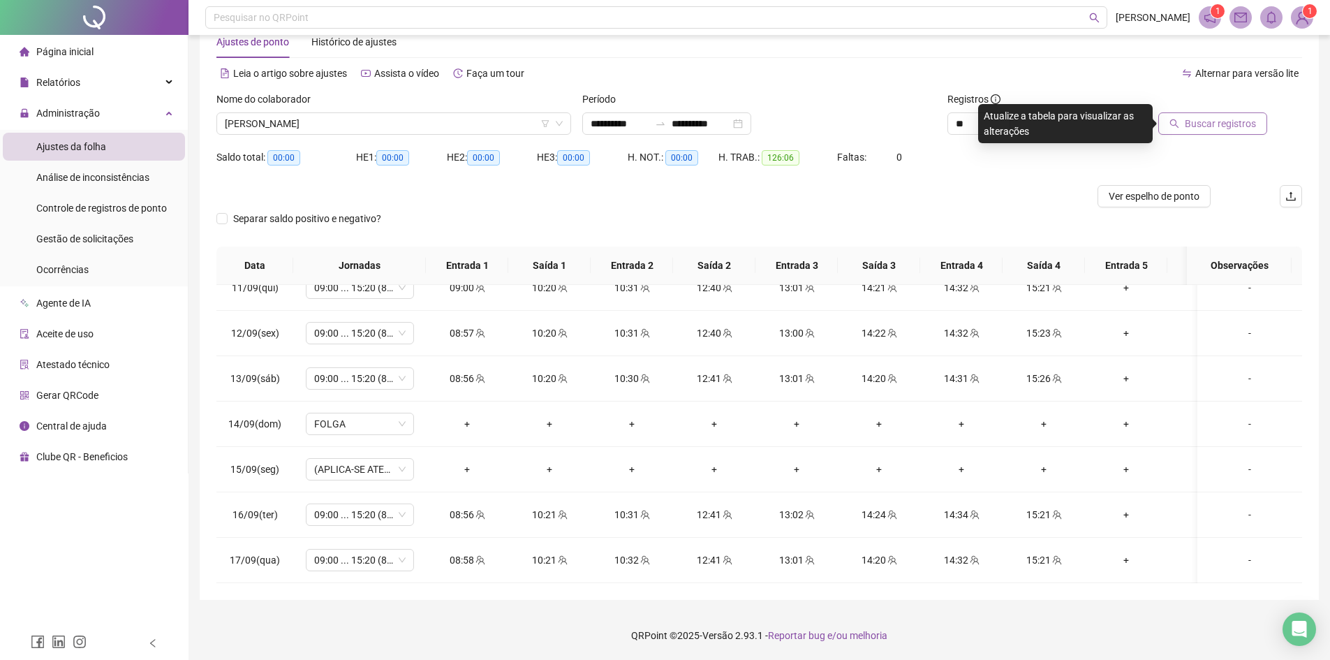
click at [1195, 121] on span "Buscar registros" at bounding box center [1220, 123] width 71 height 15
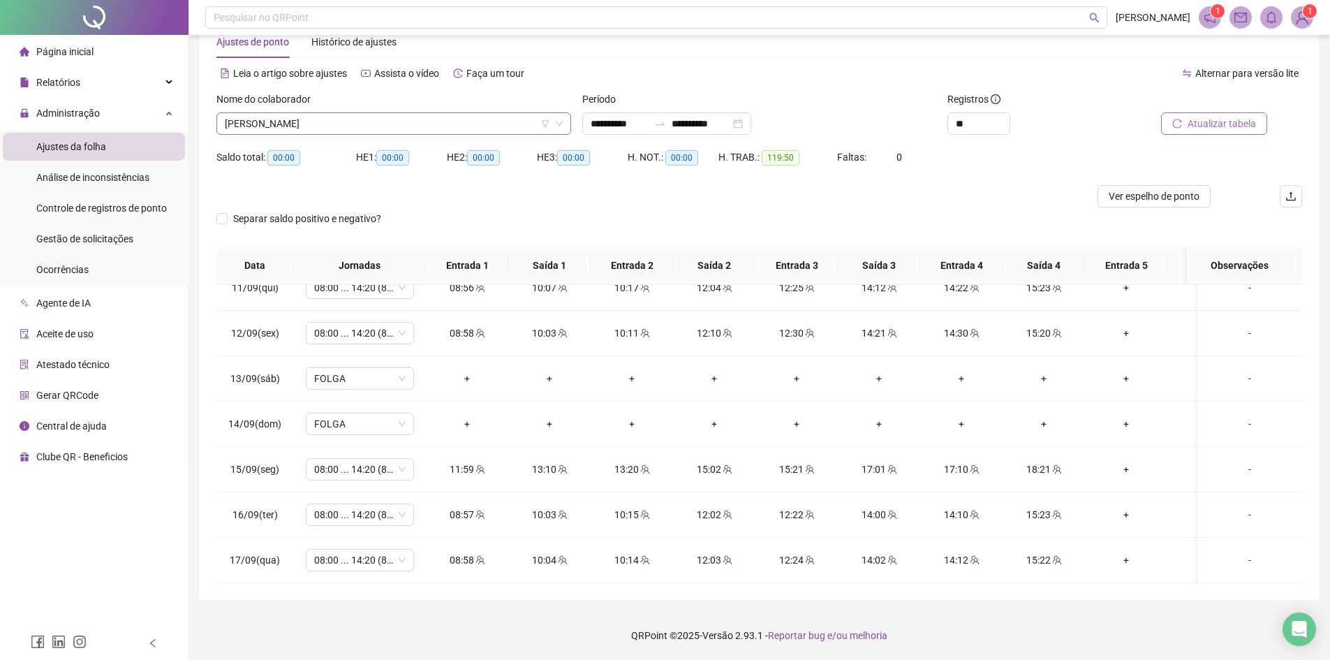
click at [331, 131] on span "[PERSON_NAME]" at bounding box center [394, 123] width 338 height 21
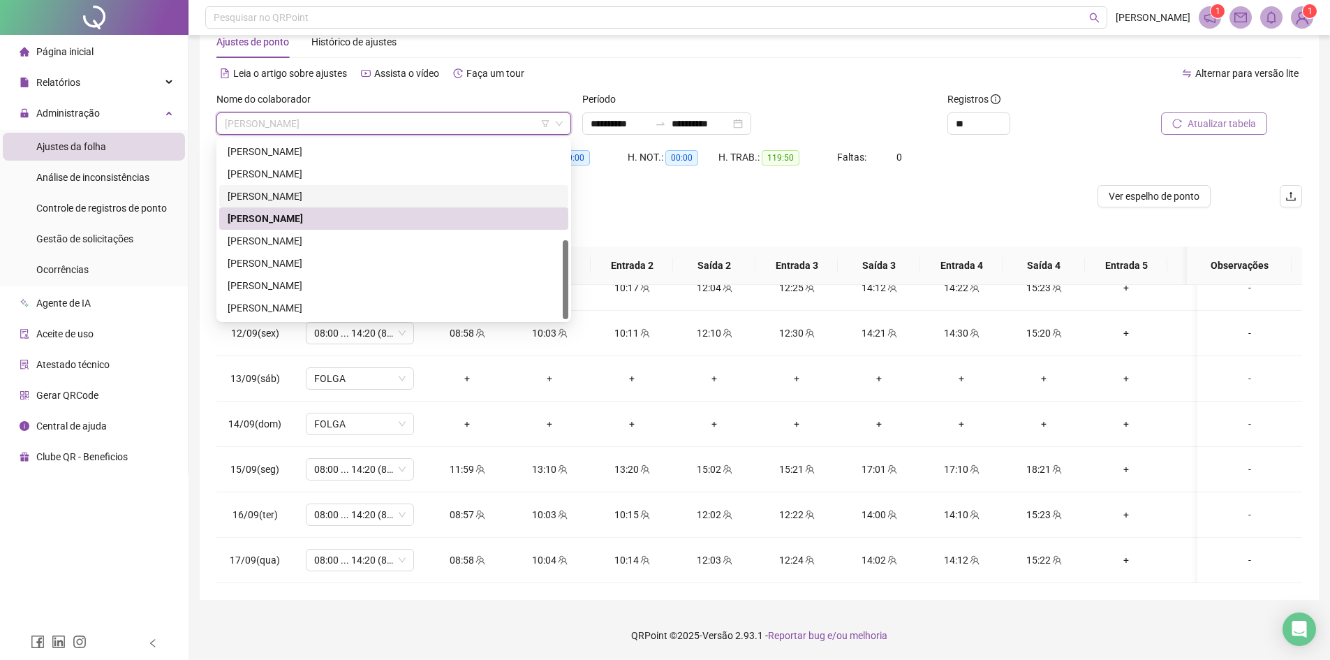
click at [263, 195] on div "[PERSON_NAME]" at bounding box center [394, 196] width 332 height 15
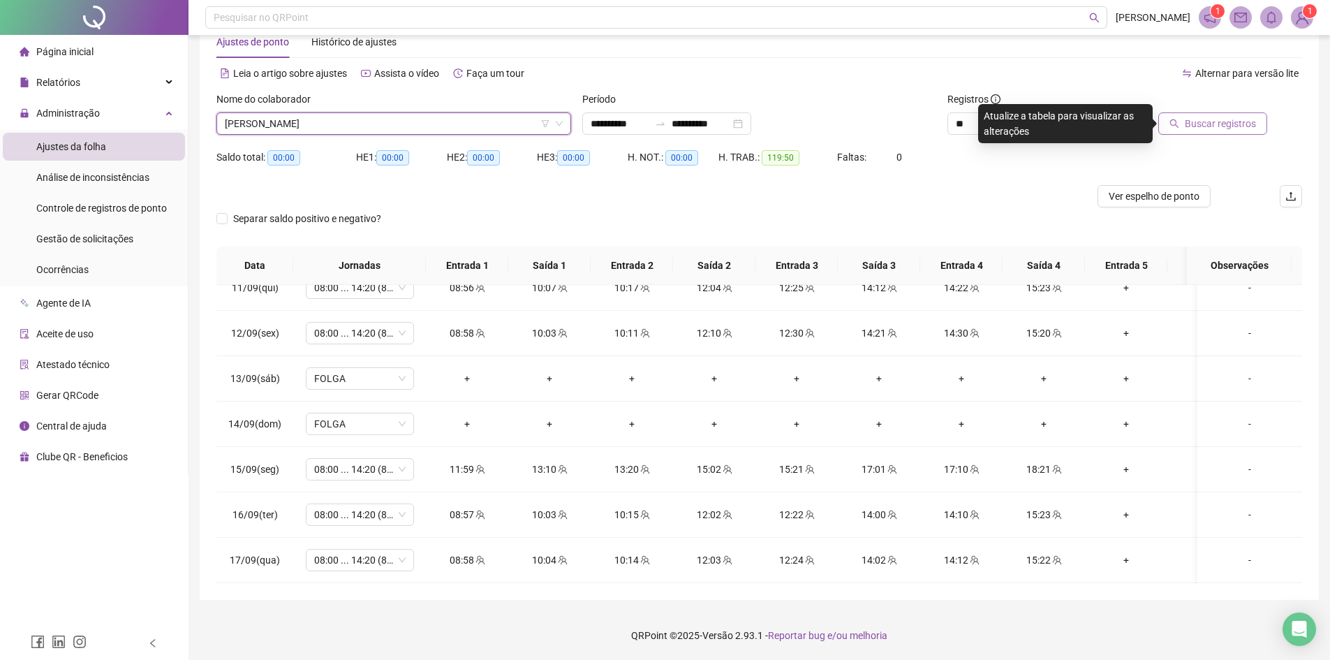
click at [1188, 127] on span "Buscar registros" at bounding box center [1220, 123] width 71 height 15
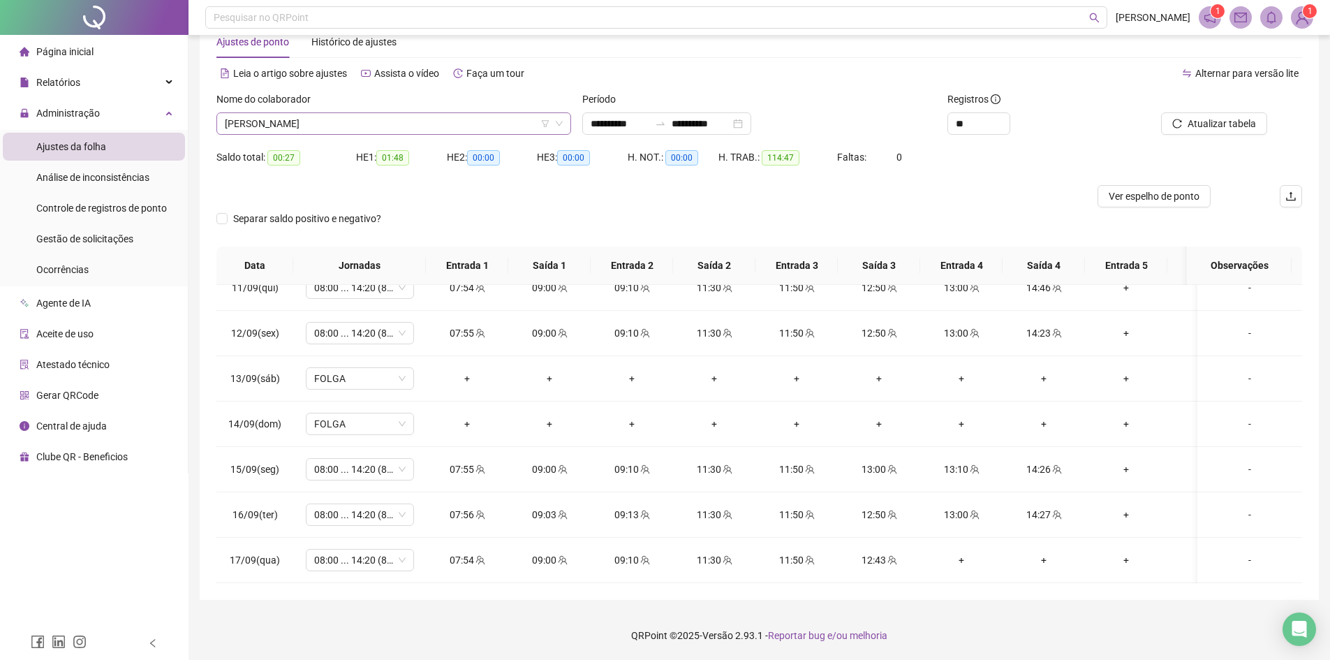
click at [338, 126] on span "[PERSON_NAME]" at bounding box center [394, 123] width 338 height 21
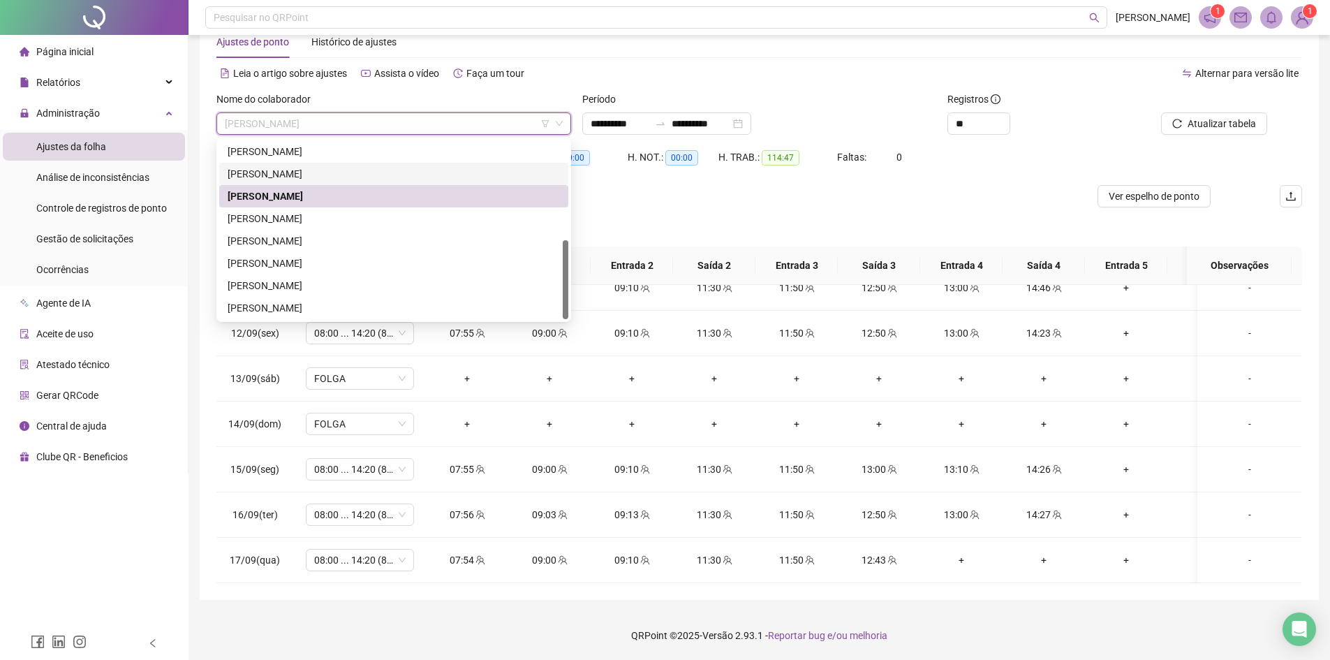
click at [276, 169] on div "[PERSON_NAME]" at bounding box center [394, 173] width 332 height 15
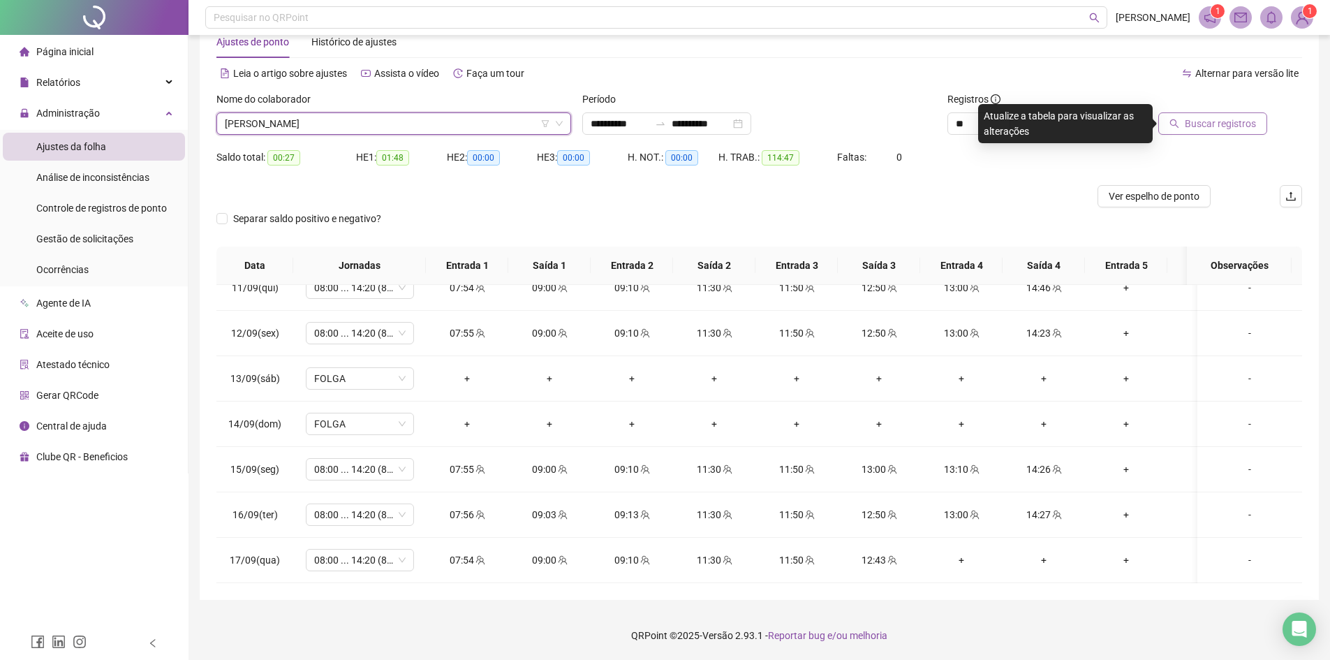
click at [1198, 119] on span "Buscar registros" at bounding box center [1220, 123] width 71 height 15
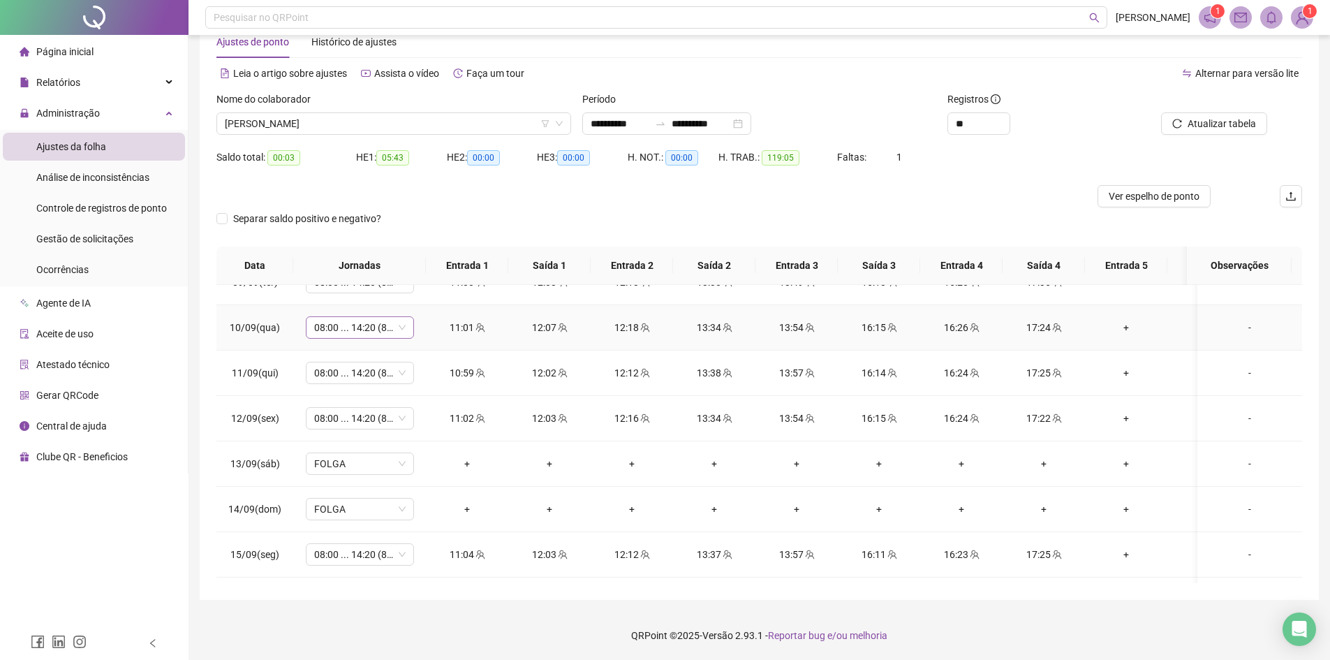
scroll to position [774, 0]
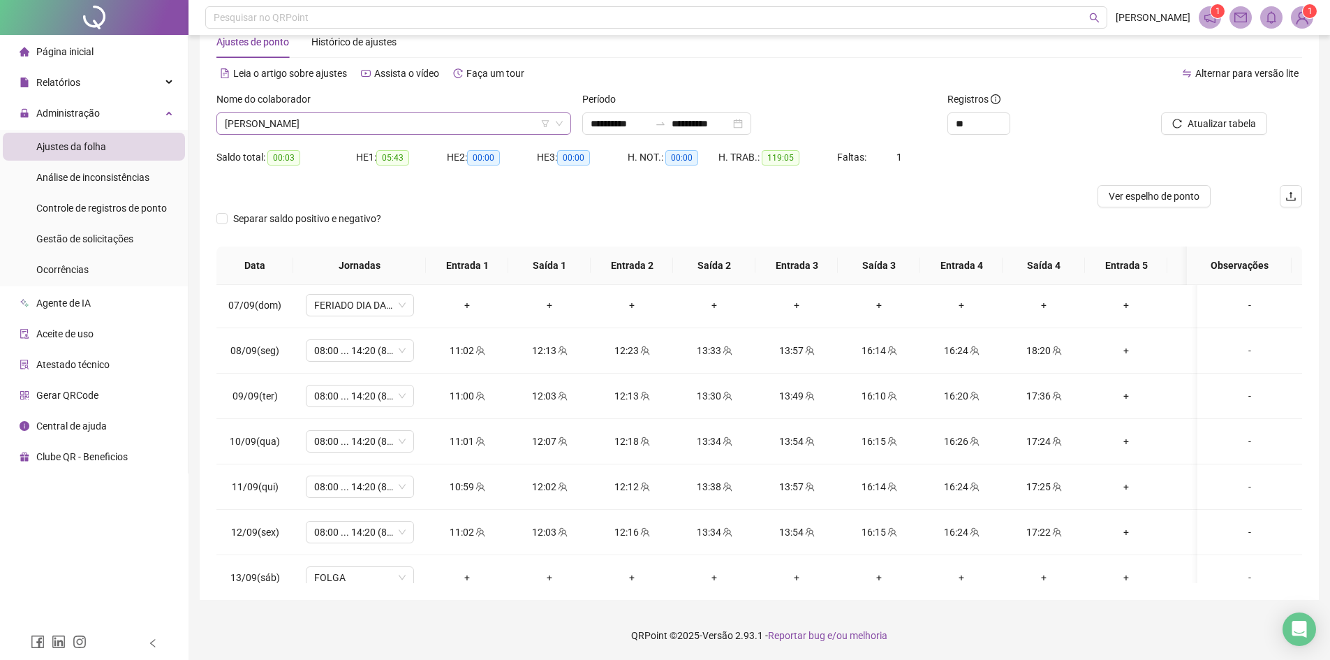
click at [348, 120] on span "[PERSON_NAME]" at bounding box center [394, 123] width 338 height 21
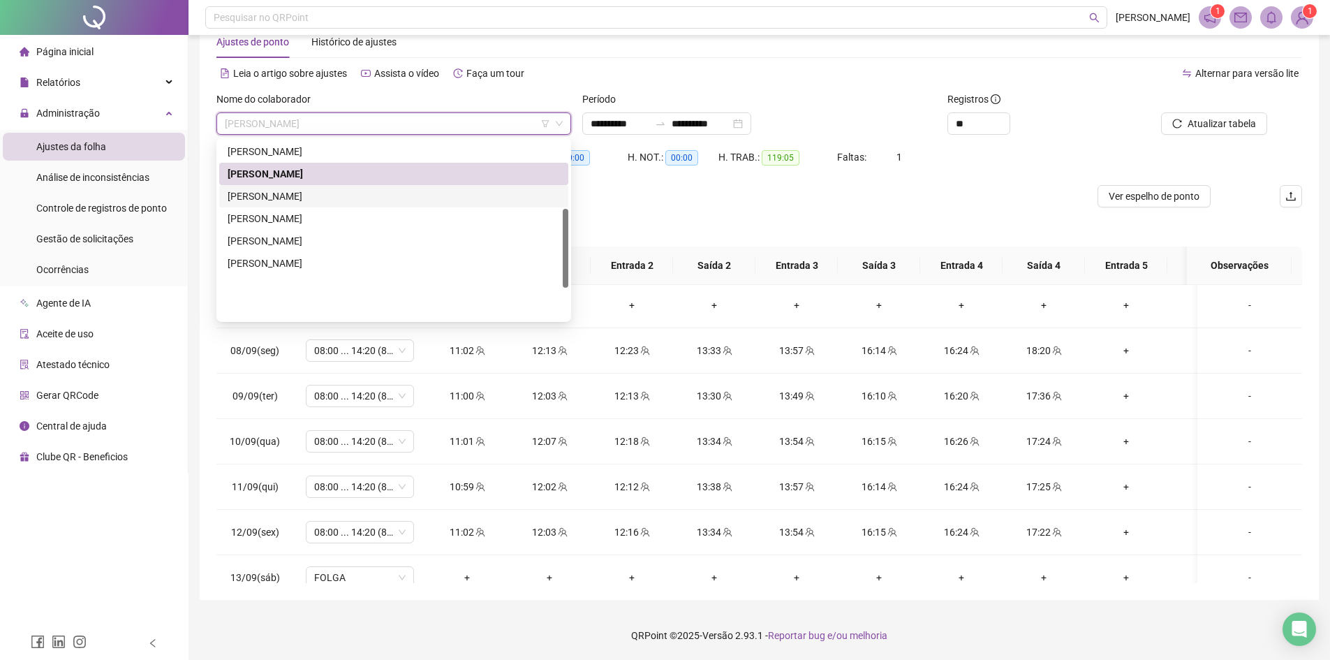
scroll to position [154, 0]
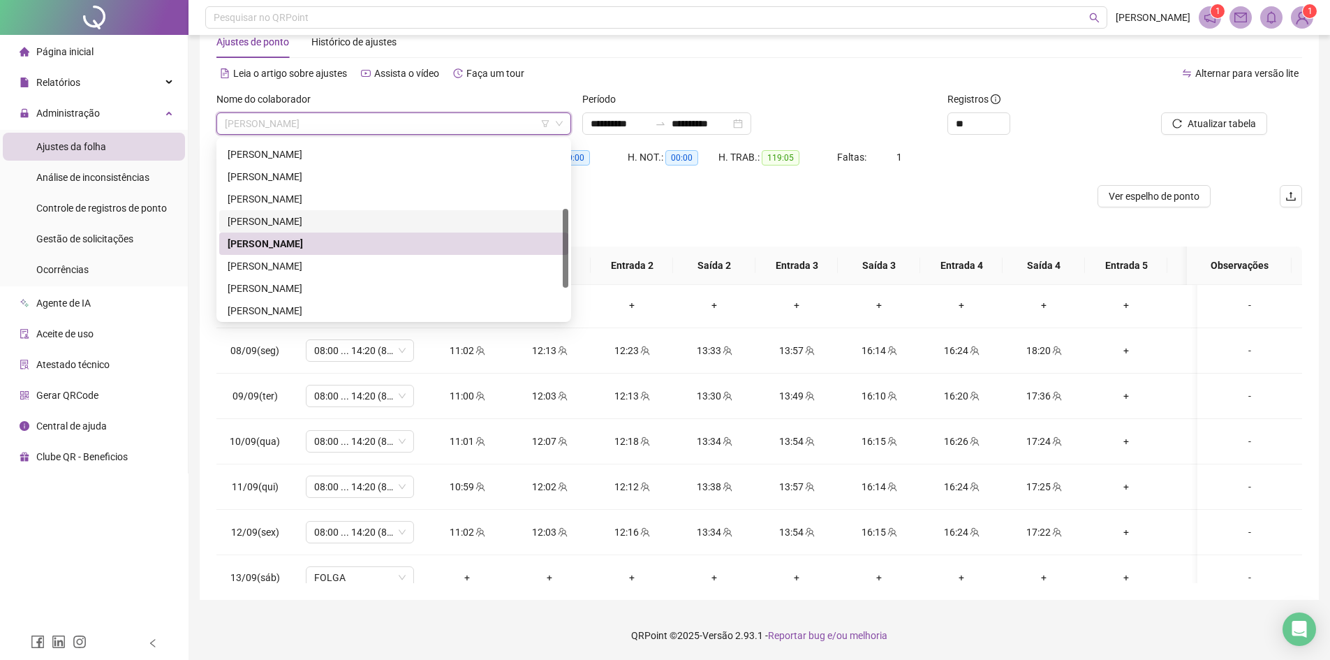
drag, startPoint x: 281, startPoint y: 219, endPoint x: 285, endPoint y: 230, distance: 11.7
click at [281, 218] on div "[PERSON_NAME]" at bounding box center [394, 221] width 332 height 15
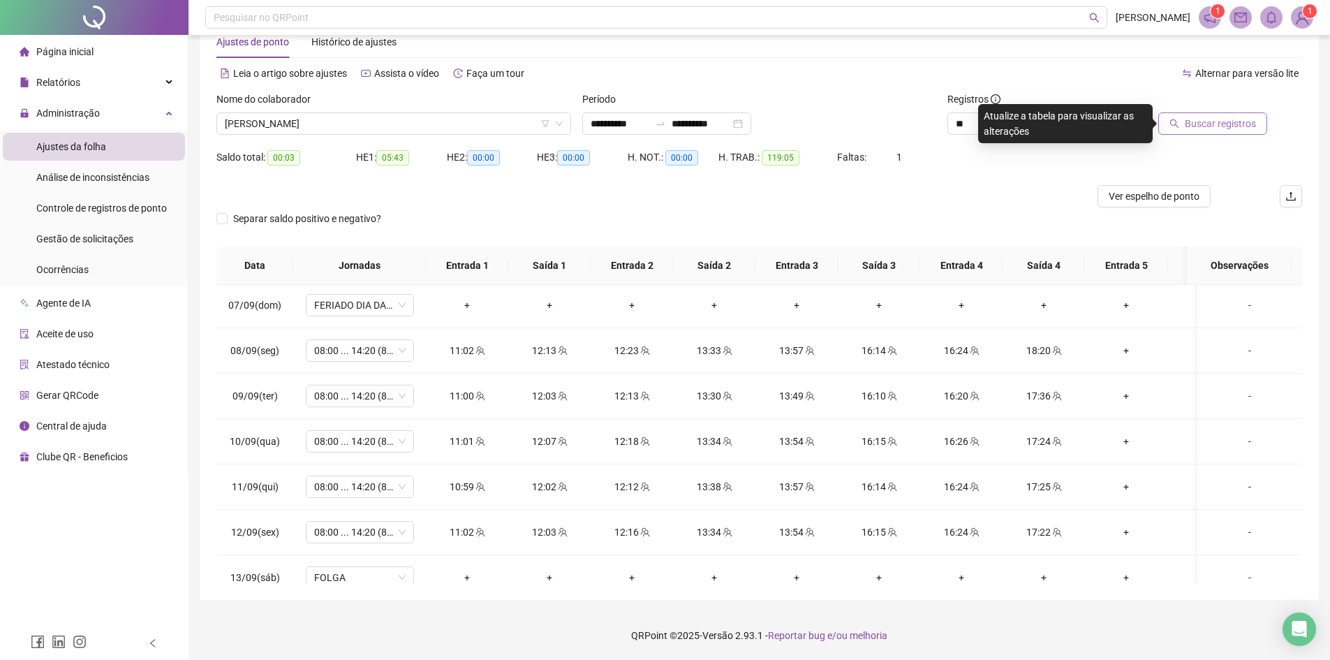
click at [1180, 117] on button "Buscar registros" at bounding box center [1212, 123] width 109 height 22
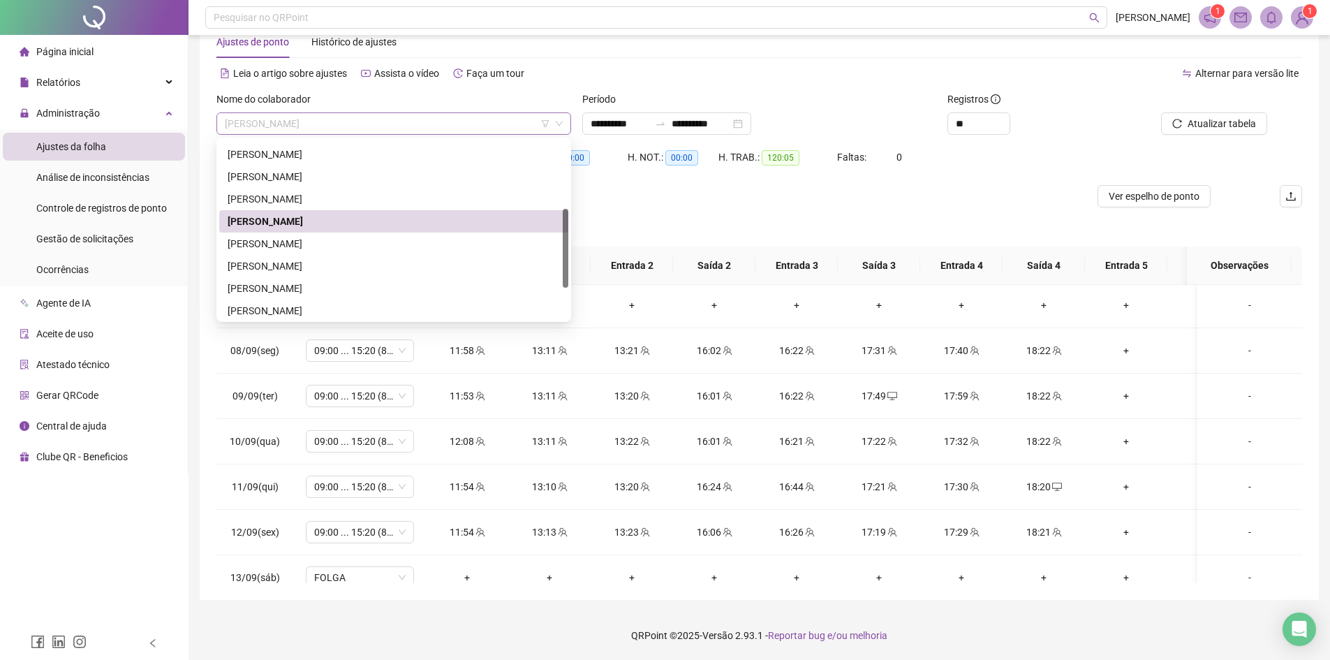
click at [292, 126] on span "[PERSON_NAME]" at bounding box center [394, 123] width 338 height 21
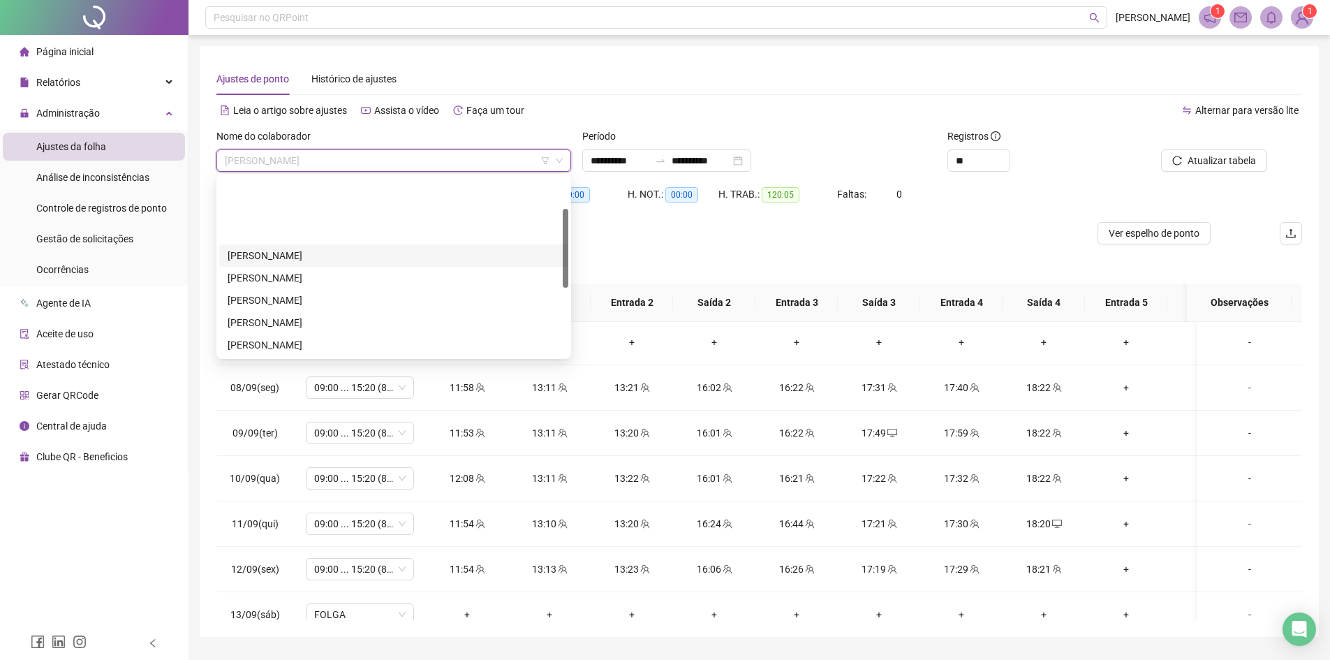
scroll to position [70, 0]
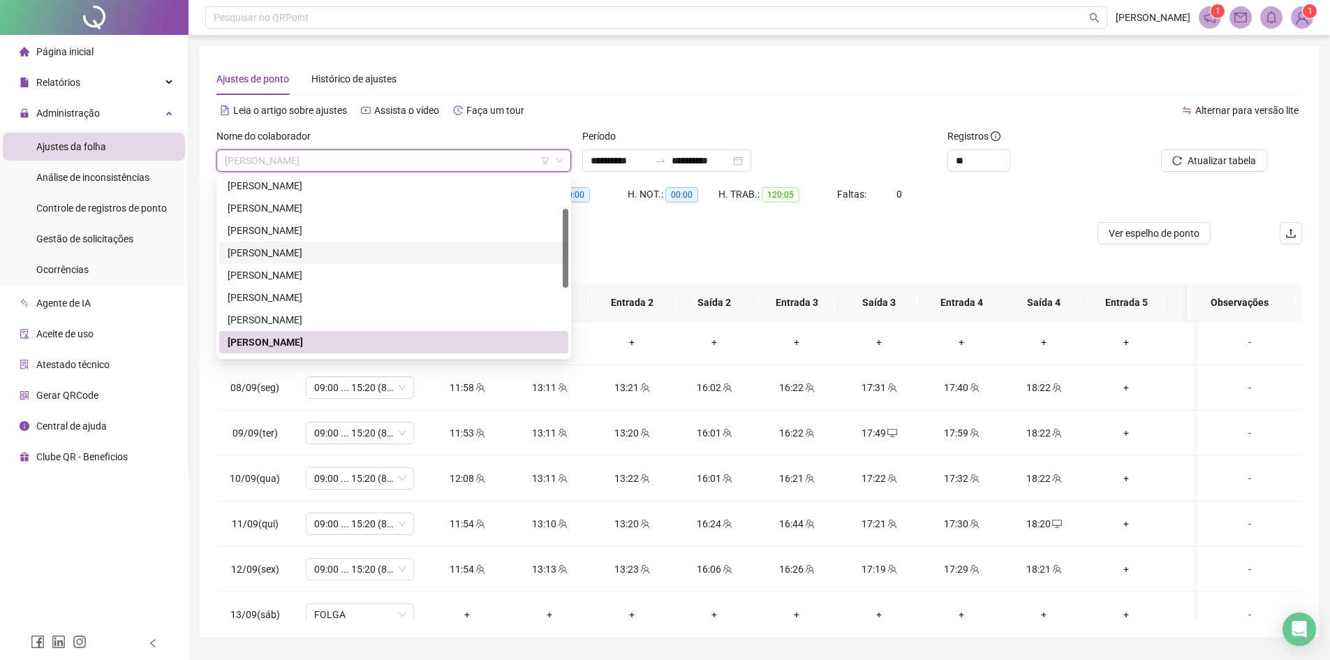
click at [263, 252] on div "[PERSON_NAME]" at bounding box center [394, 252] width 332 height 15
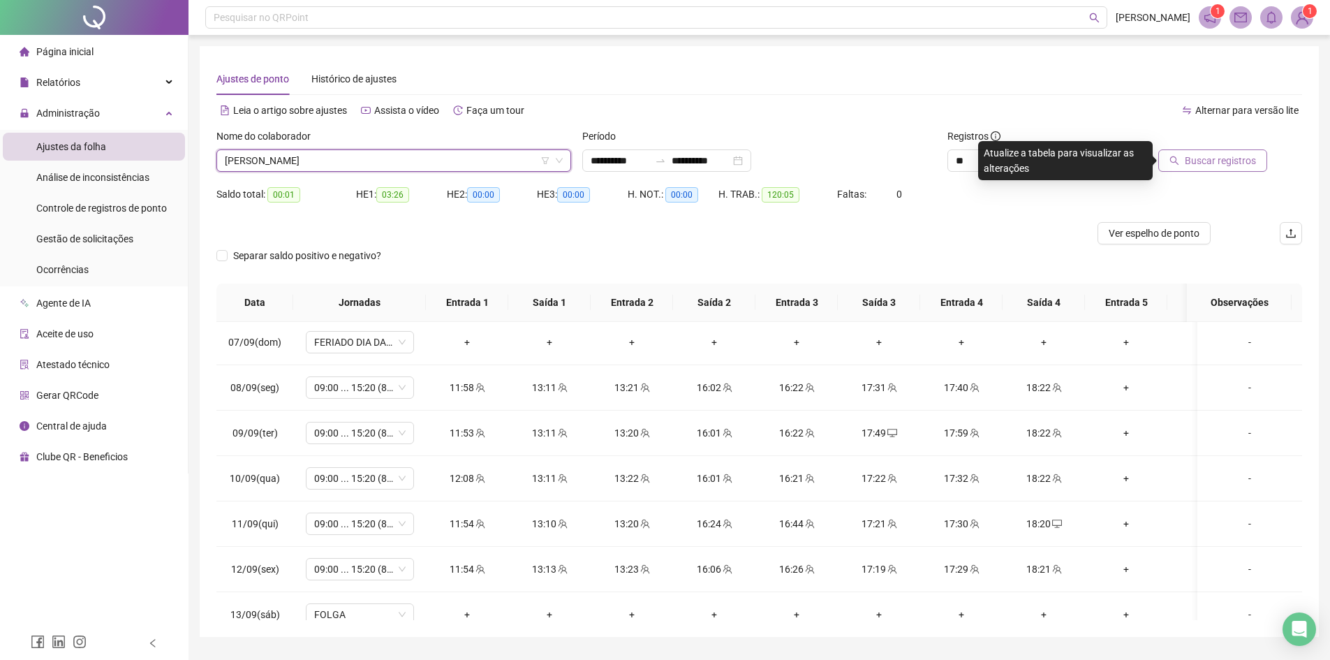
click at [1195, 170] on button "Buscar registros" at bounding box center [1212, 160] width 109 height 22
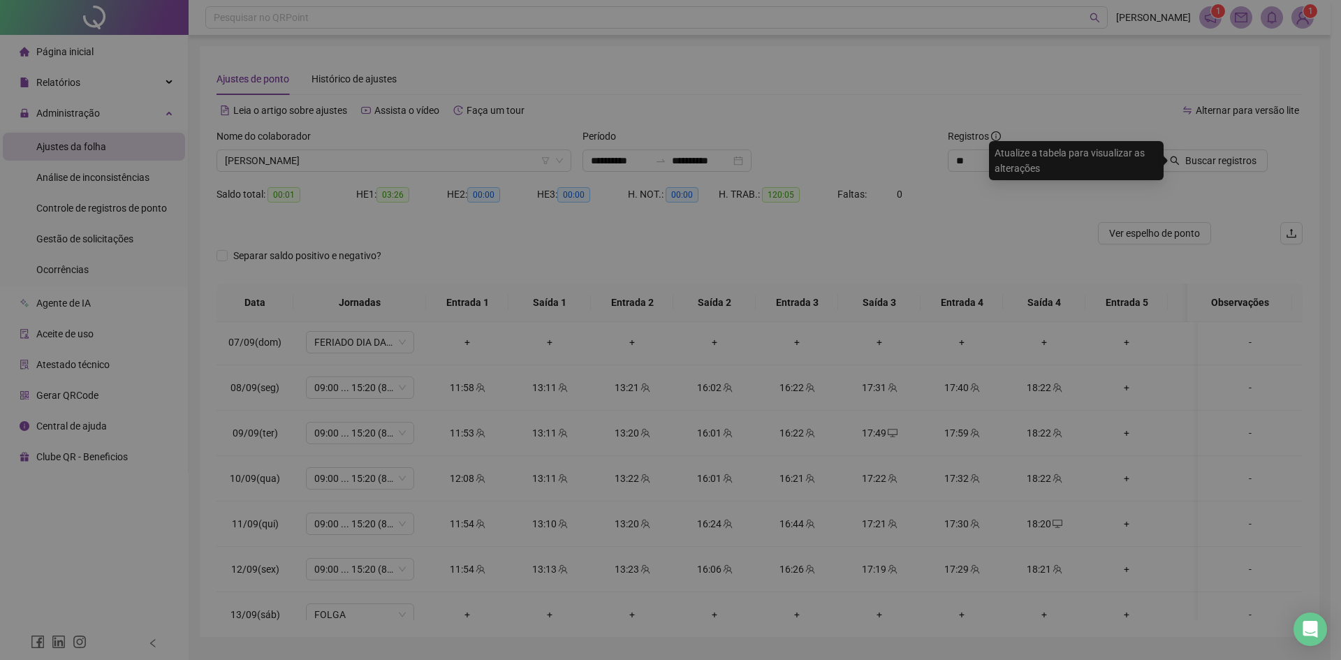
click at [1198, 168] on div "Buscando registros Os registros de ponto estão sendo buscados... OK" at bounding box center [670, 330] width 1341 height 660
